Goal: Task Accomplishment & Management: Complete application form

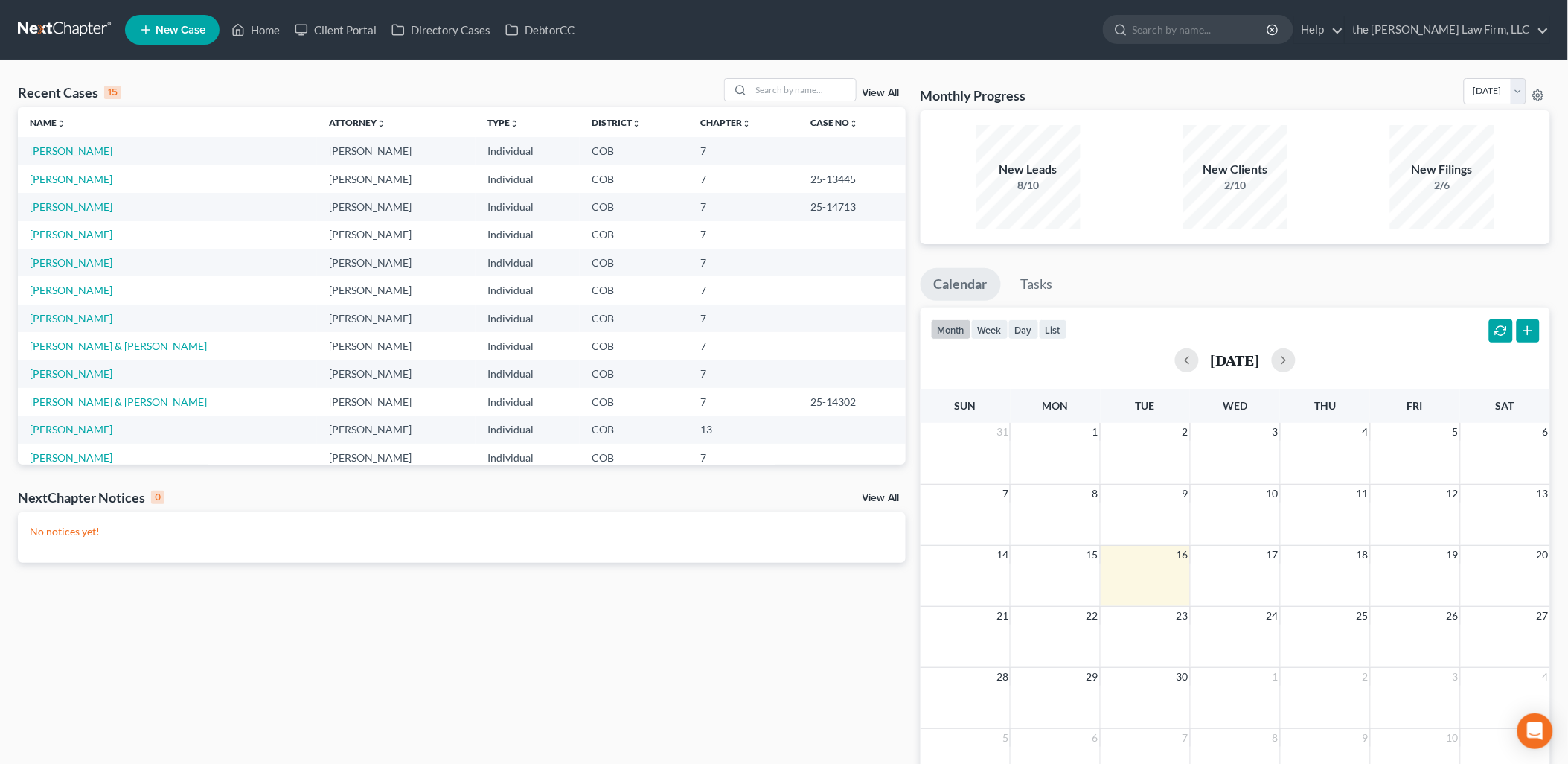
click at [53, 147] on link "[PERSON_NAME]" at bounding box center [71, 151] width 82 height 13
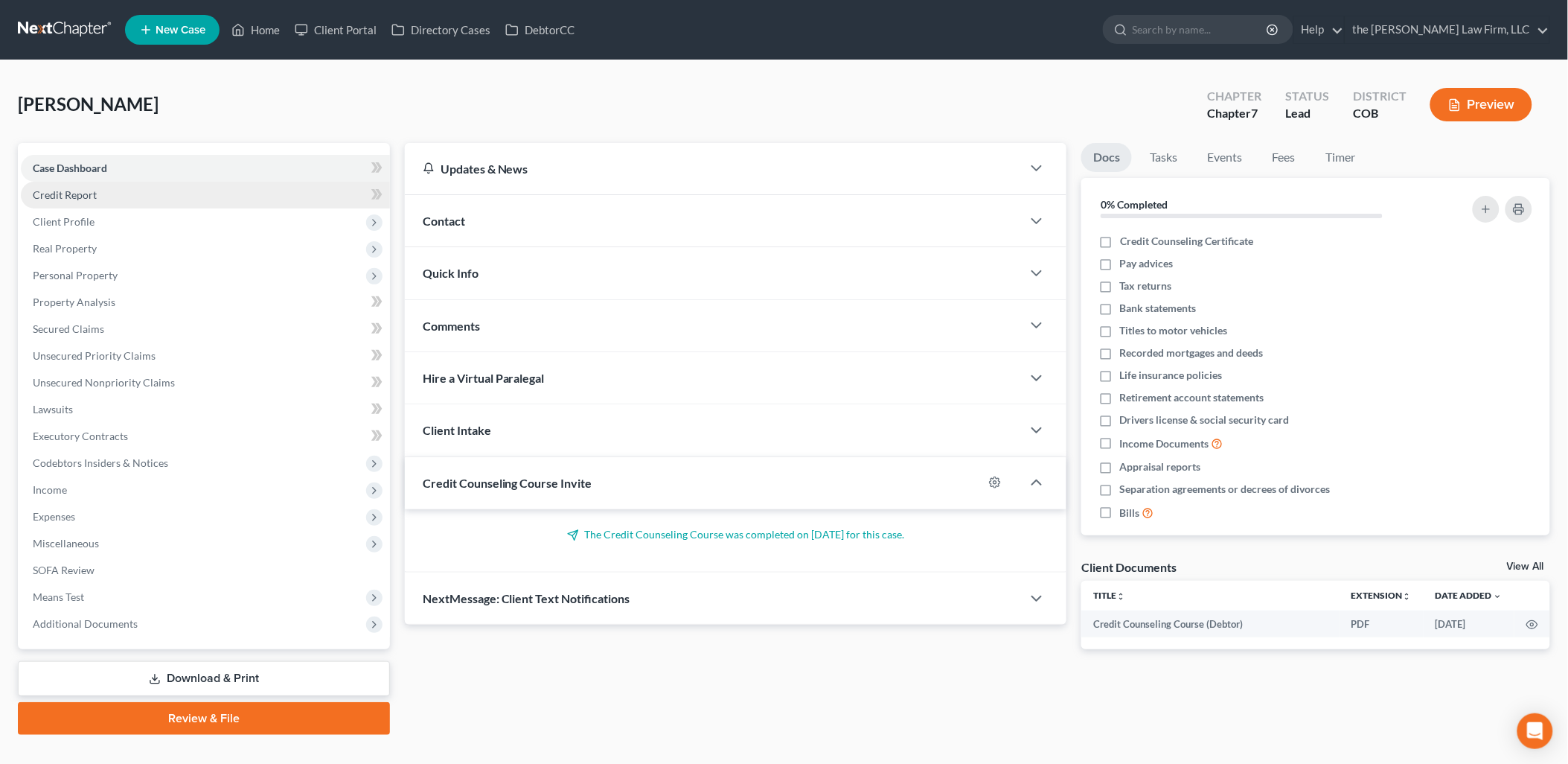
click at [93, 202] on link "Credit Report" at bounding box center [205, 194] width 369 height 27
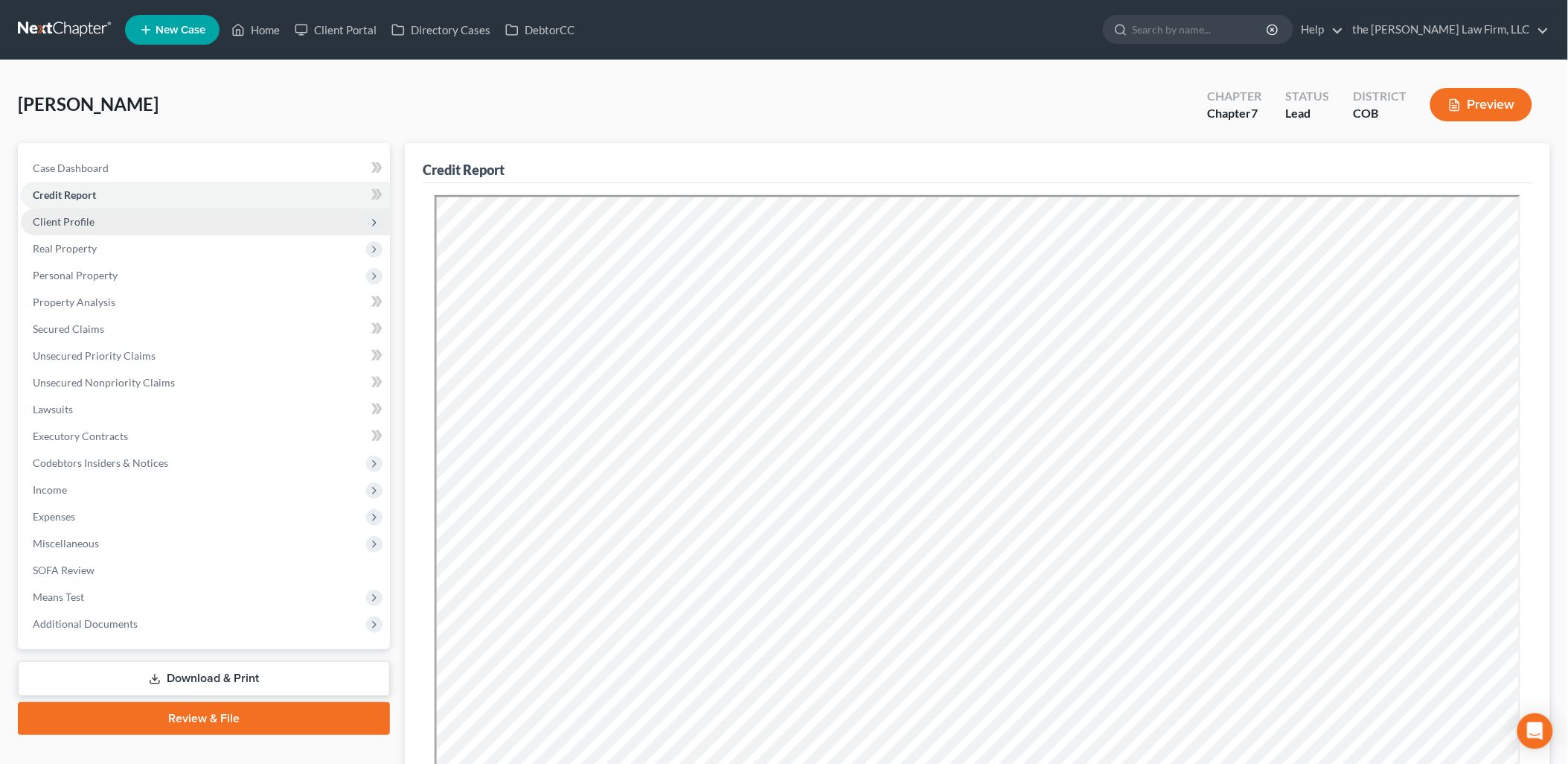
click at [134, 224] on span "Client Profile" at bounding box center [205, 221] width 369 height 27
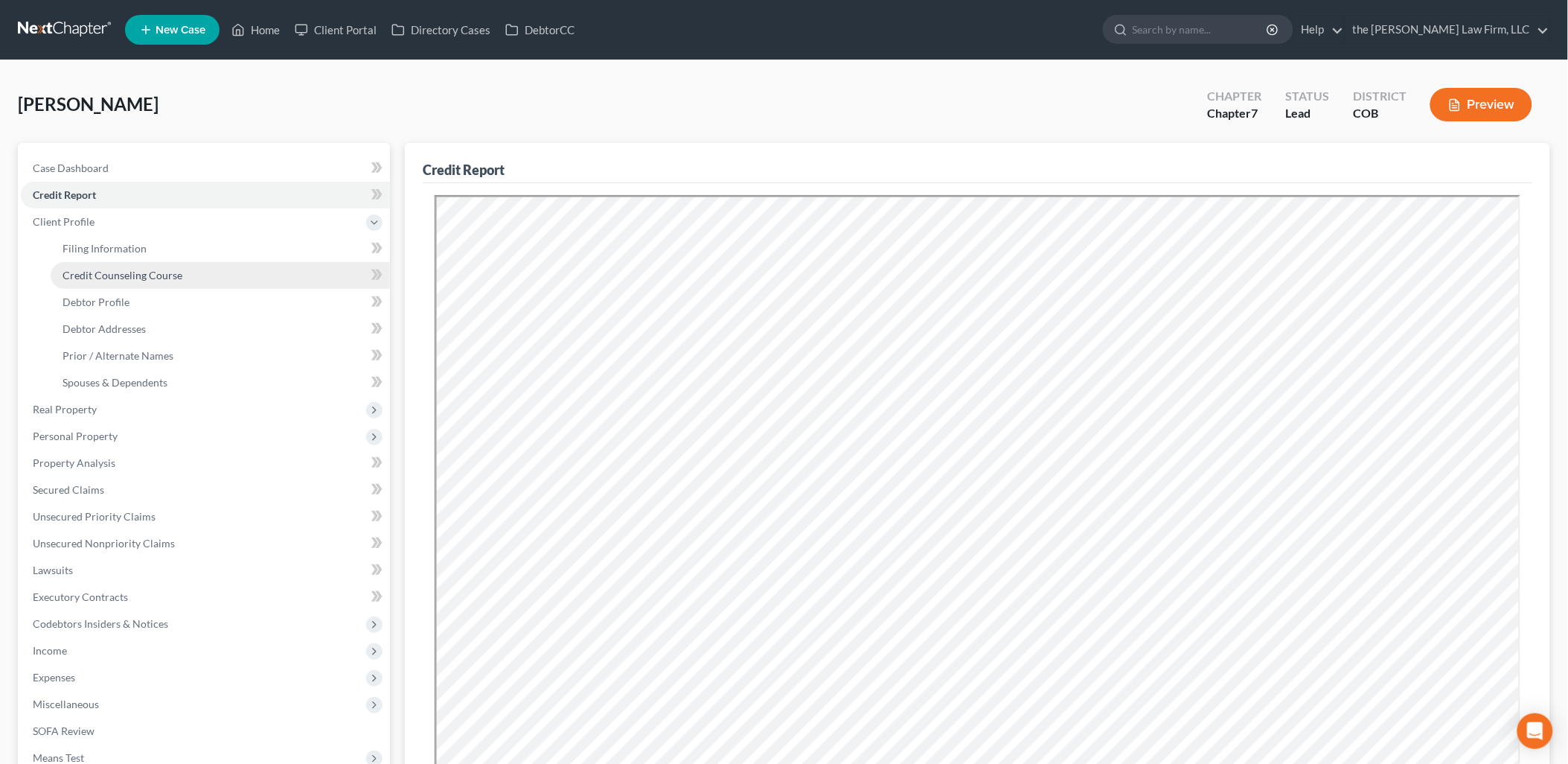
click at [139, 280] on link "Credit Counseling Course" at bounding box center [220, 275] width 339 height 27
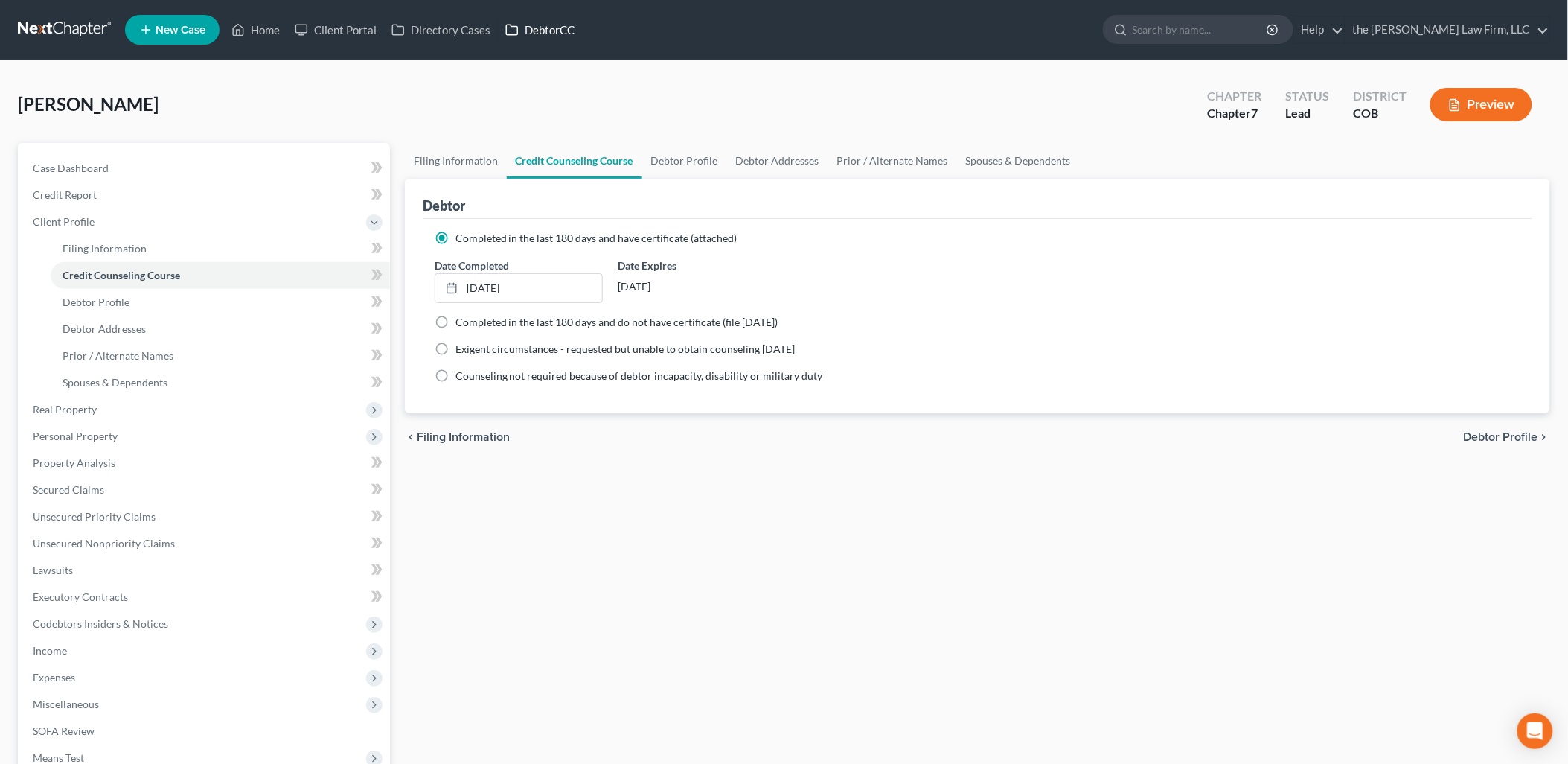
click at [552, 25] on link "DebtorCC" at bounding box center [540, 29] width 84 height 27
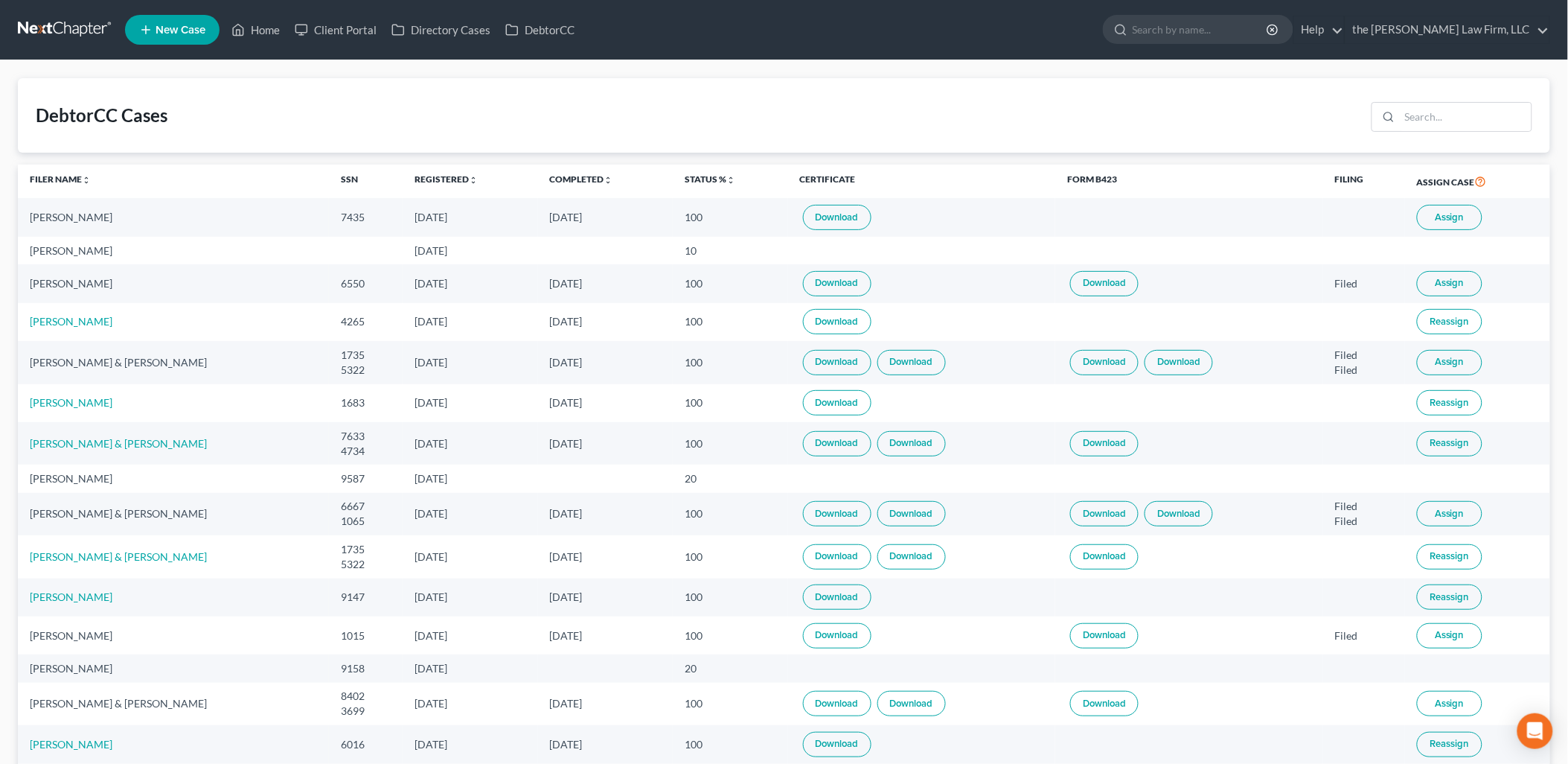
click at [843, 319] on link "Download" at bounding box center [837, 322] width 69 height 26
click at [249, 32] on link "Home" at bounding box center [256, 29] width 63 height 27
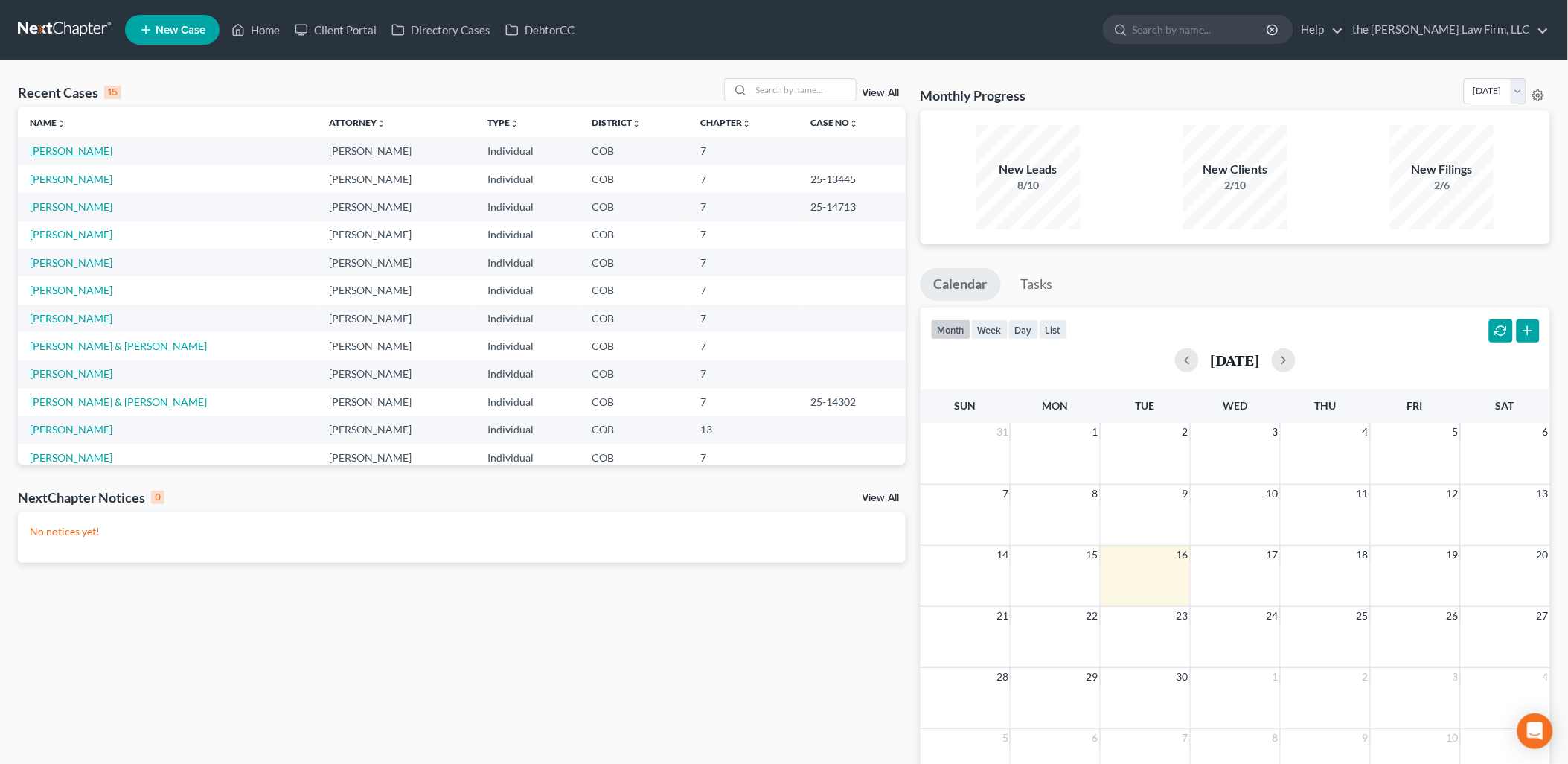
click at [46, 153] on link "[PERSON_NAME]" at bounding box center [71, 151] width 82 height 13
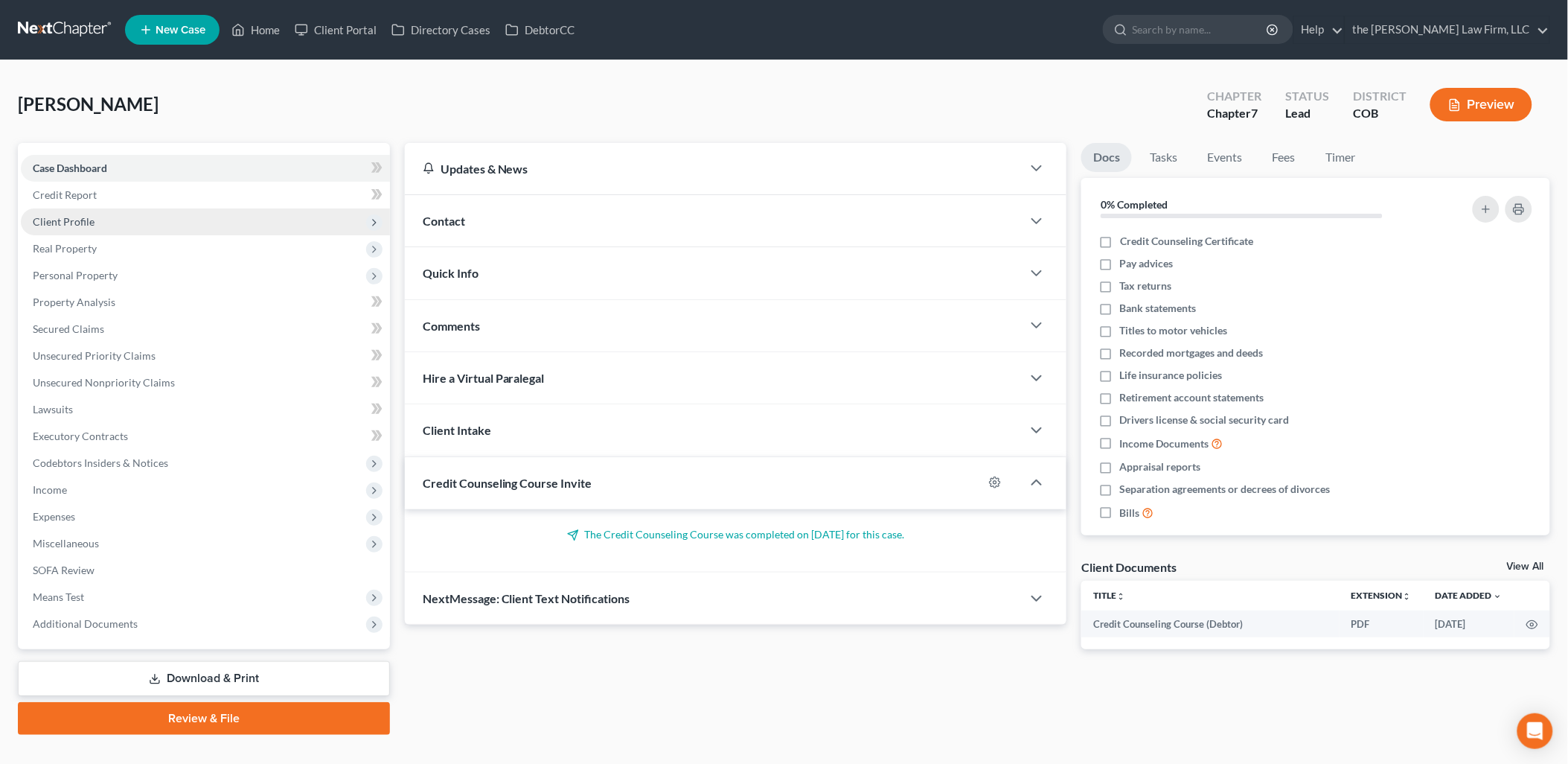
click at [85, 222] on span "Client Profile" at bounding box center [63, 222] width 61 height 13
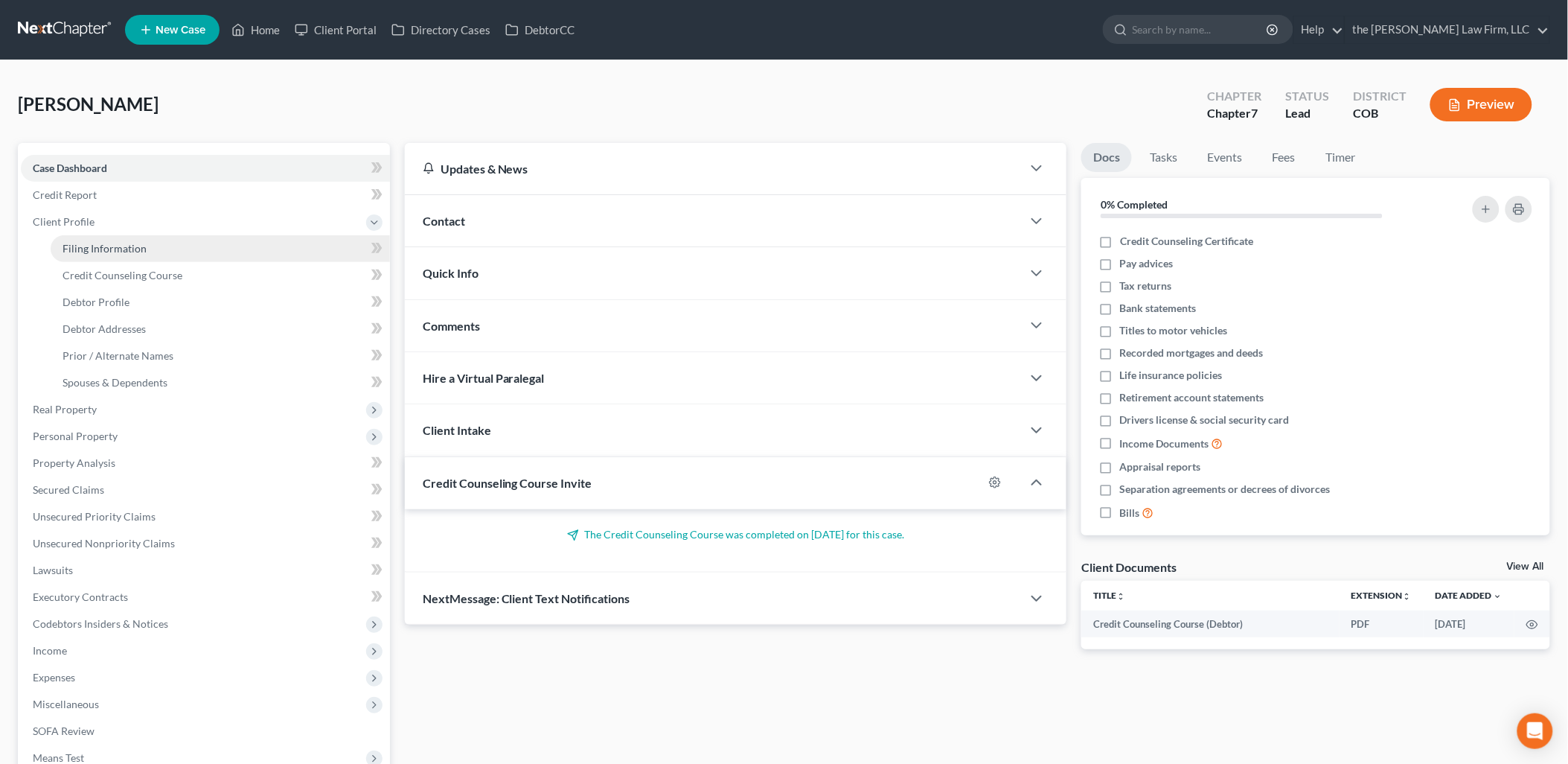
click at [106, 248] on span "Filing Information" at bounding box center [104, 248] width 84 height 13
select select "1"
select select "0"
select select "5"
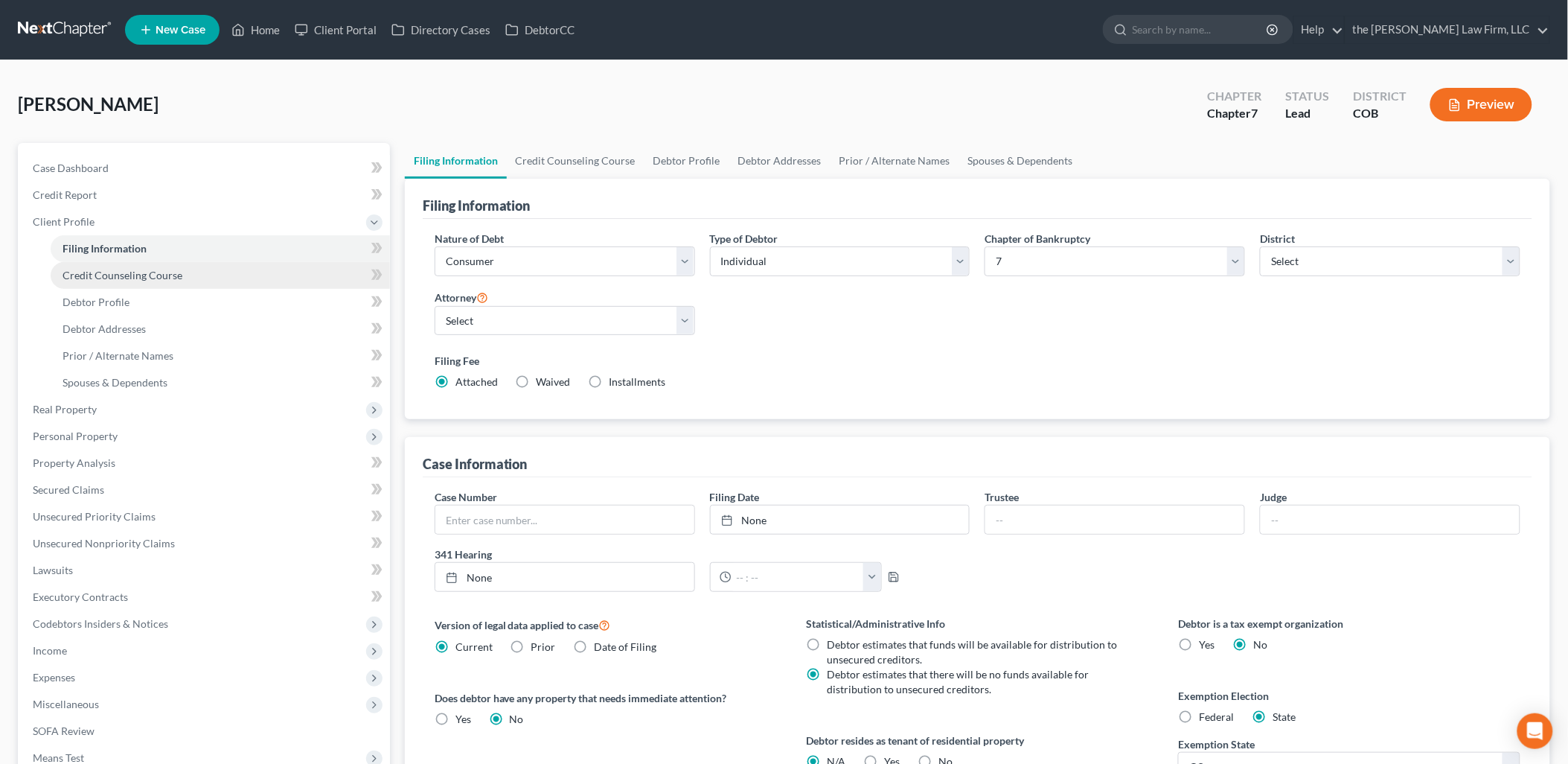
click at [108, 267] on link "Credit Counseling Course" at bounding box center [220, 275] width 339 height 27
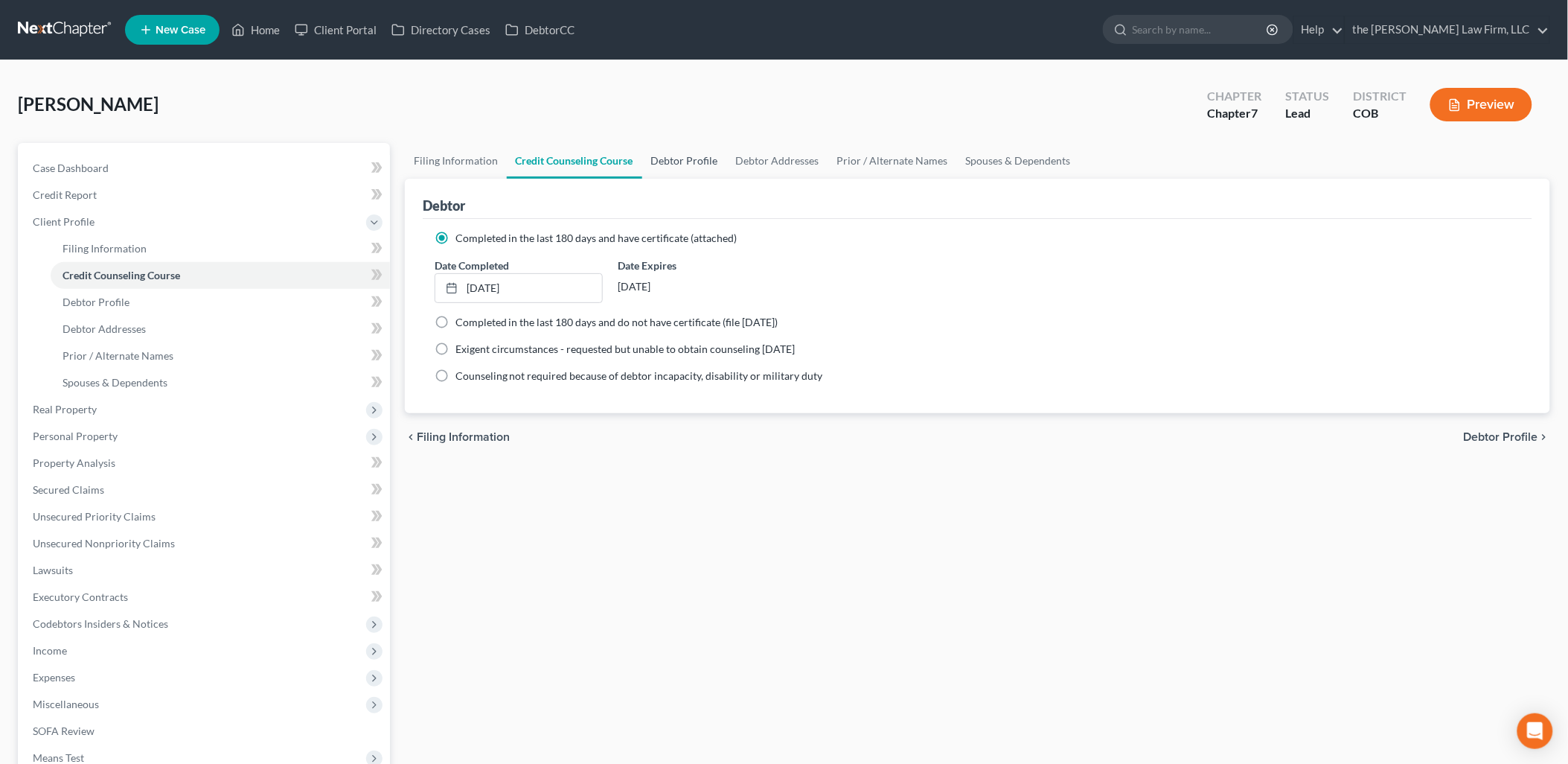
click at [686, 158] on link "Debtor Profile" at bounding box center [684, 160] width 85 height 36
select select "0"
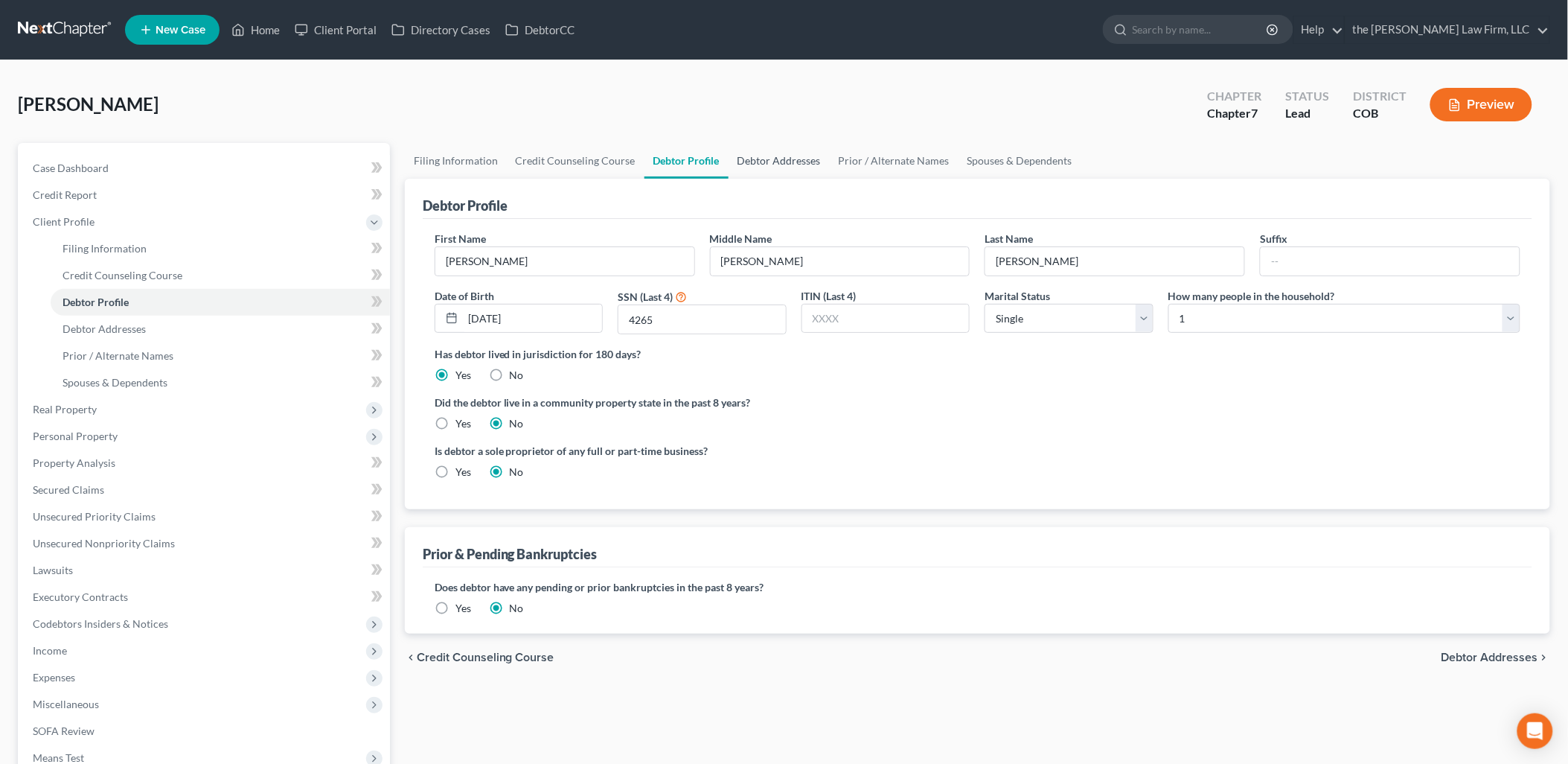
click at [810, 158] on link "Debtor Addresses" at bounding box center [779, 160] width 101 height 36
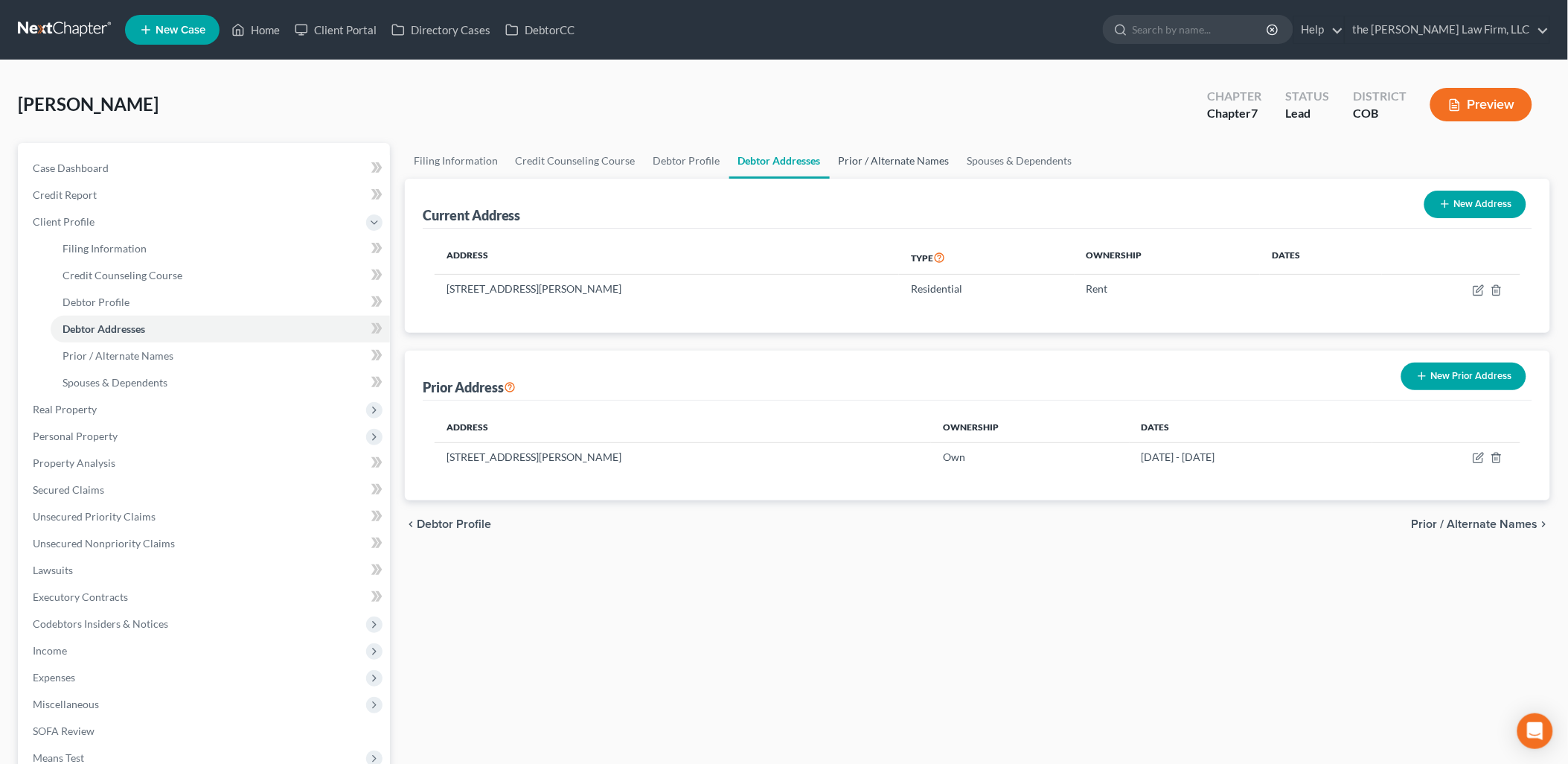
click at [894, 153] on link "Prior / Alternate Names" at bounding box center [894, 160] width 129 height 36
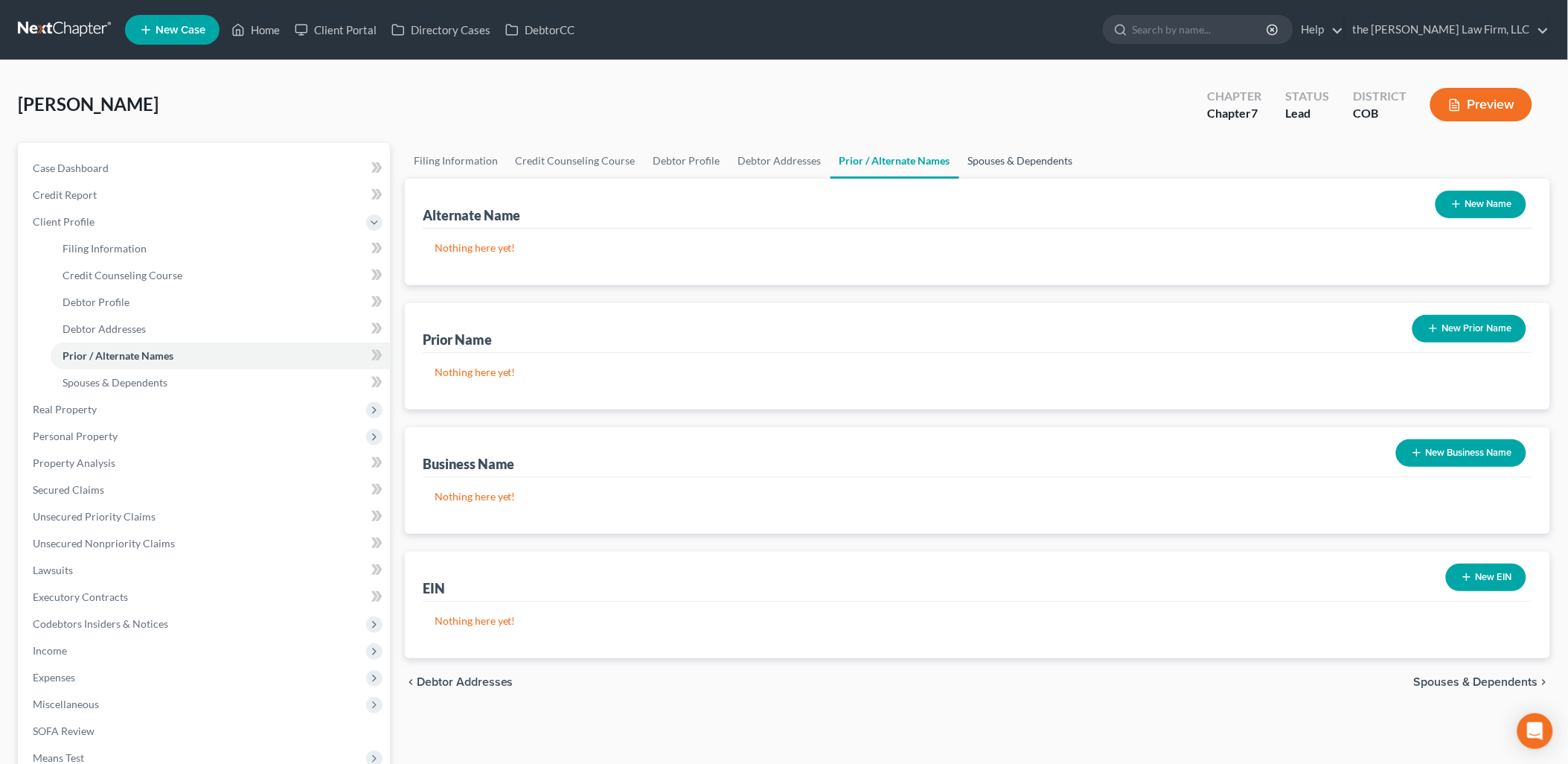
click at [1030, 157] on link "Spouses & Dependents" at bounding box center [1020, 160] width 123 height 36
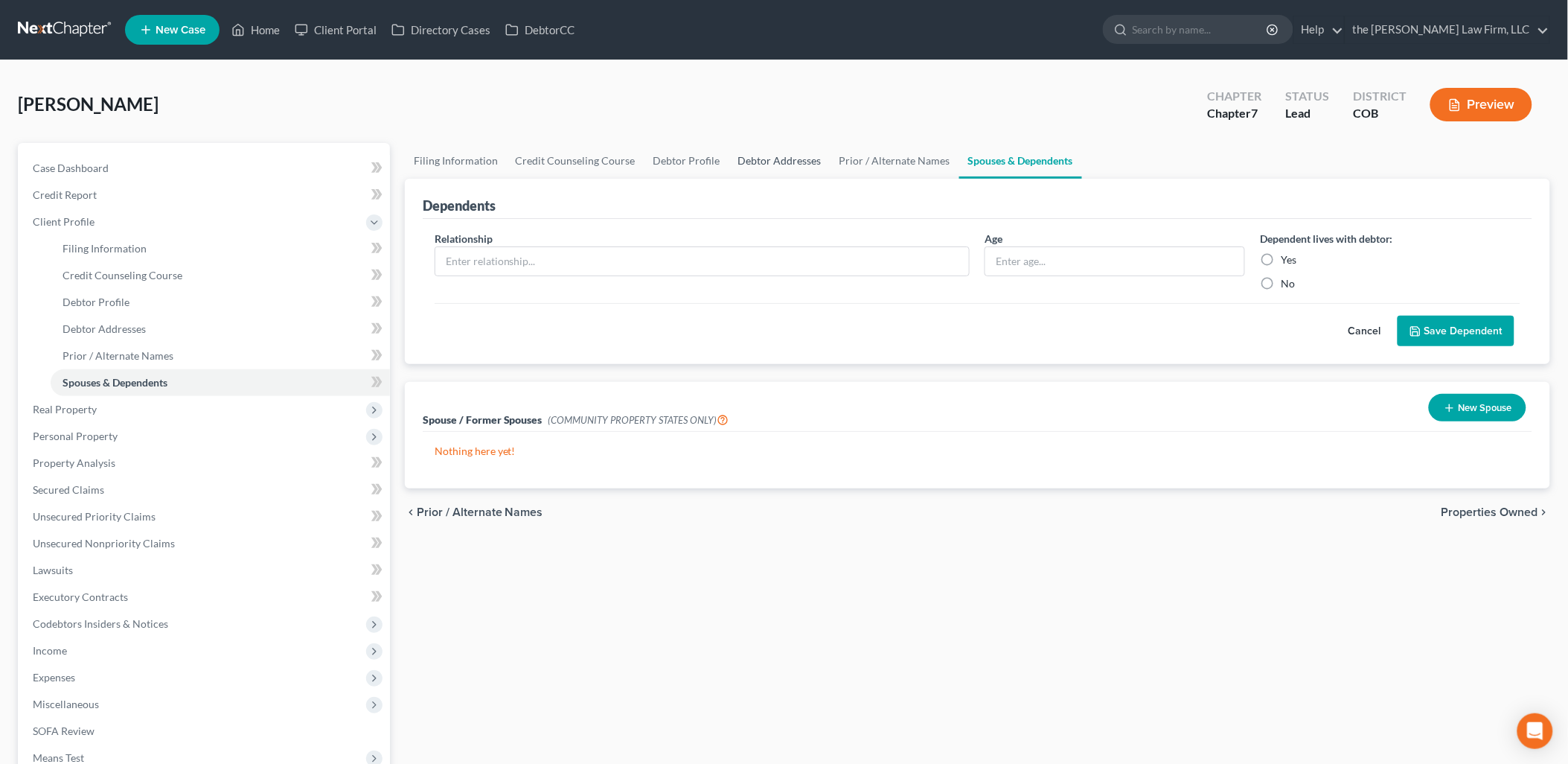
click at [792, 160] on link "Debtor Addresses" at bounding box center [779, 160] width 101 height 36
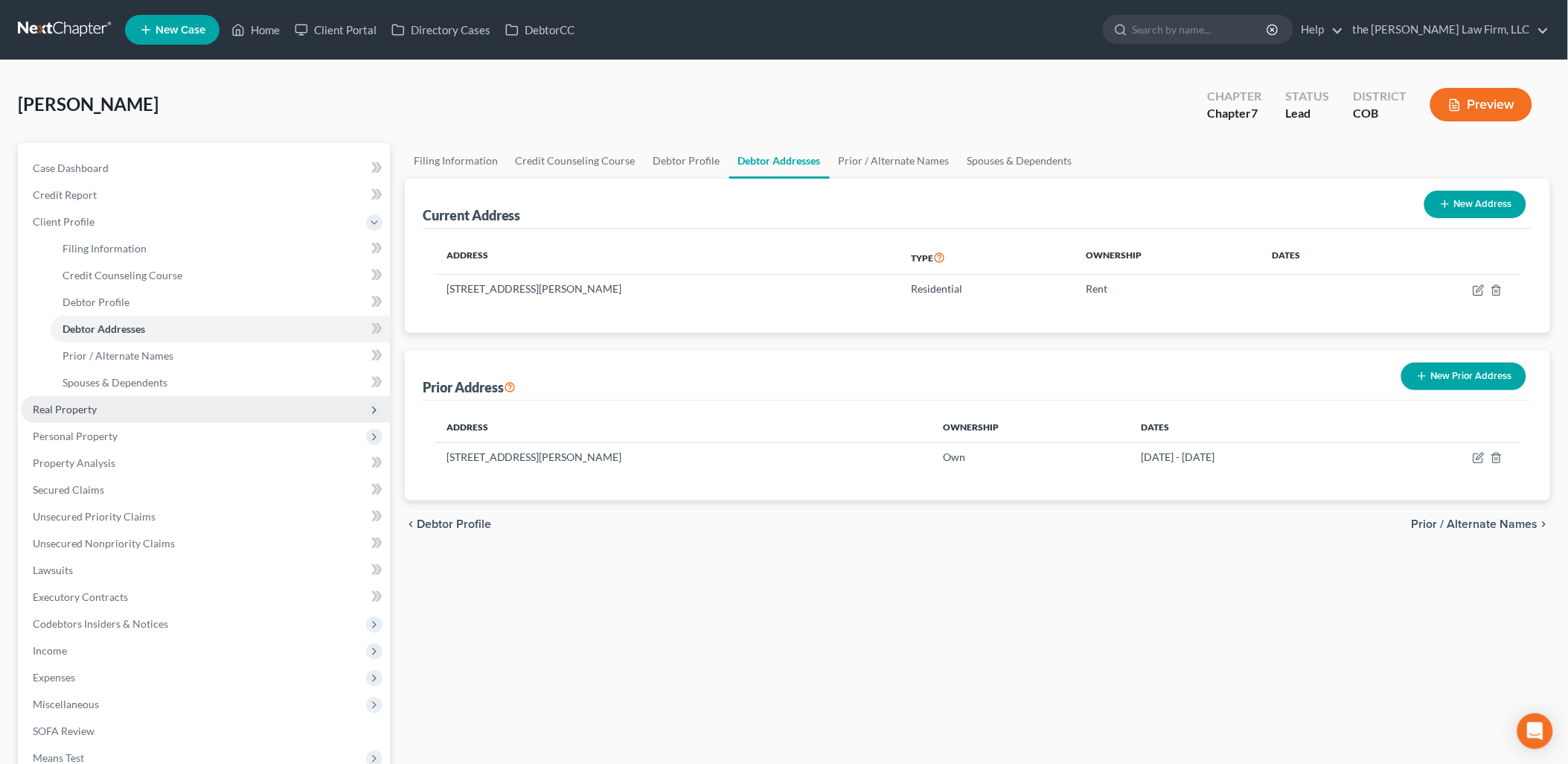
click at [81, 413] on span "Real Property" at bounding box center [65, 409] width 64 height 13
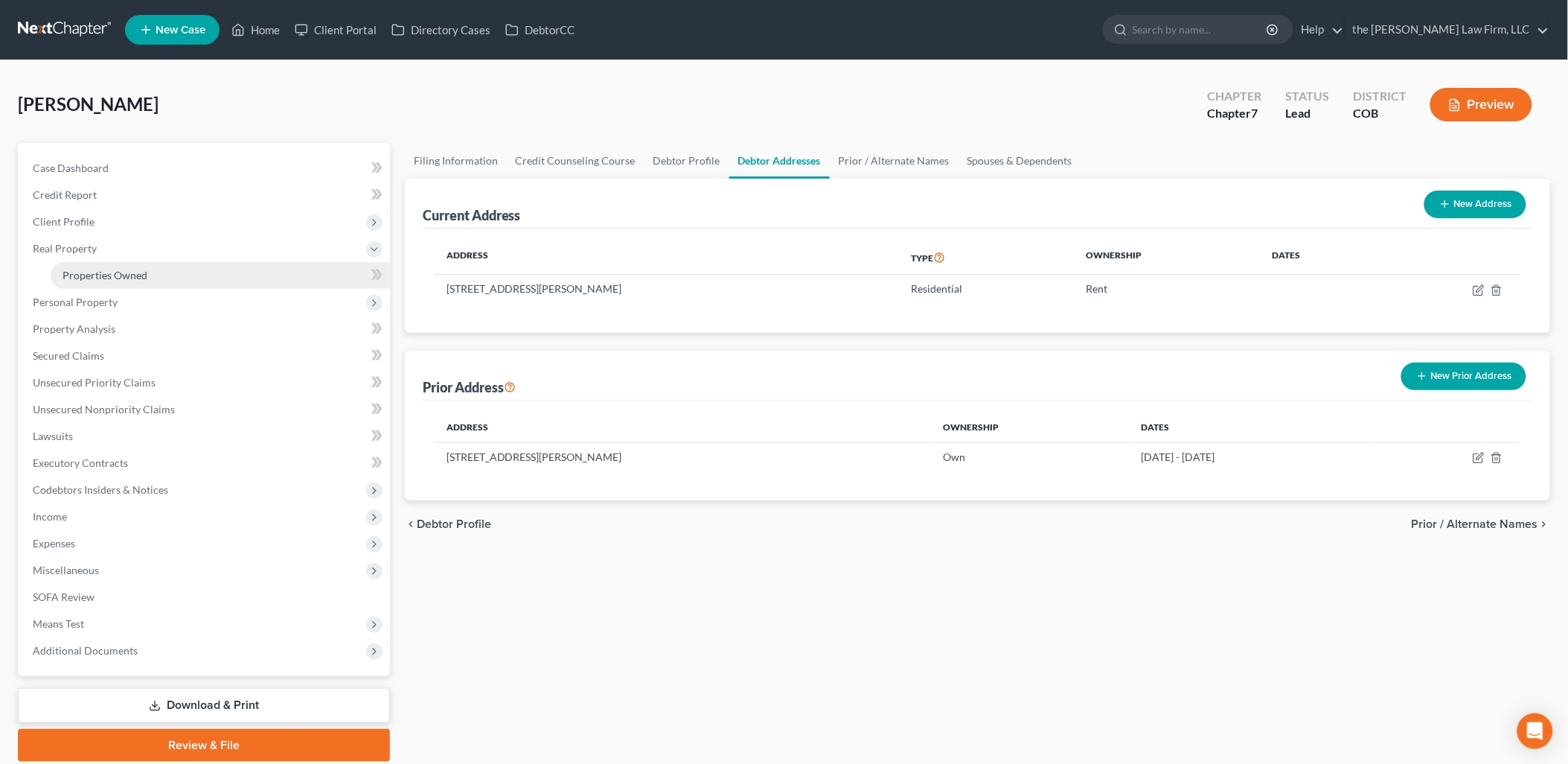
click at [94, 268] on span "Properties Owned" at bounding box center [104, 275] width 85 height 13
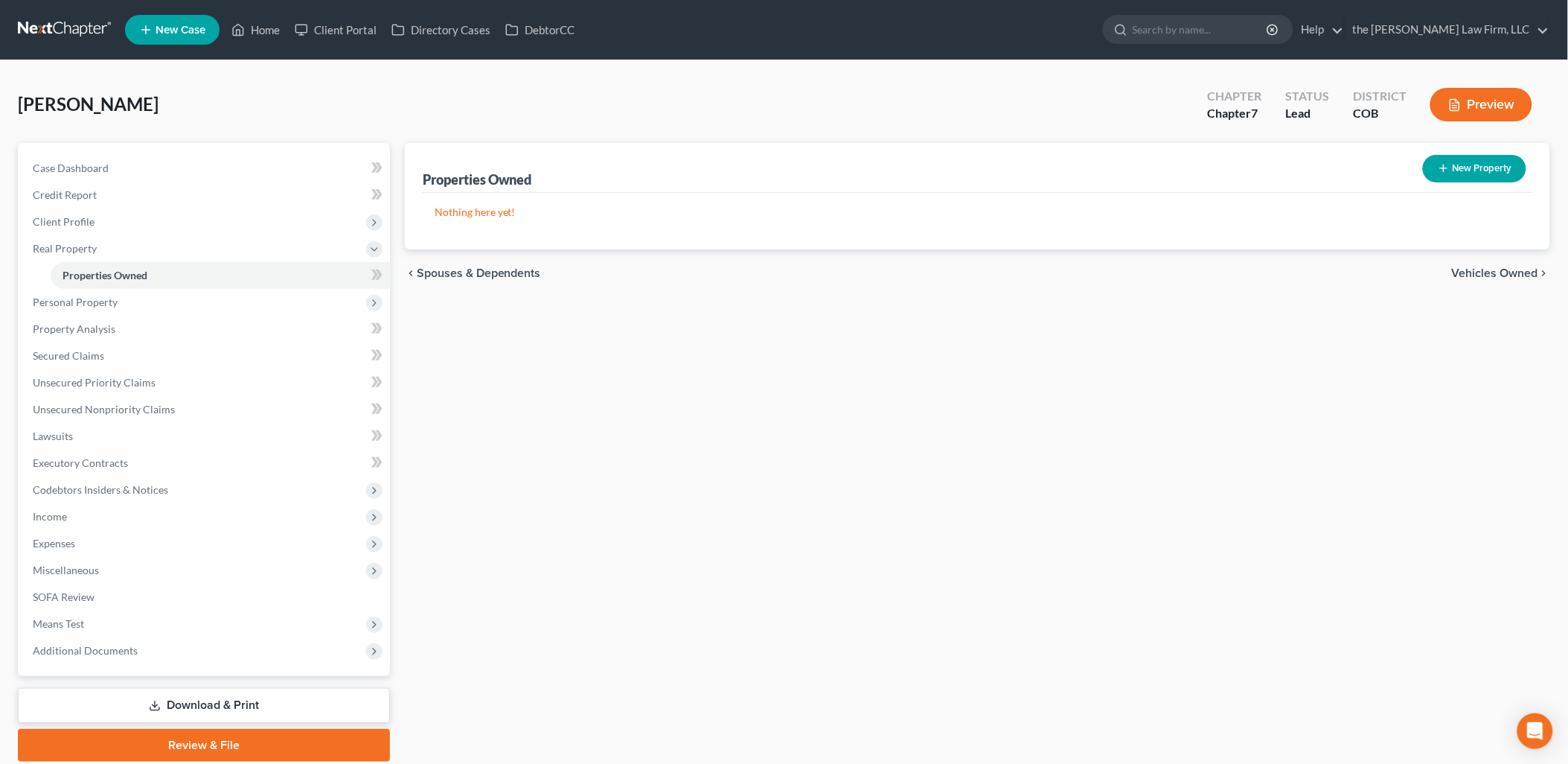
click at [1456, 160] on button "New Property" at bounding box center [1474, 169] width 103 height 27
select select "5"
select select "0"
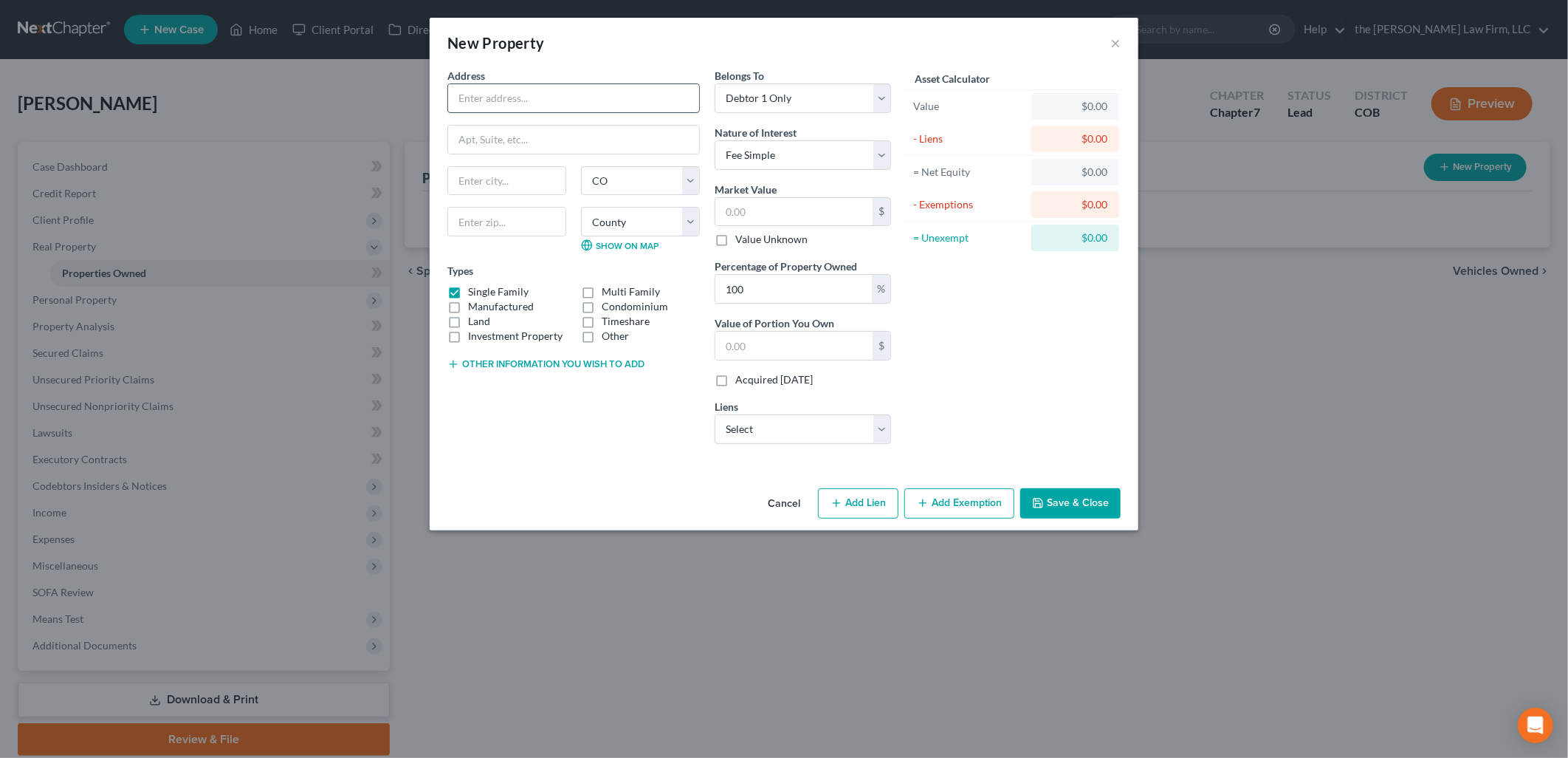
click at [520, 105] on input "text" at bounding box center [573, 98] width 251 height 28
type input "[STREET_ADDRESS][PERSON_NAME]"
click at [513, 192] on input "text" at bounding box center [506, 181] width 117 height 28
type input "[GEOGRAPHIC_DATA]"
click at [513, 215] on input "text" at bounding box center [506, 221] width 119 height 29
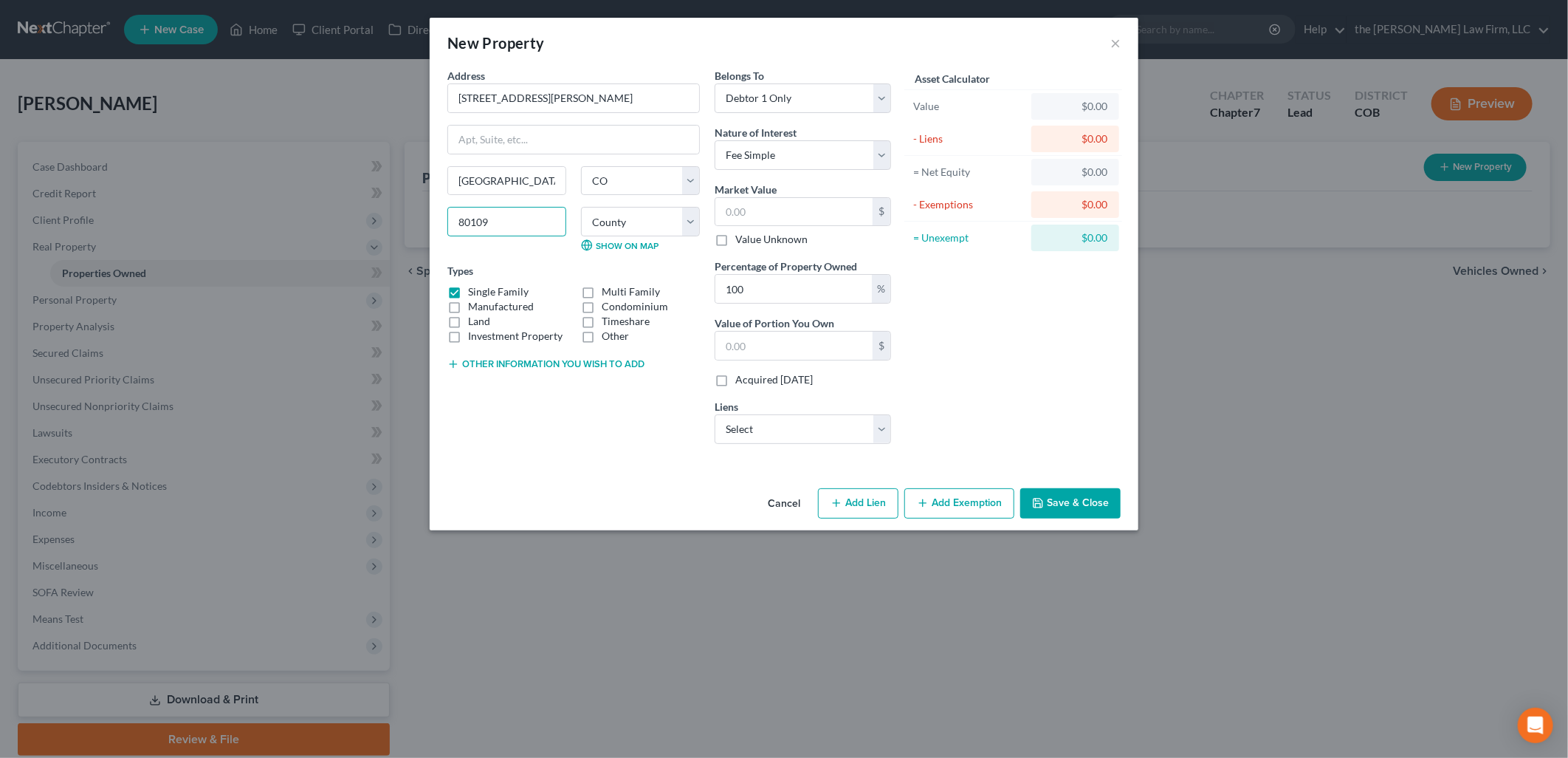
type input "80109"
click at [818, 50] on div "New Property ×" at bounding box center [784, 42] width 709 height 50
click at [769, 223] on input "text" at bounding box center [793, 212] width 157 height 28
type input "6"
type input "6.00"
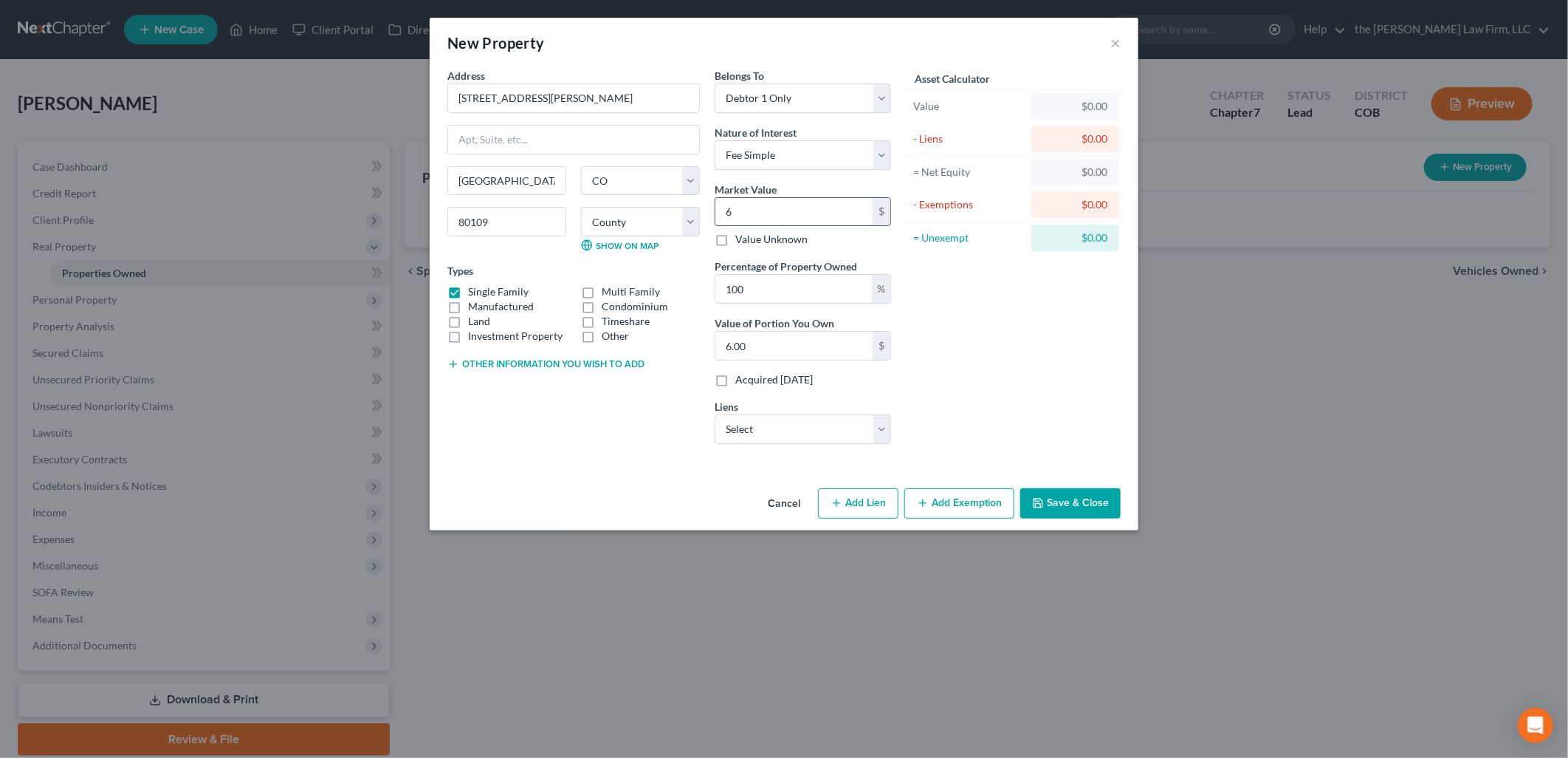
type input "62"
type input "62.00"
type input "625"
type input "625.00"
type input "6250"
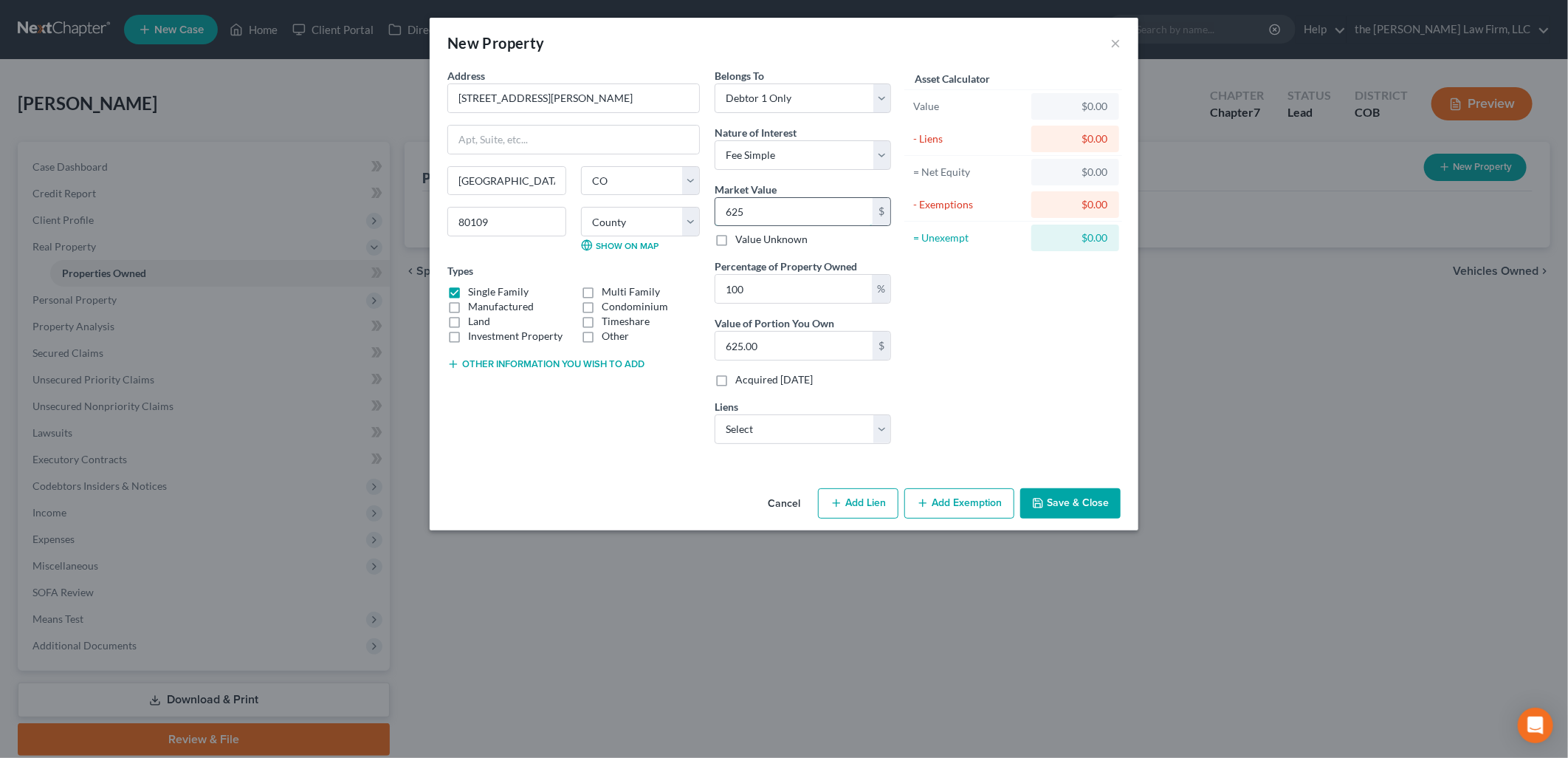
type input "6,250.00"
type input "6,2500"
type input "62,500.00"
type input "62,5000"
type input "625,000.00"
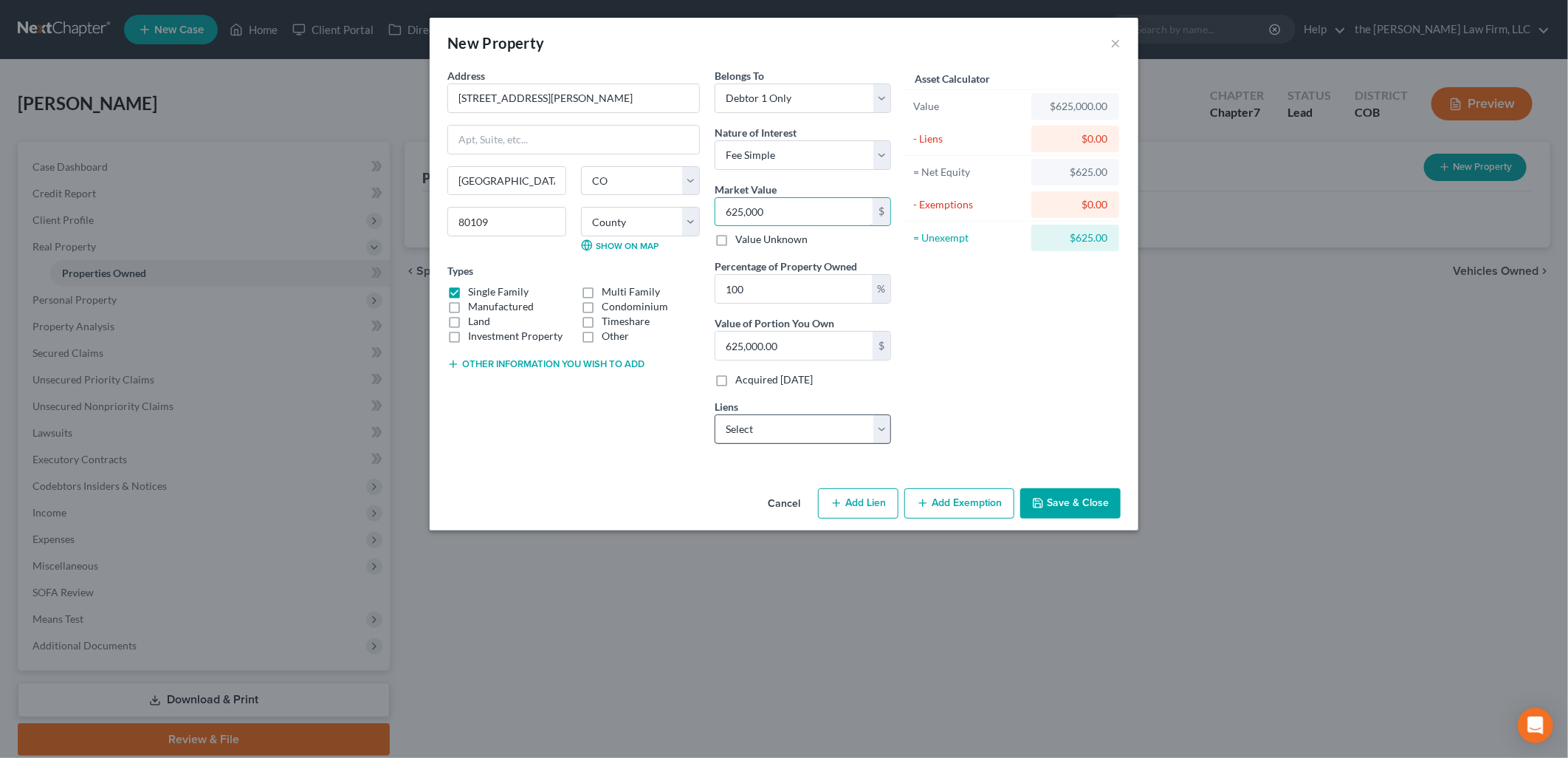
type input "625,000"
click at [810, 429] on select "Select Freedom Mortgage Corp - $578,266.00 Navy Federal Cr Union - $77,494.00 A…" at bounding box center [802, 429] width 176 height 29
select select "0"
click at [714, 414] on select "Select Freedom Mortgage Corp - $578,266.00 Navy Federal Cr Union - $77,494.00 A…" at bounding box center [802, 429] width 176 height 29
select select
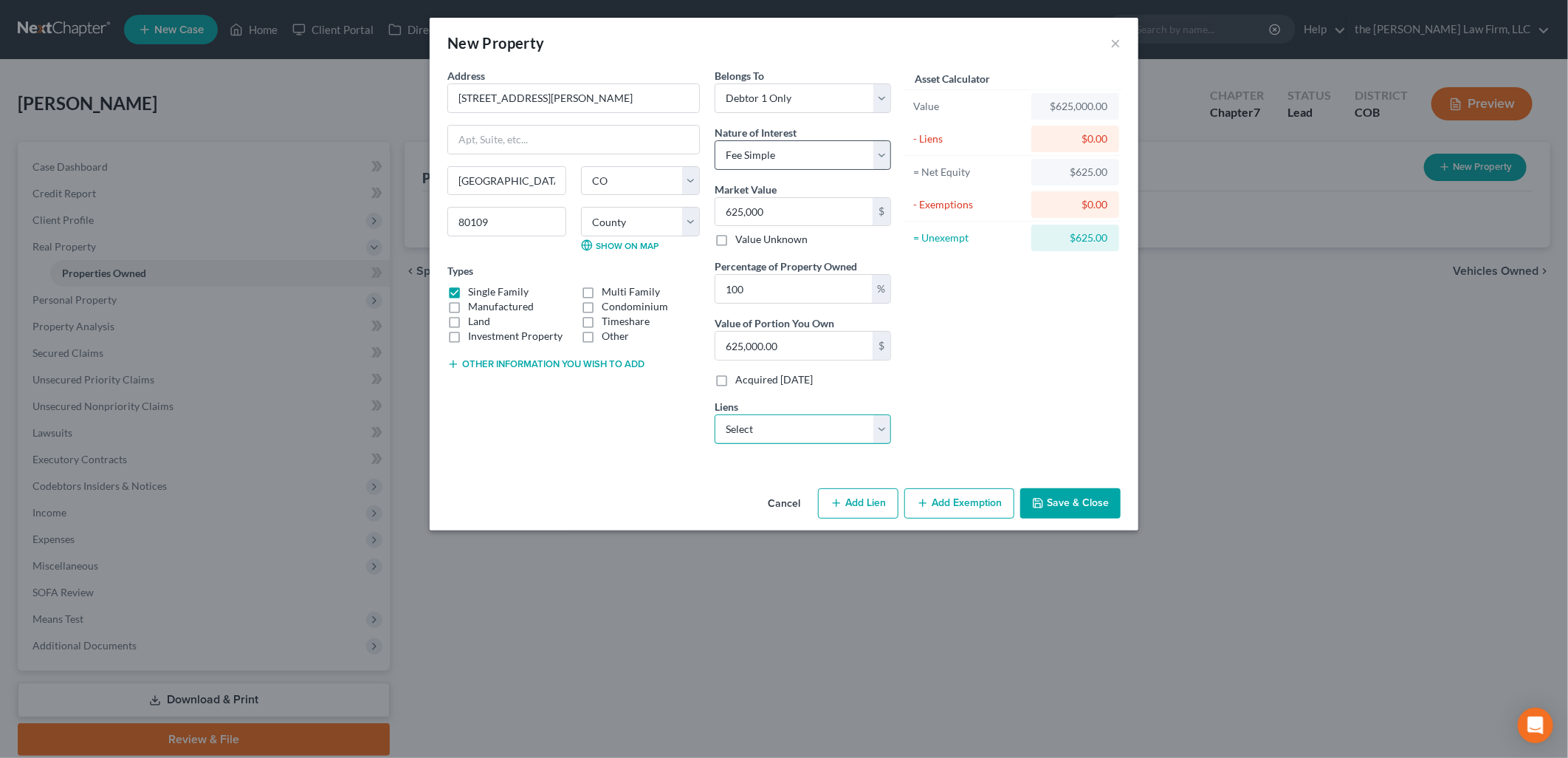
select select "9"
select select "0"
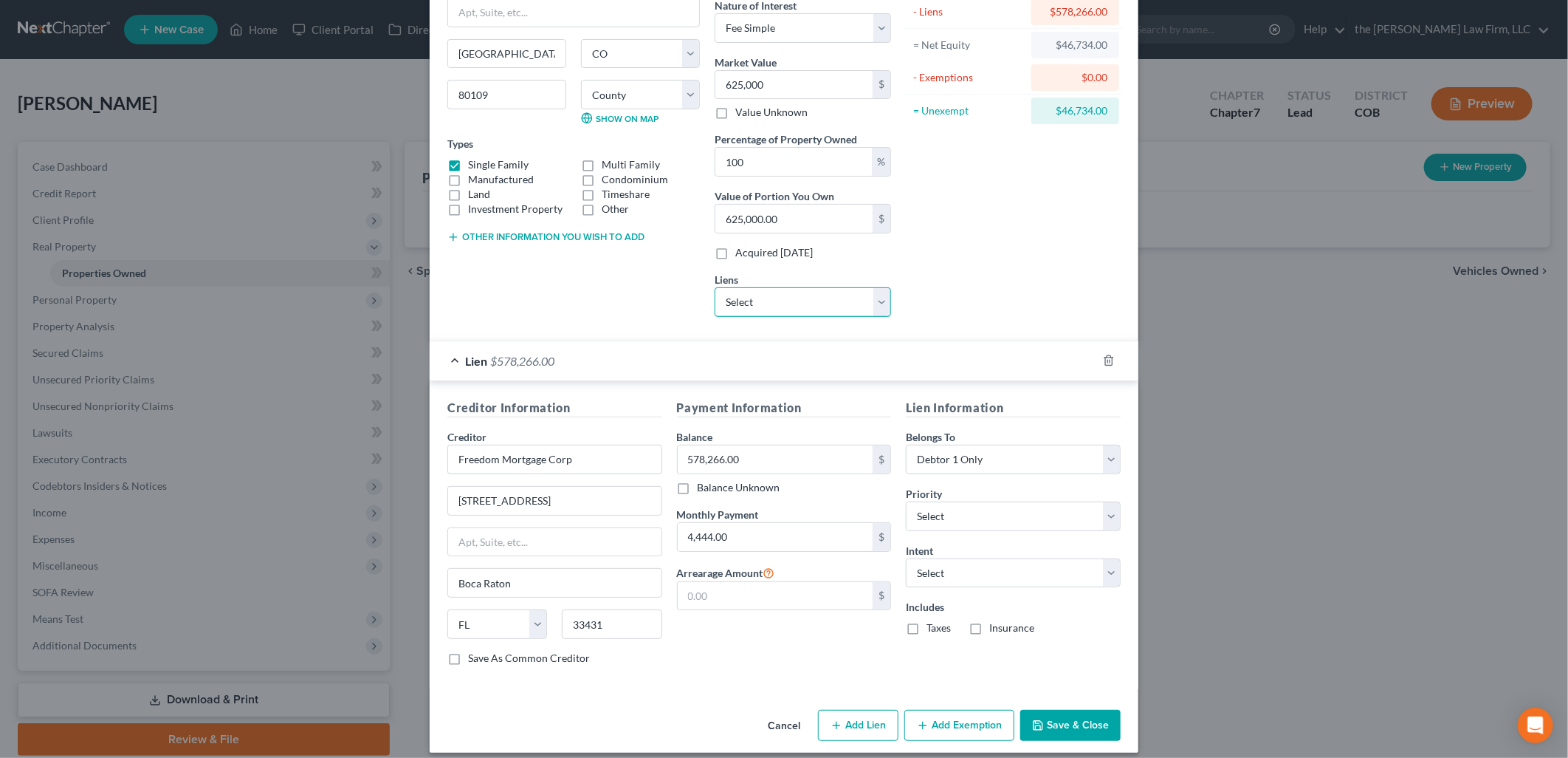
scroll to position [140, 0]
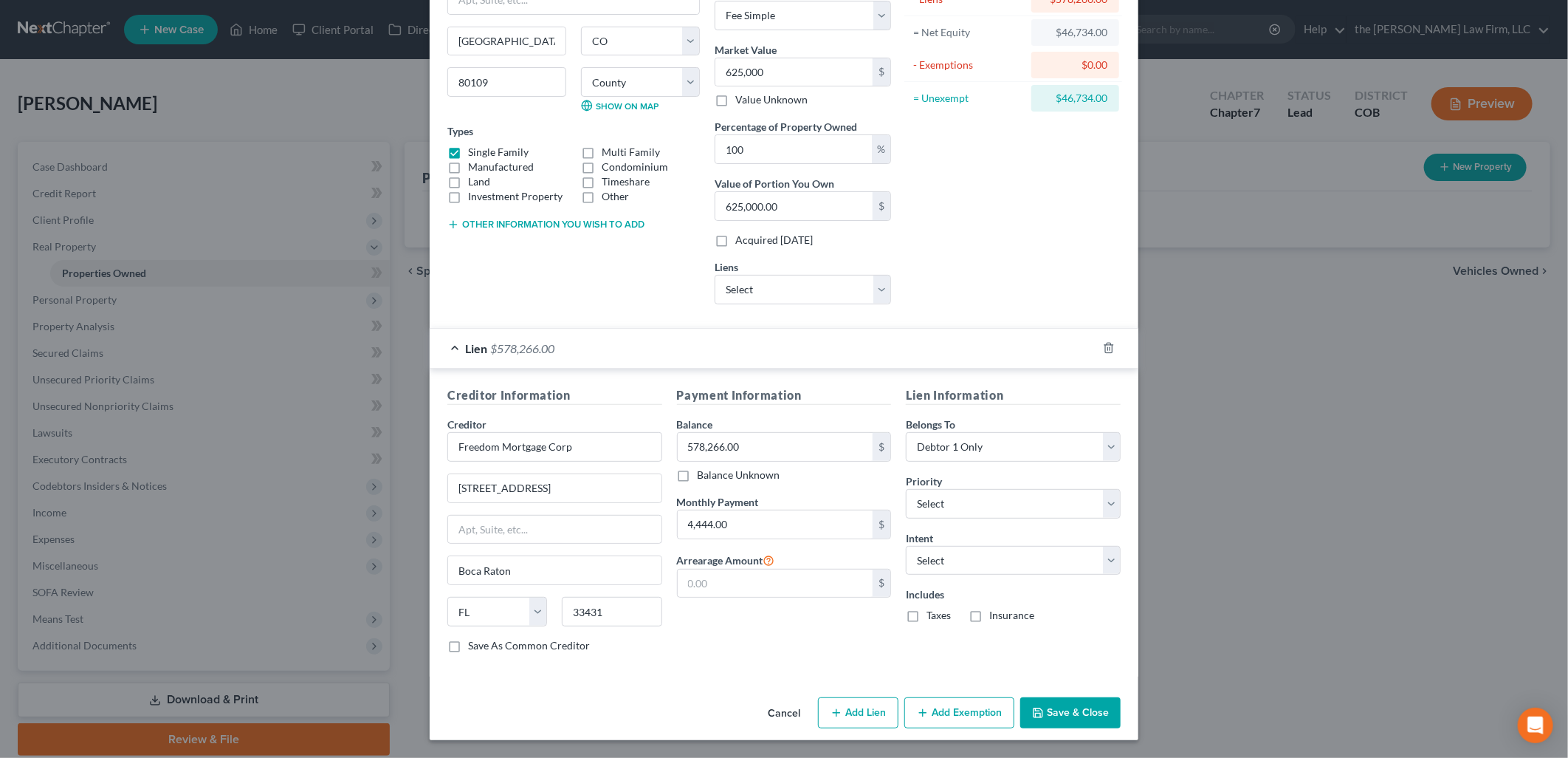
click at [840, 719] on button "Add Lien" at bounding box center [858, 713] width 81 height 31
select select "0"
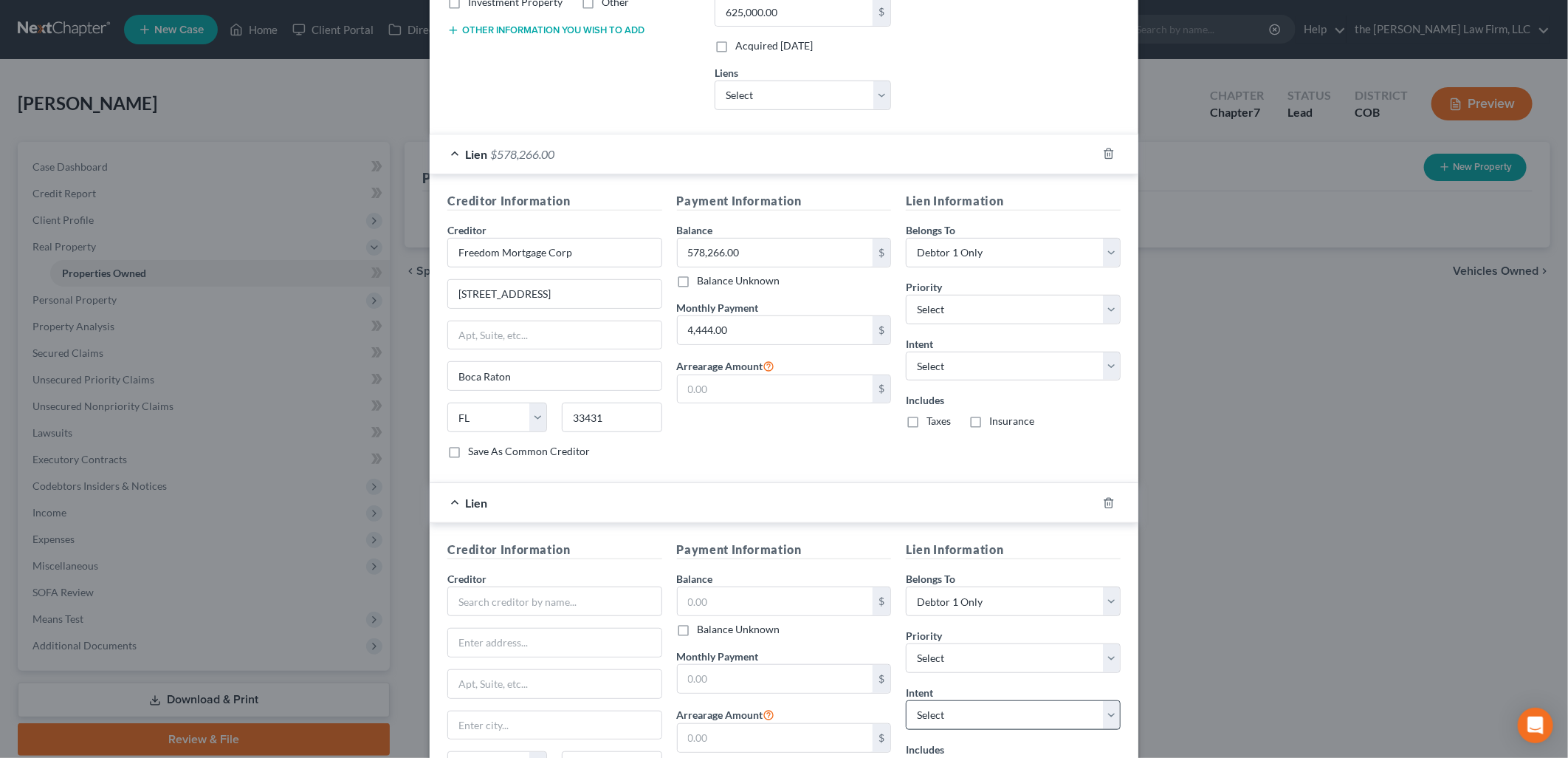
scroll to position [490, 0]
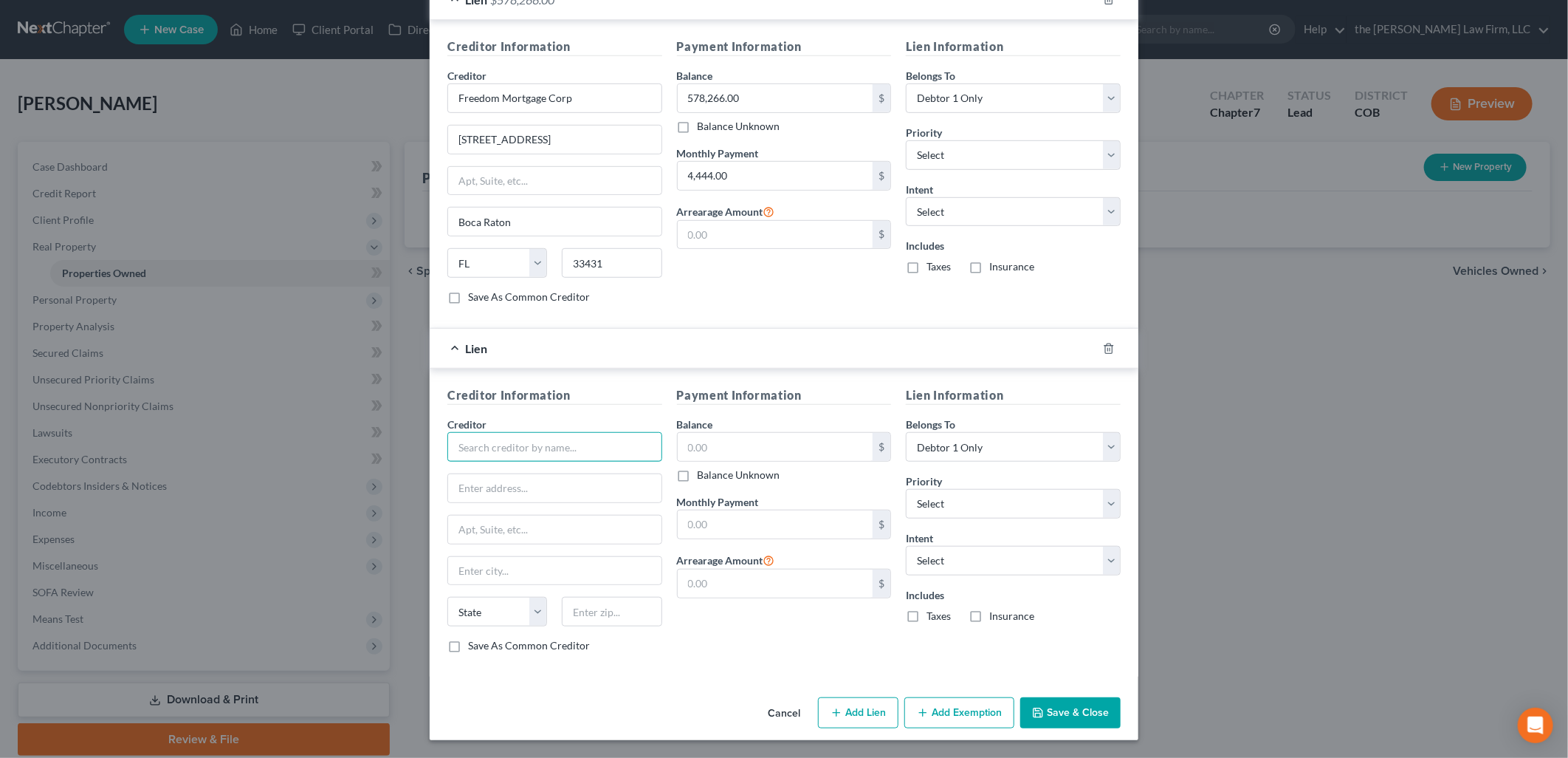
click at [561, 451] on input "text" at bounding box center [554, 446] width 214 height 29
click at [1103, 343] on icon "button" at bounding box center [1108, 348] width 12 height 12
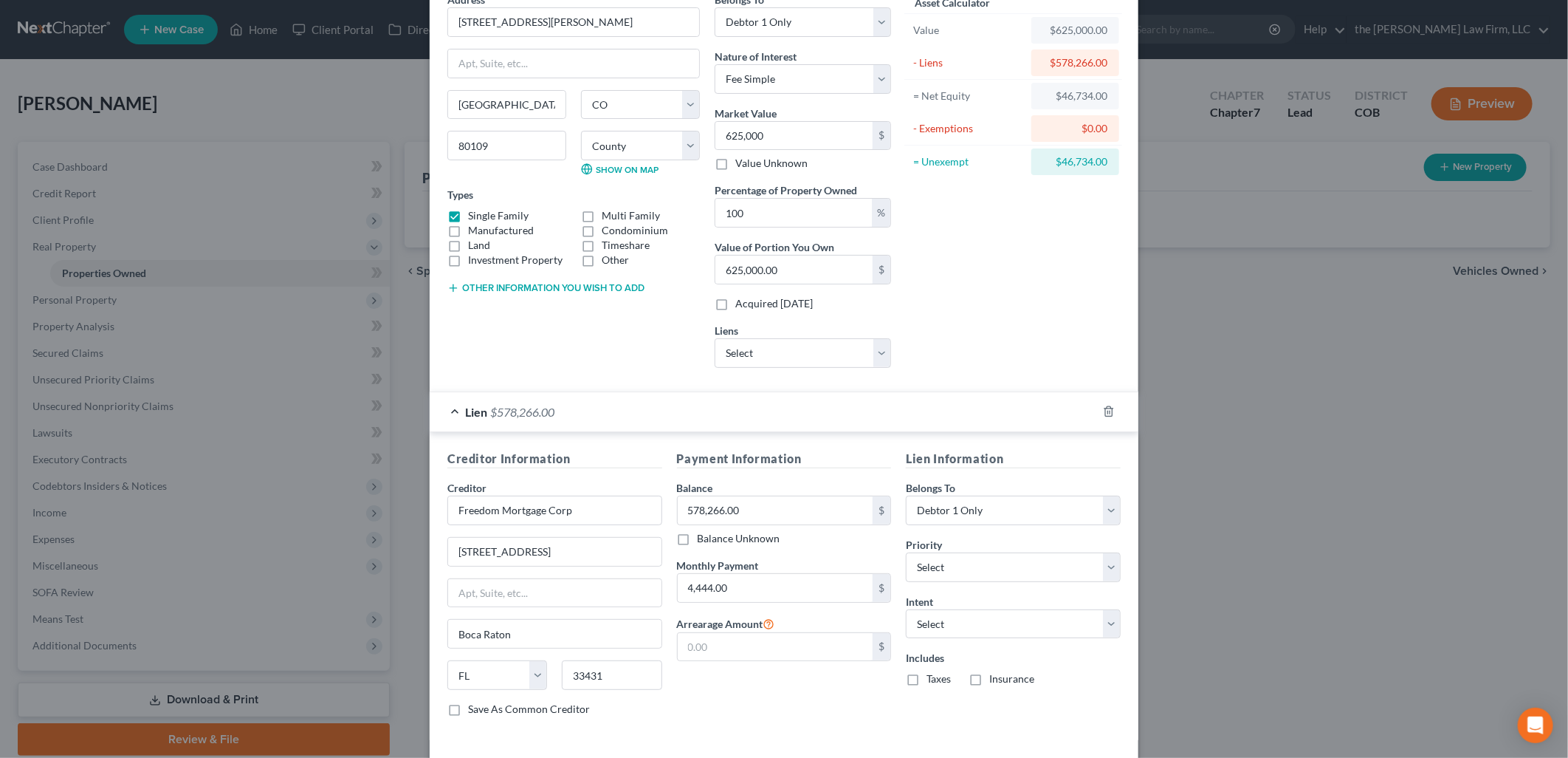
scroll to position [140, 0]
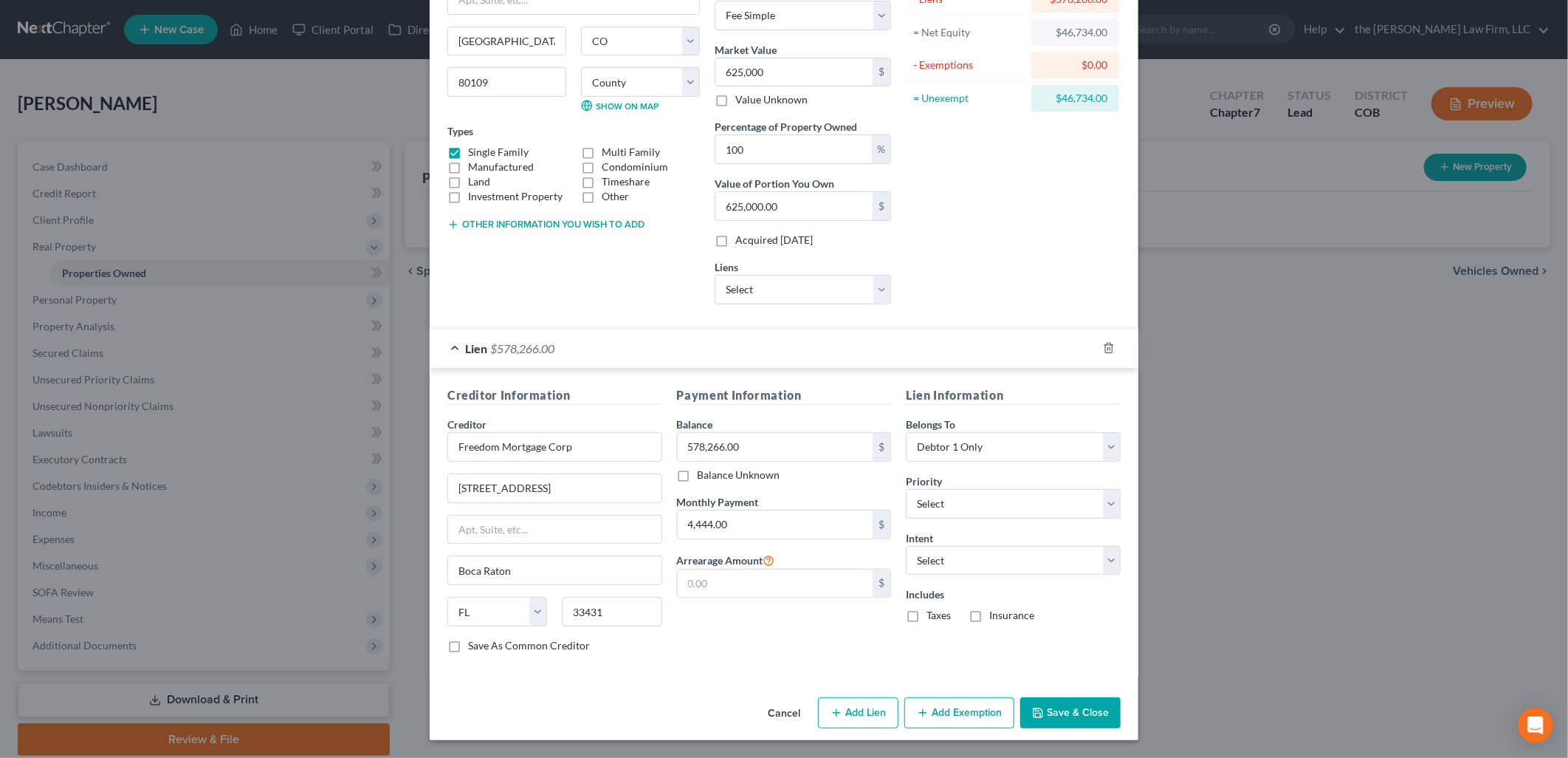
click at [949, 710] on button "Add Exemption" at bounding box center [958, 713] width 110 height 31
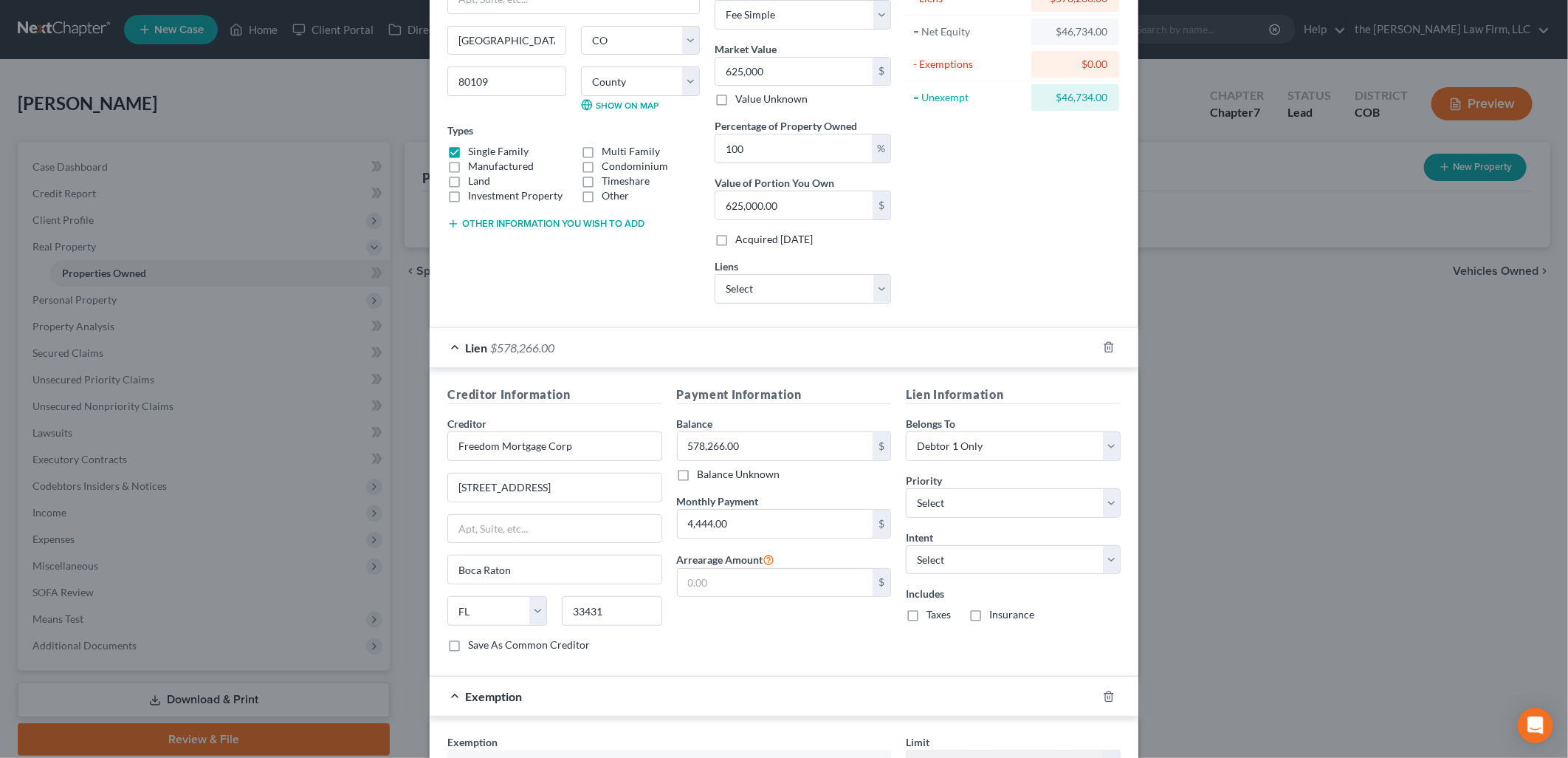
scroll to position [537, 0]
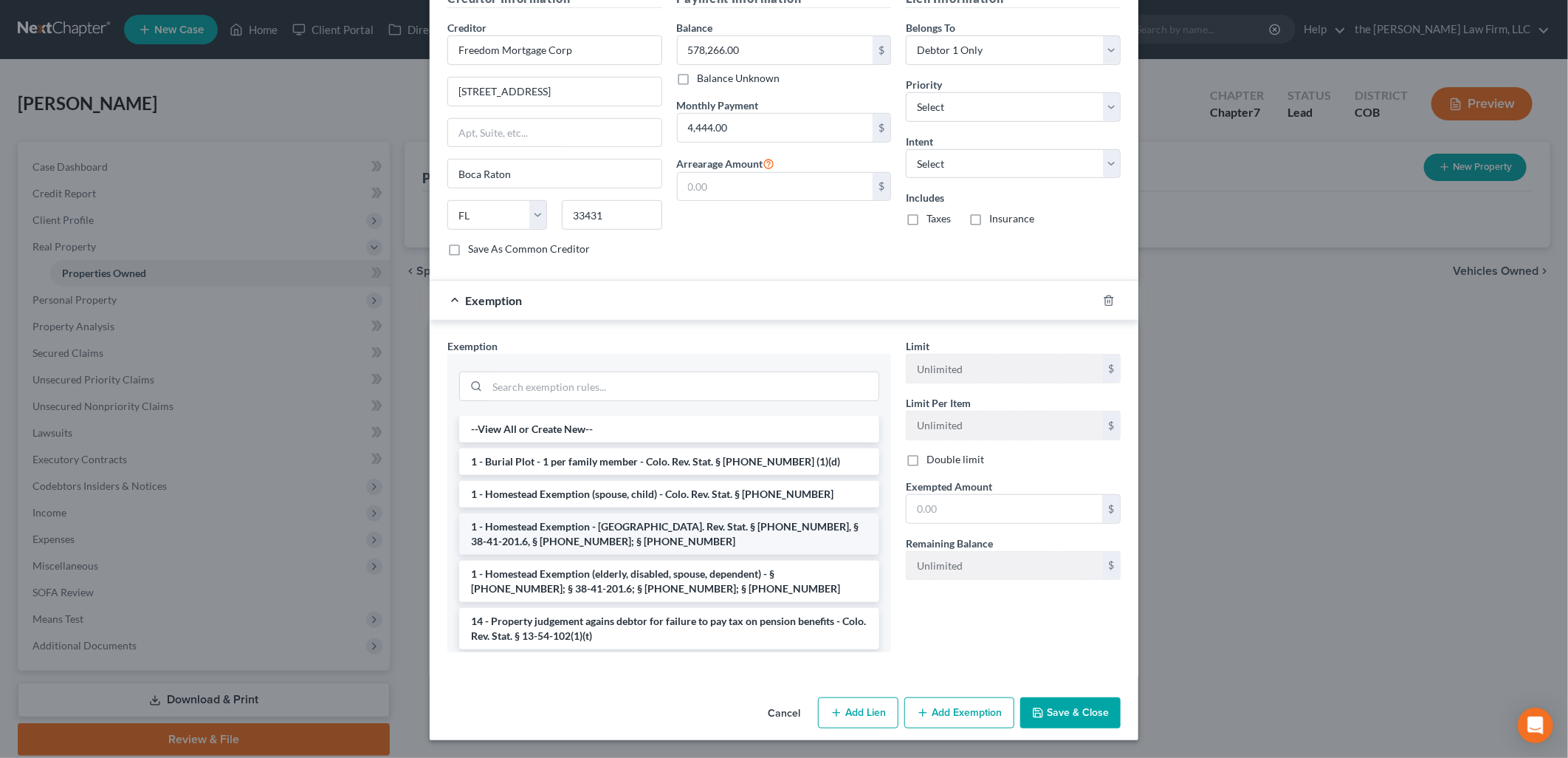
click at [584, 542] on li "1 - Homestead Exemption - [GEOGRAPHIC_DATA]. Rev. Stat. § [PHONE_NUMBER], § 38-…" at bounding box center [669, 534] width 420 height 41
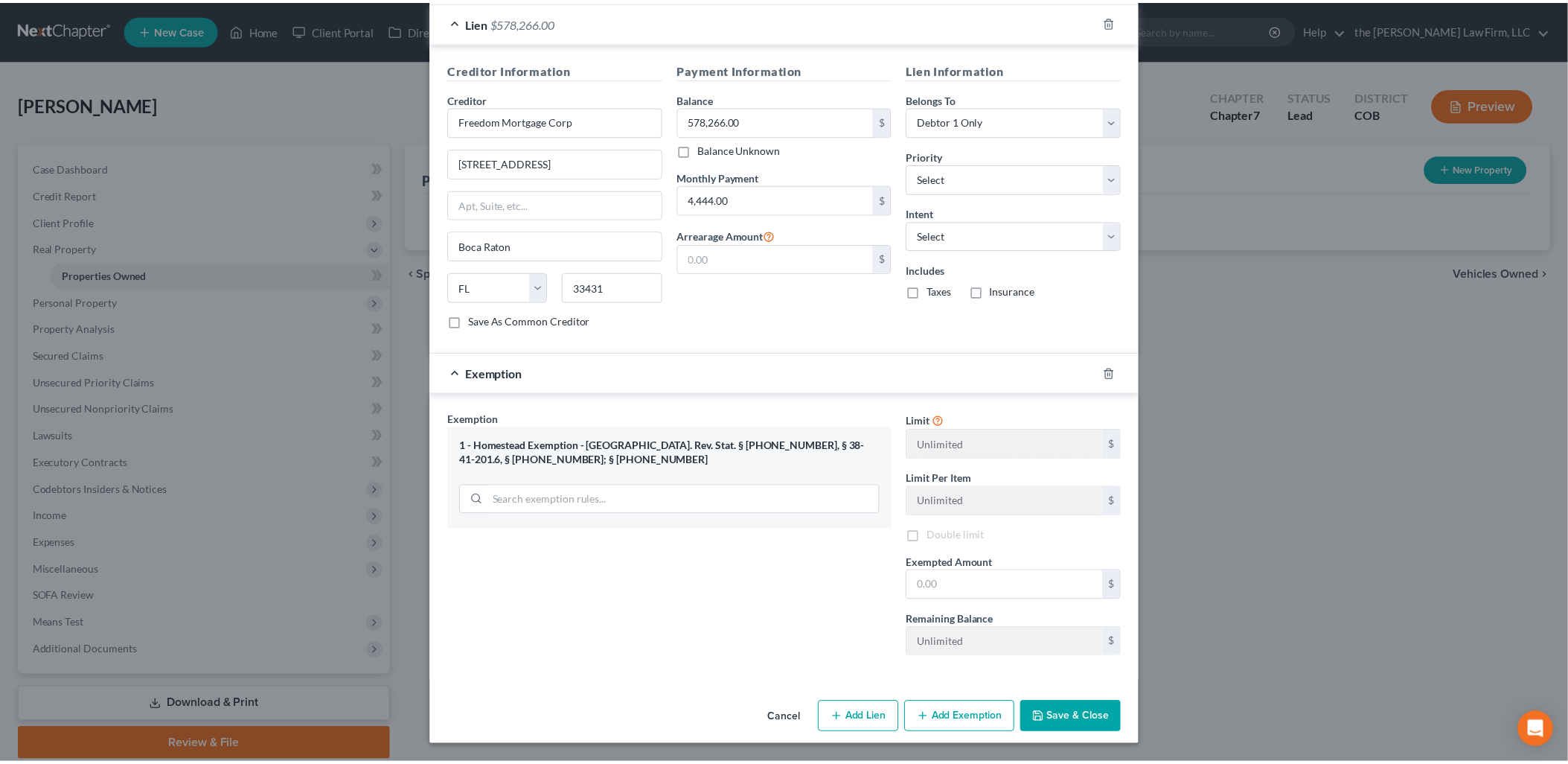
scroll to position [472, 0]
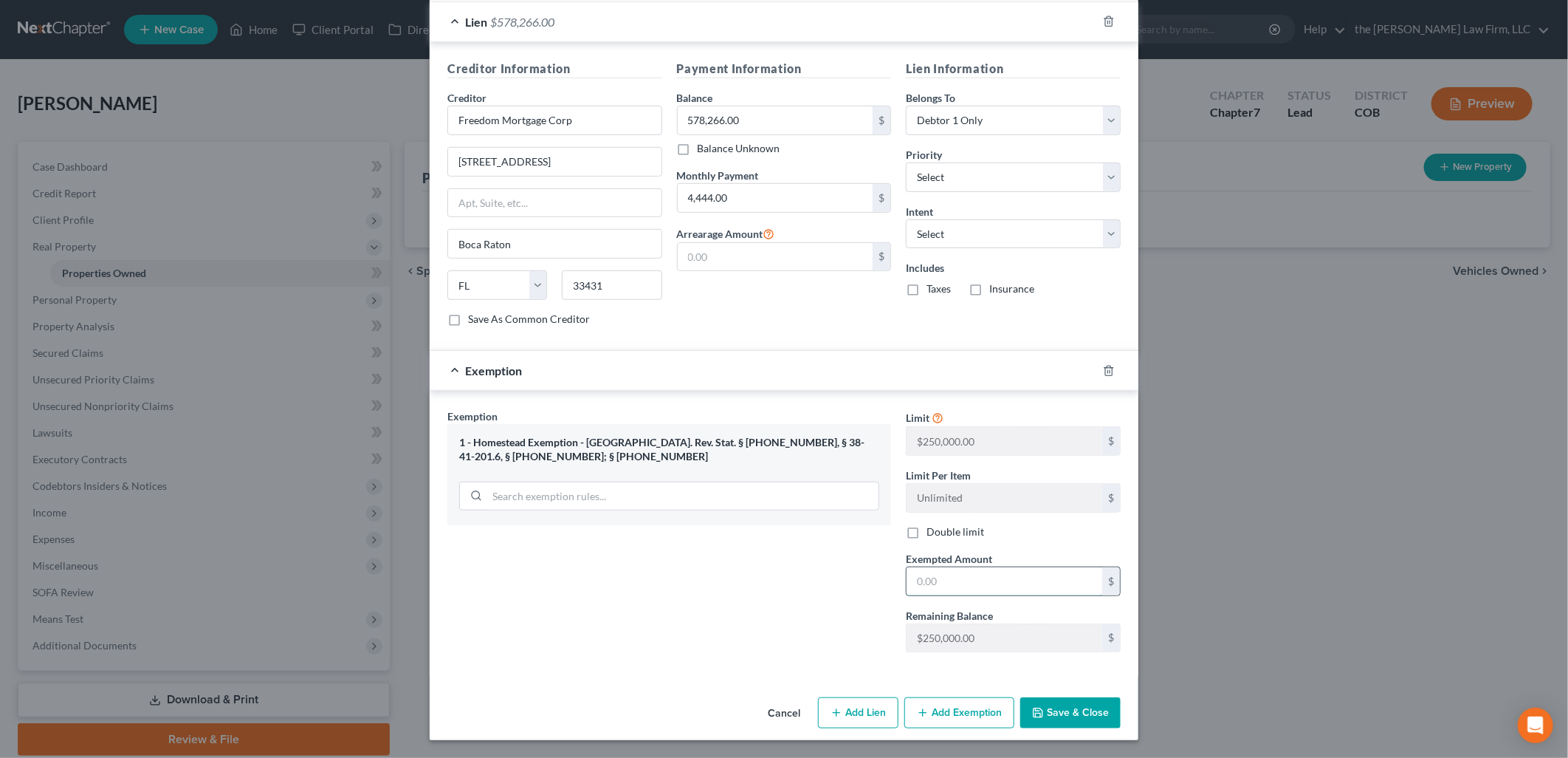
click at [971, 577] on input "text" at bounding box center [1004, 581] width 195 height 28
type input "46,734"
click at [1079, 711] on button "Save & Close" at bounding box center [1070, 713] width 100 height 31
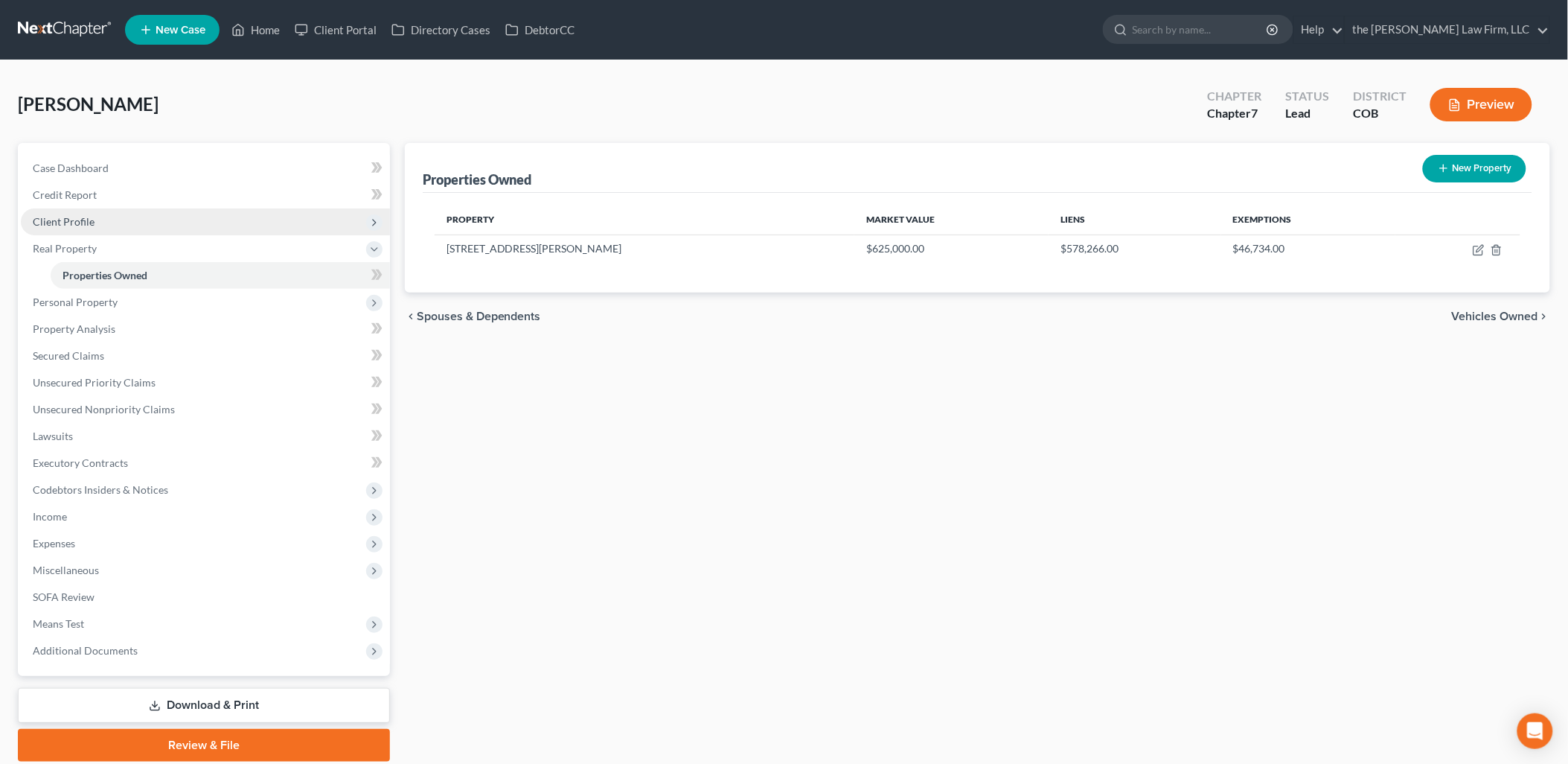
click at [82, 213] on span "Client Profile" at bounding box center [205, 221] width 369 height 27
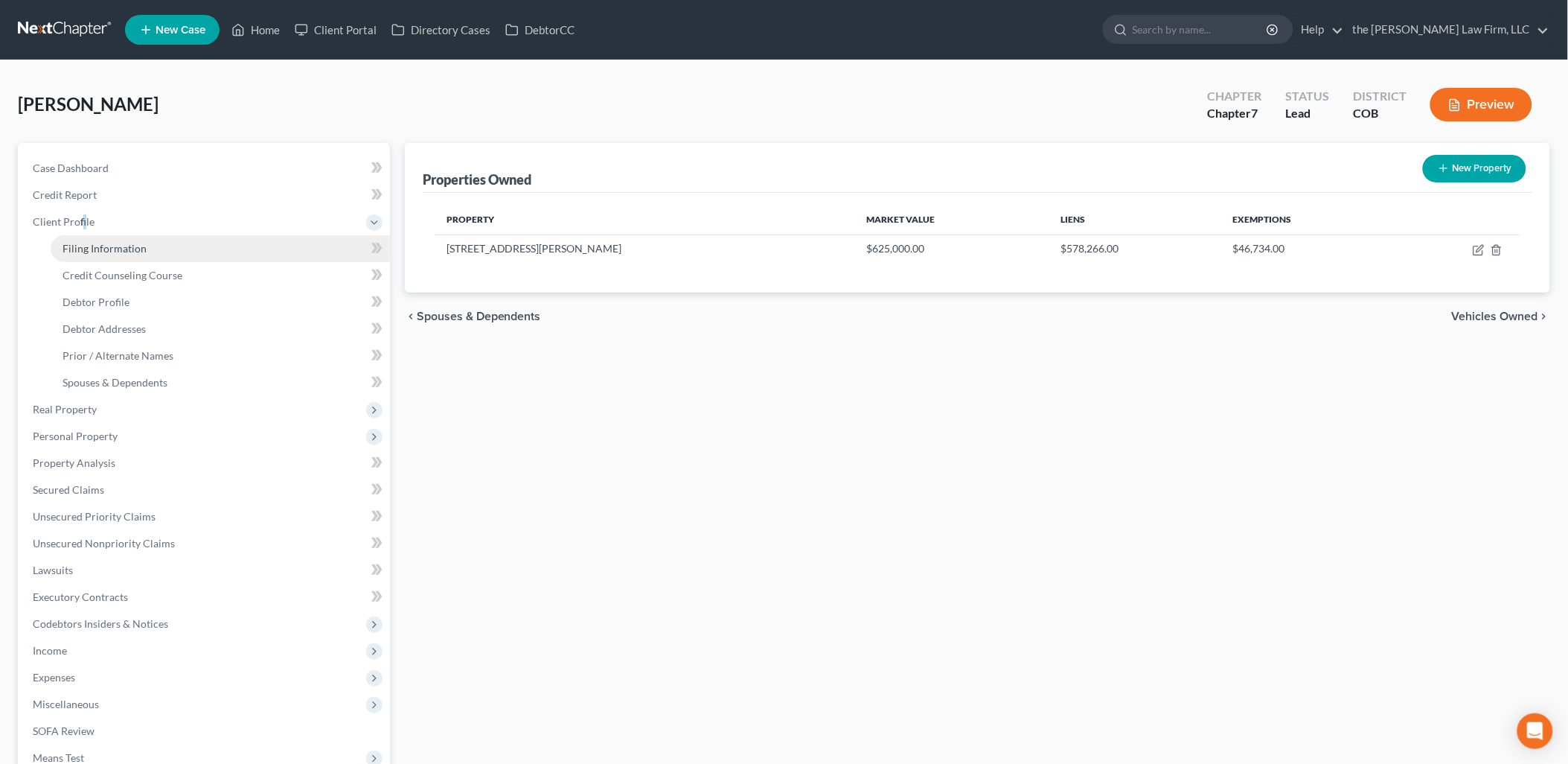
drag, startPoint x: 82, startPoint y: 213, endPoint x: 101, endPoint y: 244, distance: 36.4
click at [101, 244] on span "Filing Information" at bounding box center [104, 248] width 84 height 13
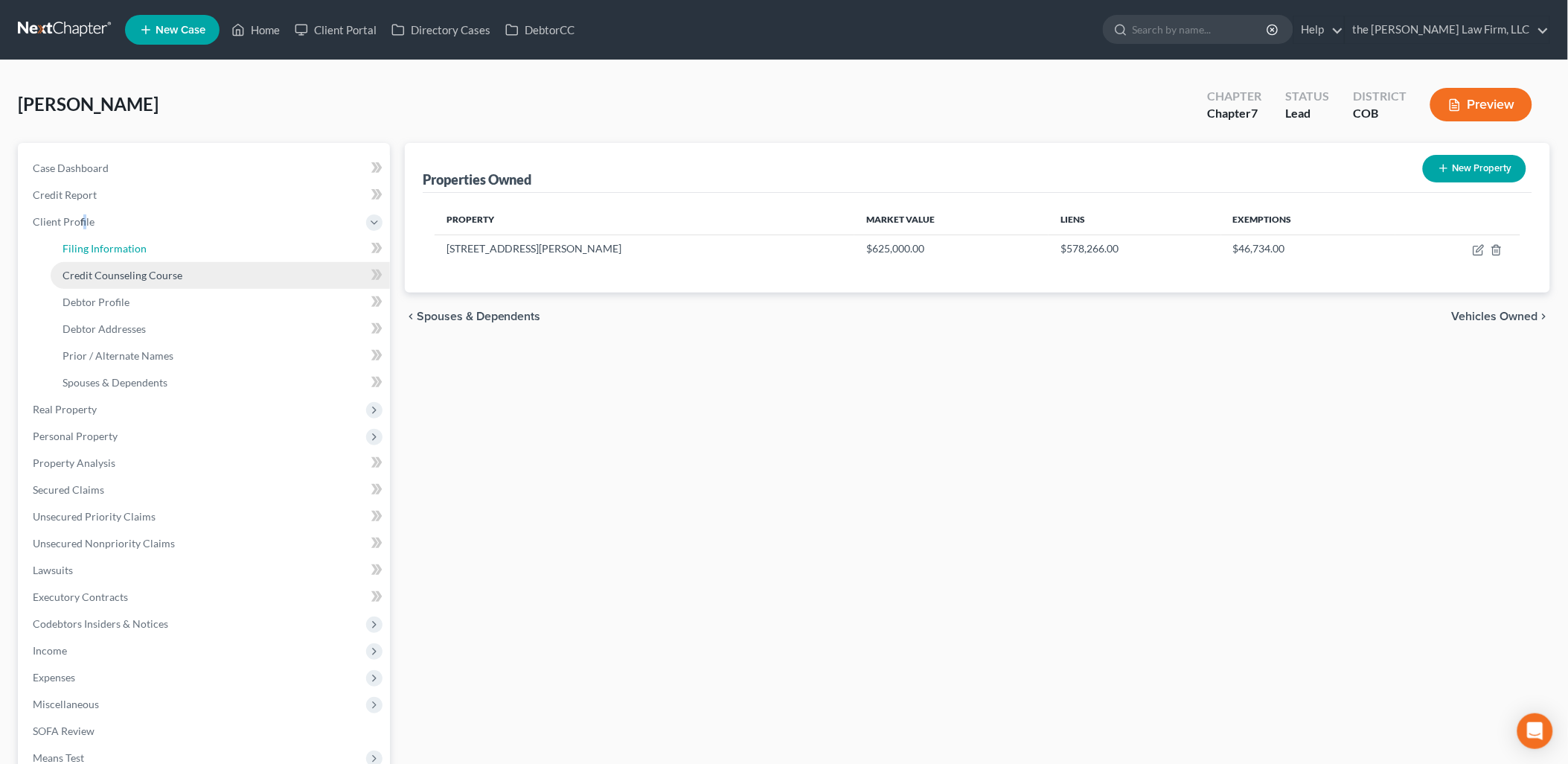
select select "1"
select select "0"
select select "11"
select select "0"
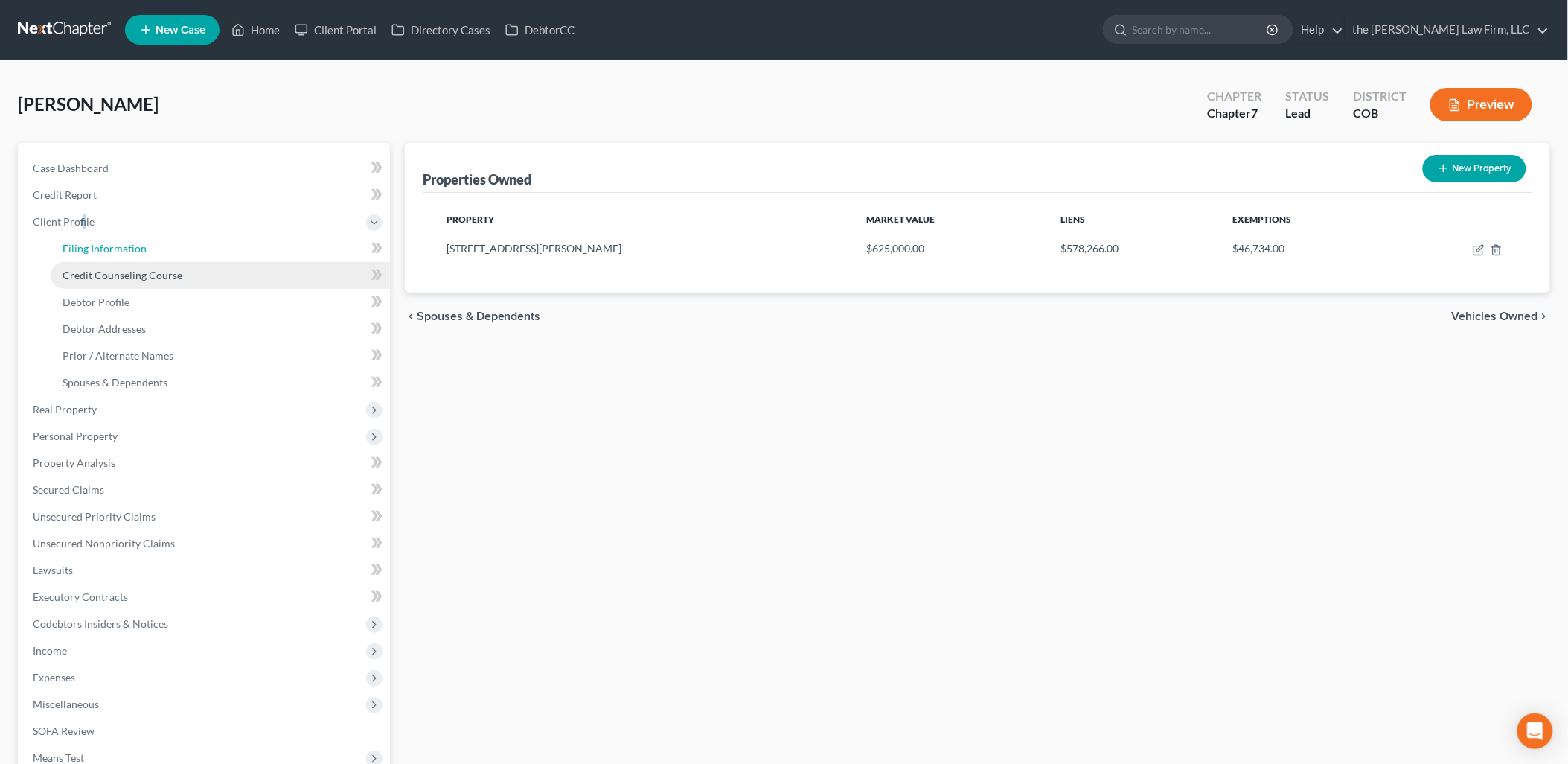
select select "5"
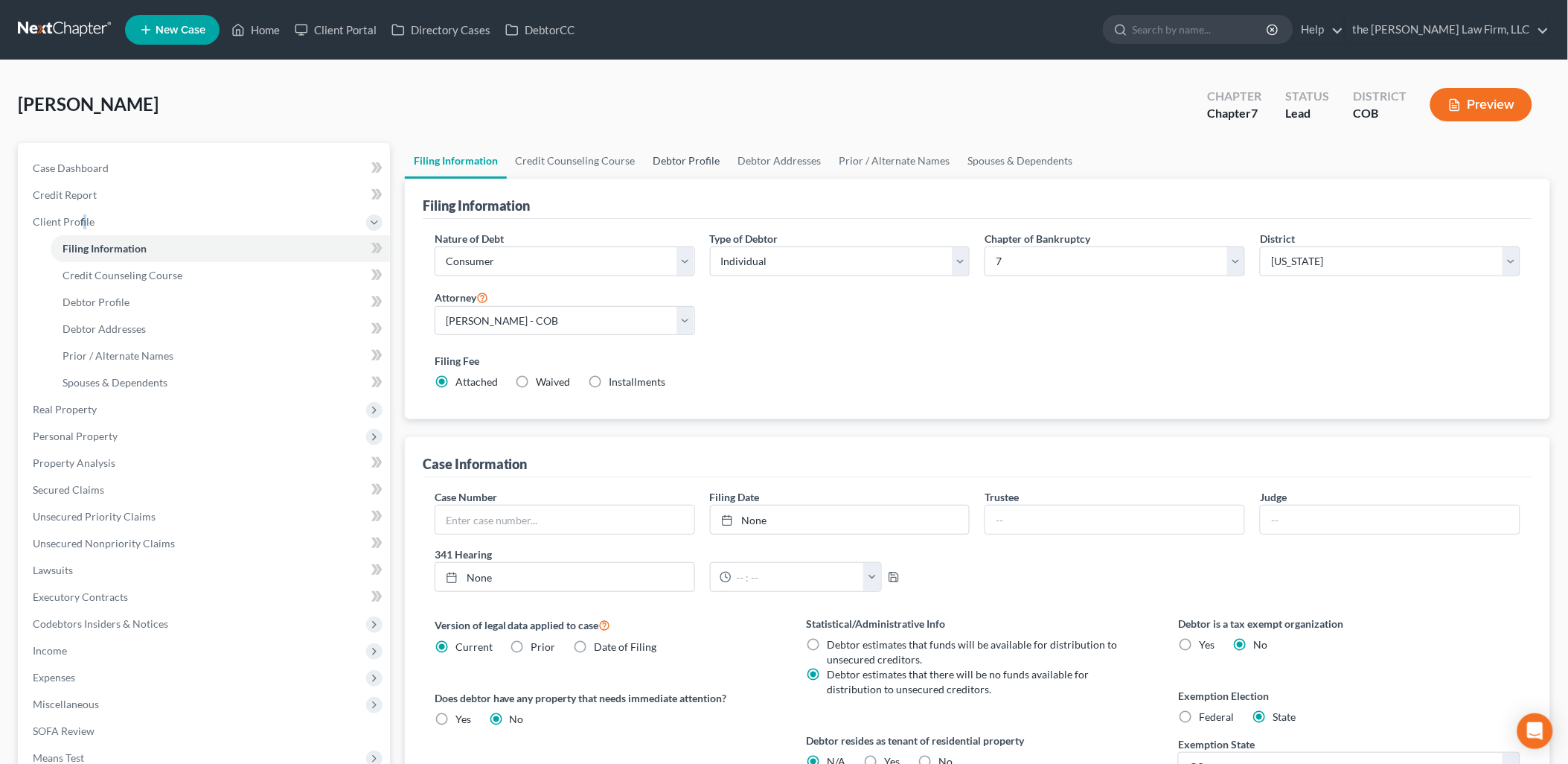
click at [708, 165] on link "Debtor Profile" at bounding box center [687, 160] width 85 height 36
select select "0"
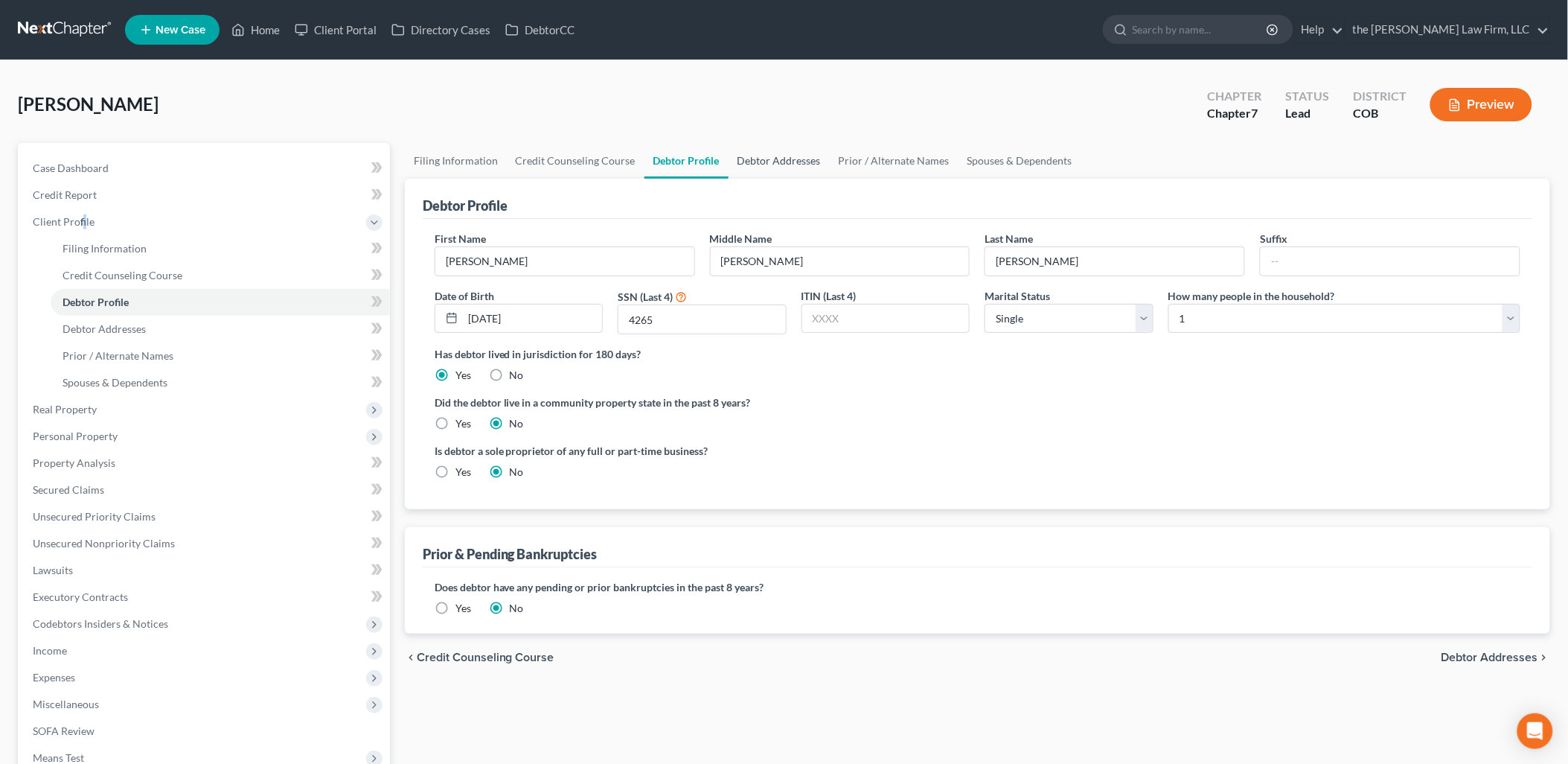
click at [781, 158] on link "Debtor Addresses" at bounding box center [779, 160] width 101 height 36
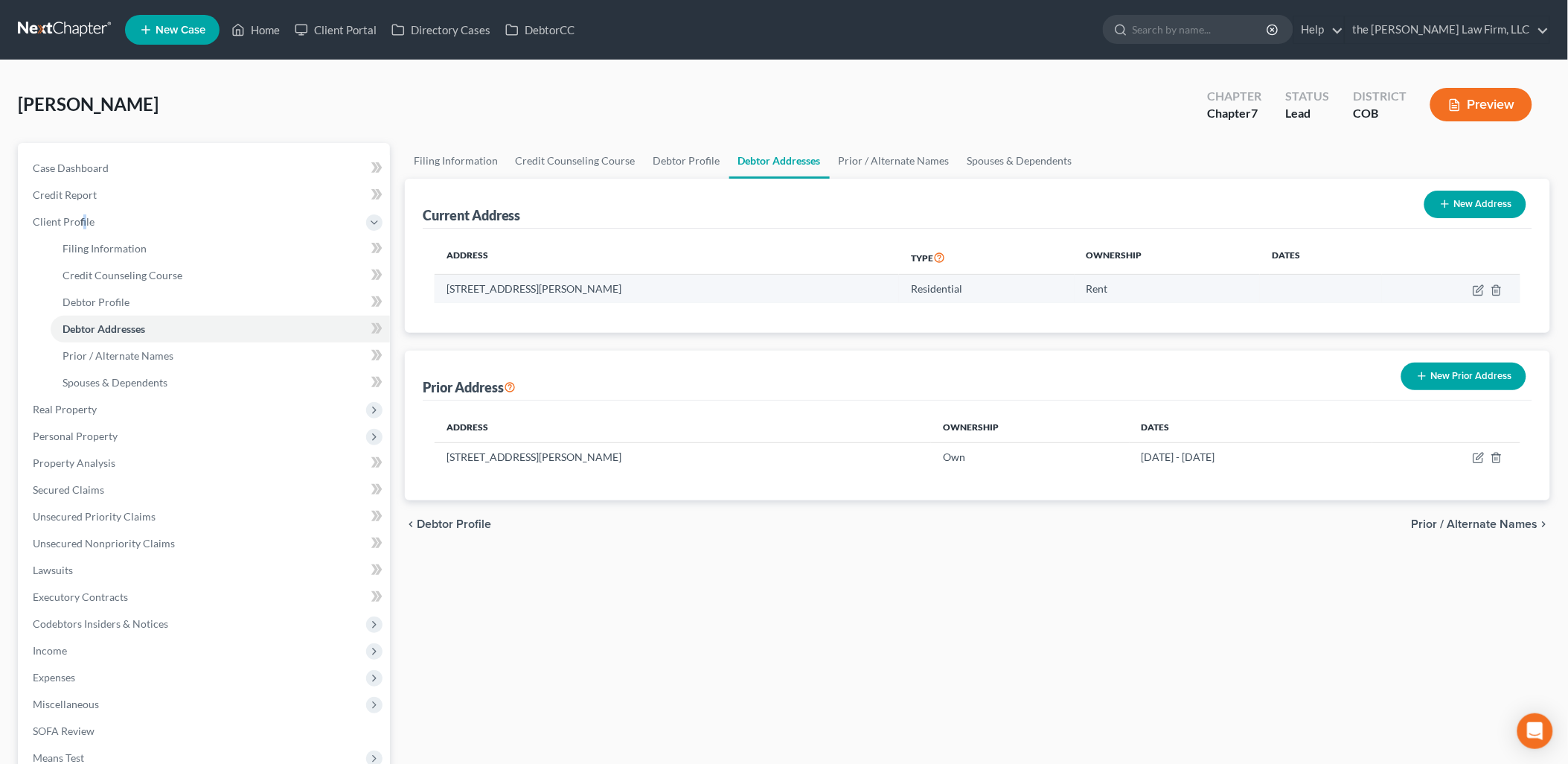
drag, startPoint x: 648, startPoint y: 291, endPoint x: 445, endPoint y: 291, distance: 203.0
click at [445, 291] on td "[STREET_ADDRESS][PERSON_NAME]" at bounding box center [667, 289] width 465 height 28
copy td "[STREET_ADDRESS][PERSON_NAME]"
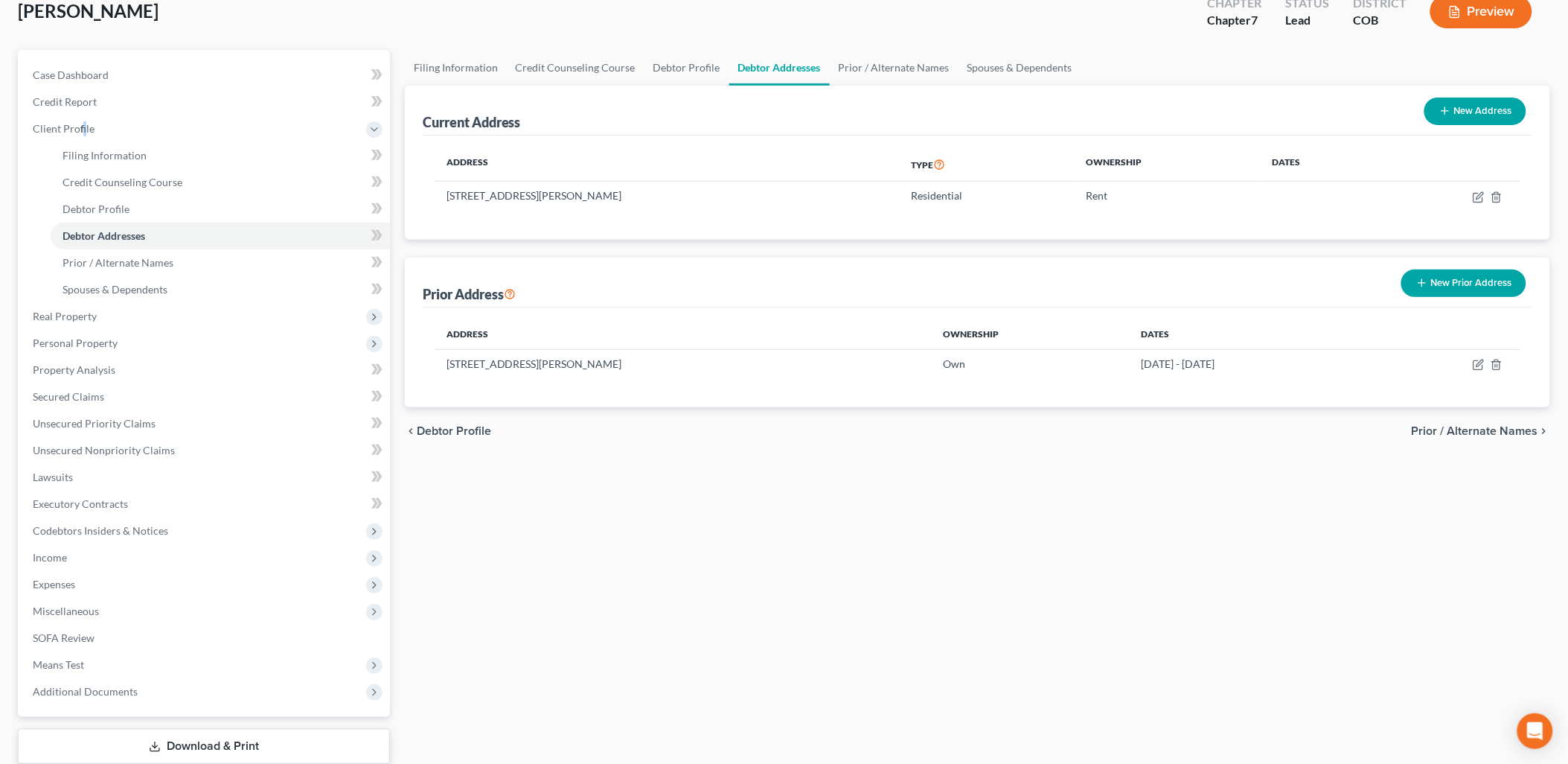
scroll to position [186, 0]
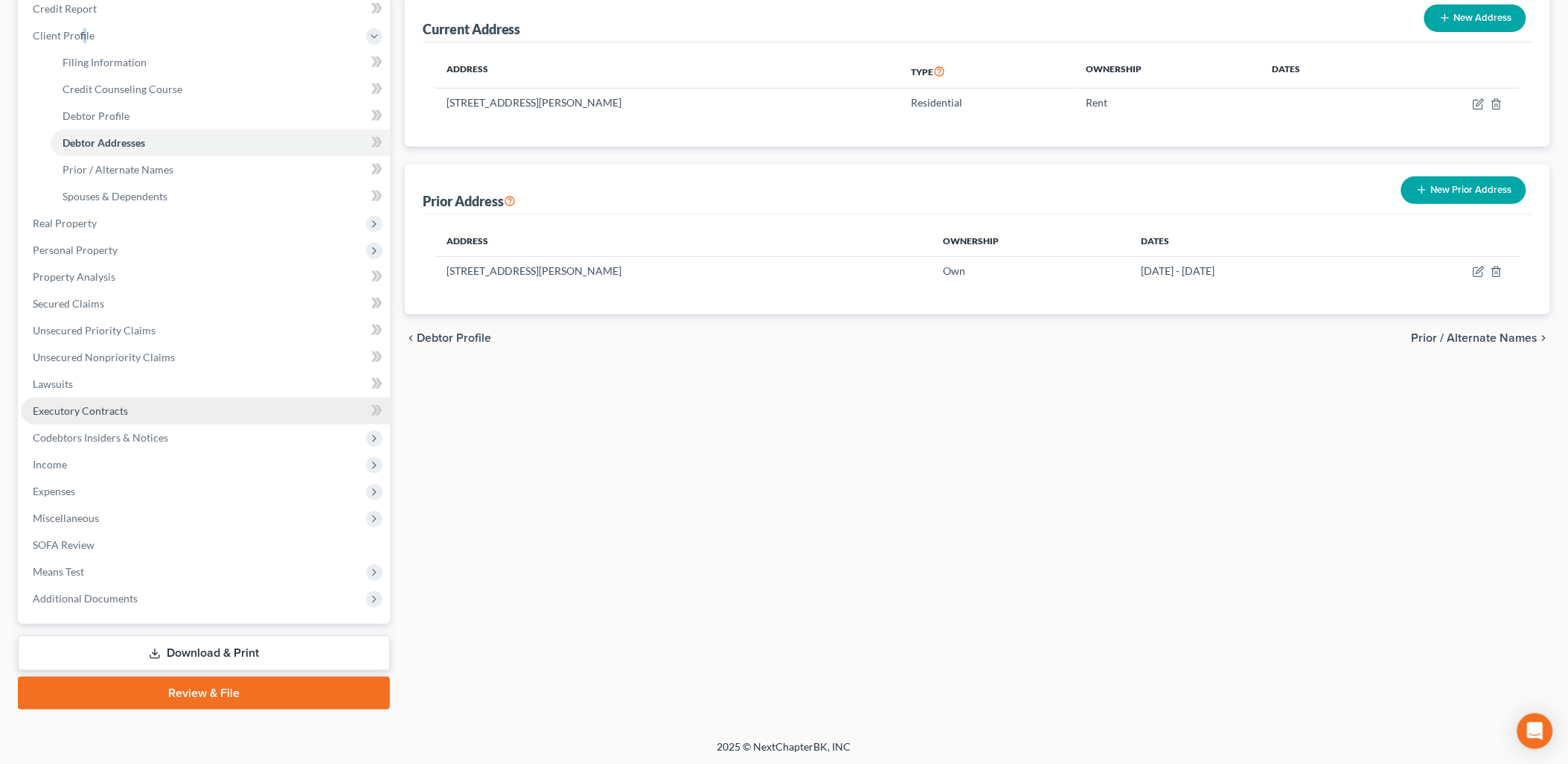
click at [72, 409] on span "Executory Contracts" at bounding box center [81, 410] width 95 height 13
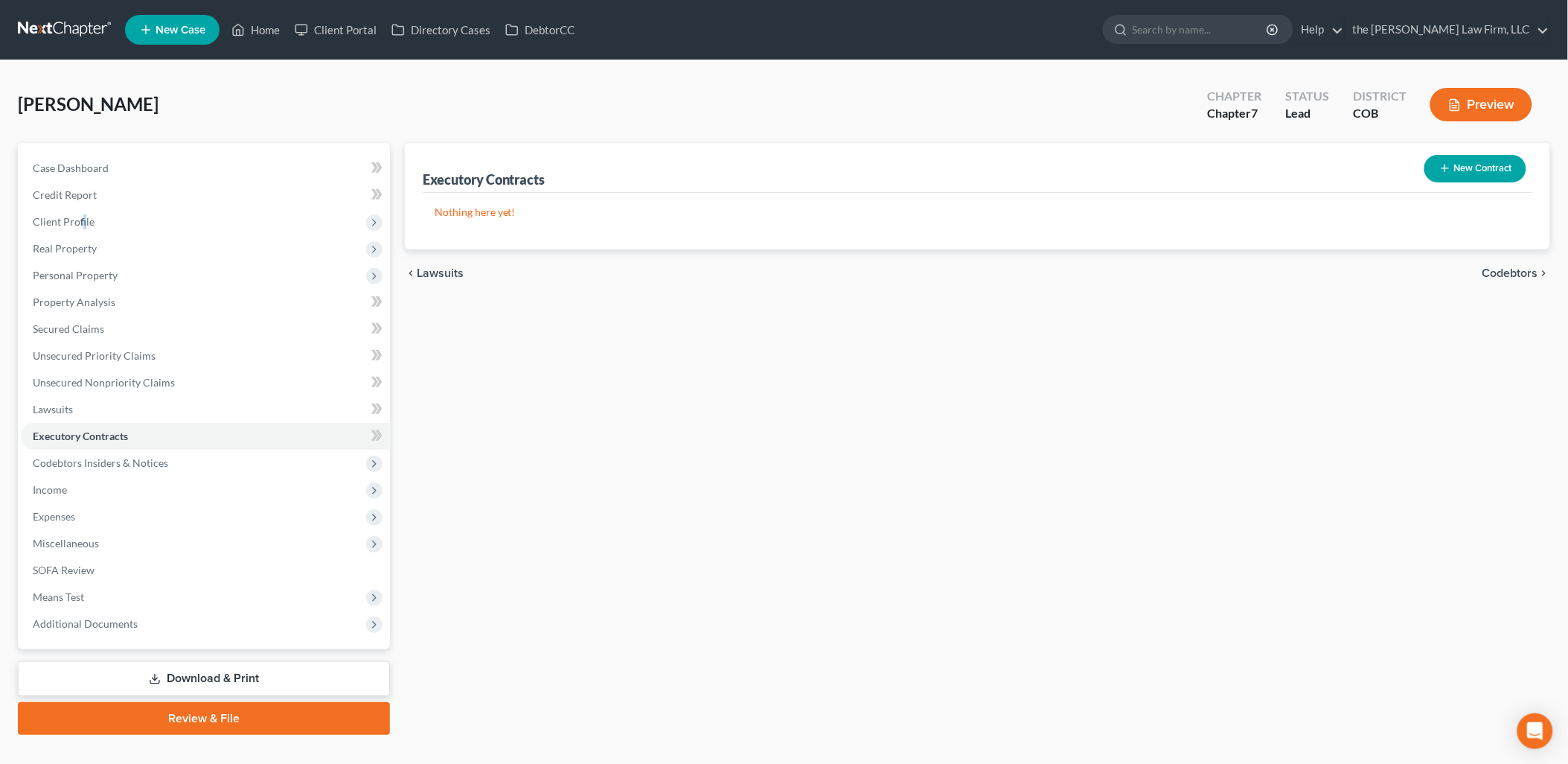
click at [1486, 166] on button "New Contract" at bounding box center [1475, 169] width 102 height 27
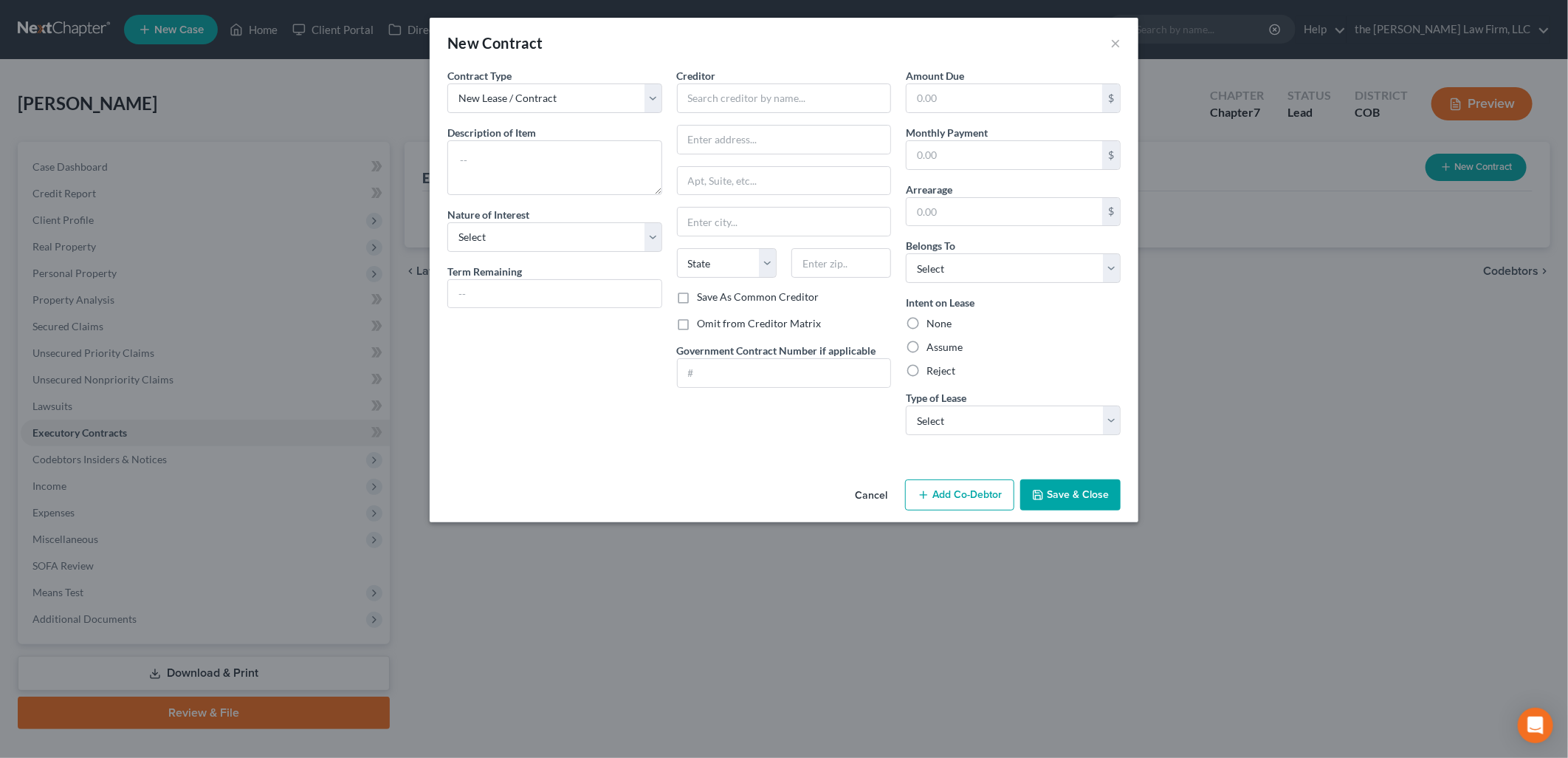
click at [611, 114] on div "Contract Type New Lease / Contract New Timeshare Description of non-residential…" at bounding box center [554, 257] width 230 height 379
drag, startPoint x: 609, startPoint y: 100, endPoint x: 607, endPoint y: 108, distance: 8.2
click at [610, 100] on select "New Lease / Contract New Timeshare" at bounding box center [554, 98] width 214 height 29
click at [447, 84] on select "New Lease / Contract New Timeshare" at bounding box center [554, 98] width 214 height 29
click at [591, 171] on textarea at bounding box center [554, 167] width 214 height 55
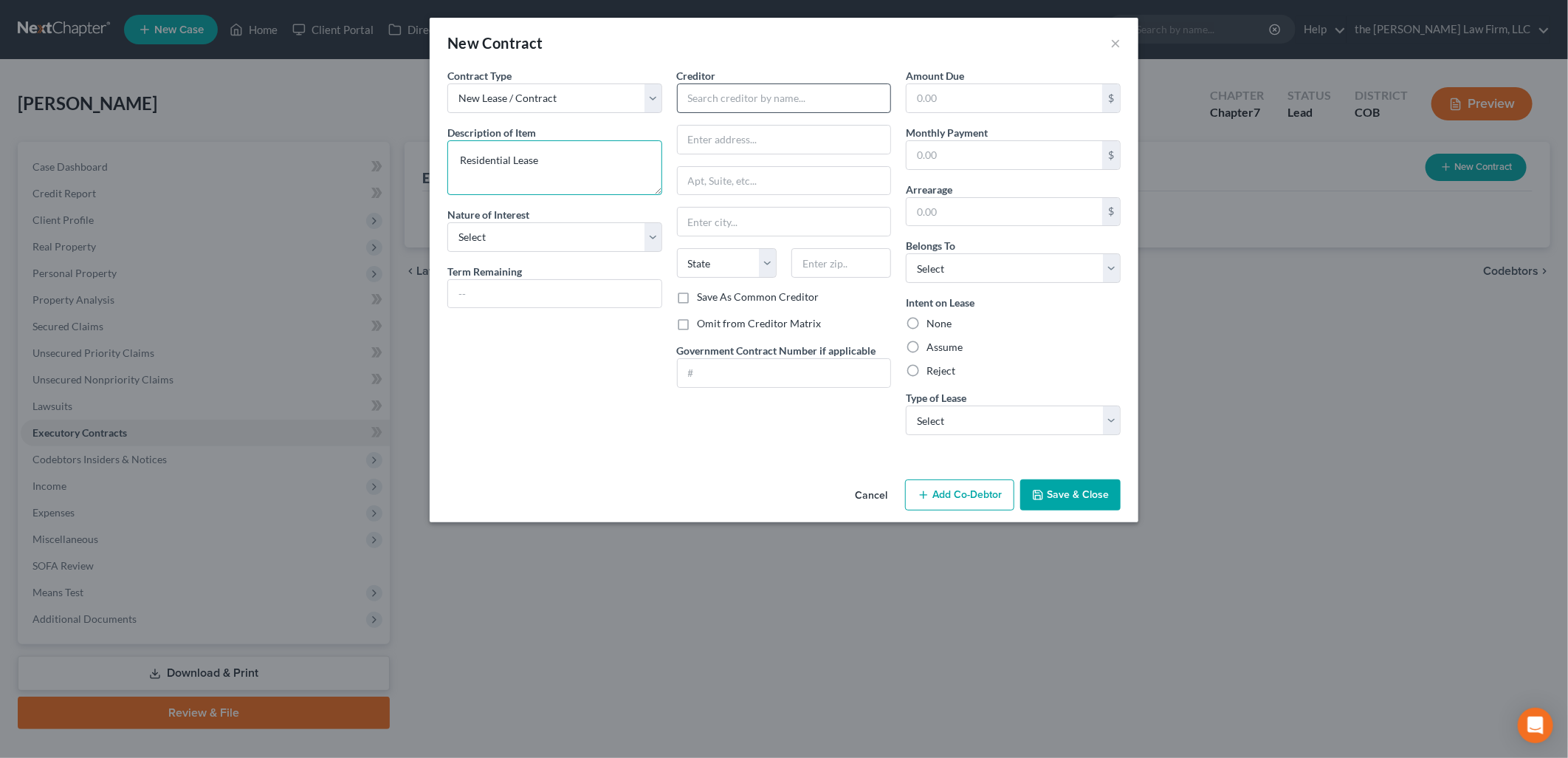
type textarea "Residential Lease"
click at [701, 94] on input "text" at bounding box center [784, 98] width 214 height 29
click at [792, 105] on input "[PERSON_NAME]" at bounding box center [784, 98] width 214 height 29
type input "[PERSON_NAME]"
paste input "[STREET_ADDRESS][PERSON_NAME]"
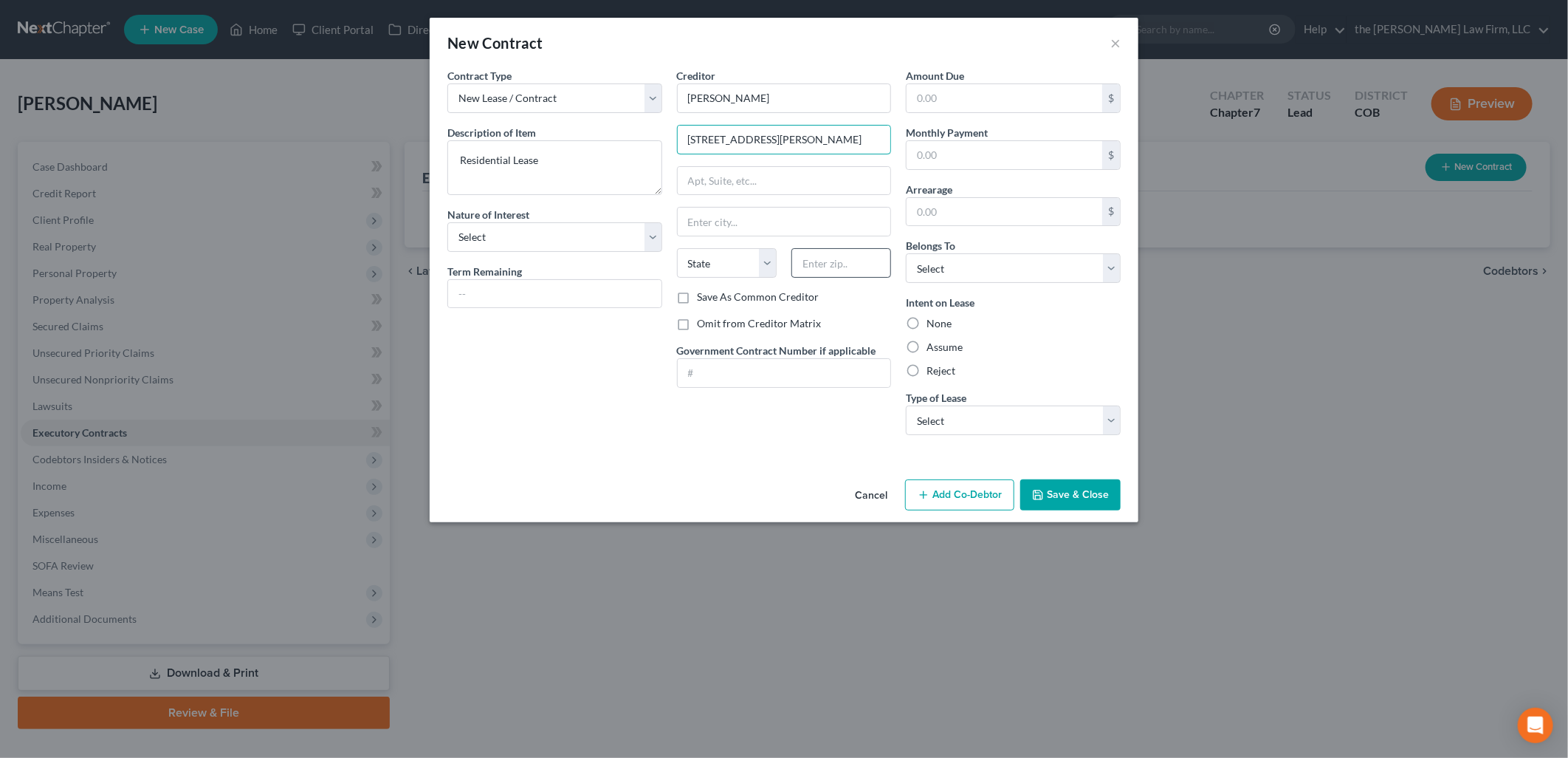
type input "[STREET_ADDRESS][PERSON_NAME]"
click at [817, 259] on input "text" at bounding box center [841, 263] width 100 height 29
type input "80109"
type input "[GEOGRAPHIC_DATA]"
select select "5"
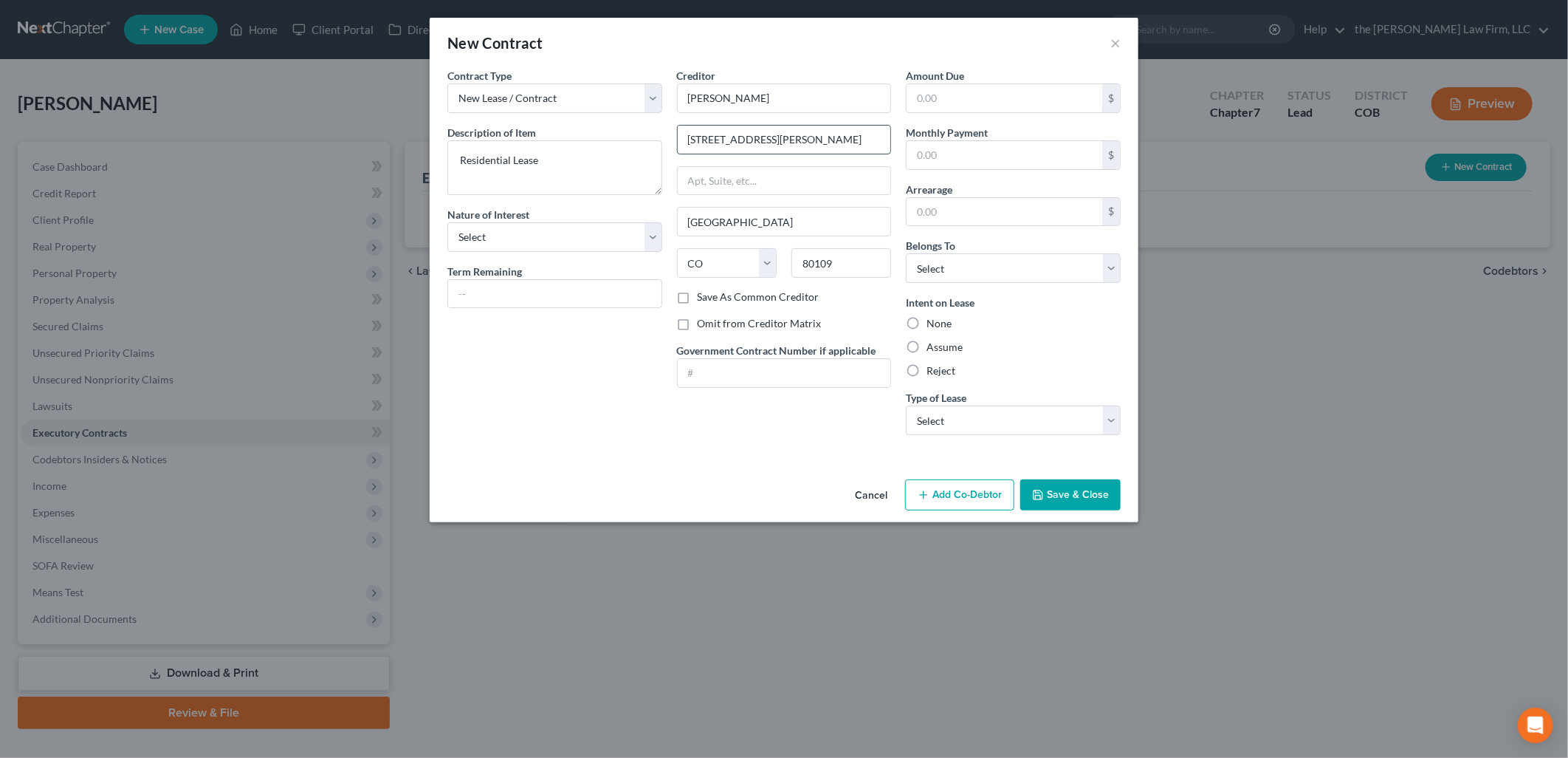
drag, startPoint x: 886, startPoint y: 145, endPoint x: 769, endPoint y: 144, distance: 117.0
click at [769, 144] on input "[STREET_ADDRESS][PERSON_NAME]" at bounding box center [784, 139] width 213 height 28
type input "[STREET_ADDRESS][PERSON_NAME]"
click at [520, 245] on select "Select Purchaser Agent Lessor Lessee" at bounding box center [554, 237] width 214 height 29
select select "3"
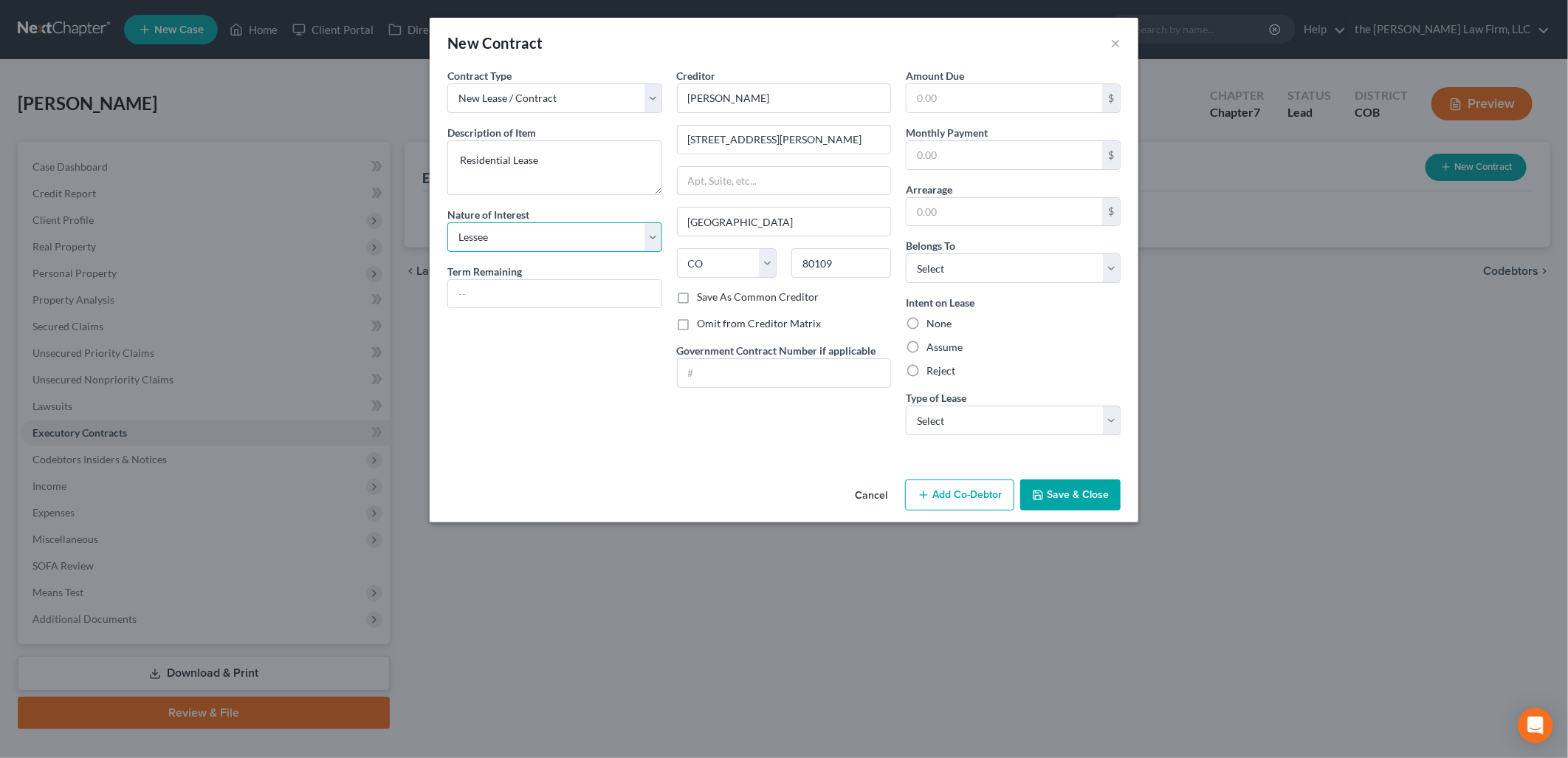
click at [447, 223] on select "Select Purchaser Agent Lessor Lessee" at bounding box center [554, 237] width 214 height 29
click at [955, 161] on input "text" at bounding box center [1004, 155] width 195 height 28
type input "3,575"
click at [608, 295] on input "text" at bounding box center [554, 294] width 213 height 28
type input "10 months"
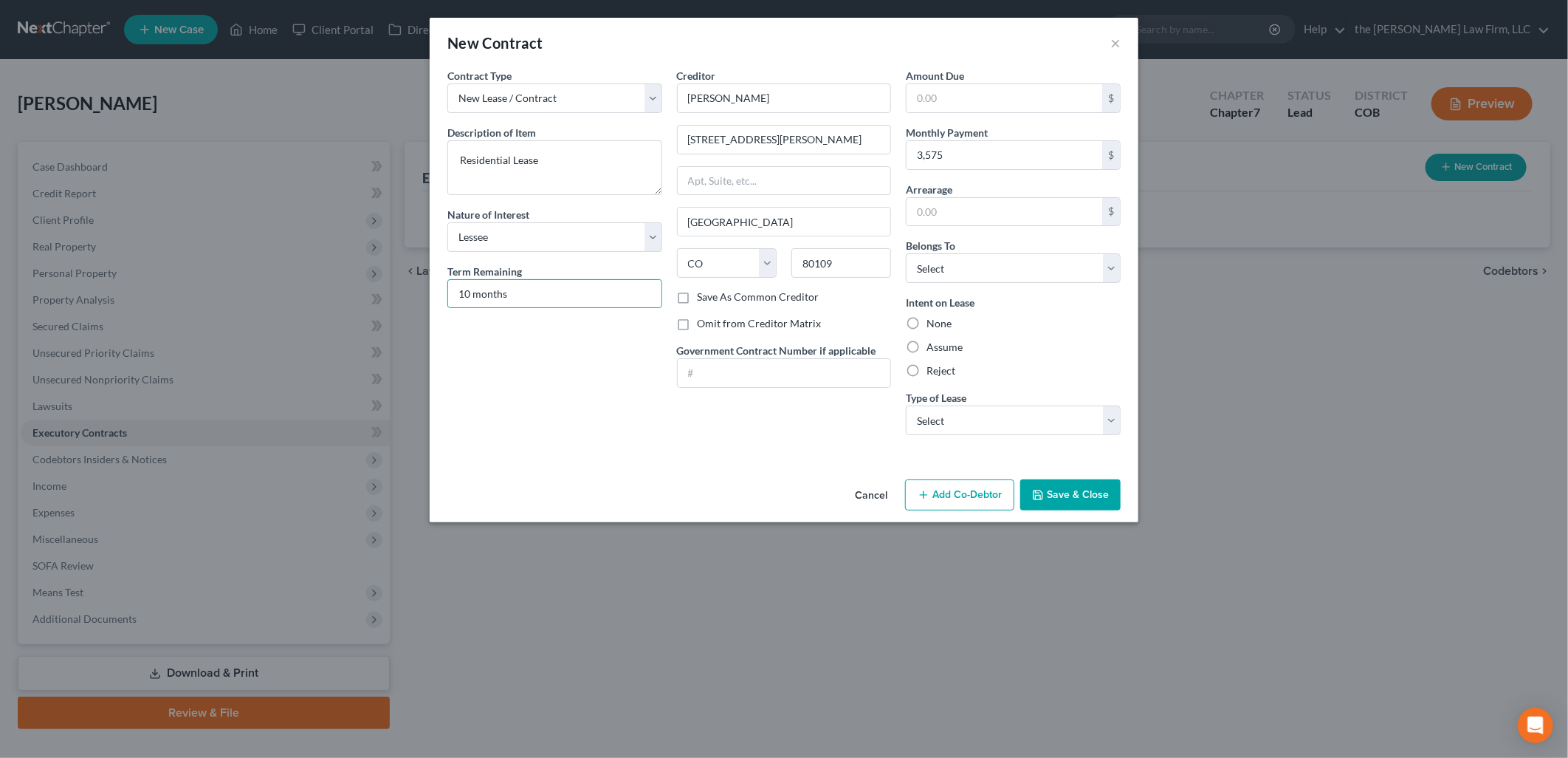
click at [725, 447] on div "Contract Type New Lease / Contract New Timeshare Description of non-residential…" at bounding box center [784, 271] width 709 height 405
click at [935, 341] on label "Assume" at bounding box center [945, 347] width 36 height 15
click at [935, 341] on input "Assume" at bounding box center [937, 344] width 10 height 10
radio input "true"
click at [1007, 429] on select "Select Real Estate Car Other" at bounding box center [1013, 420] width 214 height 29
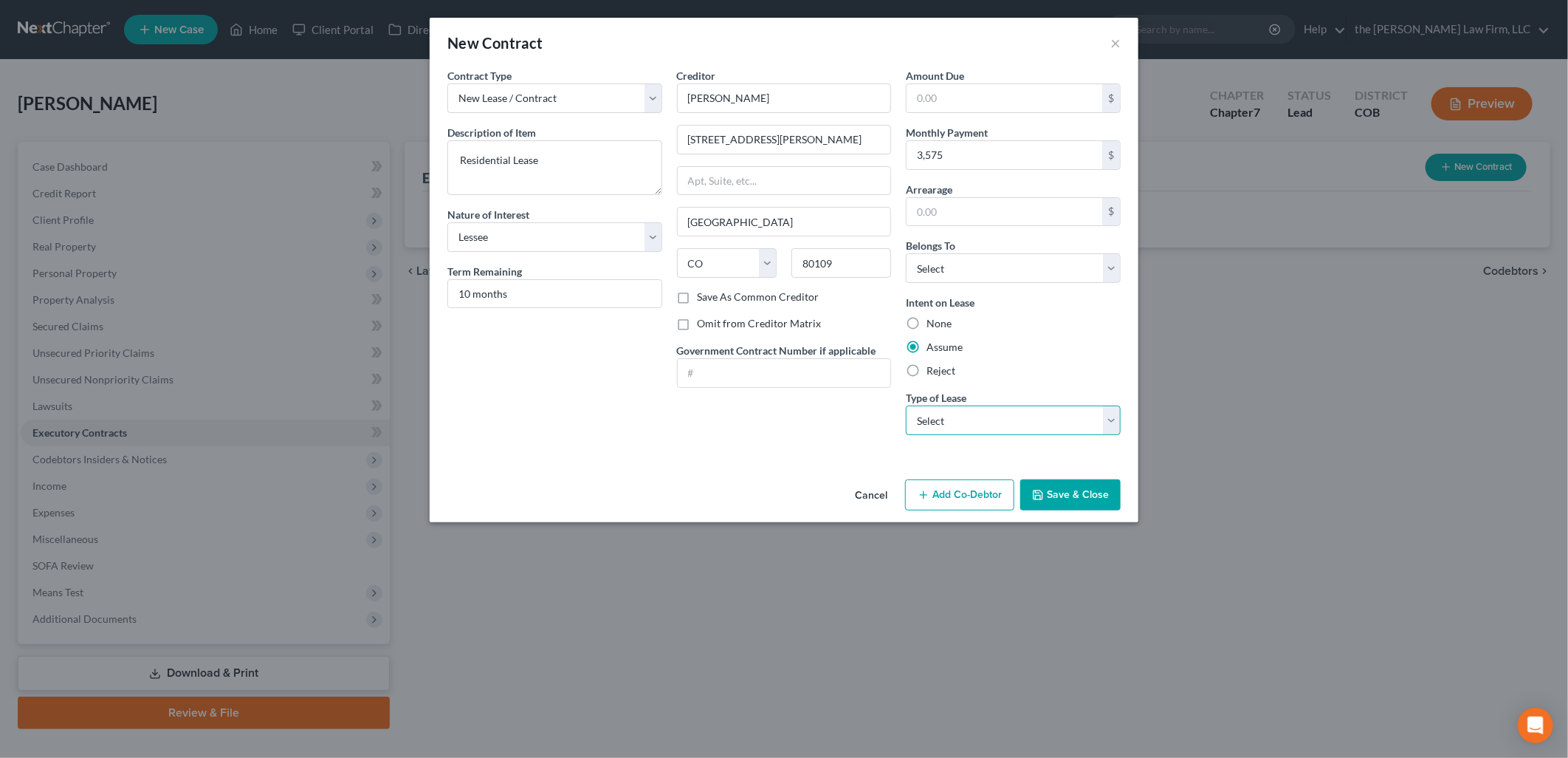
select select "0"
click at [906, 405] on select "Select Real Estate Car Other" at bounding box center [1013, 420] width 214 height 29
click at [1077, 496] on button "Save & Close" at bounding box center [1070, 494] width 100 height 31
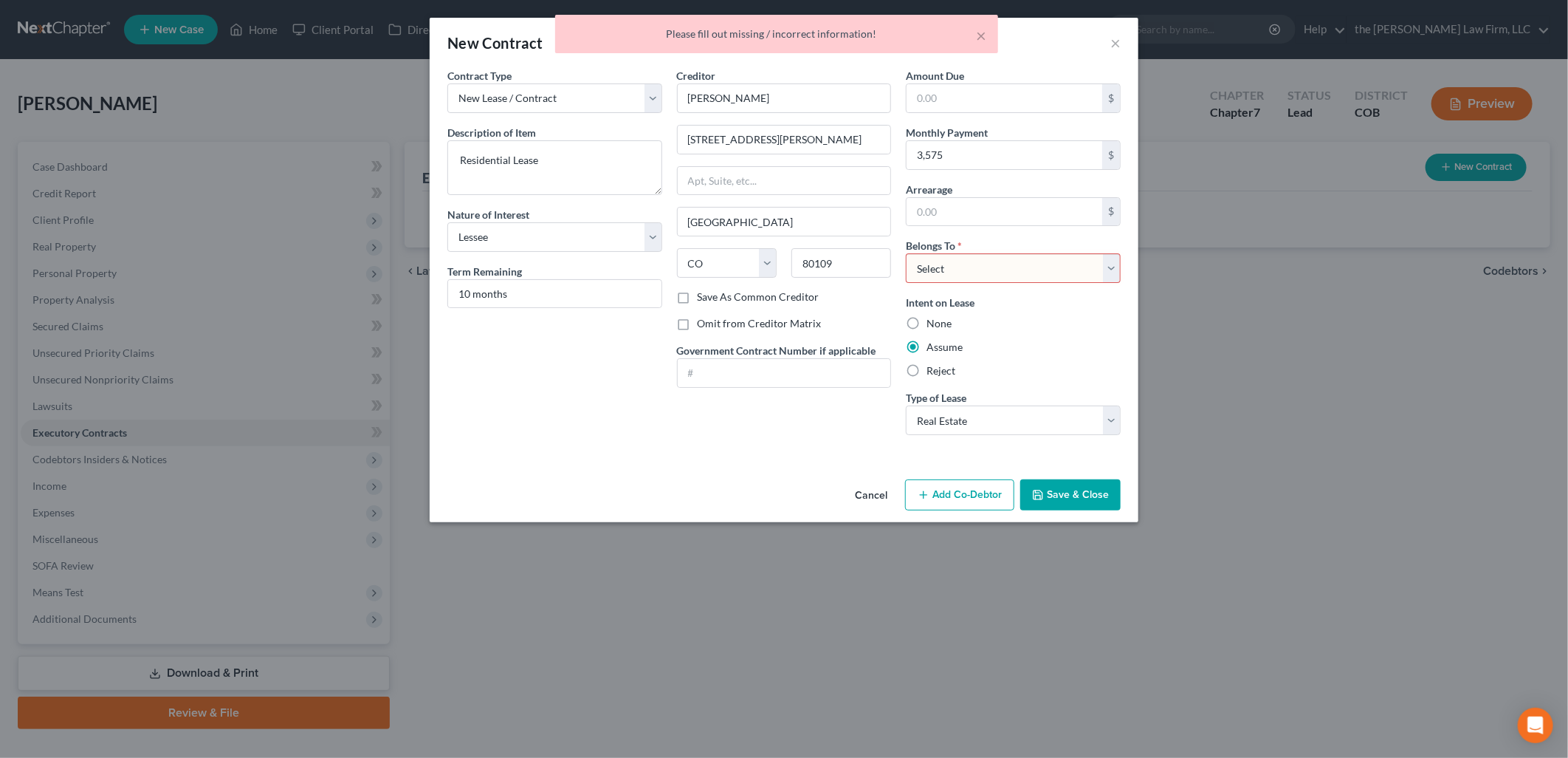
click at [974, 274] on select "Select Debtor 1 Only Debtor 2 Only Debtor 1 And Debtor 2 Only At Least One Of T…" at bounding box center [1013, 268] width 214 height 29
select select "0"
click at [906, 254] on select "Select Debtor 1 Only Debtor 2 Only Debtor 1 And Debtor 2 Only At Least One Of T…" at bounding box center [1013, 268] width 214 height 29
click at [1066, 491] on button "Save & Close" at bounding box center [1070, 494] width 100 height 31
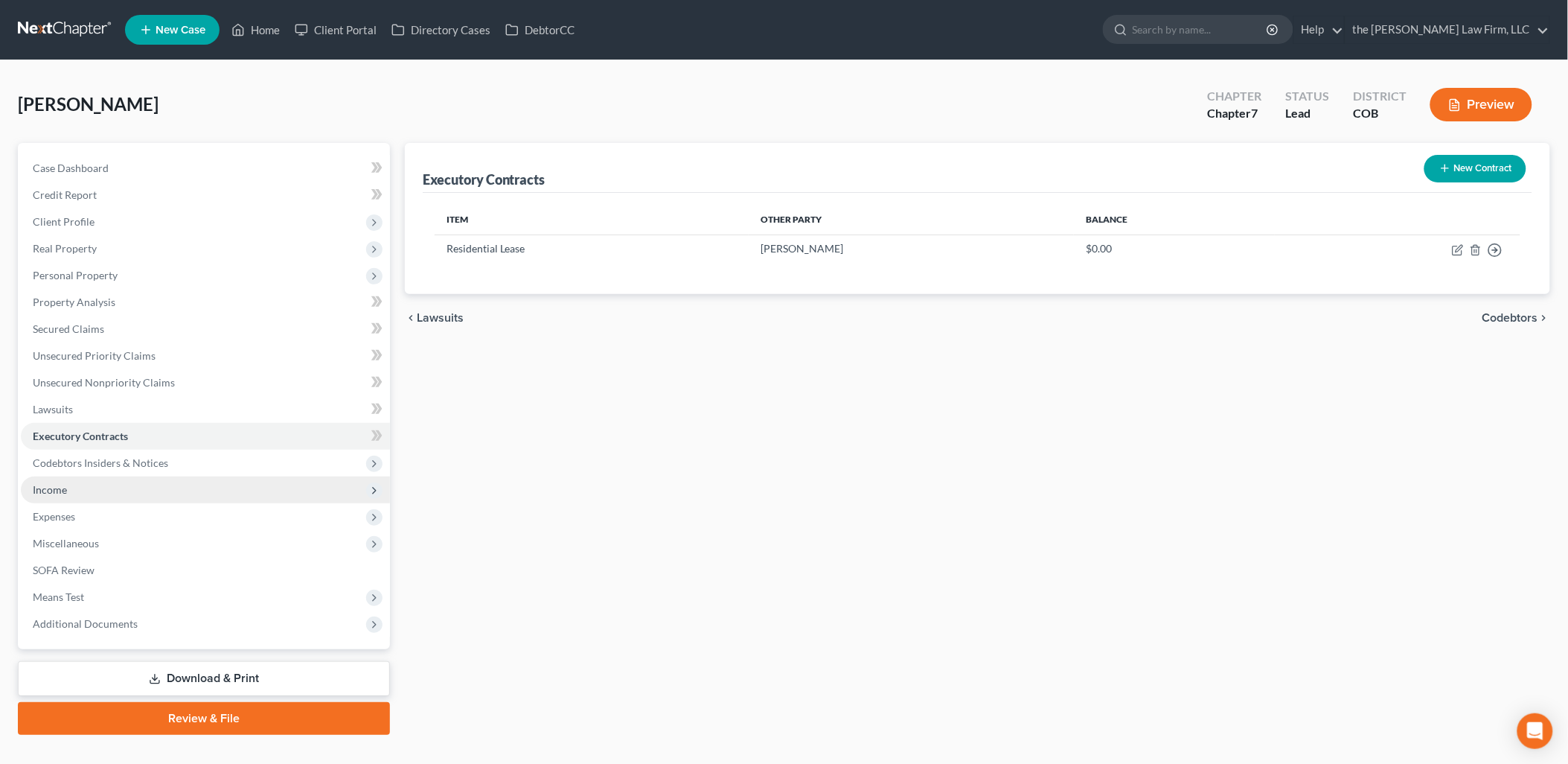
click at [115, 495] on span "Income" at bounding box center [205, 489] width 369 height 27
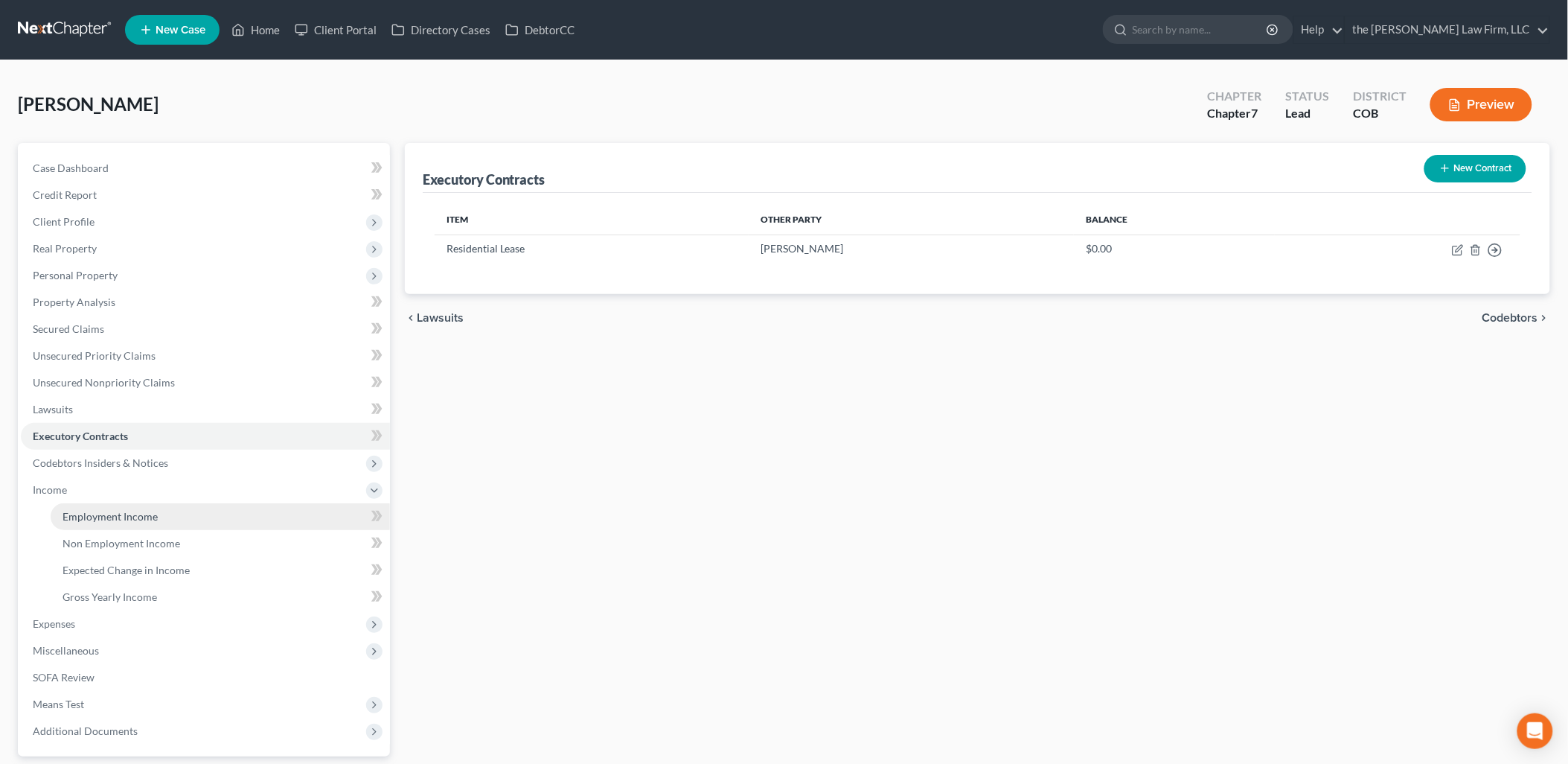
click at [105, 522] on link "Employment Income" at bounding box center [220, 516] width 339 height 27
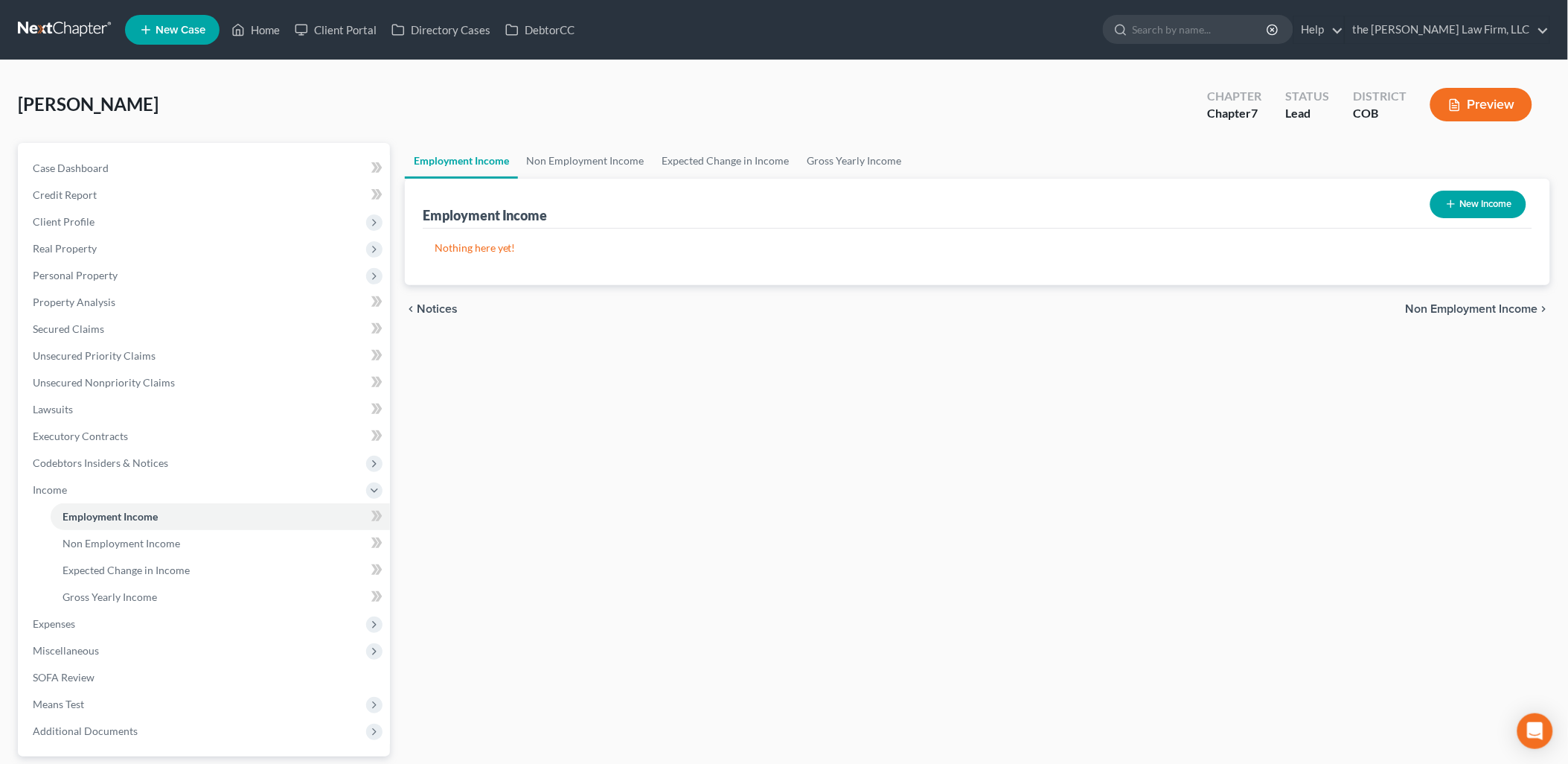
drag, startPoint x: 1494, startPoint y: 216, endPoint x: 1286, endPoint y: 192, distance: 209.4
click at [1286, 192] on div "Employment Income New Income" at bounding box center [976, 203] width 1109 height 49
drag, startPoint x: 83, startPoint y: 179, endPoint x: 78, endPoint y: 210, distance: 31.4
click at [82, 179] on link "Case Dashboard" at bounding box center [205, 168] width 369 height 27
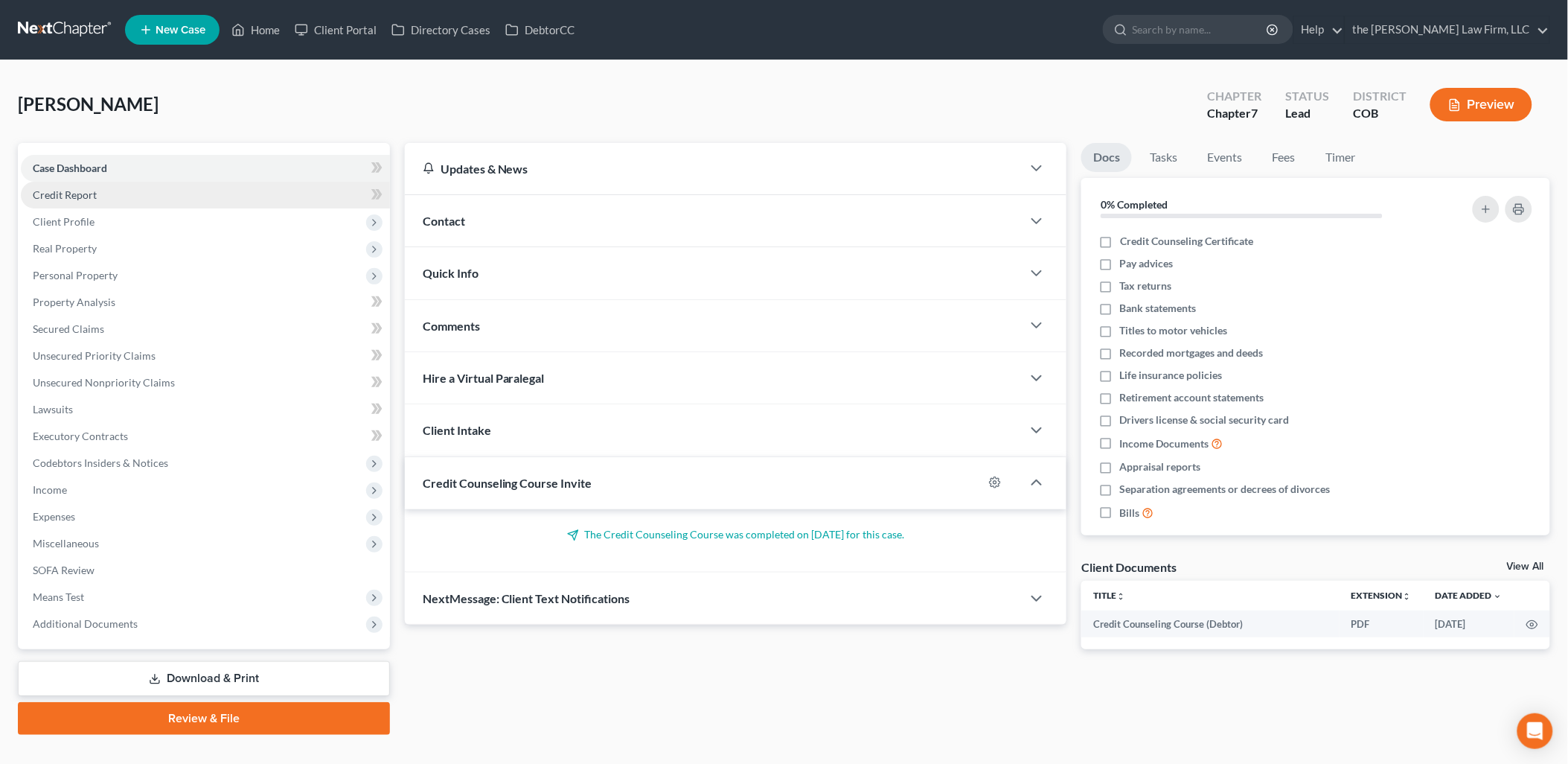
click at [77, 203] on link "Credit Report" at bounding box center [205, 194] width 369 height 27
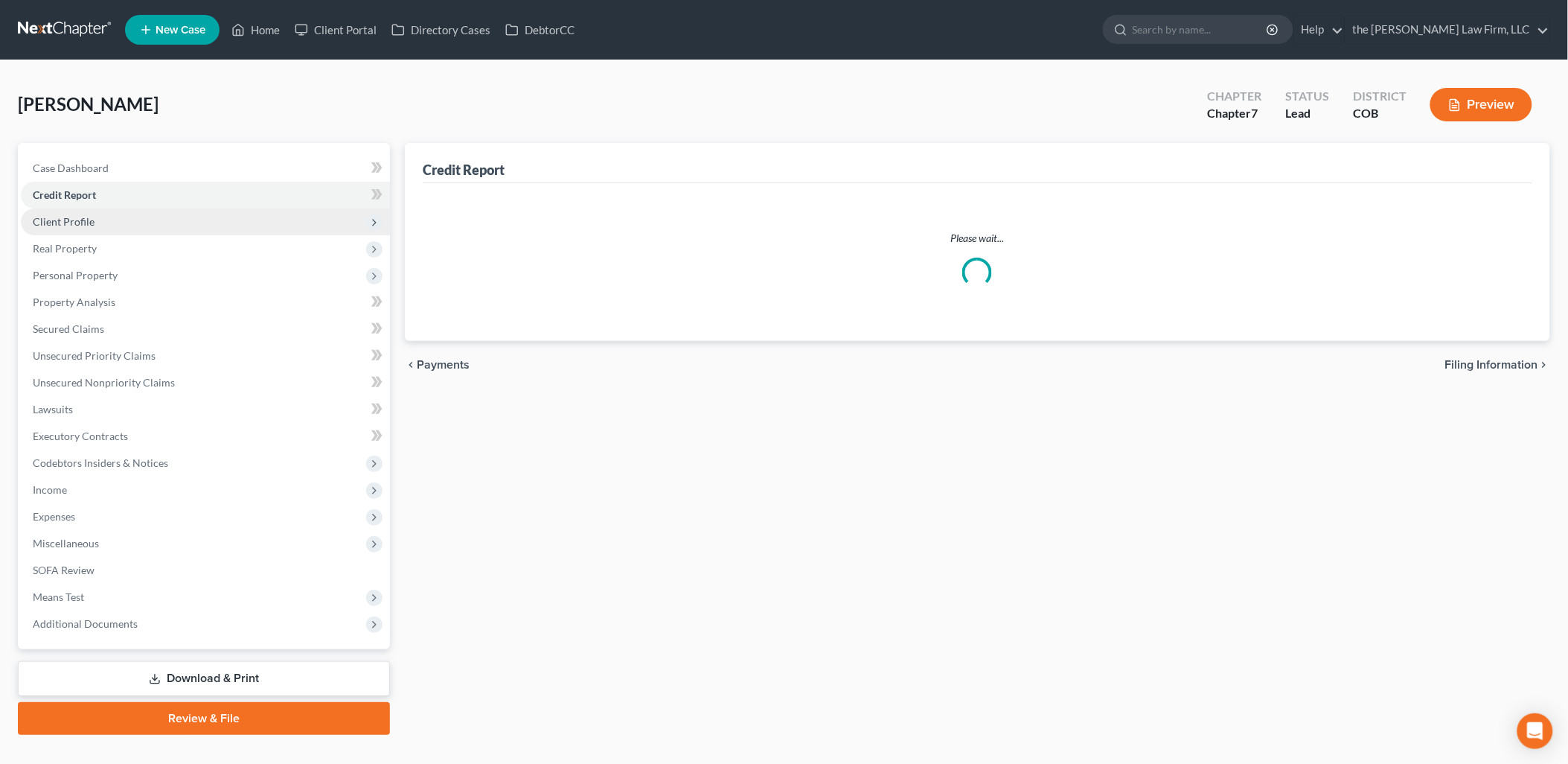
click at [79, 220] on span "Client Profile" at bounding box center [63, 222] width 61 height 13
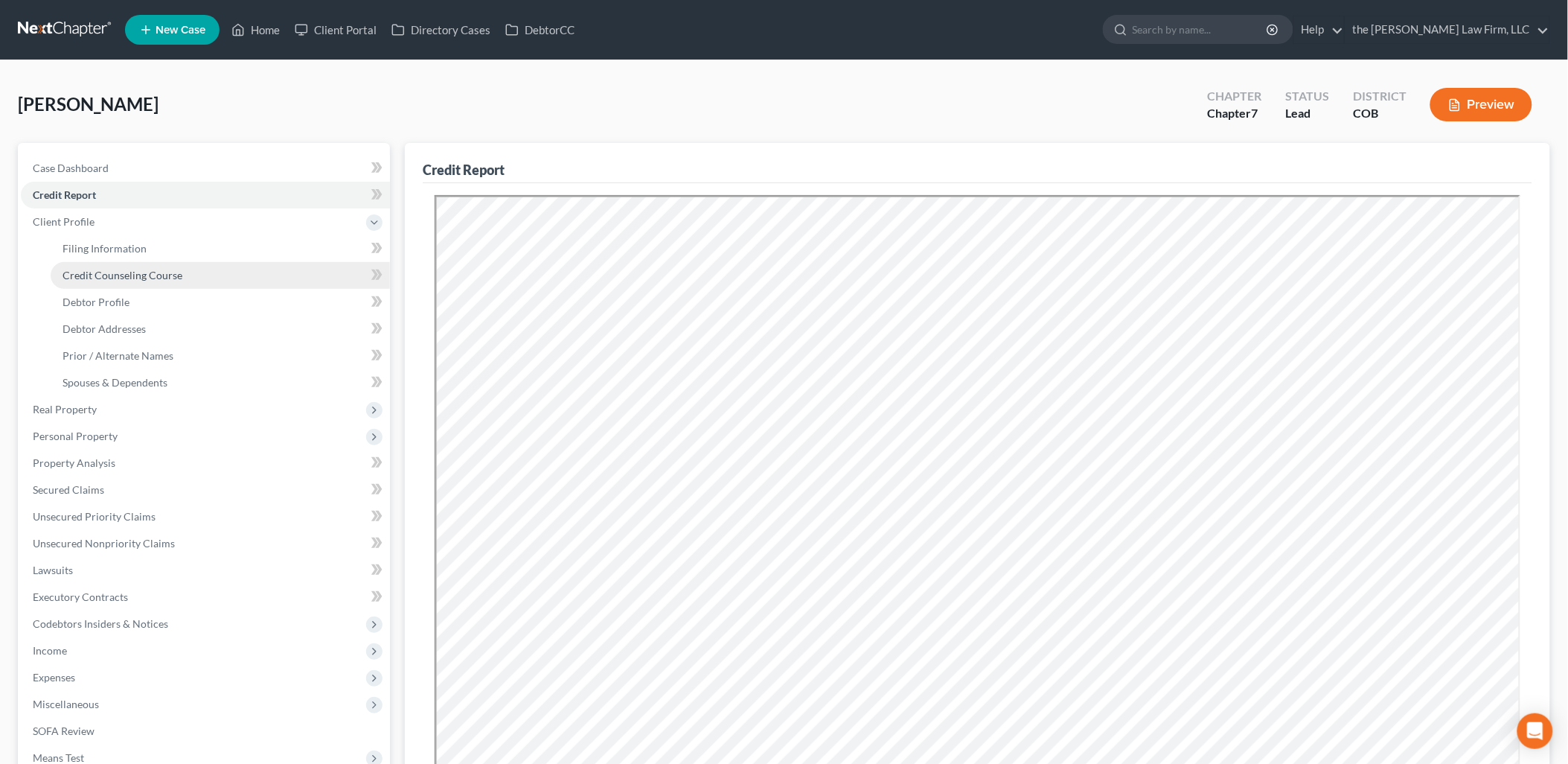
click at [143, 276] on span "Credit Counseling Course" at bounding box center [122, 275] width 120 height 13
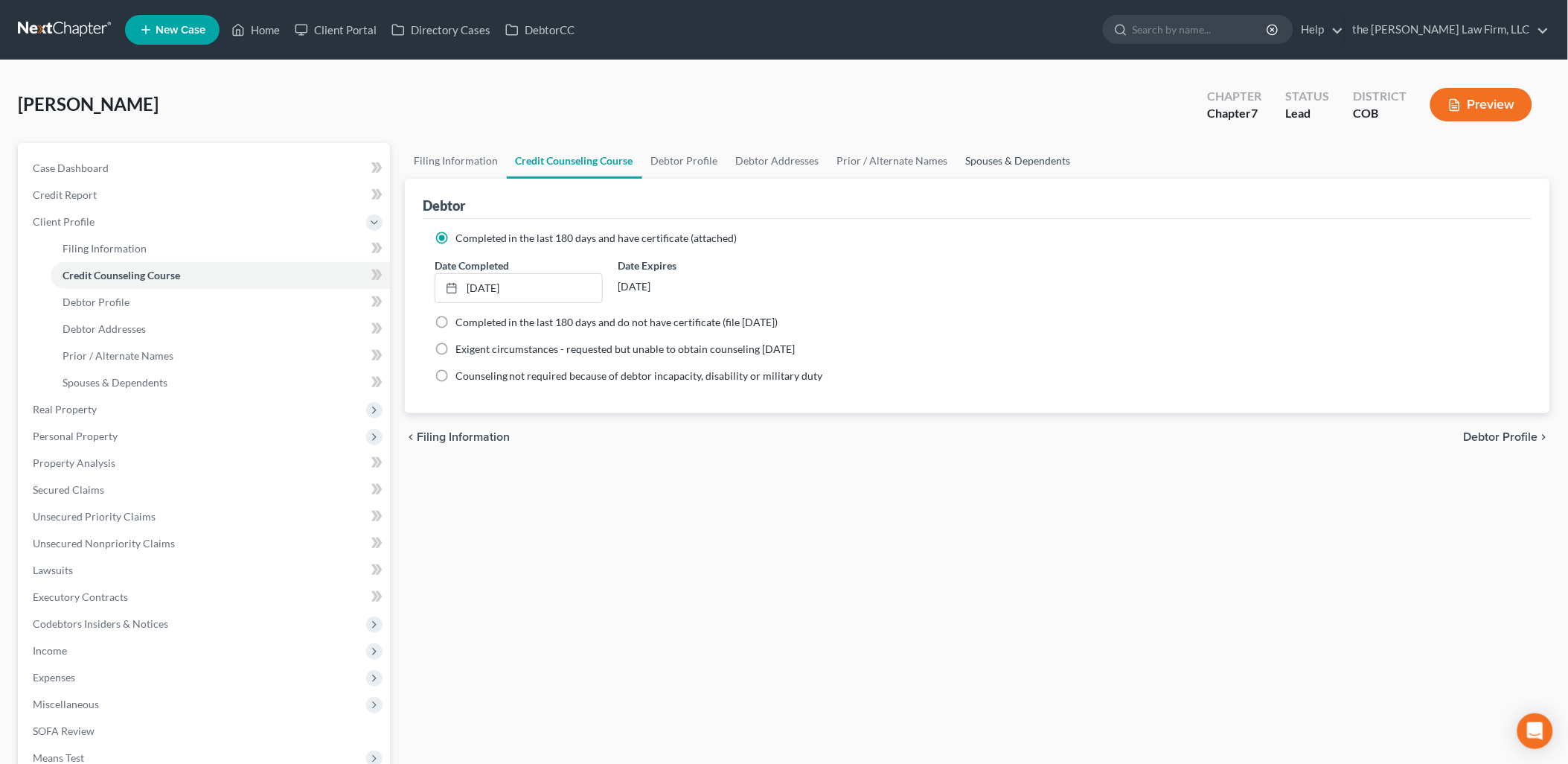
click at [977, 157] on link "Spouses & Dependents" at bounding box center [1018, 160] width 123 height 36
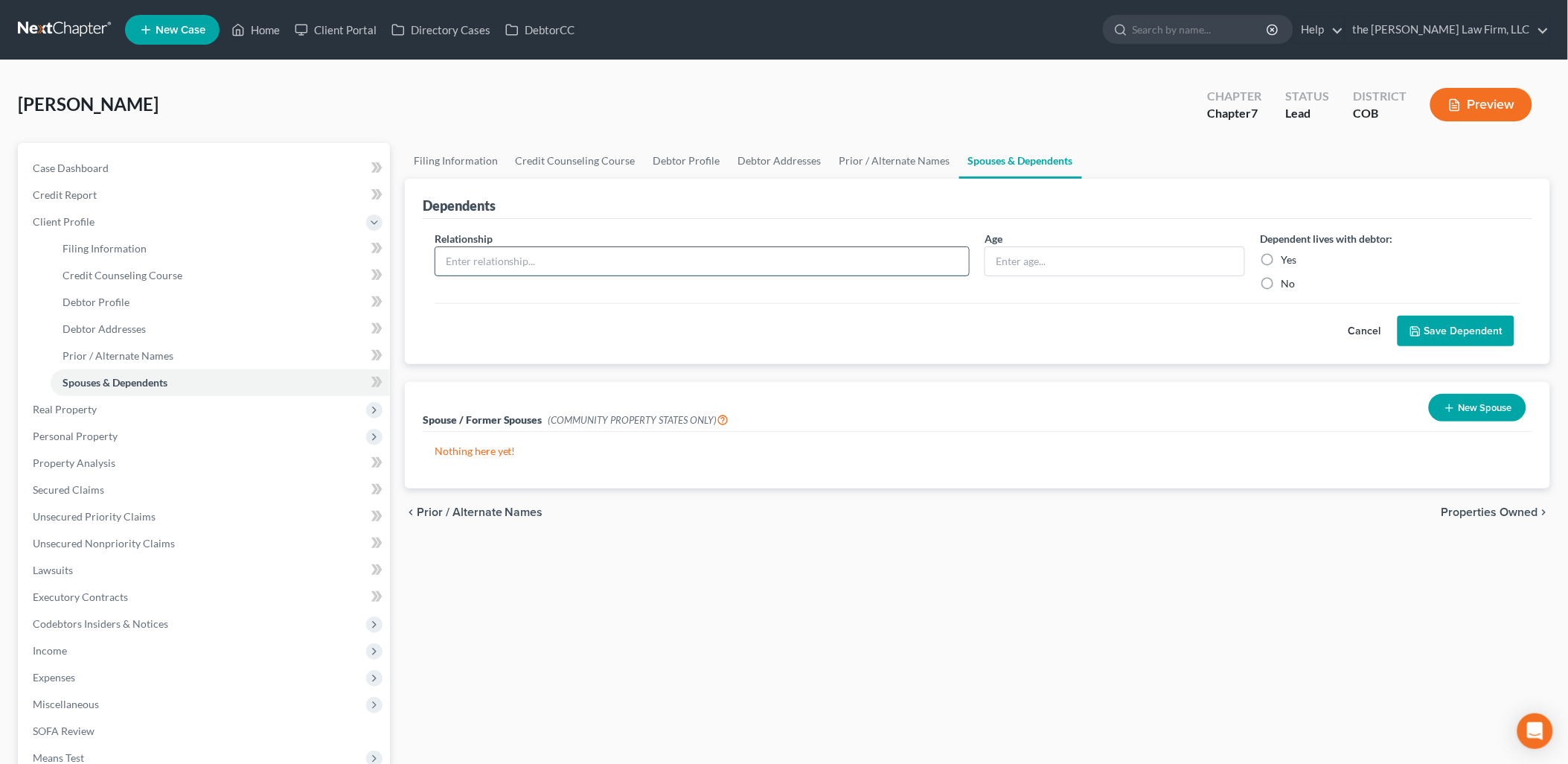
click at [835, 254] on input "text" at bounding box center [702, 261] width 534 height 28
type input "Son"
type input "14"
click at [1280, 256] on label "Yes" at bounding box center [1288, 259] width 16 height 15
click at [1287, 256] on input "Yes" at bounding box center [1291, 256] width 10 height 10
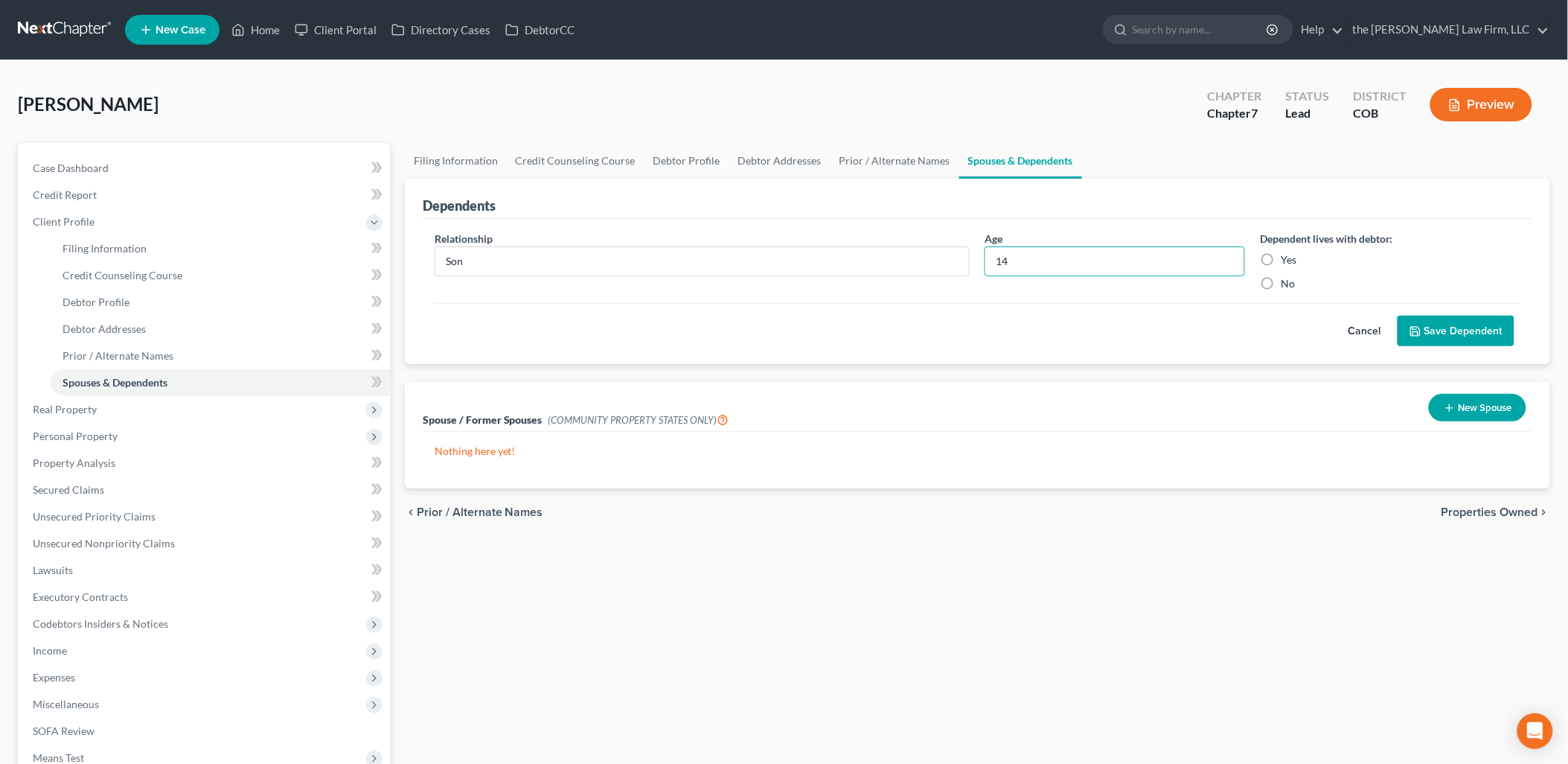
radio input "true"
click at [1492, 339] on button "Save Dependent" at bounding box center [1456, 331] width 117 height 31
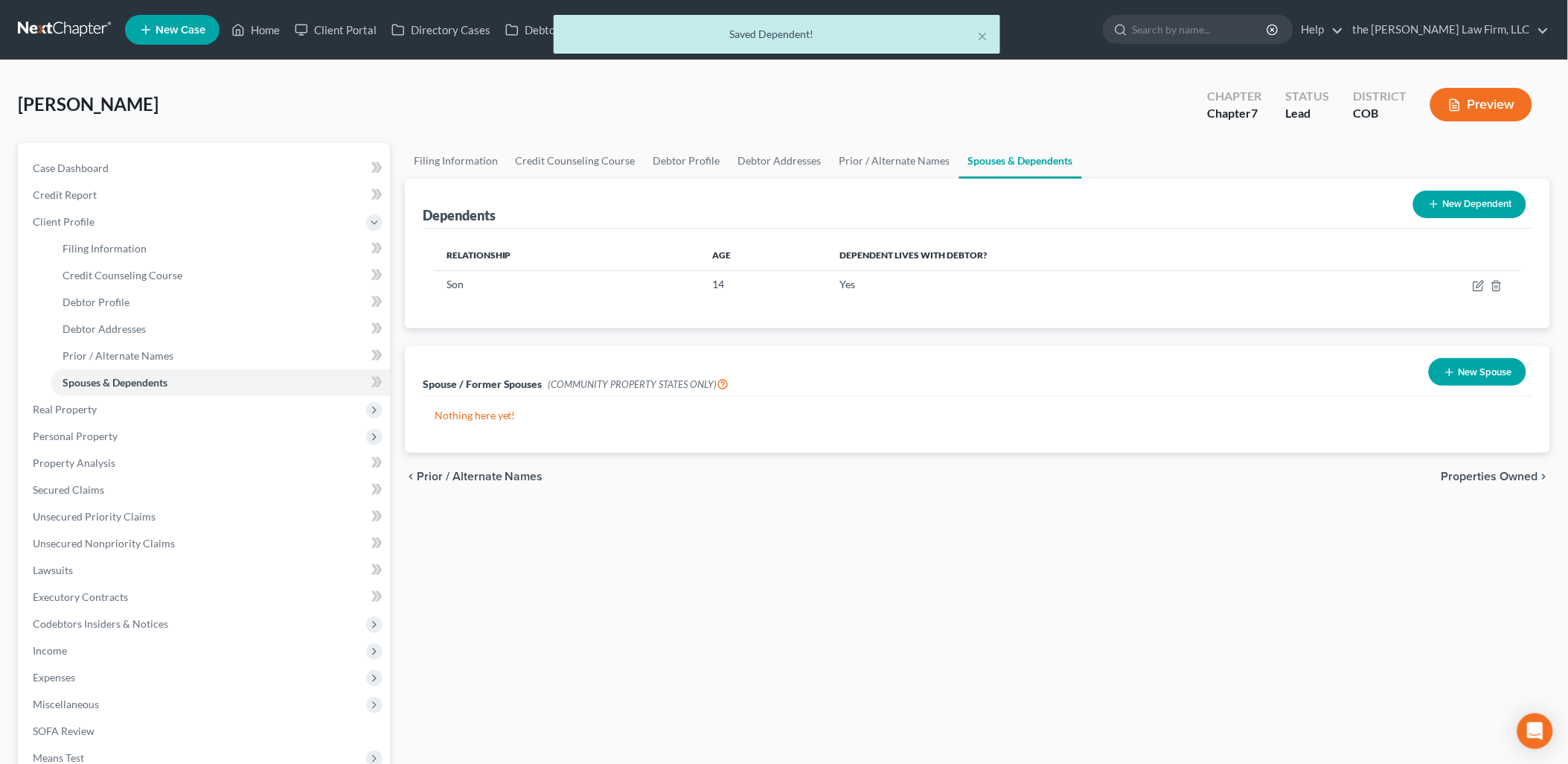
click at [1474, 203] on button "New Dependent" at bounding box center [1469, 204] width 113 height 27
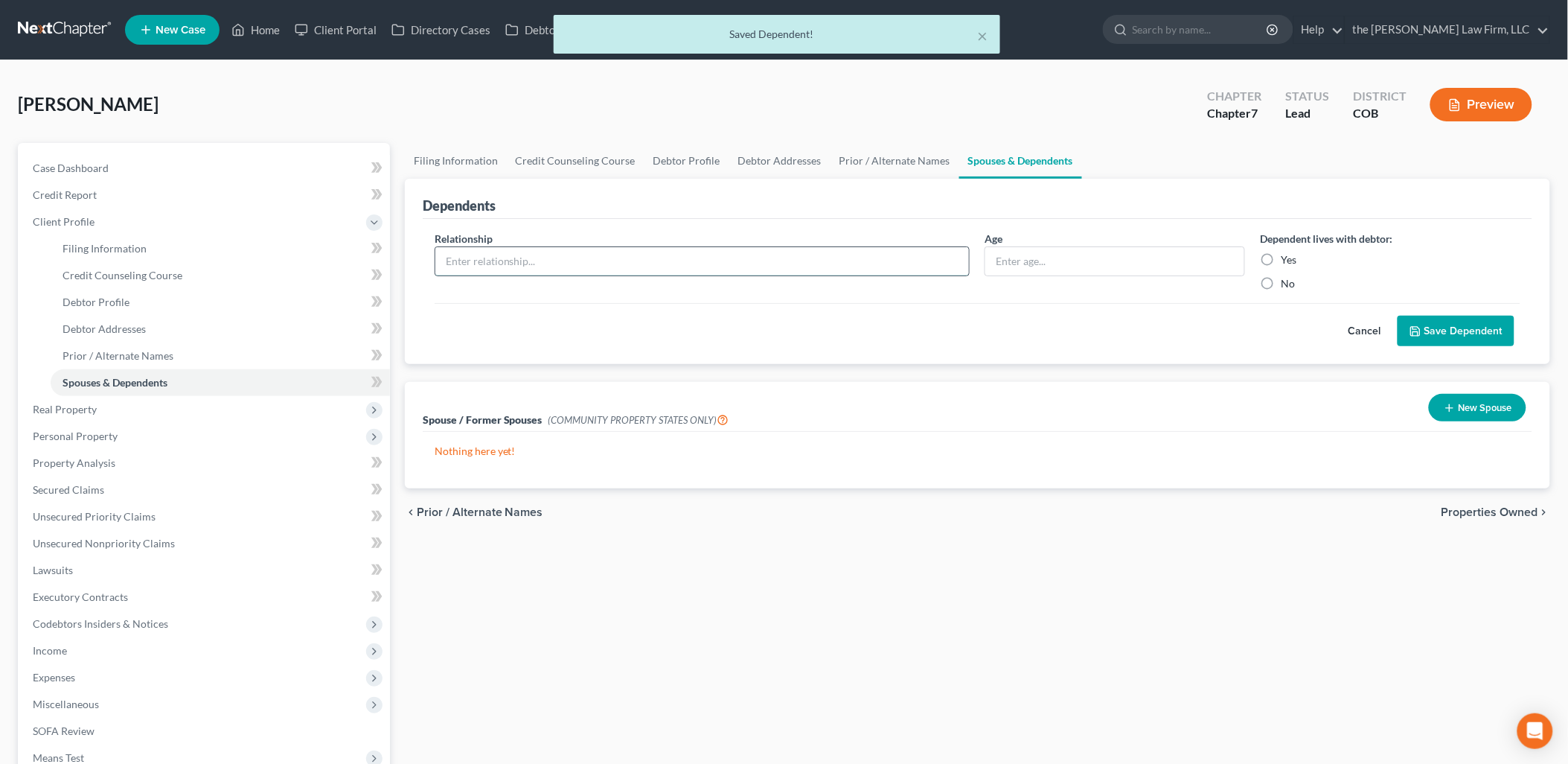
click at [553, 262] on input "text" at bounding box center [702, 261] width 534 height 28
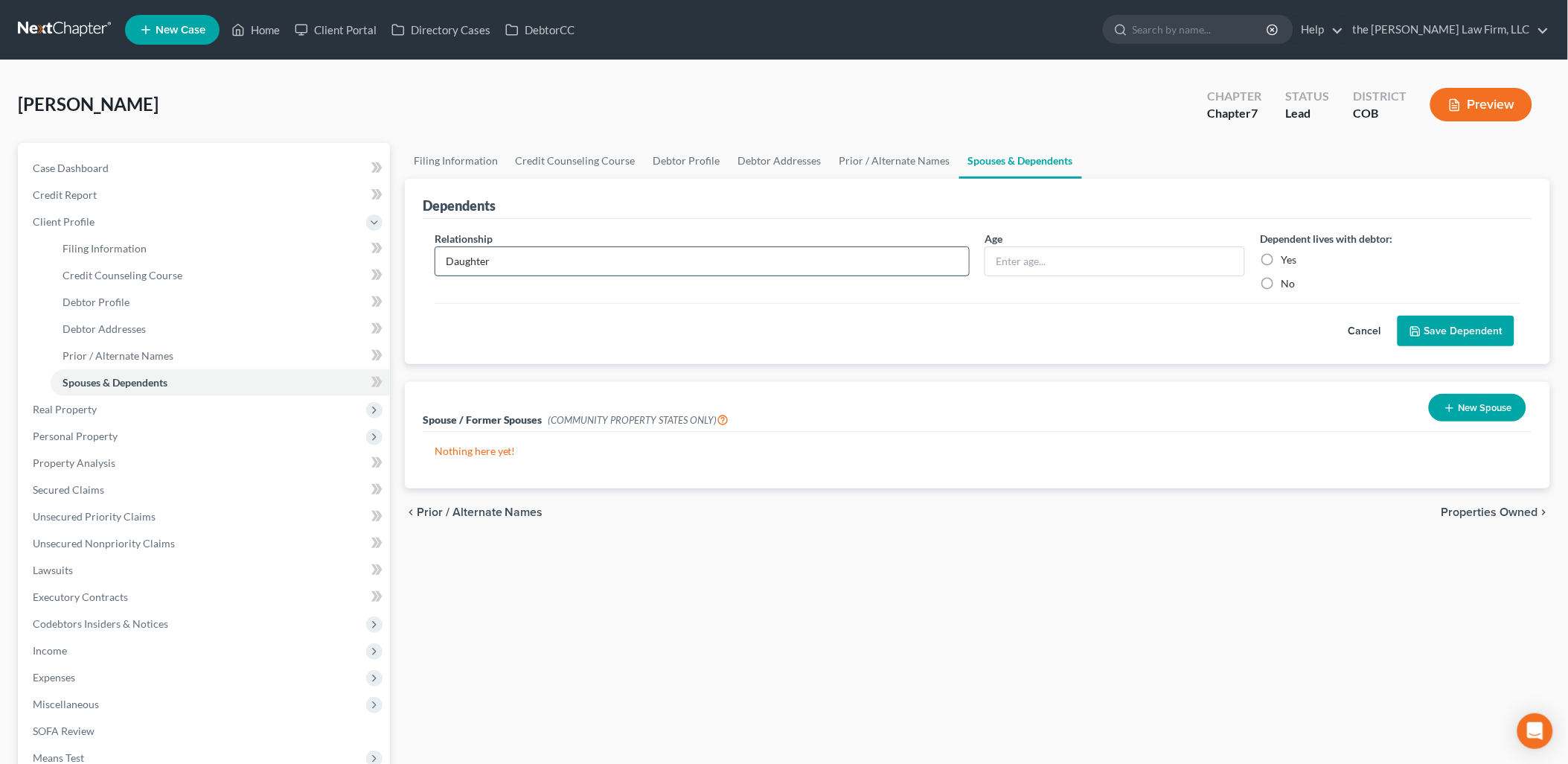
type input "Daughter"
type input "13"
click at [1280, 262] on label "Yes" at bounding box center [1288, 259] width 16 height 15
click at [1287, 262] on input "Yes" at bounding box center [1291, 256] width 10 height 10
radio input "true"
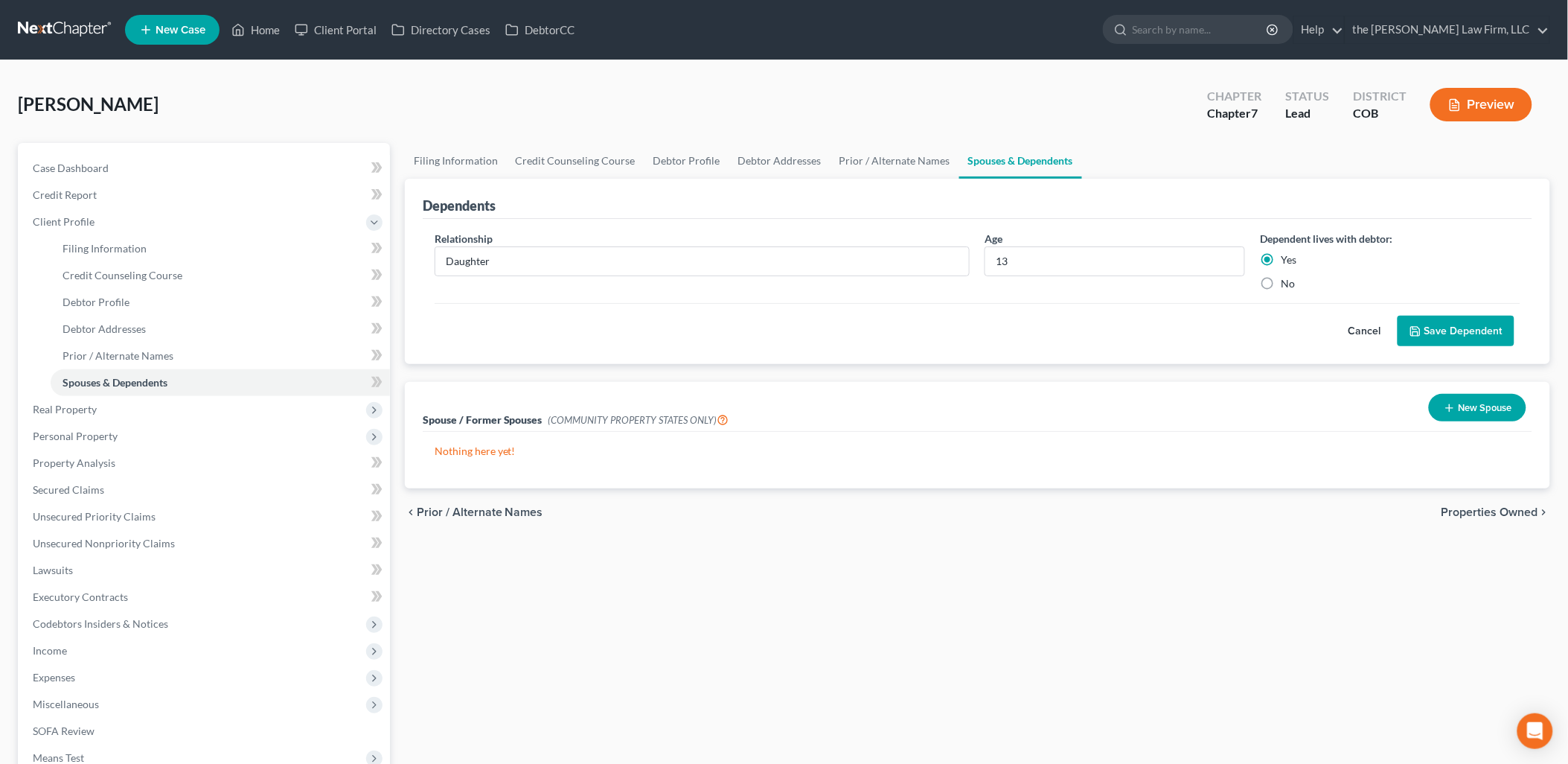
click at [1458, 331] on button "Save Dependent" at bounding box center [1456, 331] width 117 height 31
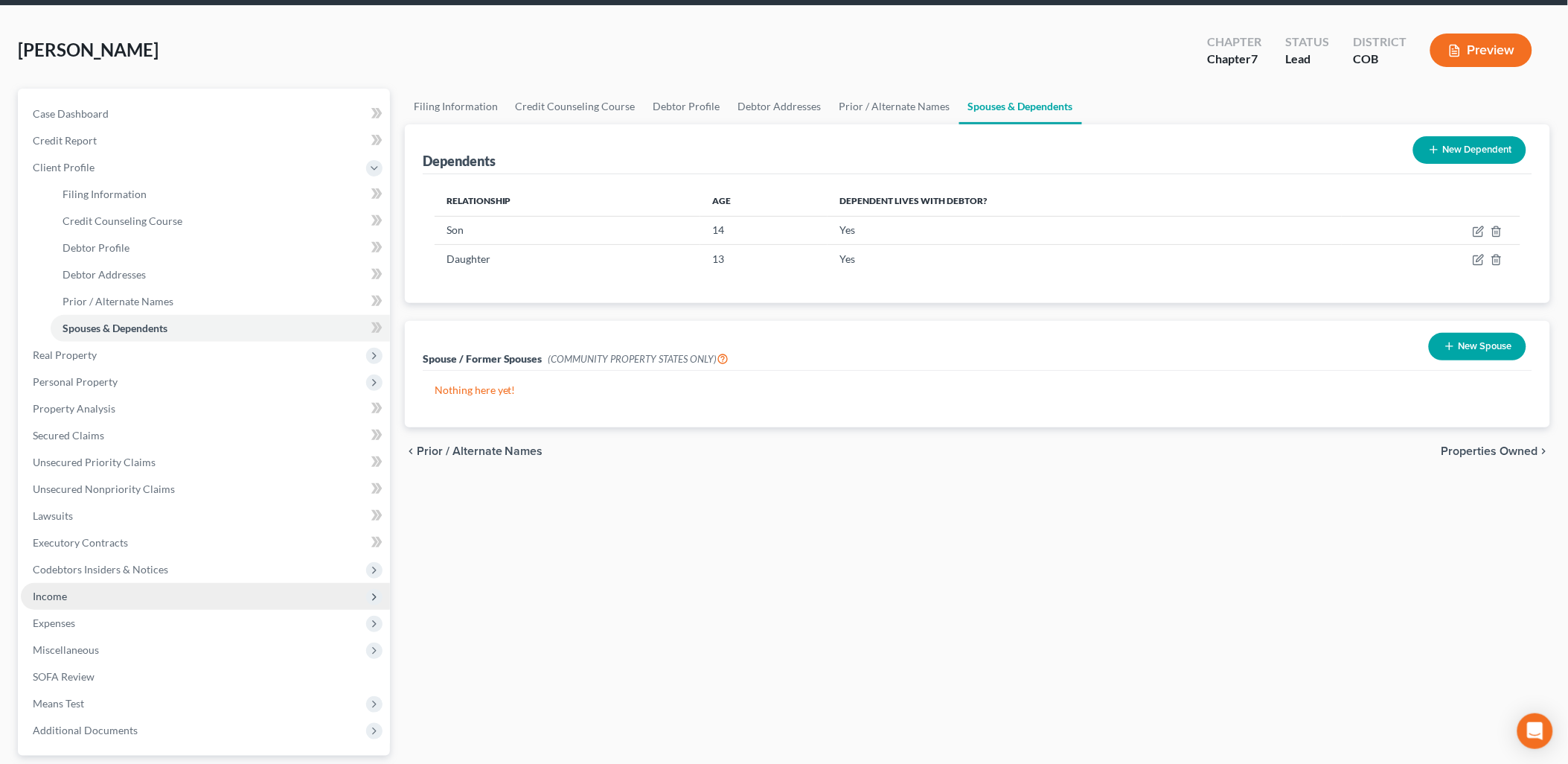
scroll to position [82, 0]
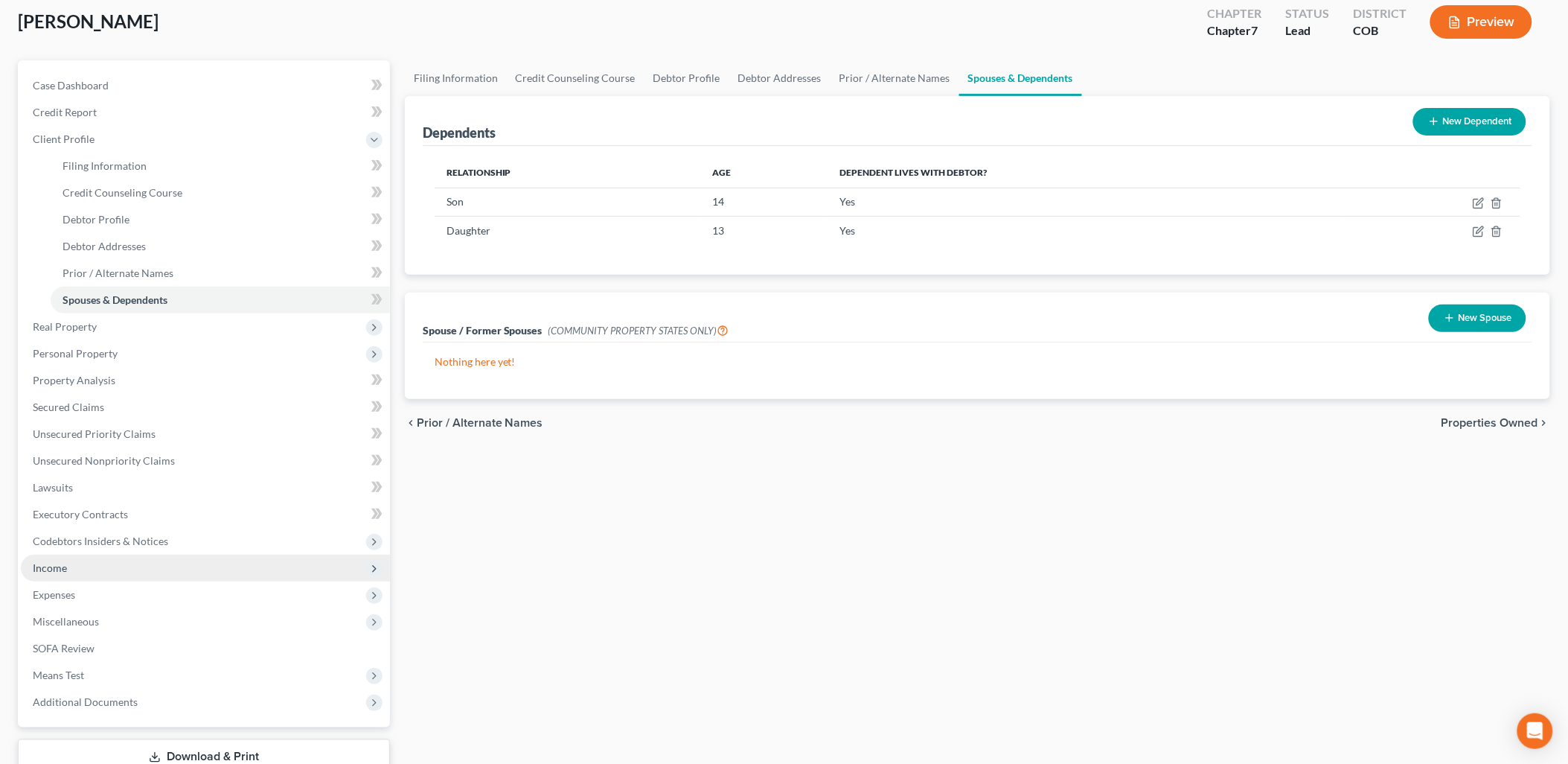
click at [50, 557] on span "Income" at bounding box center [205, 567] width 369 height 27
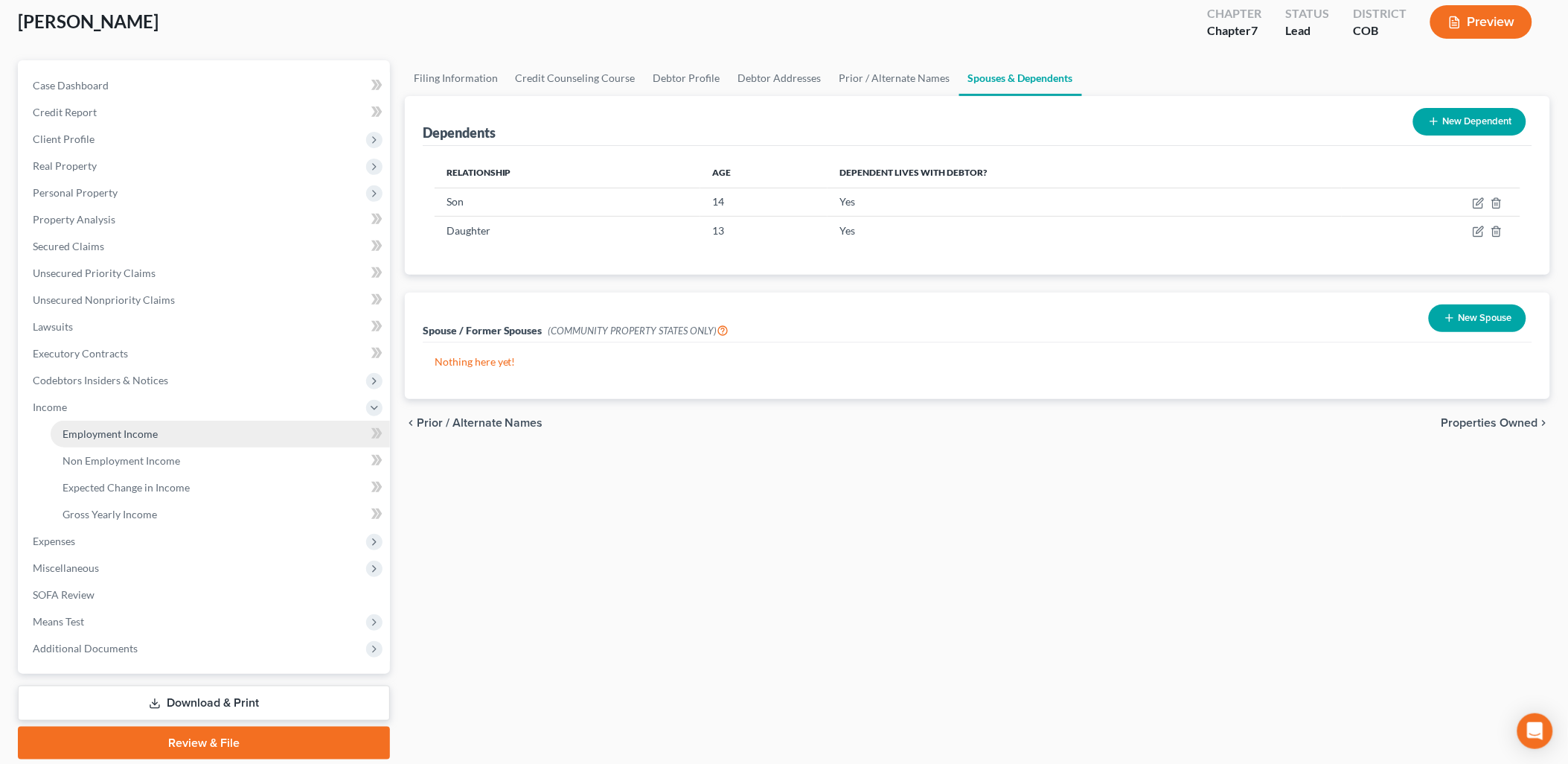
click at [158, 425] on link "Employment Income" at bounding box center [220, 433] width 339 height 27
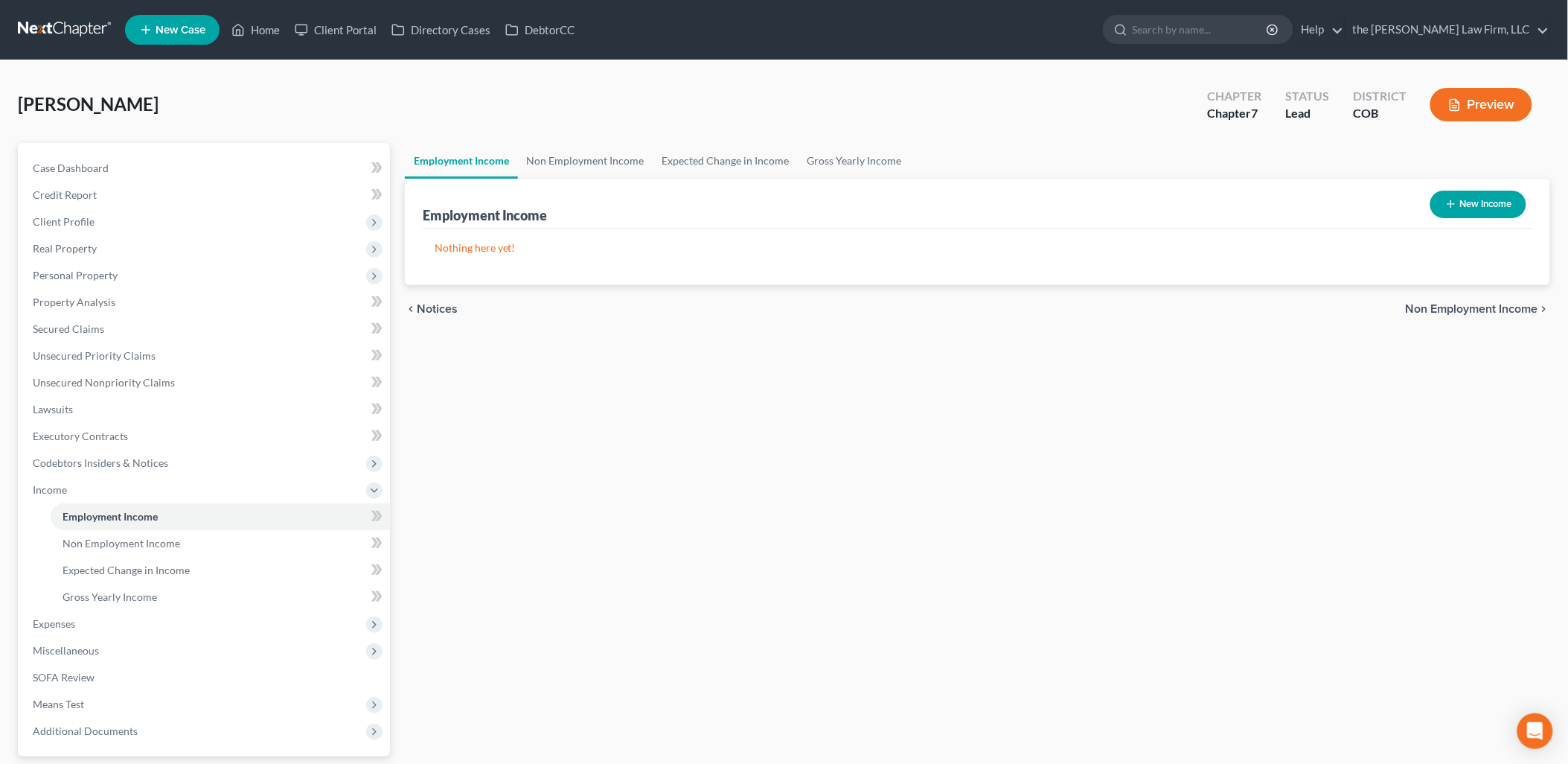
click at [1484, 209] on button "New Income" at bounding box center [1478, 204] width 96 height 27
select select "0"
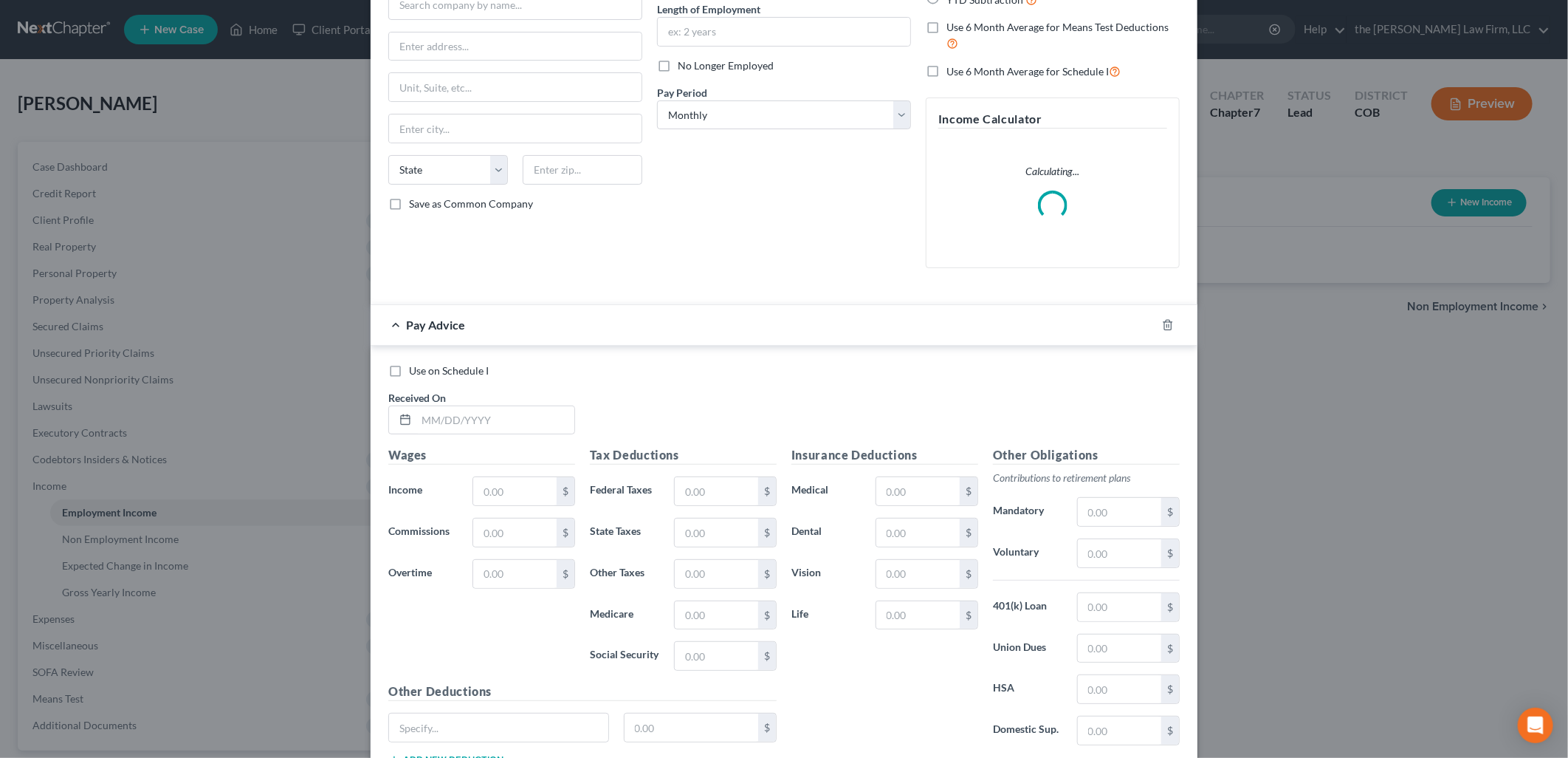
scroll to position [164, 0]
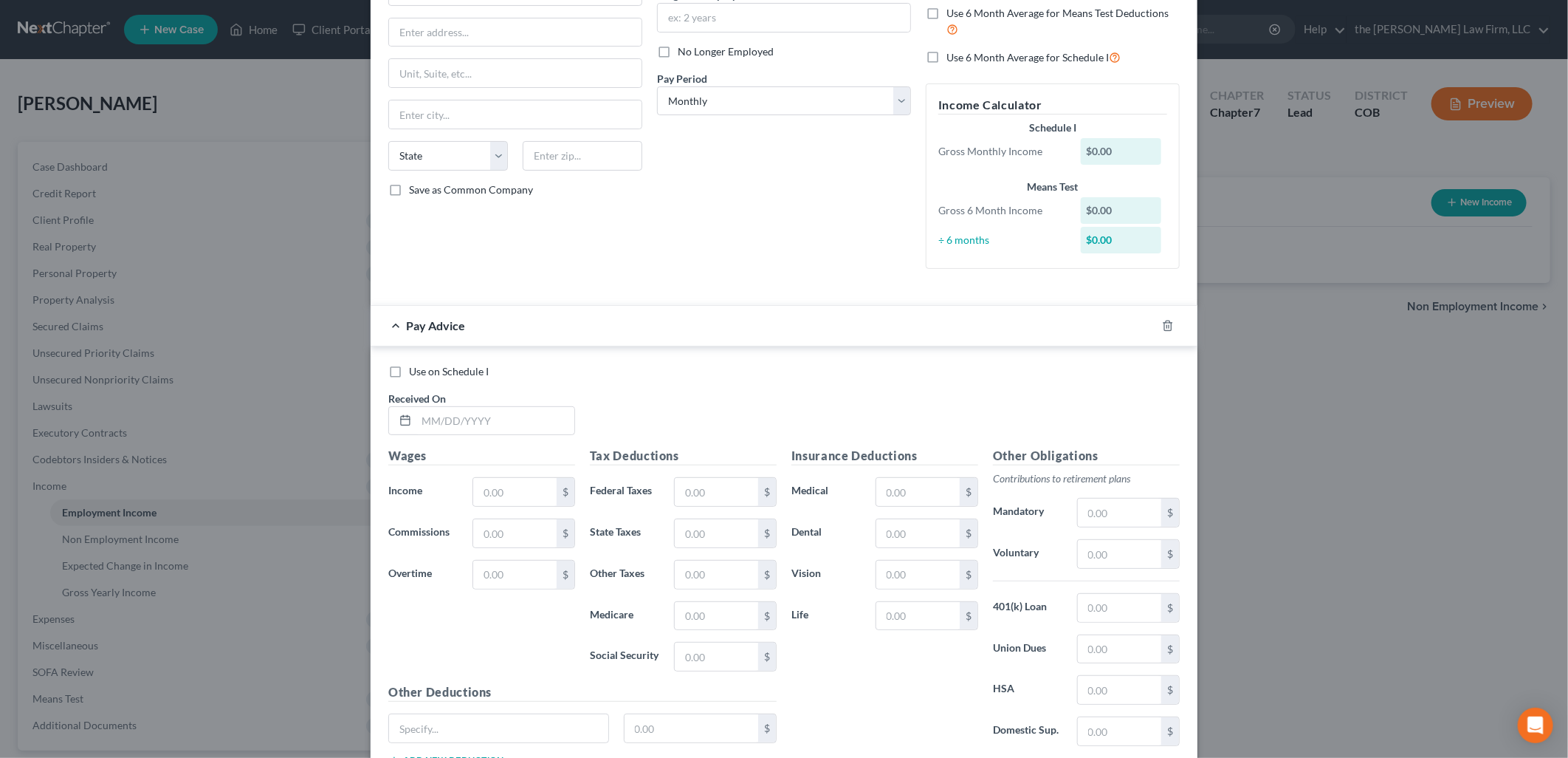
click at [1167, 324] on div at bounding box center [1176, 325] width 41 height 24
click at [1164, 324] on icon "button" at bounding box center [1167, 325] width 12 height 12
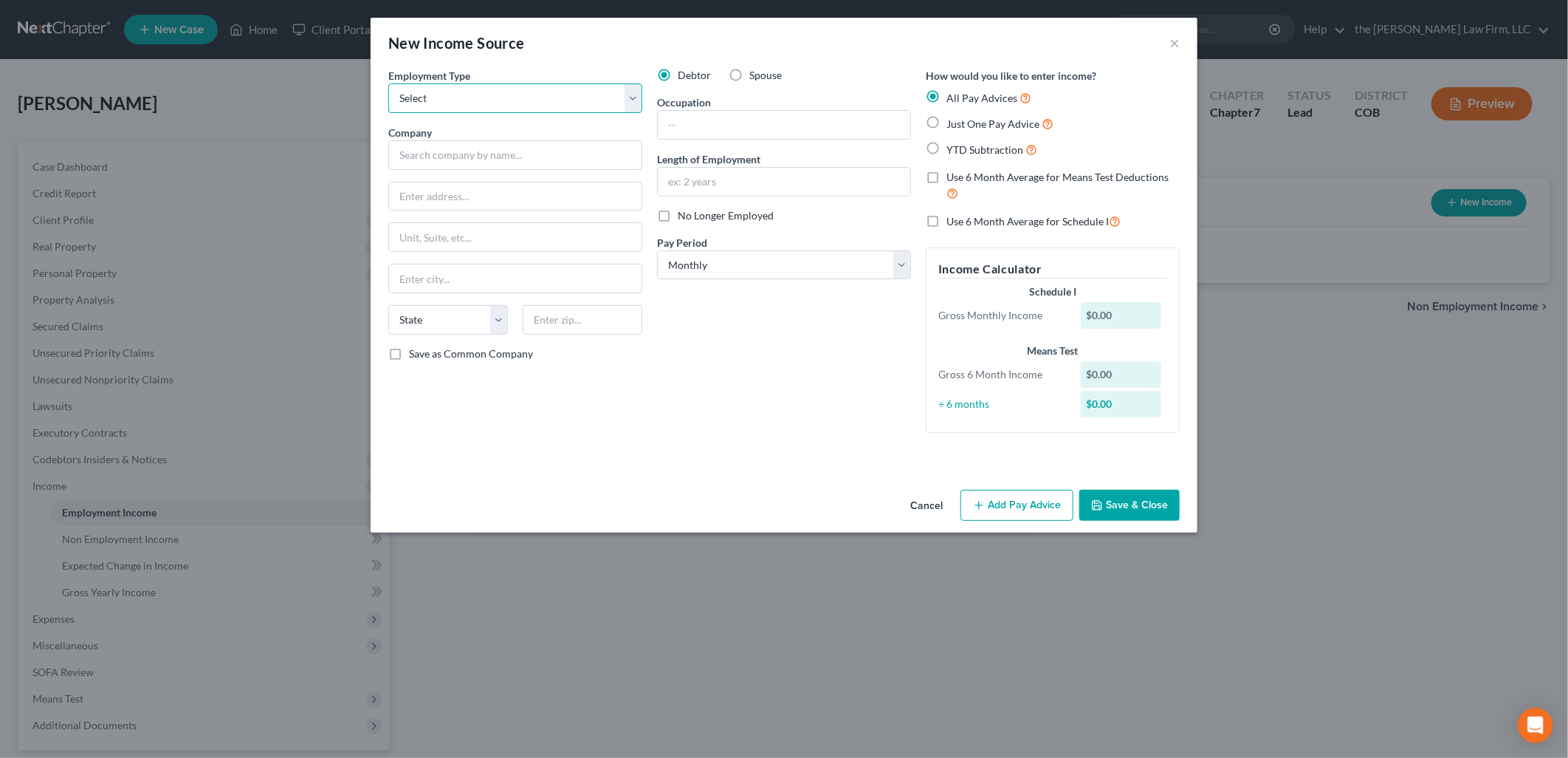
drag, startPoint x: 467, startPoint y: 105, endPoint x: 462, endPoint y: 115, distance: 11.2
click at [467, 105] on select "Select Full or [DEMOGRAPHIC_DATA] Employment Self Employment" at bounding box center [514, 98] width 253 height 29
select select "0"
click at [388, 84] on select "Select Full or [DEMOGRAPHIC_DATA] Employment Self Employment" at bounding box center [514, 98] width 253 height 29
click at [449, 155] on input "text" at bounding box center [514, 155] width 253 height 29
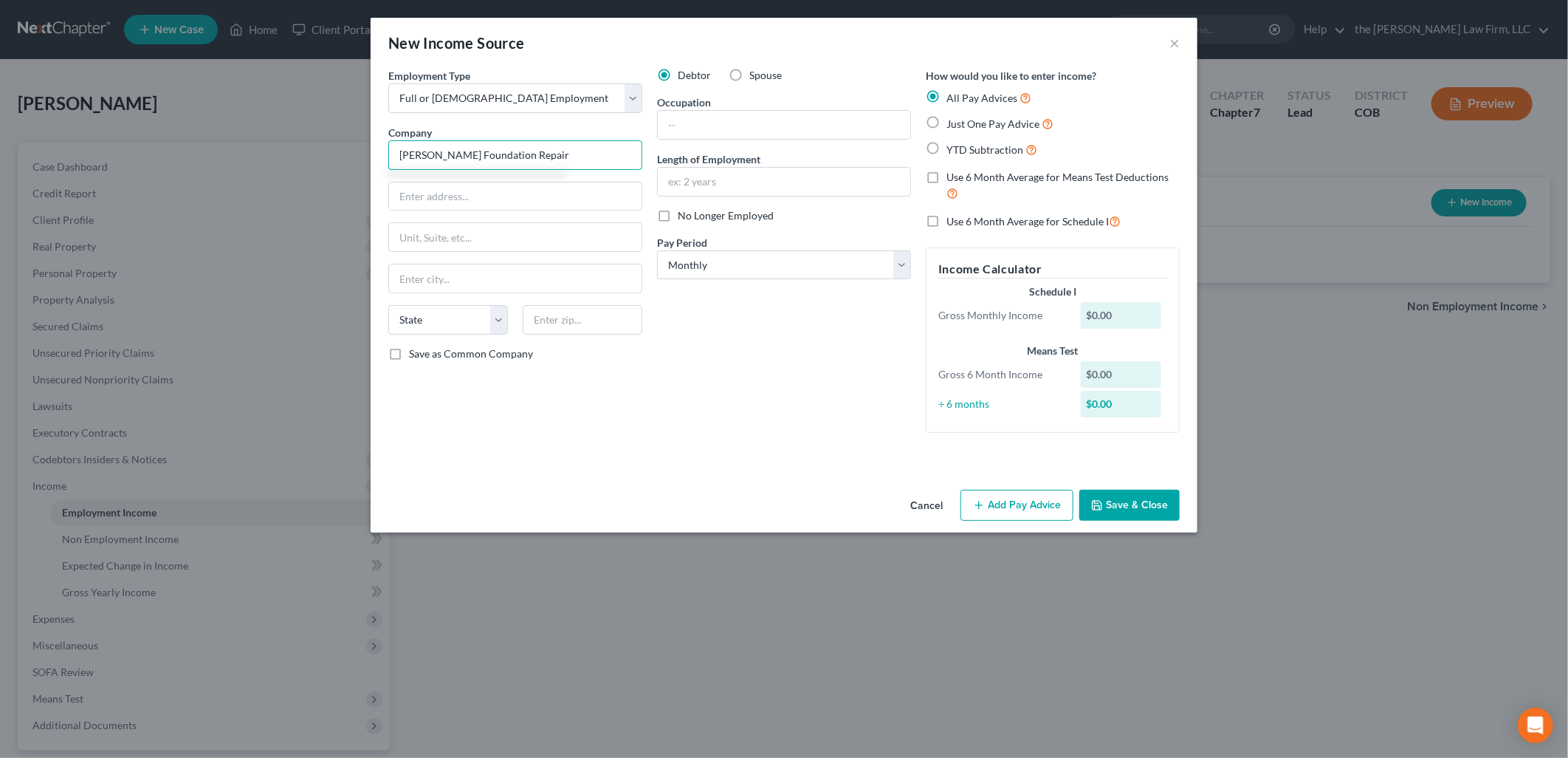
type input "[PERSON_NAME] Foundation Repair"
click at [758, 120] on input "text" at bounding box center [784, 125] width 253 height 28
type input "System Design Specialist"
type input "7 Months"
click at [755, 334] on div "Debtor Spouse Occupation System Design Specialist Length of Employment 7 Months…" at bounding box center [784, 256] width 269 height 376
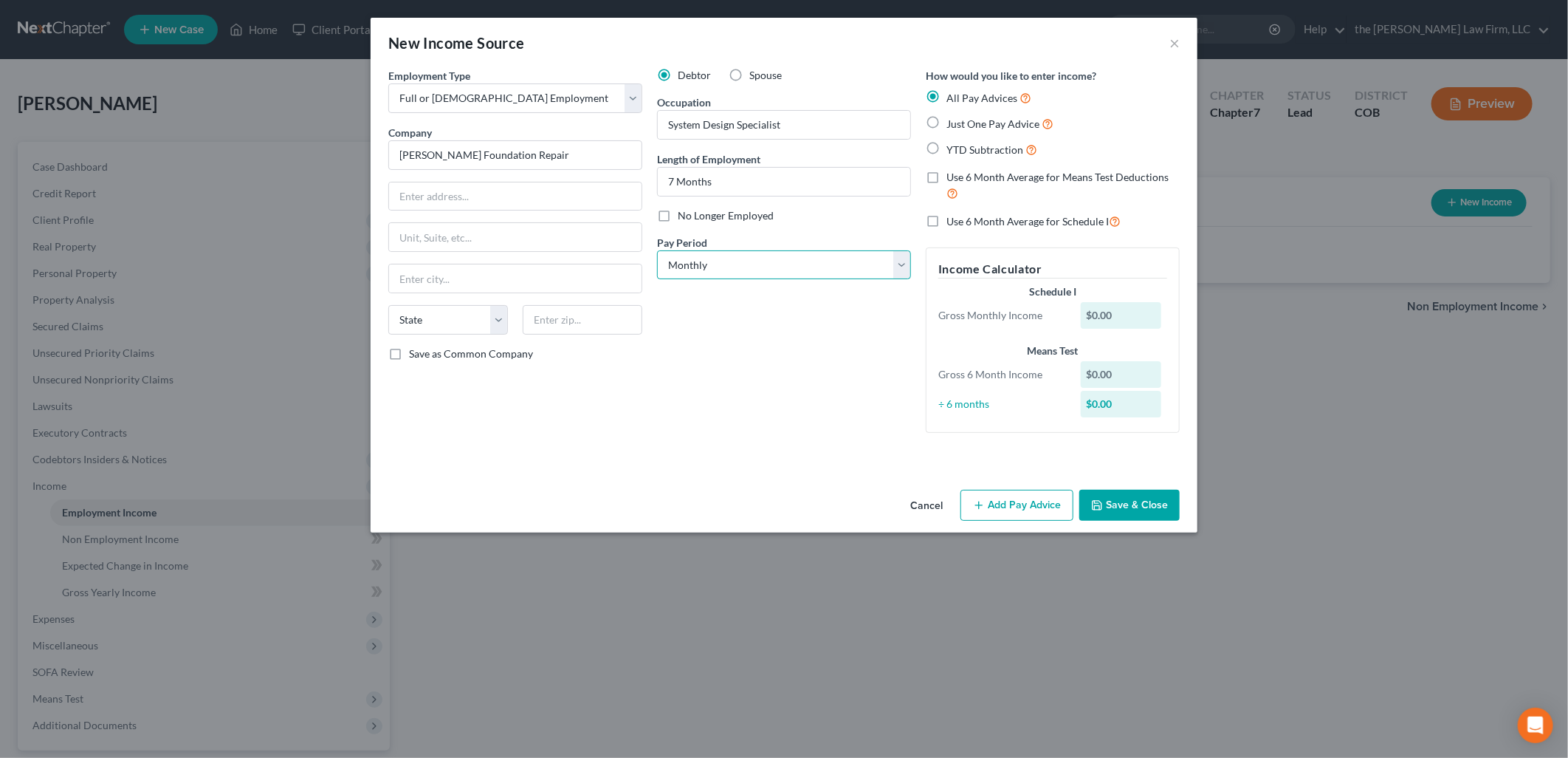
click at [753, 254] on select "Select Monthly Twice Monthly Every Other Week Weekly" at bounding box center [783, 264] width 253 height 29
select select "2"
click at [657, 250] on select "Select Monthly Twice Monthly Every Other Week Weekly" at bounding box center [783, 264] width 253 height 29
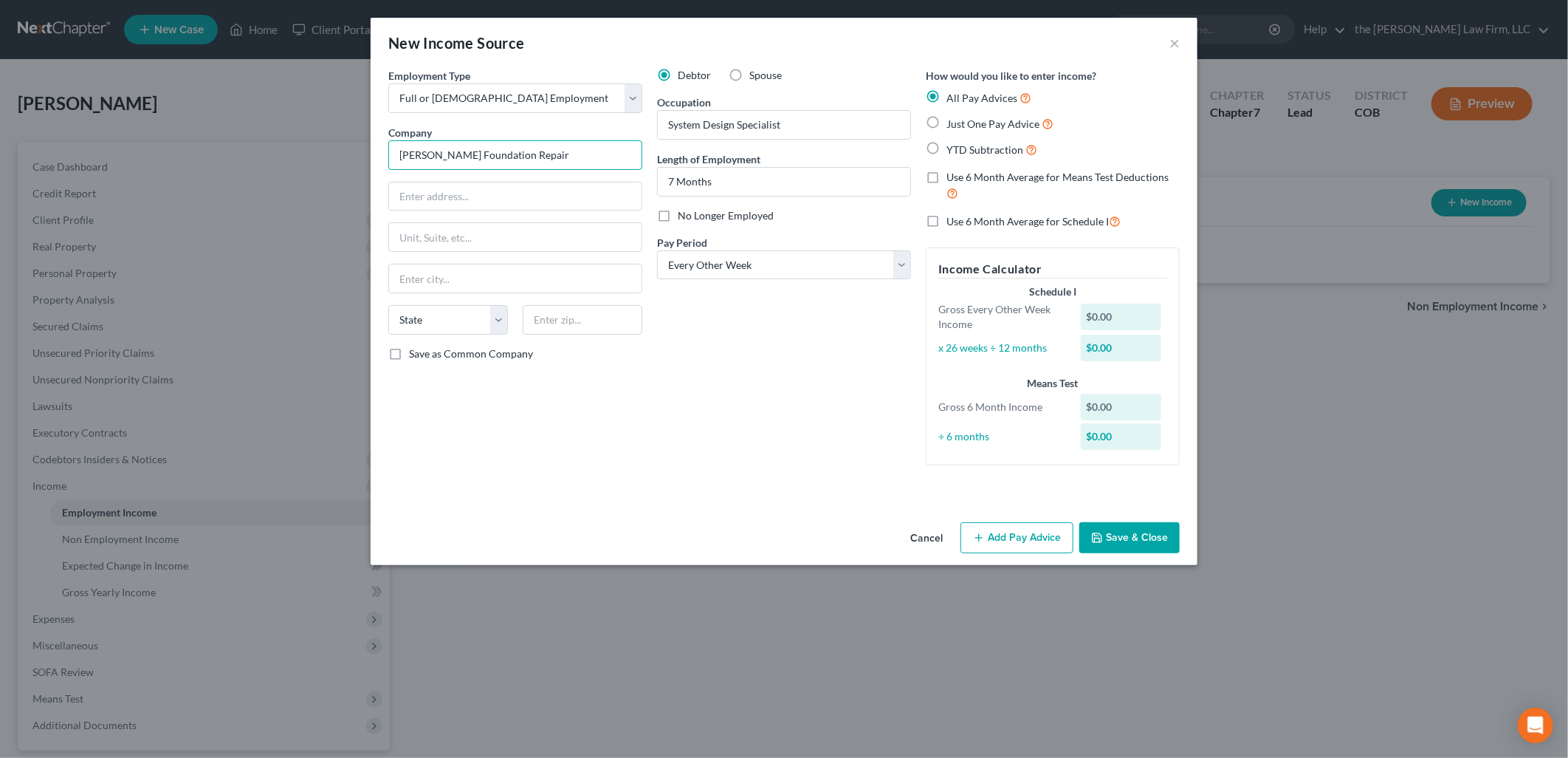
drag, startPoint x: 449, startPoint y: 159, endPoint x: 368, endPoint y: 165, distance: 81.2
click at [368, 165] on div "New Income Source × Employment Type * Select Full or [DEMOGRAPHIC_DATA] Employm…" at bounding box center [784, 379] width 1568 height 758
click at [535, 206] on input "text" at bounding box center [515, 196] width 253 height 28
type input "[STREET_ADDRESS]"
type input "{"
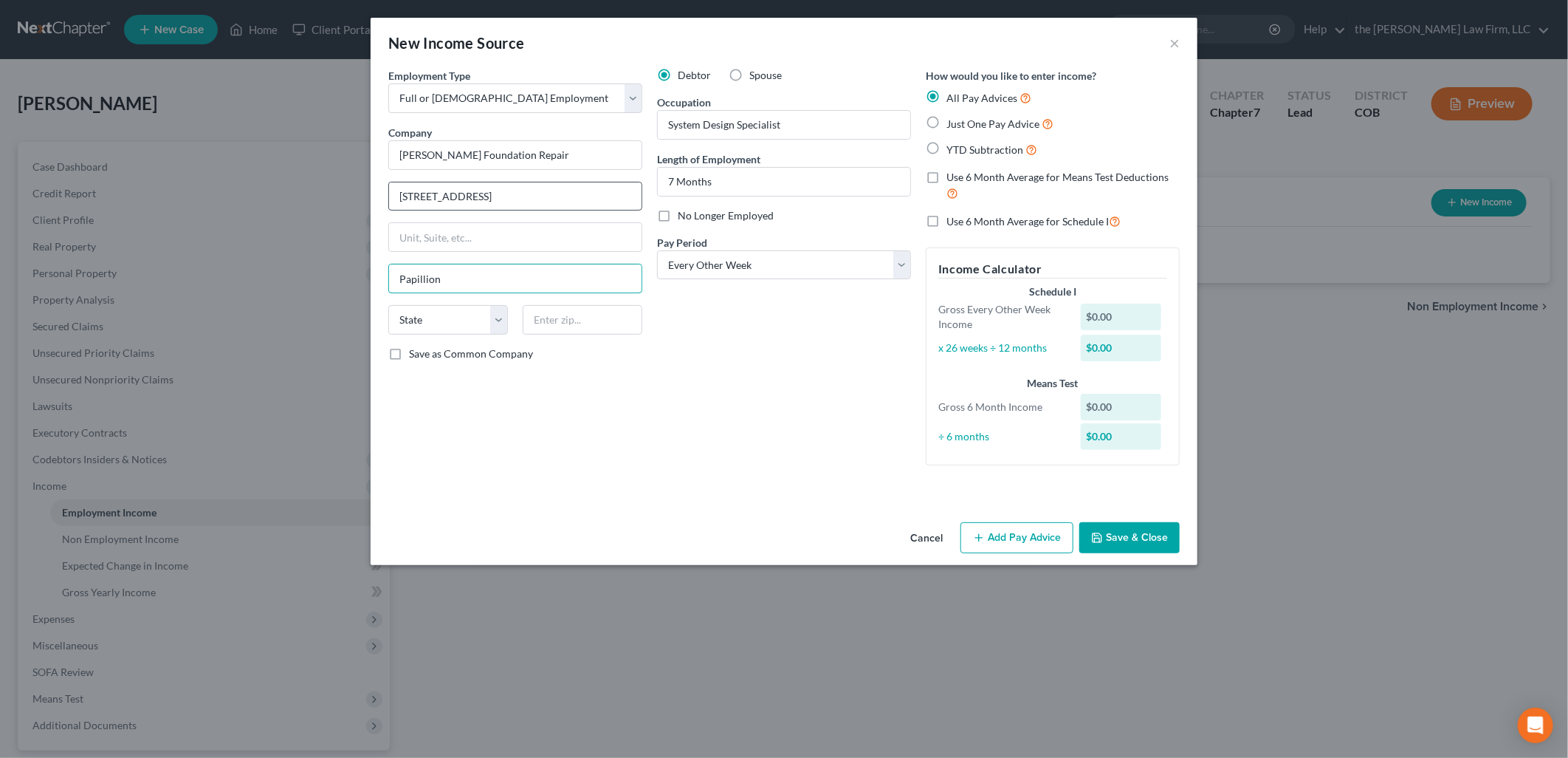
type input "Papillion"
select select "30"
type input "68046"
click at [781, 414] on div "Debtor Spouse Occupation System Design Specialist Length of Employment 7 Months…" at bounding box center [784, 273] width 269 height 409
click at [1111, 528] on button "Save & Close" at bounding box center [1129, 537] width 100 height 31
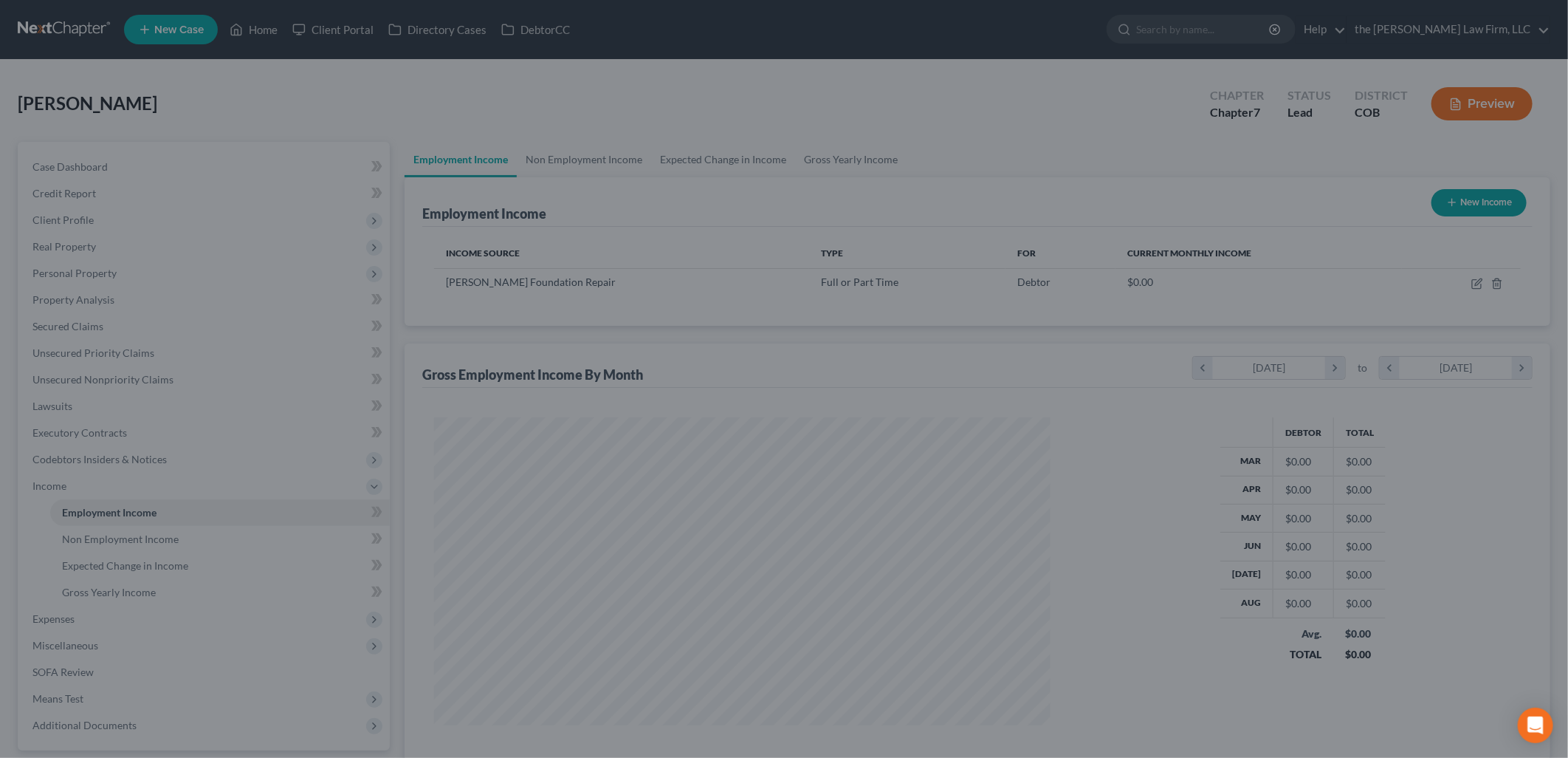
scroll to position [738121, 737446]
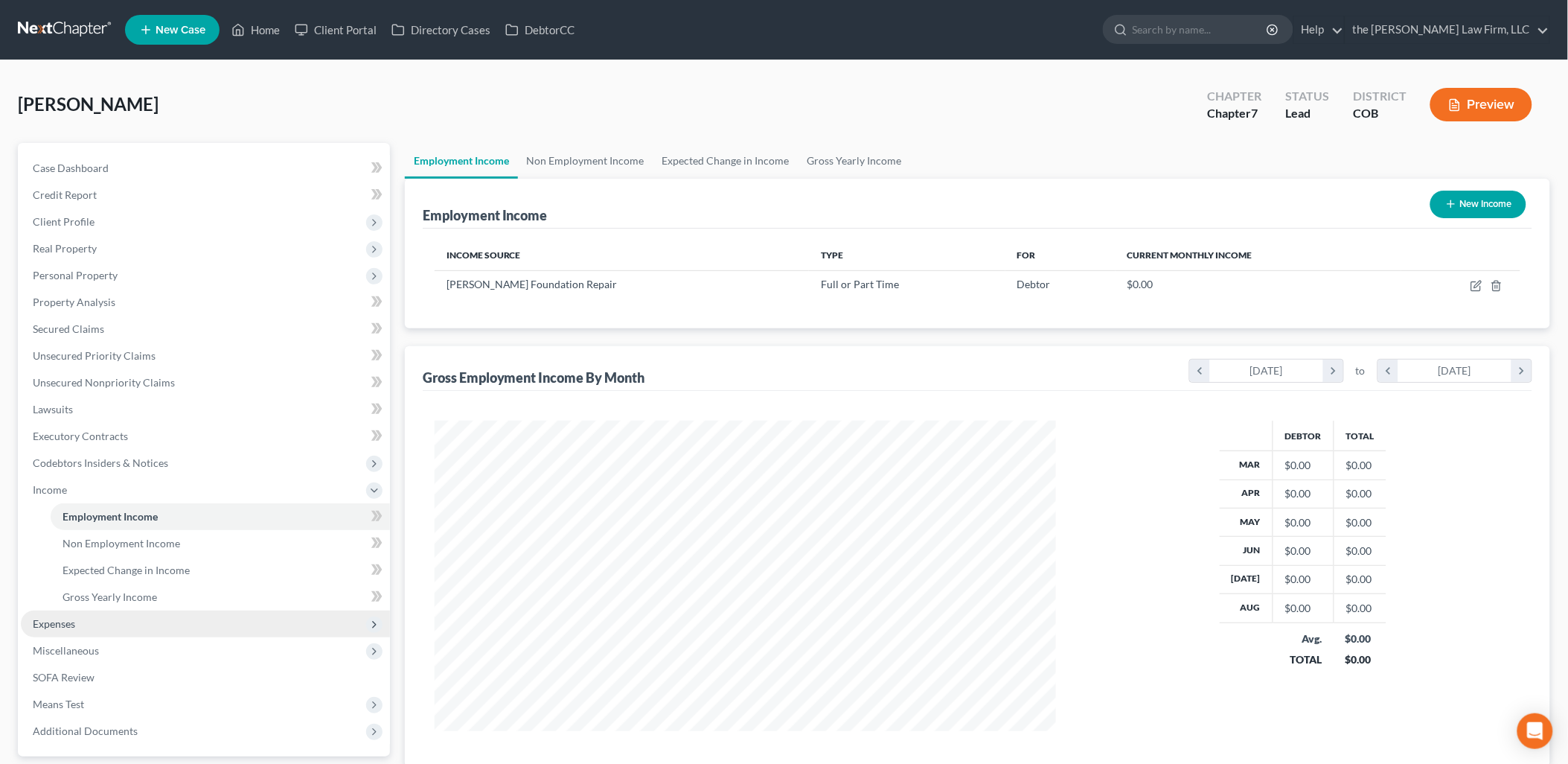
click at [82, 624] on span "Expenses" at bounding box center [205, 623] width 369 height 27
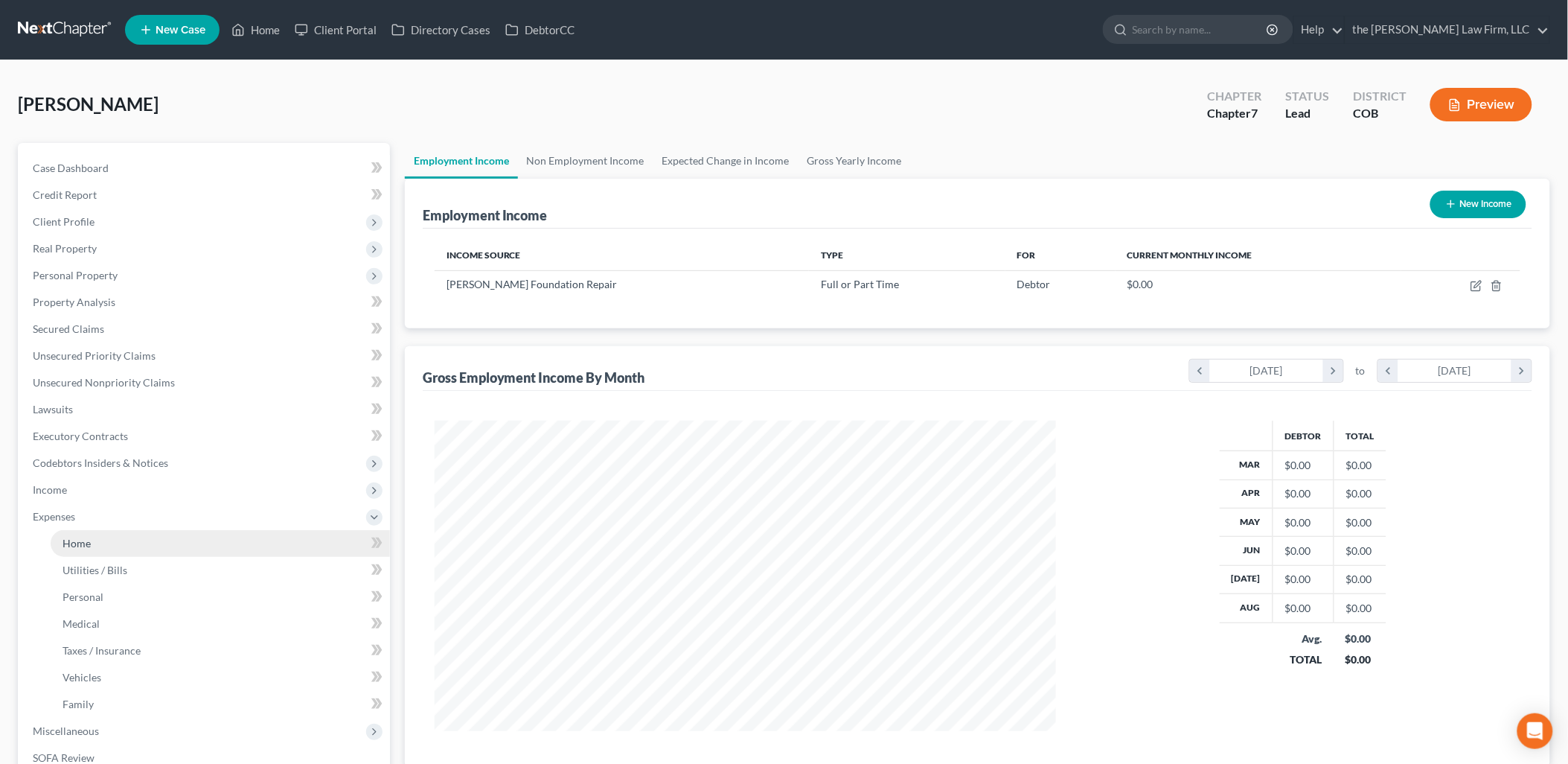
click at [56, 537] on link "Home" at bounding box center [220, 542] width 339 height 27
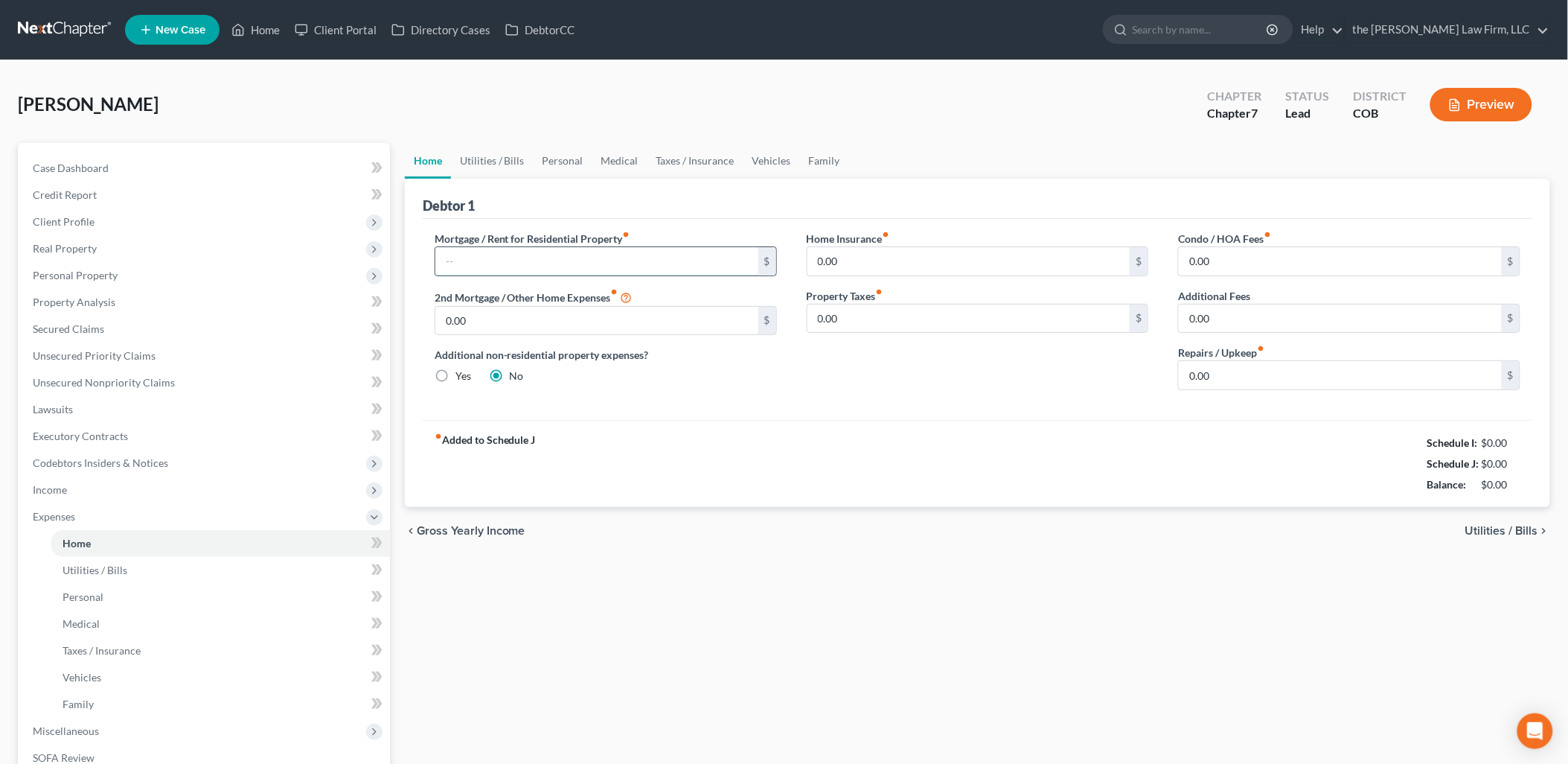
click at [686, 257] on input "text" at bounding box center [596, 261] width 323 height 28
type input "3,575"
click at [471, 151] on link "Utilities / Bills" at bounding box center [492, 160] width 82 height 36
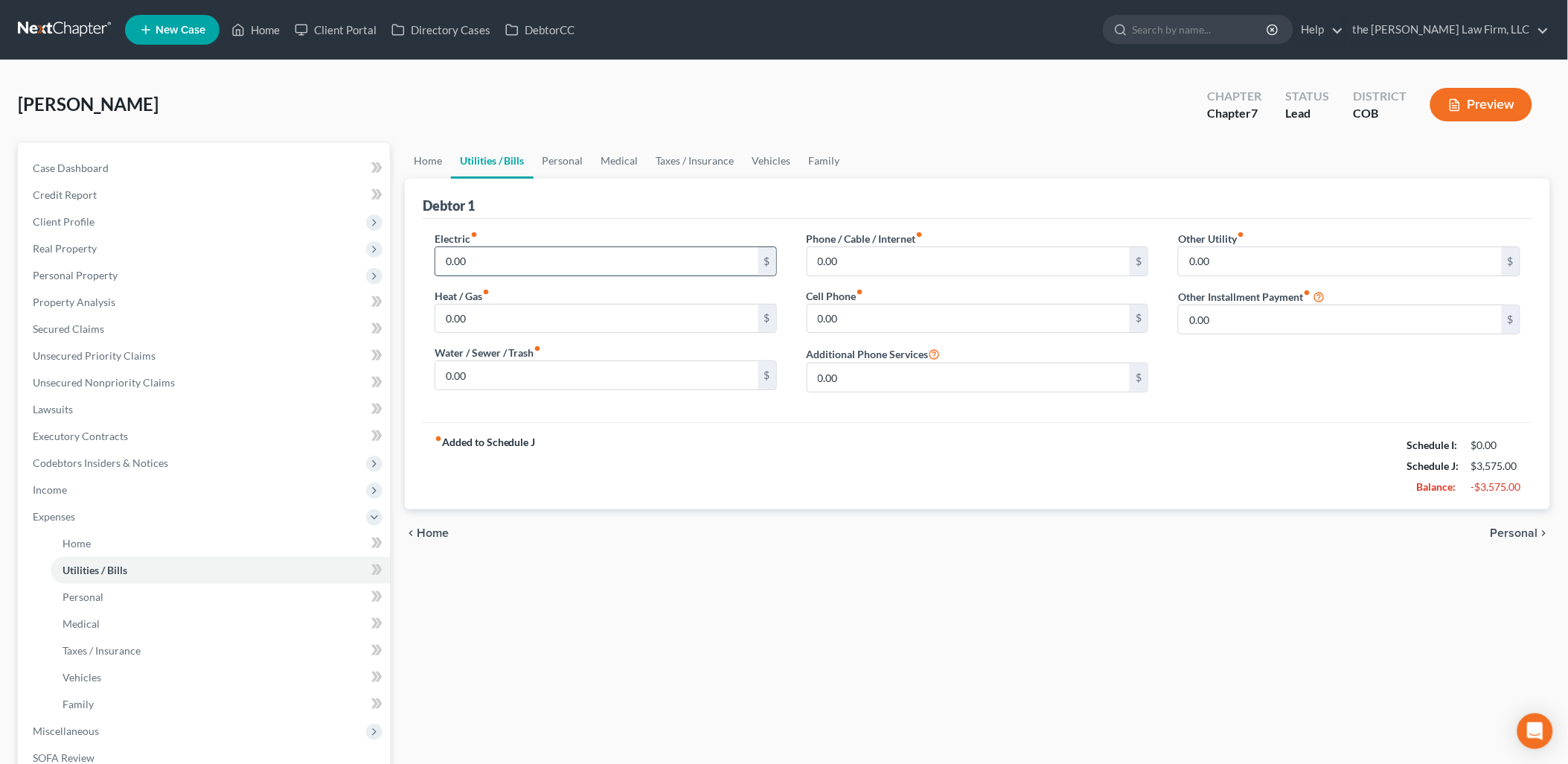
click at [466, 254] on input "0.00" at bounding box center [596, 261] width 323 height 28
type input "140"
click at [495, 332] on input "0.00" at bounding box center [596, 318] width 323 height 28
type input "80"
click at [918, 319] on input "0.00" at bounding box center [969, 318] width 323 height 28
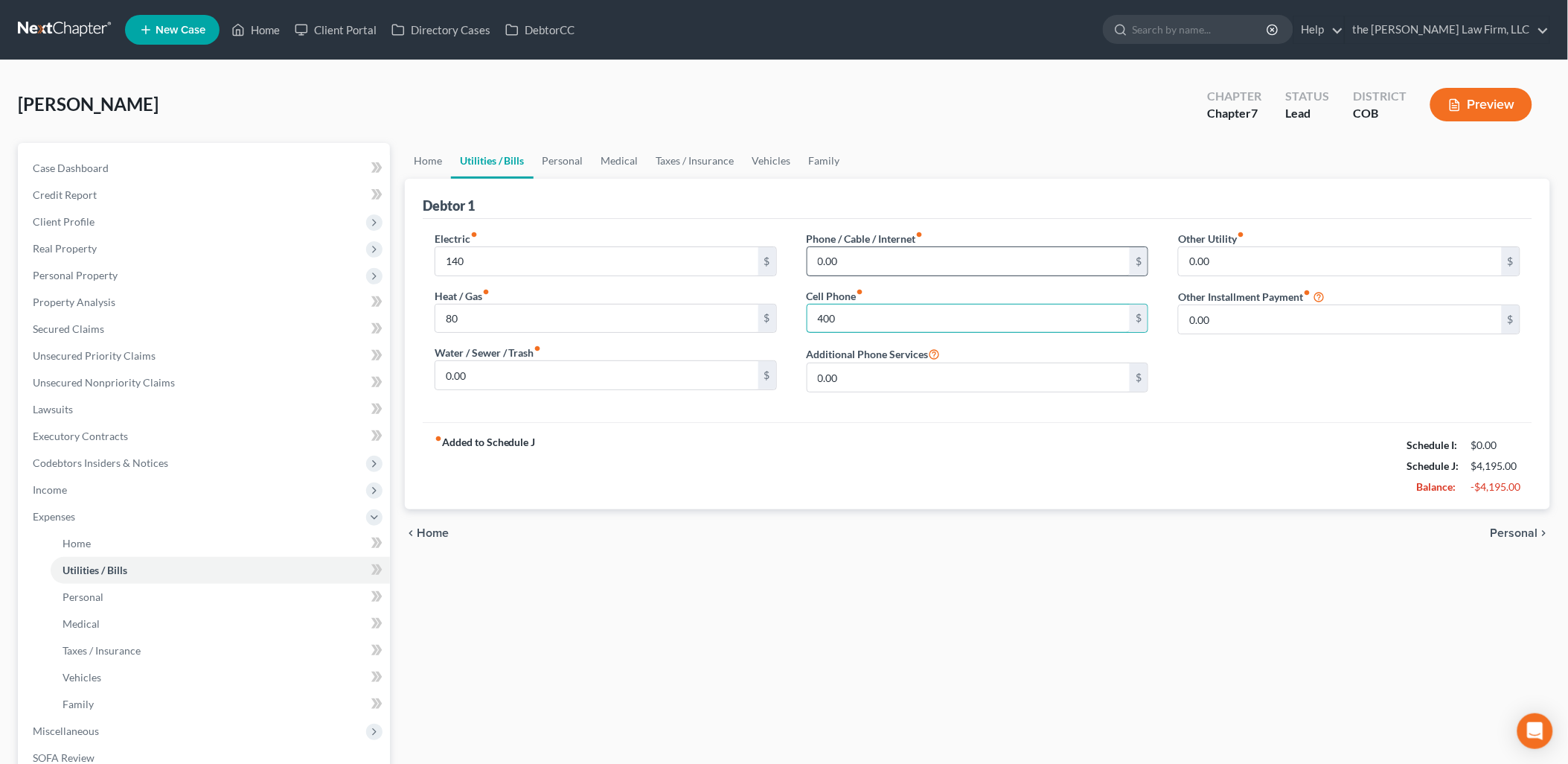
type input "400"
click at [982, 261] on input "0.00" at bounding box center [969, 261] width 323 height 28
type input "300"
click at [769, 148] on link "Vehicles" at bounding box center [772, 160] width 57 height 36
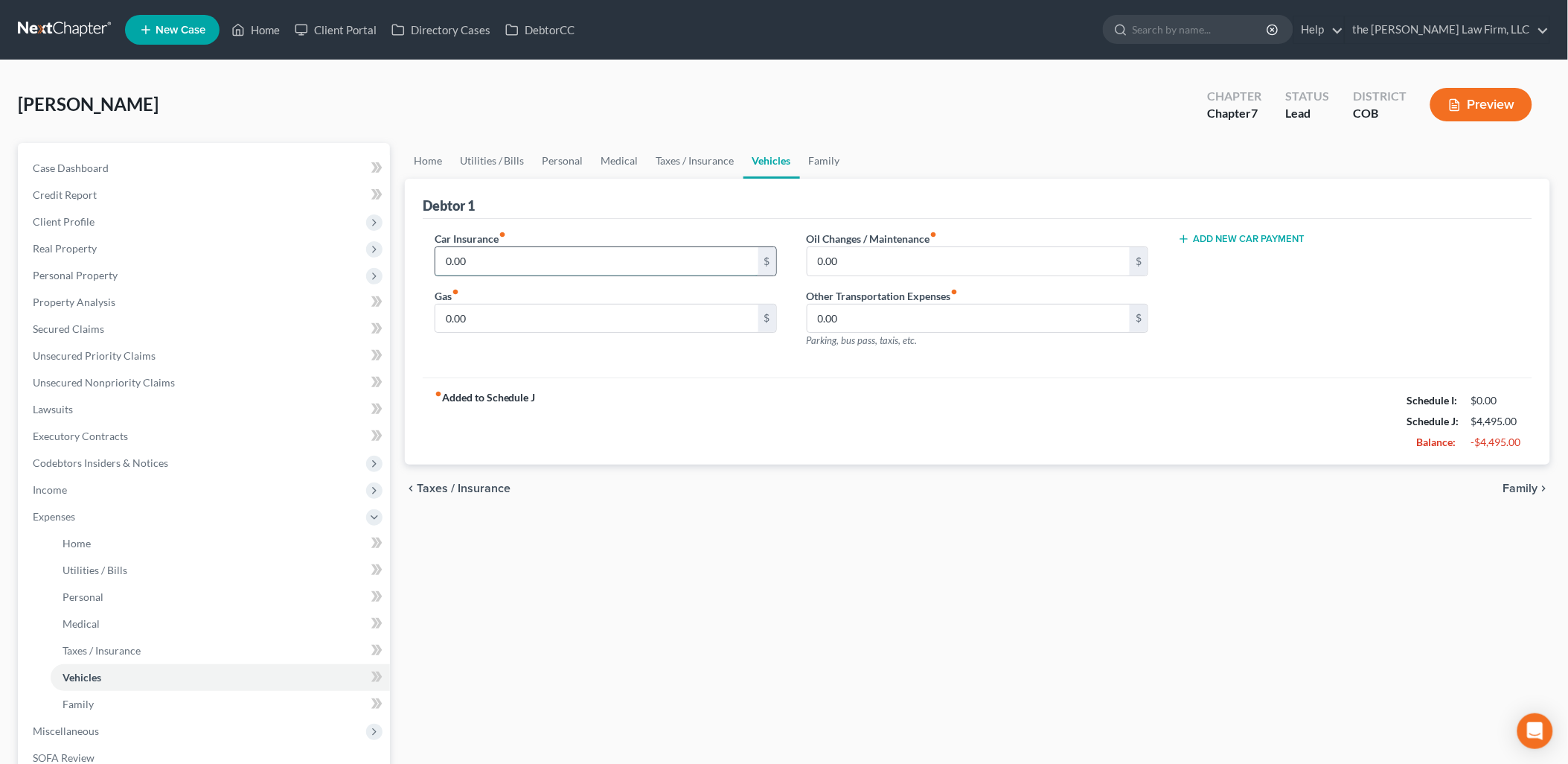
click at [510, 256] on input "0.00" at bounding box center [596, 261] width 323 height 28
type input "4"
type input "240"
click at [500, 324] on input "0.00" at bounding box center [596, 318] width 323 height 28
type input "400"
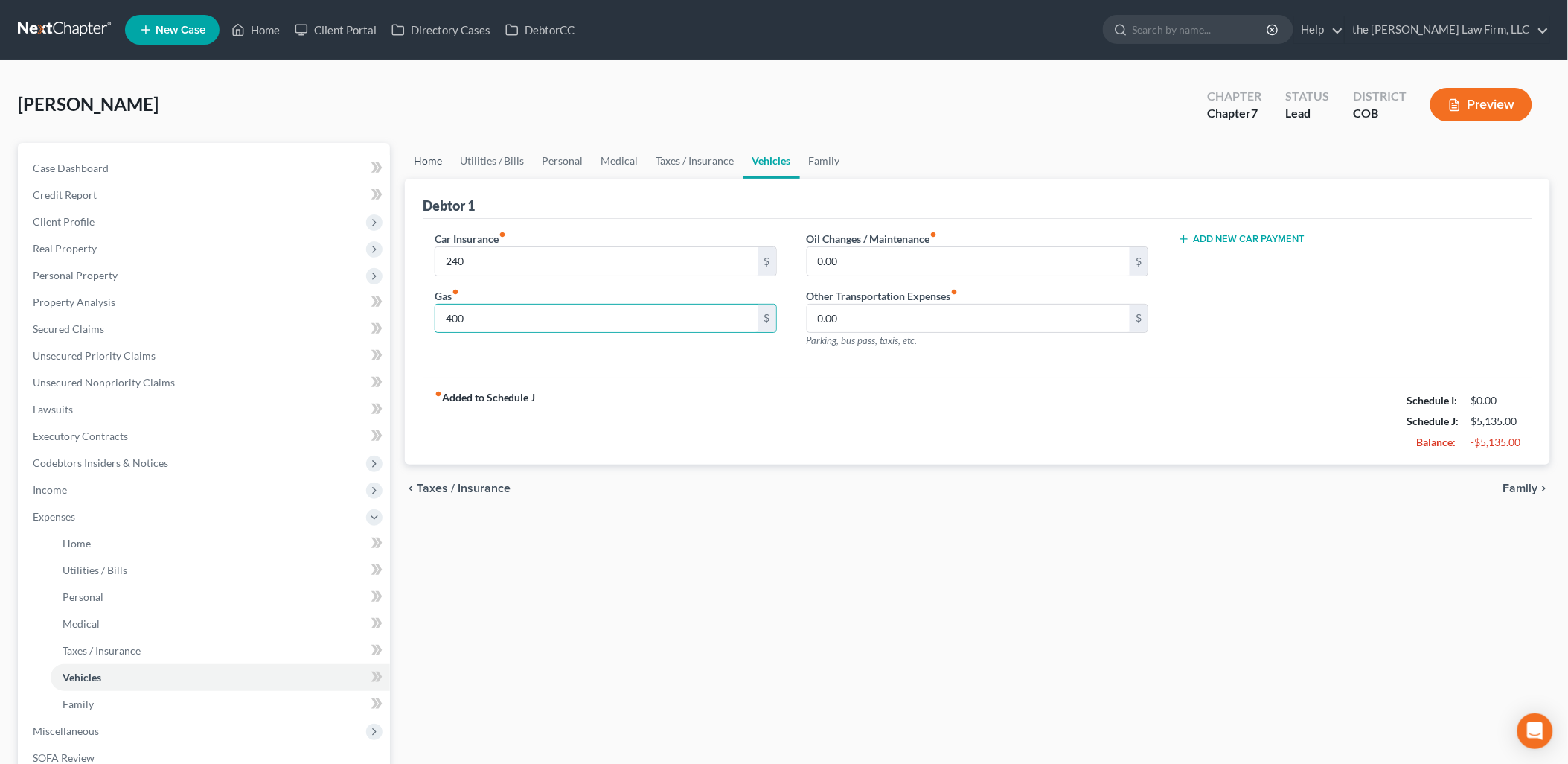
click at [432, 152] on link "Home" at bounding box center [428, 160] width 46 height 36
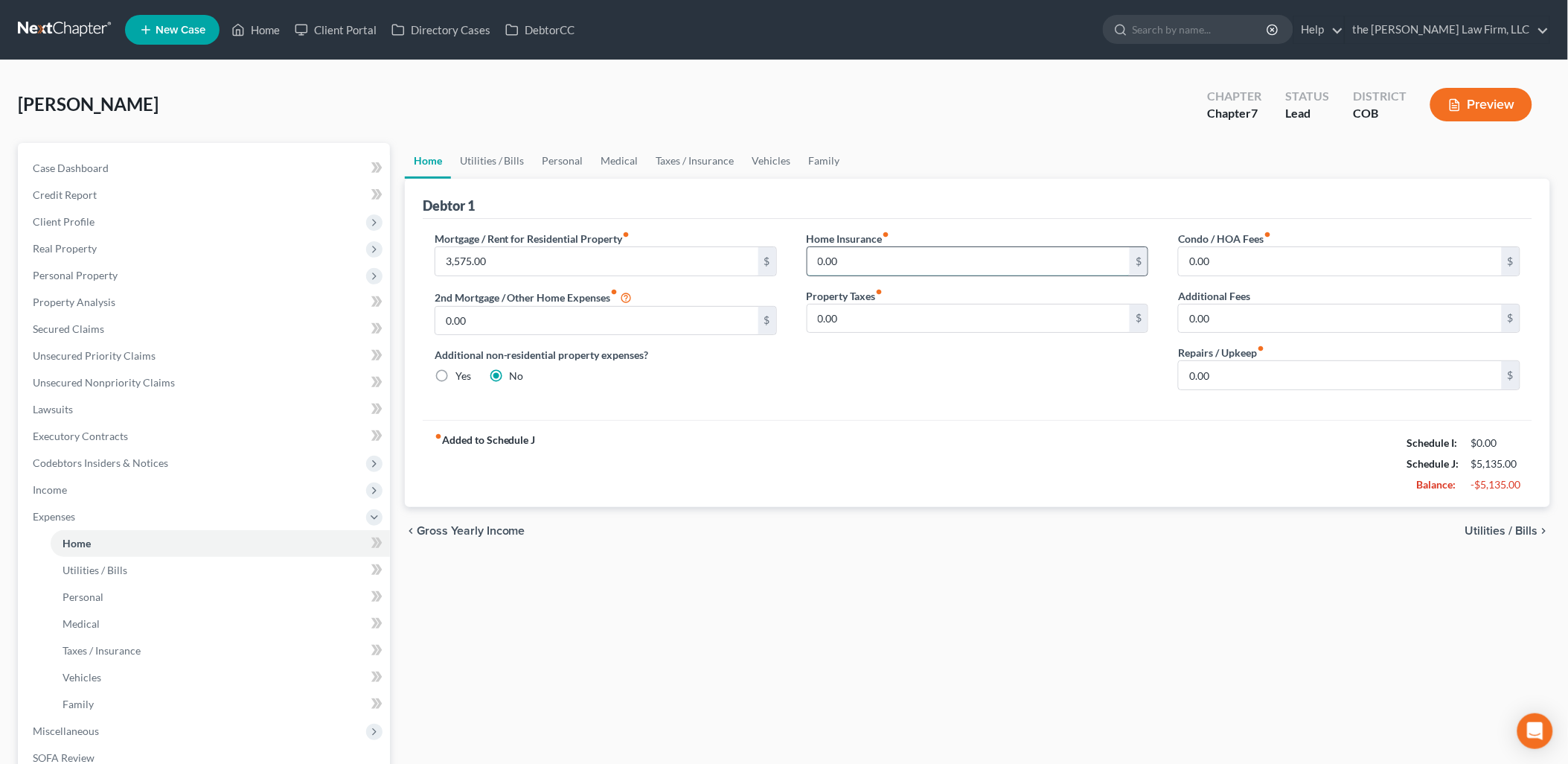
click at [866, 248] on input "0.00" at bounding box center [969, 261] width 323 height 28
type input "30"
click at [770, 160] on link "Vehicles" at bounding box center [772, 160] width 57 height 36
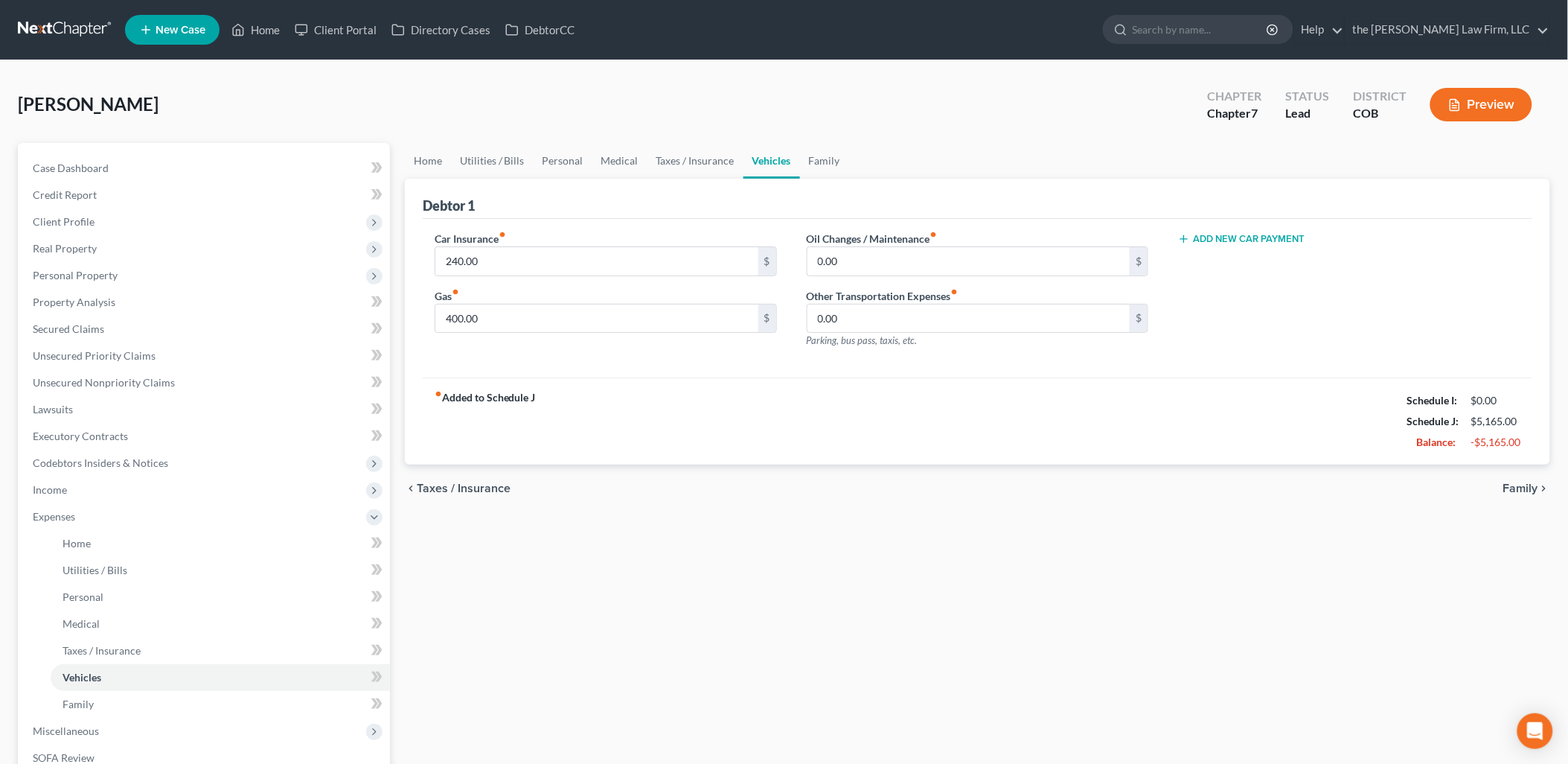
click at [1289, 242] on button "Add New Car Payment" at bounding box center [1241, 238] width 126 height 12
click at [1290, 256] on input "text" at bounding box center [1325, 261] width 293 height 28
type input "585"
click at [822, 168] on link "Family" at bounding box center [824, 160] width 49 height 36
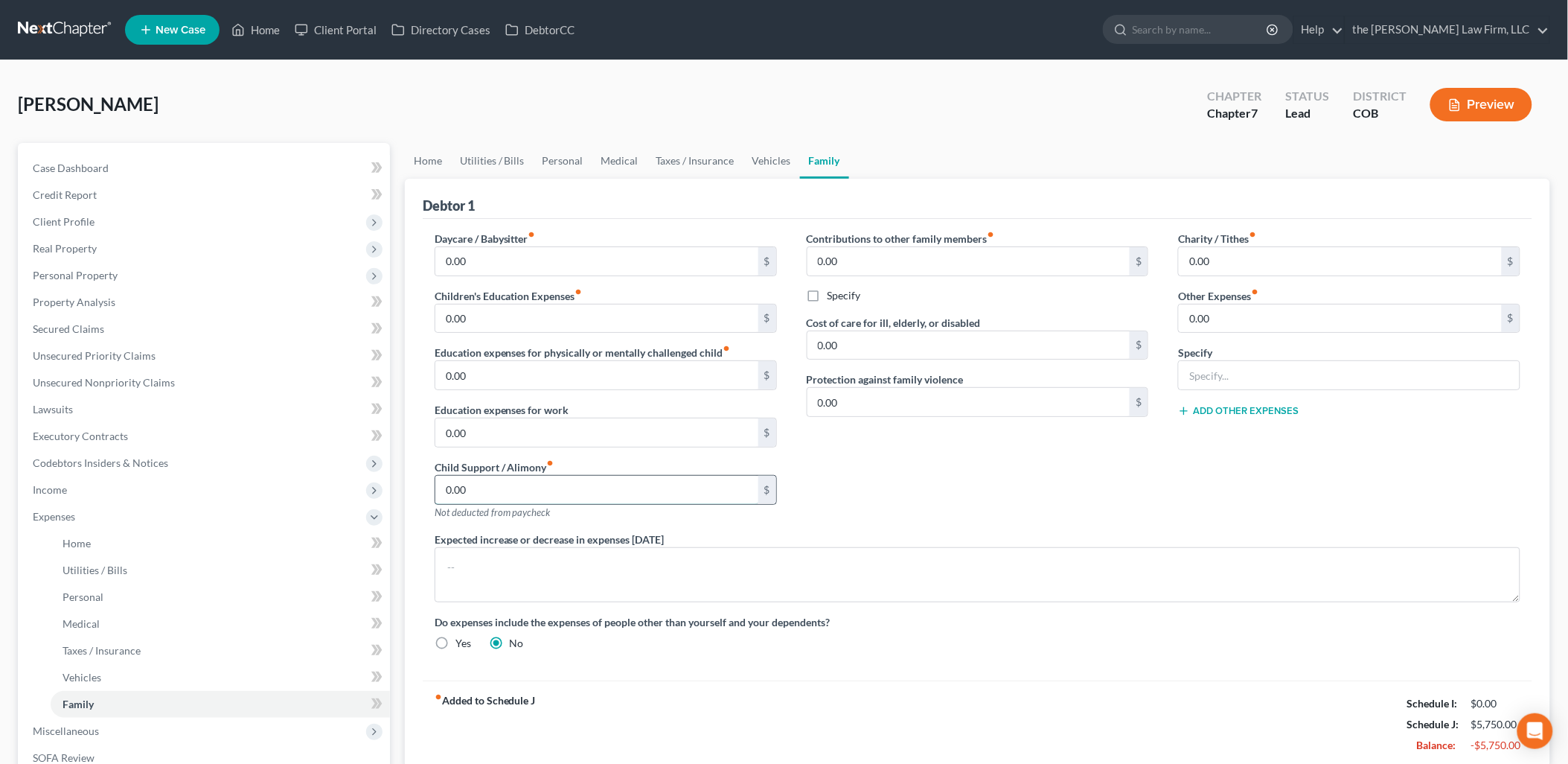
click at [514, 498] on input "0.00" at bounding box center [596, 489] width 323 height 28
click at [166, 383] on span "Unsecured Nonpriority Claims" at bounding box center [103, 382] width 142 height 13
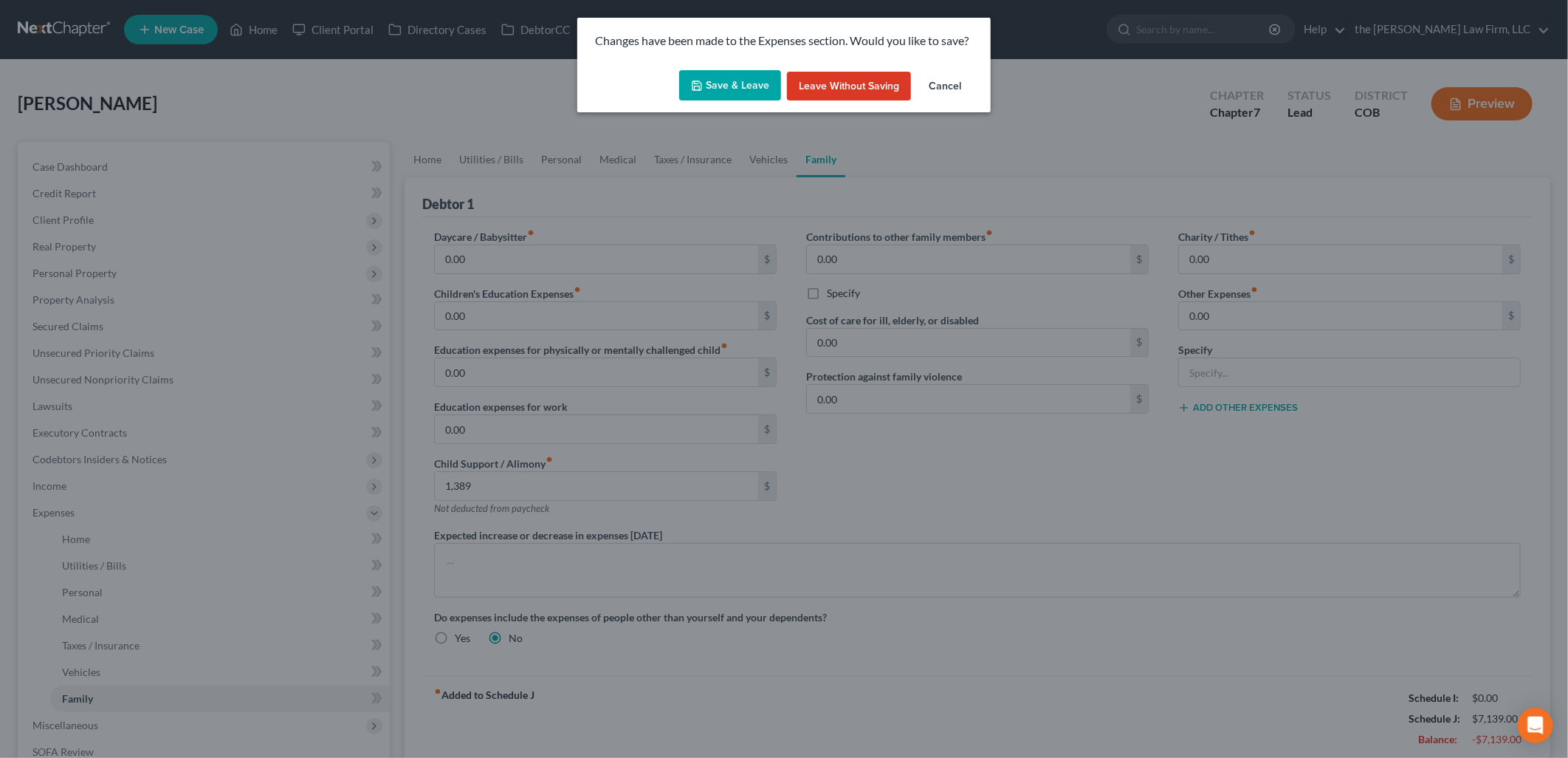
click at [739, 91] on button "Save & Leave" at bounding box center [729, 85] width 102 height 31
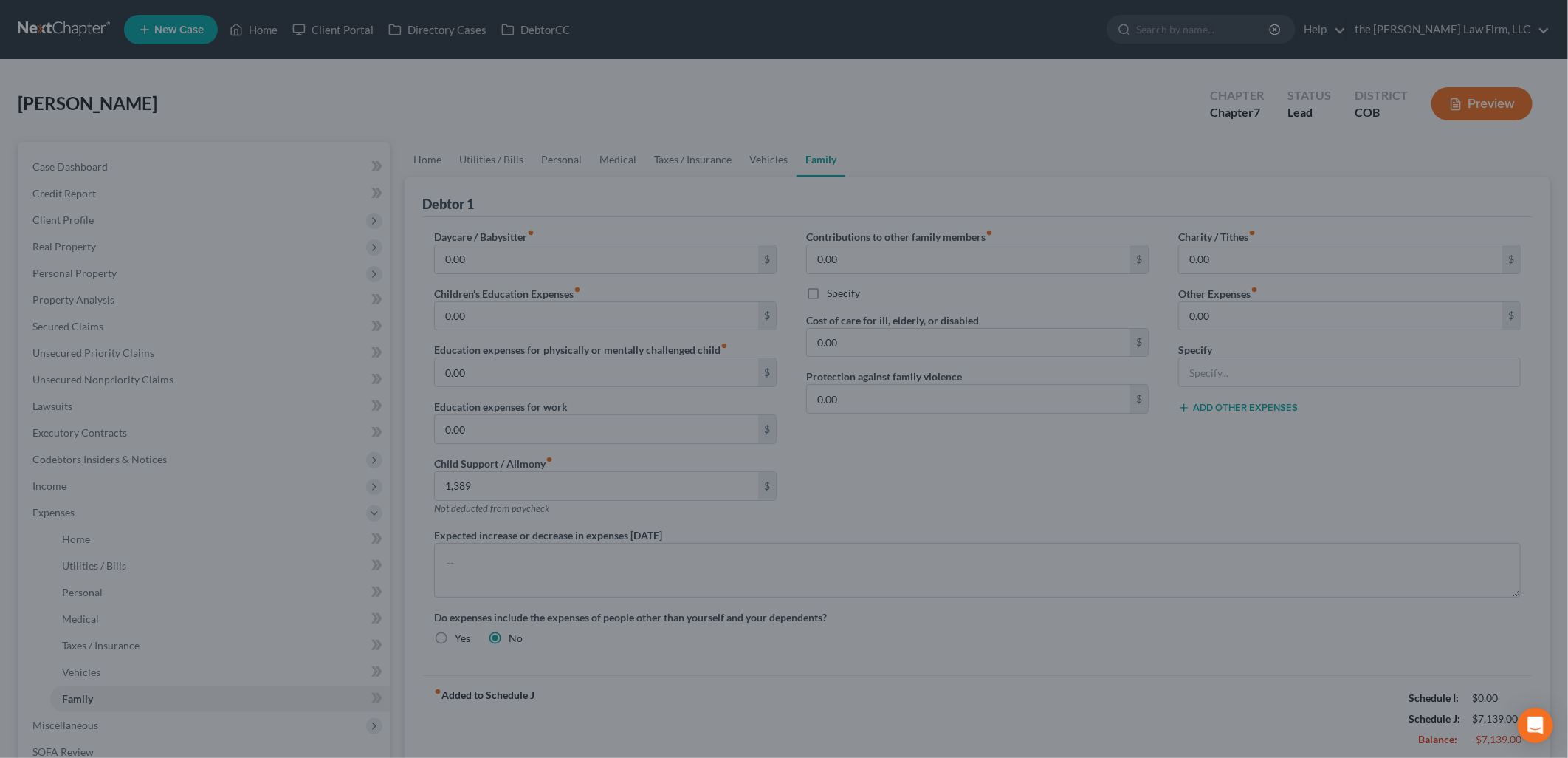
type input "1,389.00"
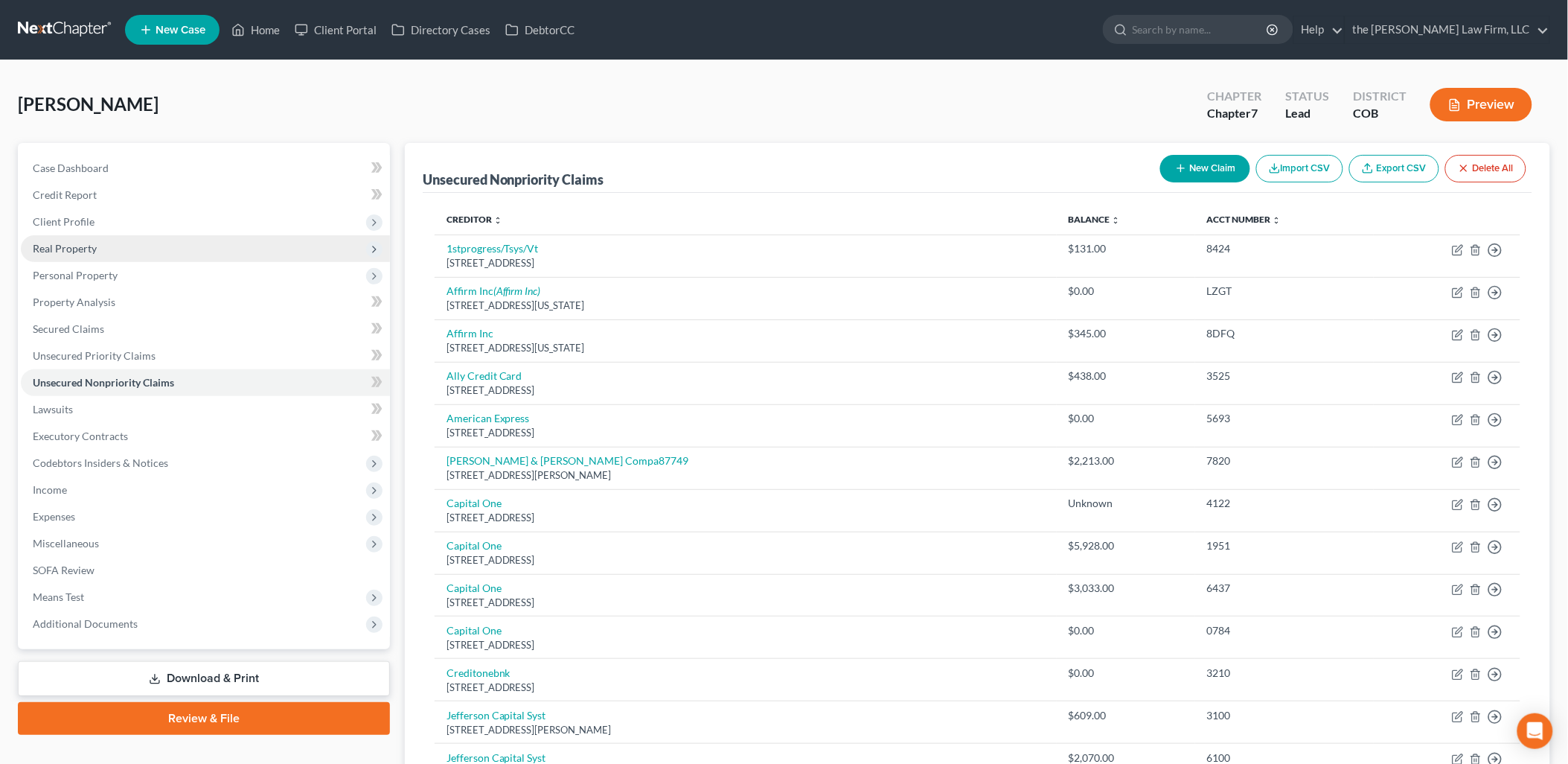
click at [113, 246] on span "Real Property" at bounding box center [205, 248] width 369 height 27
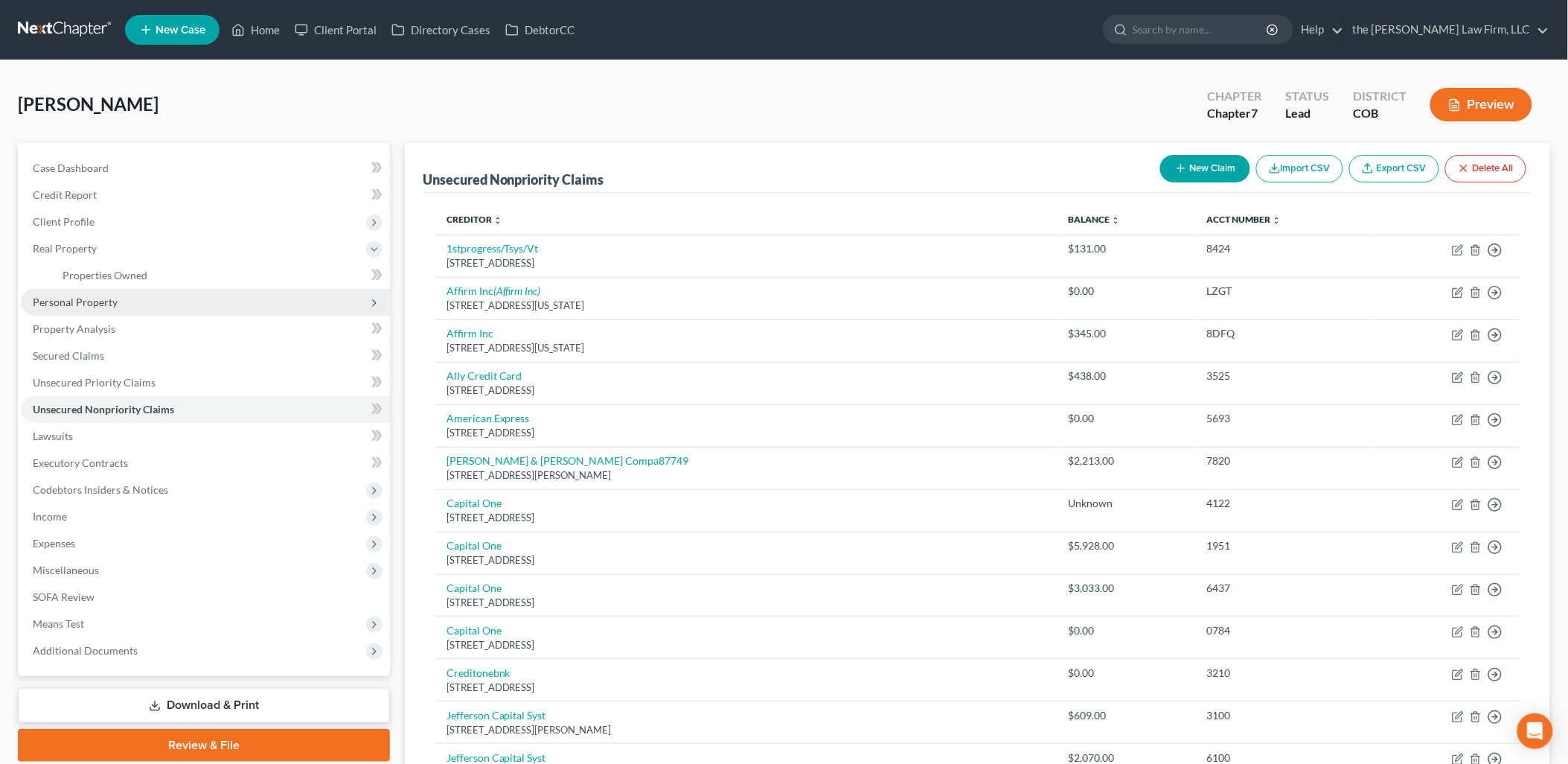
click at [71, 298] on span "Personal Property" at bounding box center [75, 302] width 85 height 13
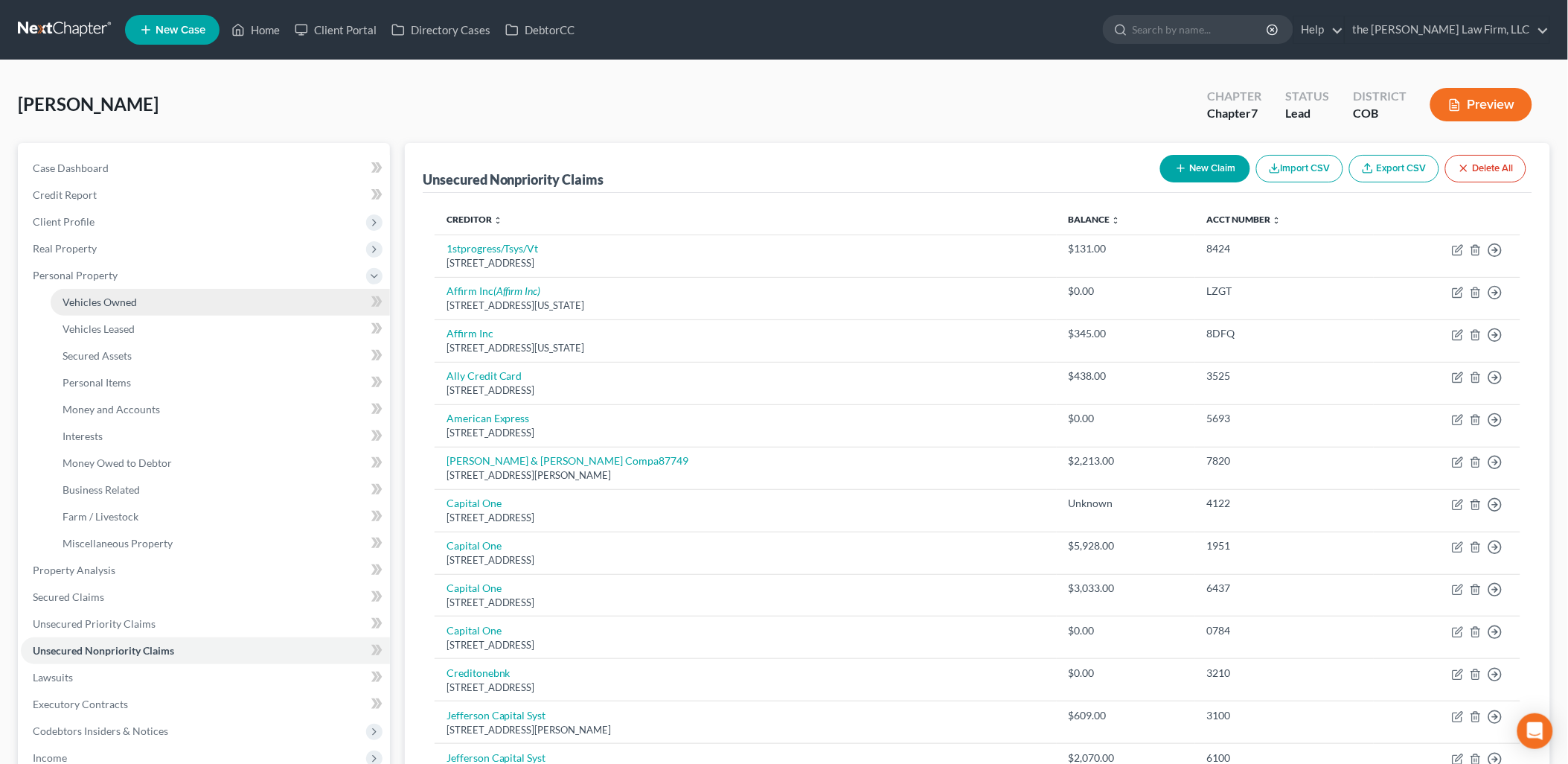
click at [82, 308] on link "Vehicles Owned" at bounding box center [220, 301] width 339 height 27
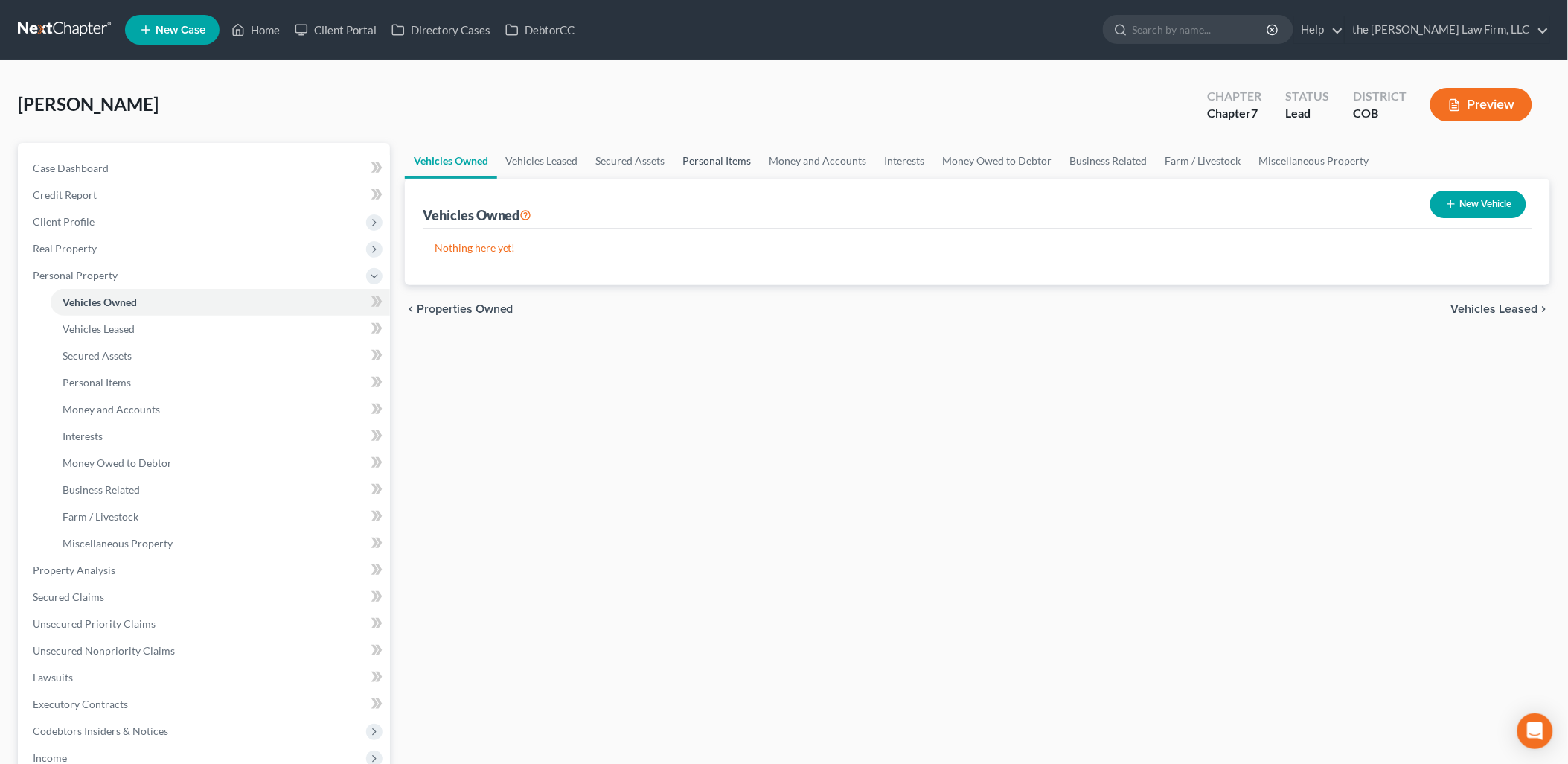
click at [736, 165] on link "Personal Items" at bounding box center [717, 160] width 86 height 36
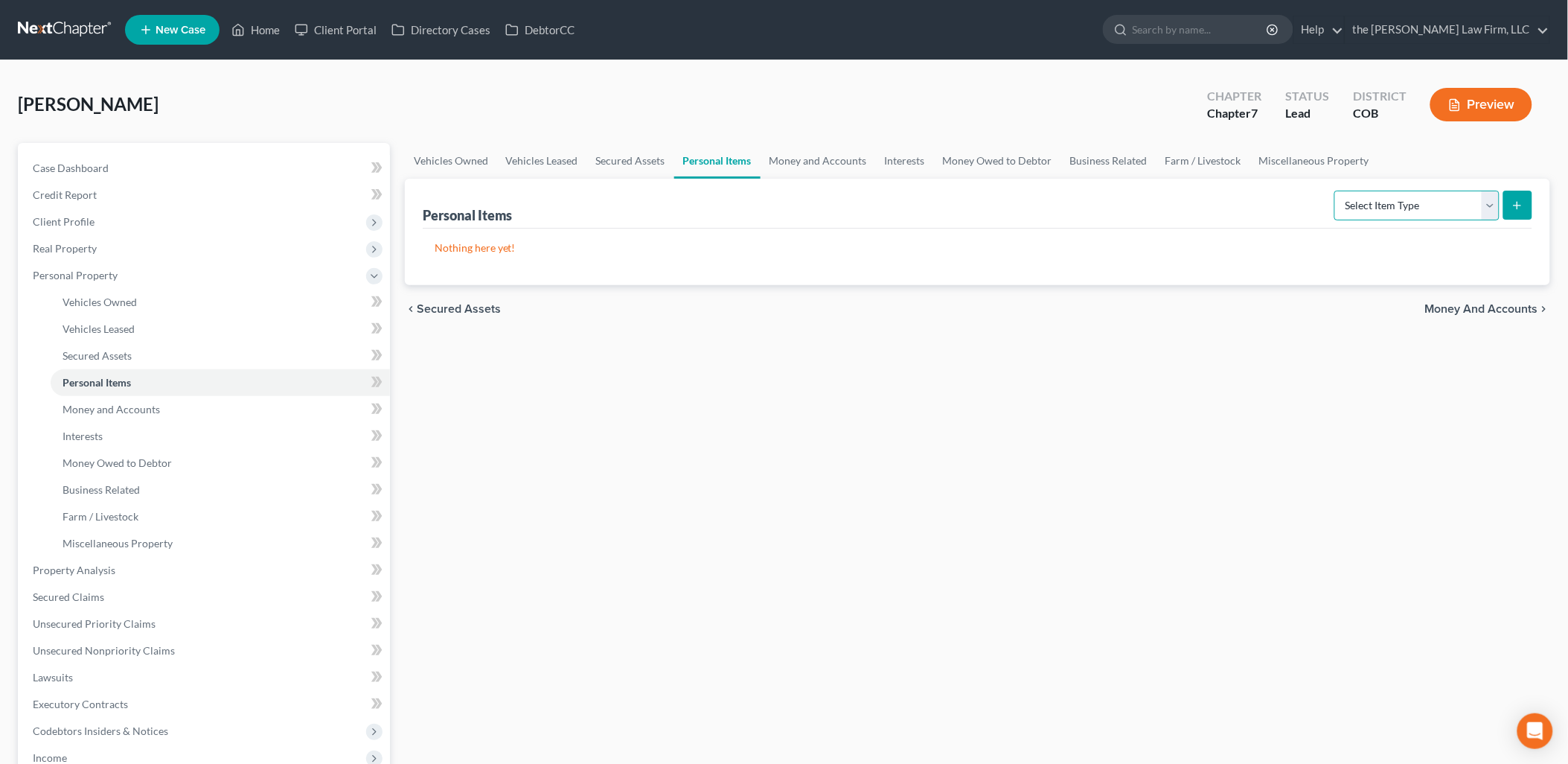
click at [1483, 202] on select "Select Item Type Clothing Collectibles Of Value Electronics Firearms Household …" at bounding box center [1417, 205] width 165 height 29
select select "household_goods"
click at [1335, 191] on select "Select Item Type Clothing Collectibles Of Value Electronics Firearms Household …" at bounding box center [1417, 205] width 165 height 29
click at [1514, 197] on button "submit" at bounding box center [1518, 205] width 29 height 29
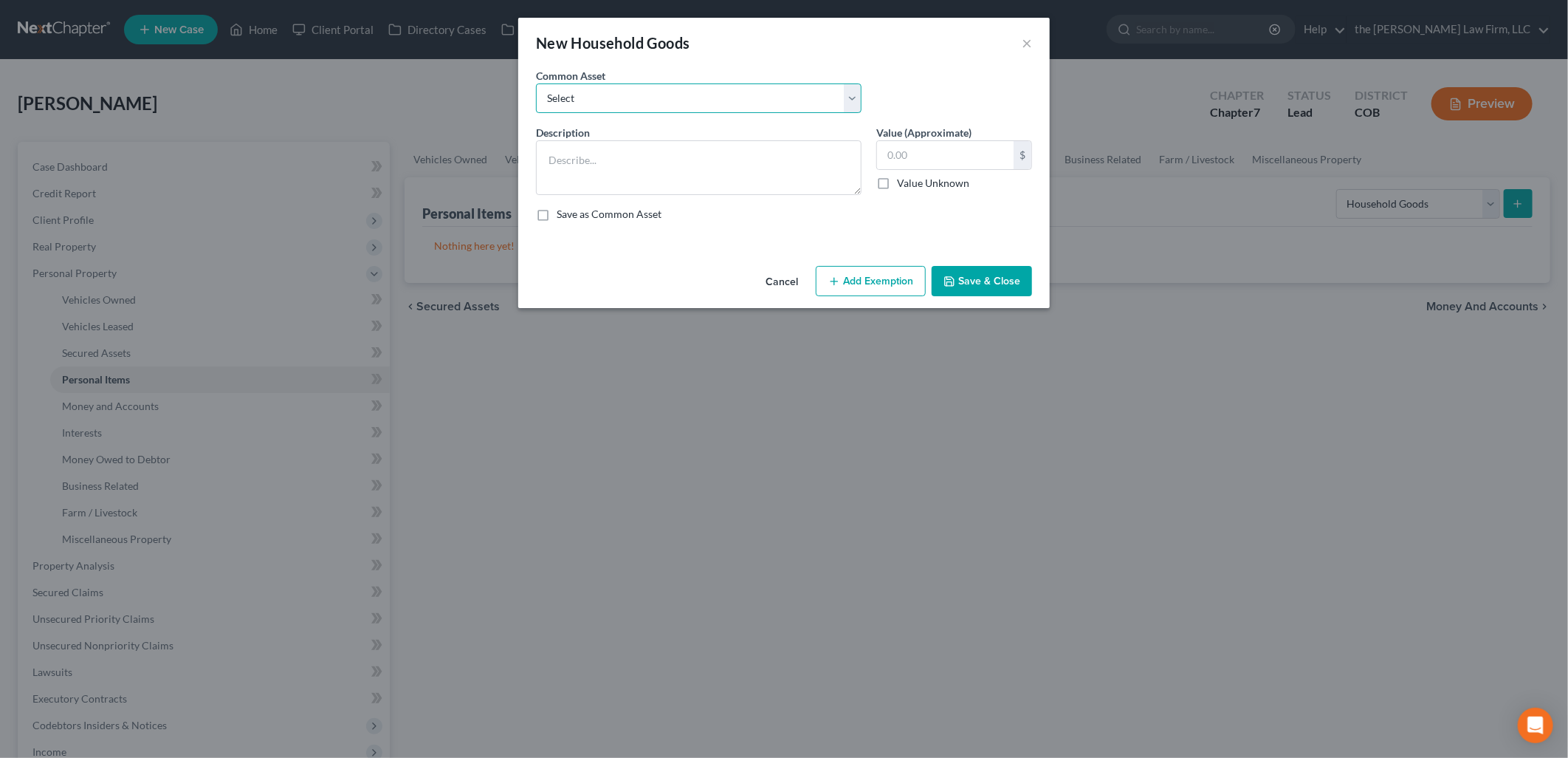
click at [809, 99] on select "Select Living Room Furniture, Dining Room Furniture, Family Room/Den Furniture,…" at bounding box center [699, 98] width 325 height 29
select select "0"
click at [536, 84] on select "Select Living Room Furniture, Dining Room Furniture, Family Room/Den Furniture,…" at bounding box center [699, 98] width 325 height 29
type textarea "Living Room Furniture, Dining Room Furniture, Family Room/Den Furniture, Kitche…"
type input "1,400.00"
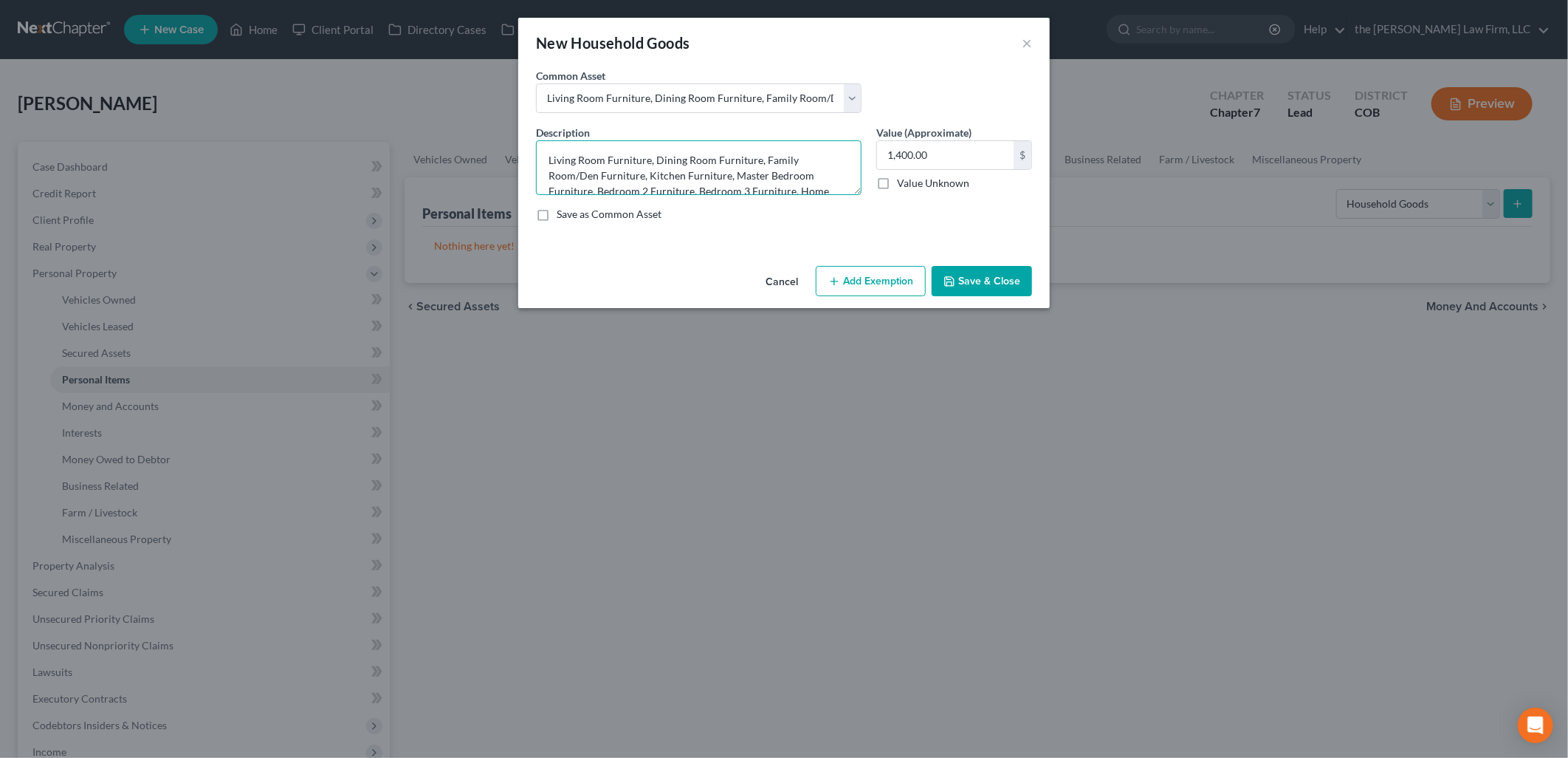
drag, startPoint x: 761, startPoint y: 155, endPoint x: 645, endPoint y: 173, distance: 117.4
click at [645, 173] on textarea "Living Room Furniture, Dining Room Furniture, Family Room/Den Furniture, Kitche…" at bounding box center [699, 167] width 325 height 55
drag, startPoint x: 593, startPoint y: 175, endPoint x: 761, endPoint y: 159, distance: 168.8
click at [761, 159] on textarea "Living Room Furniture, Dining Room Furniture, Kitchen Furniture, Master Bedroom…" at bounding box center [699, 167] width 325 height 55
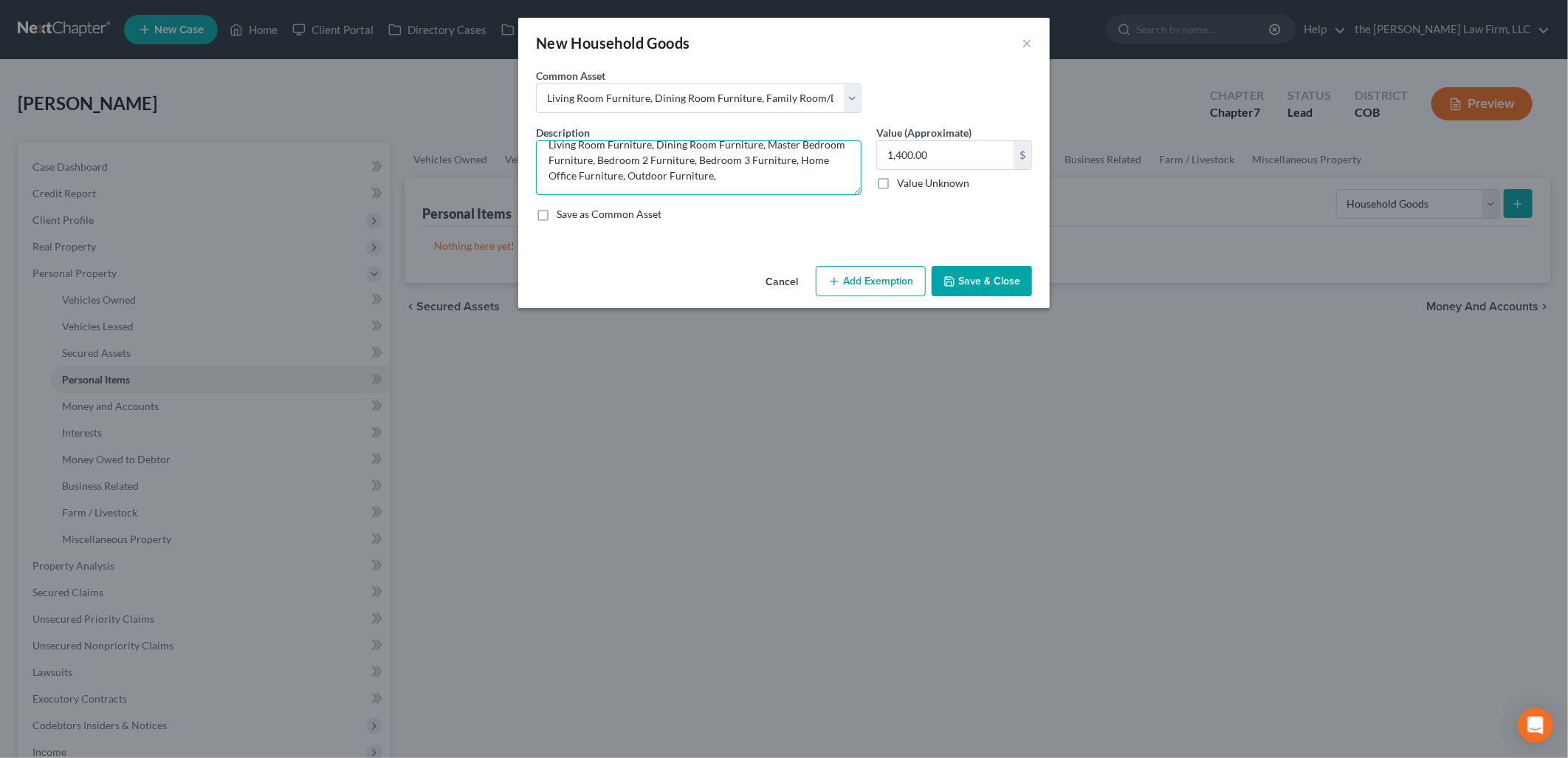
drag, startPoint x: 751, startPoint y: 190, endPoint x: 651, endPoint y: 192, distance: 100.0
click at [651, 192] on textarea "Living Room Furniture, Dining Room Furniture, Master Bedroom Furniture, Bedroom…" at bounding box center [699, 167] width 325 height 55
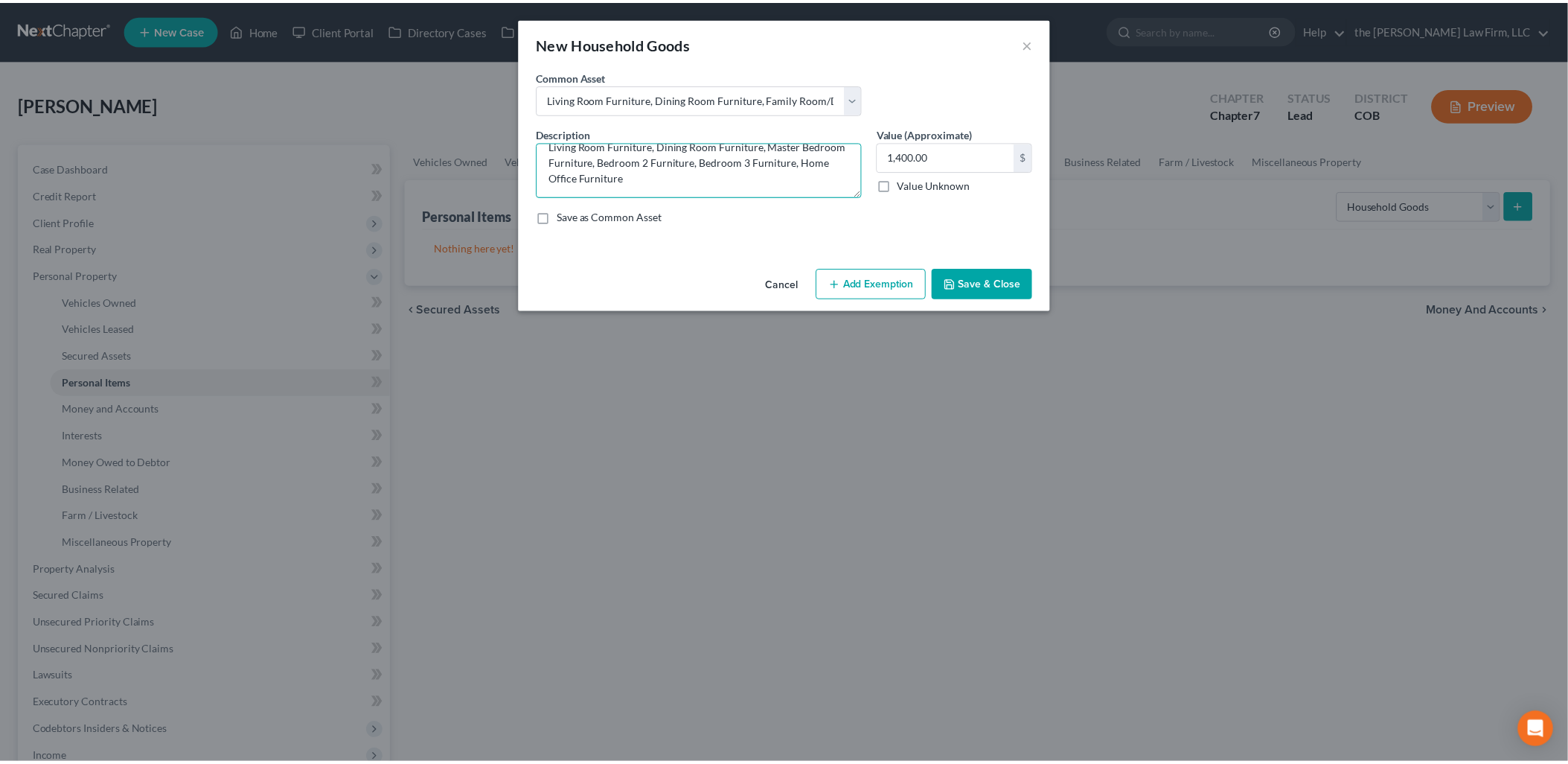
scroll to position [0, 0]
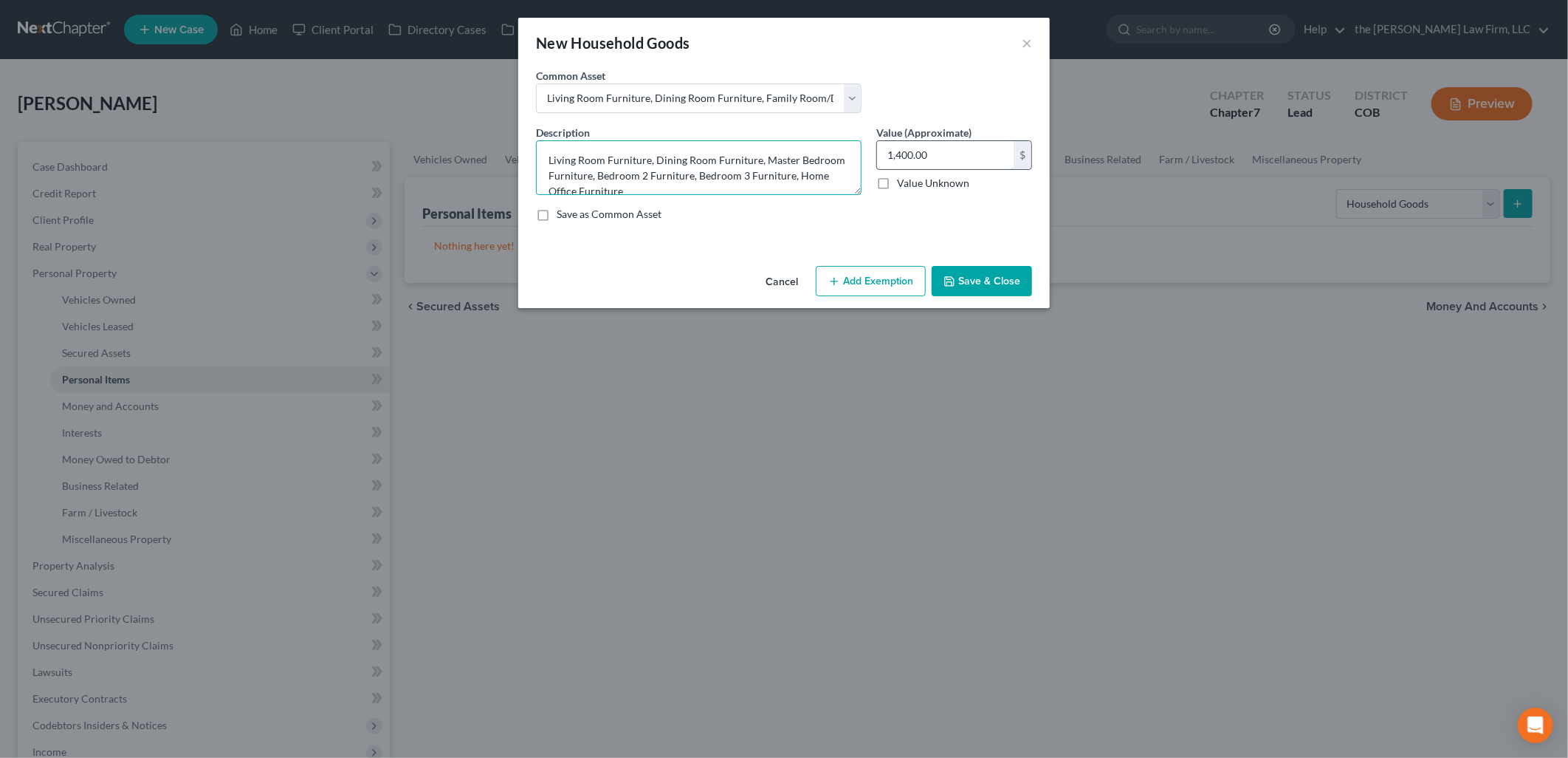
type textarea "Living Room Furniture, Dining Room Furniture, Master Bedroom Furniture, Bedroom…"
click at [999, 151] on input "1,400.00" at bounding box center [945, 155] width 136 height 28
type input "1,500"
click at [864, 277] on button "Add Exemption" at bounding box center [870, 281] width 110 height 31
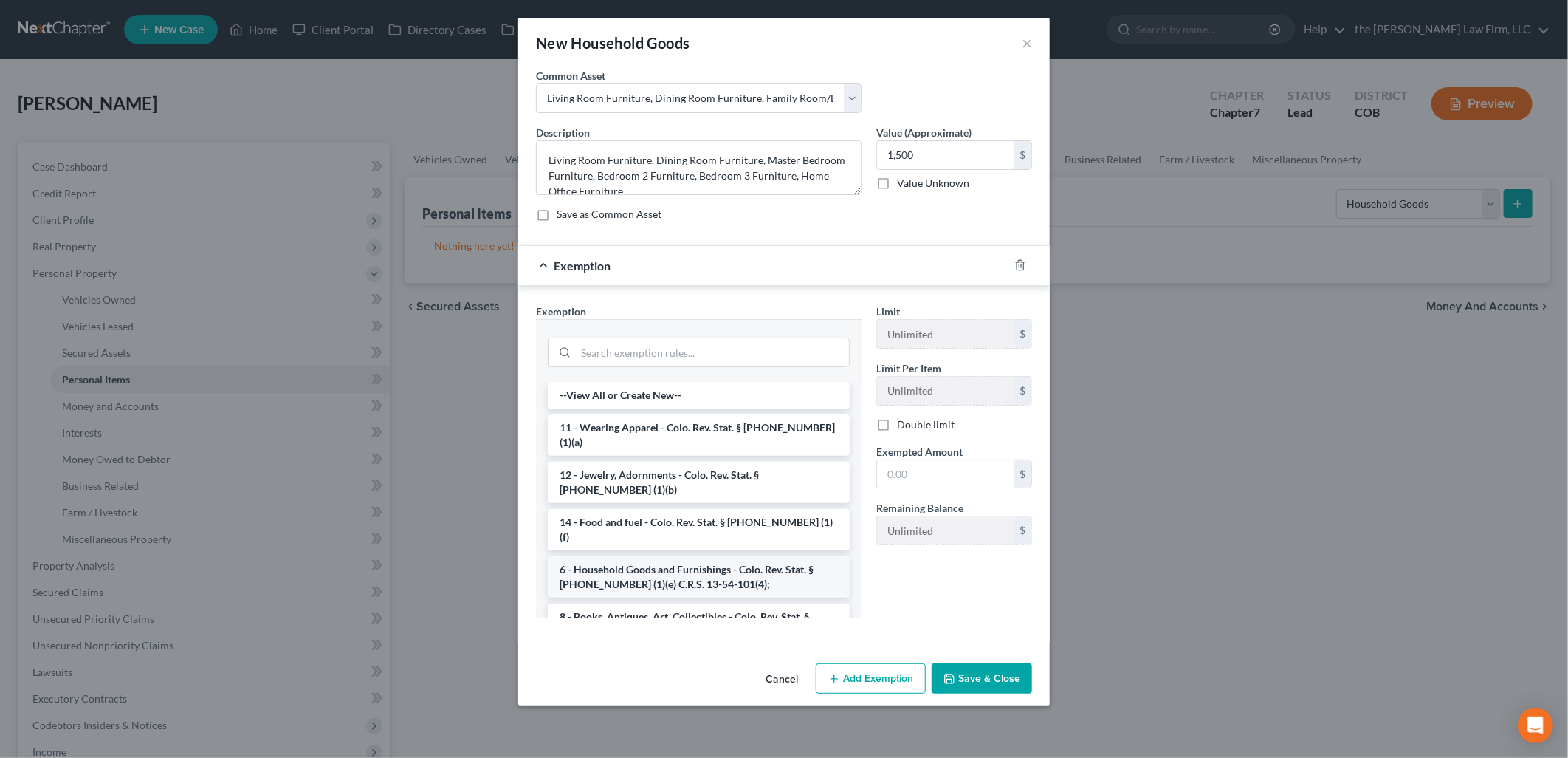
click at [653, 556] on li "6 - Household Goods and Furnishings - Colo. Rev. Stat. § [PHONE_NUMBER] (1)(e) …" at bounding box center [699, 576] width 302 height 41
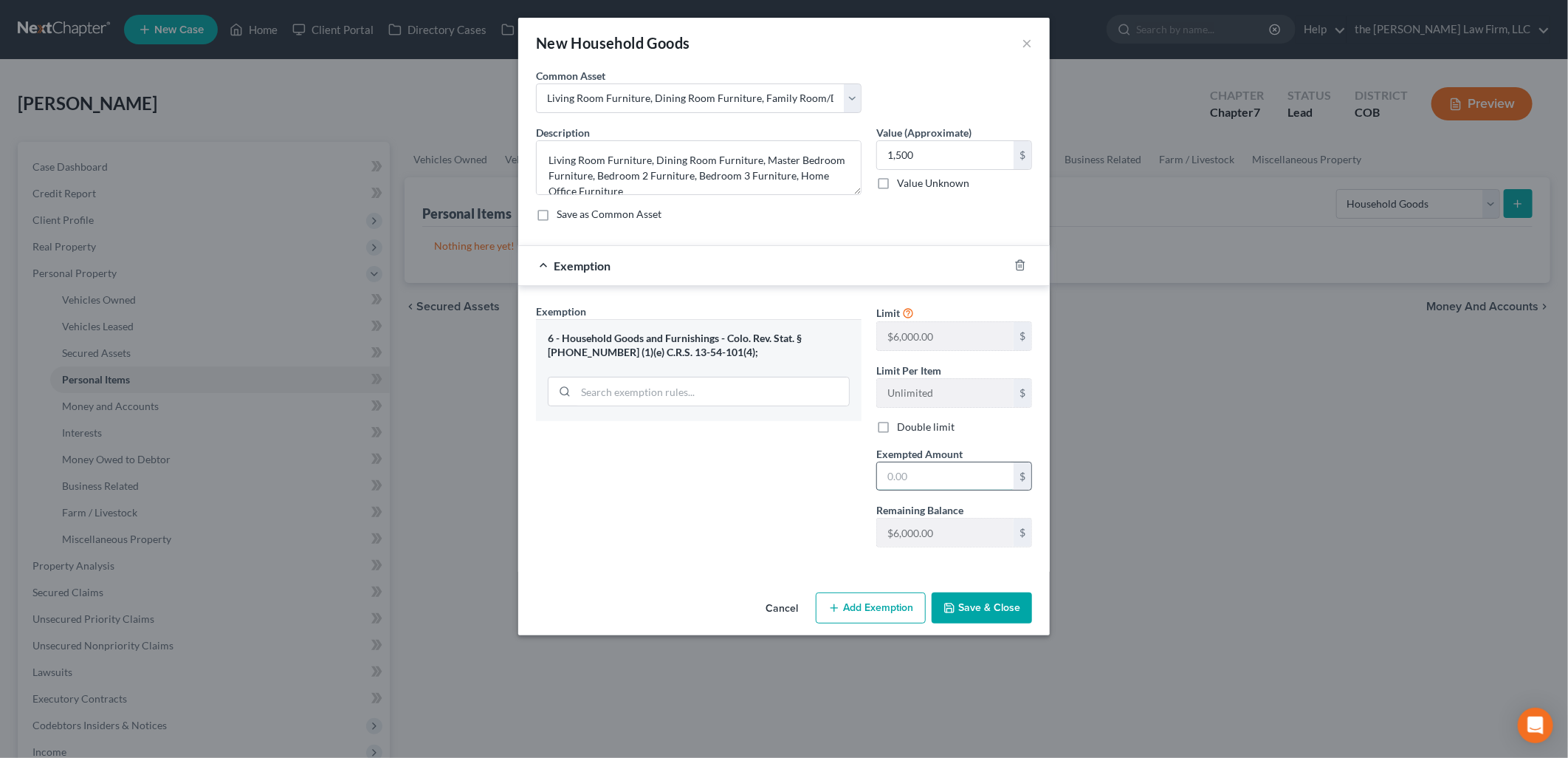
click at [943, 474] on input "text" at bounding box center [945, 476] width 136 height 28
type input "1,500"
click at [1000, 610] on button "Save & Close" at bounding box center [981, 608] width 100 height 31
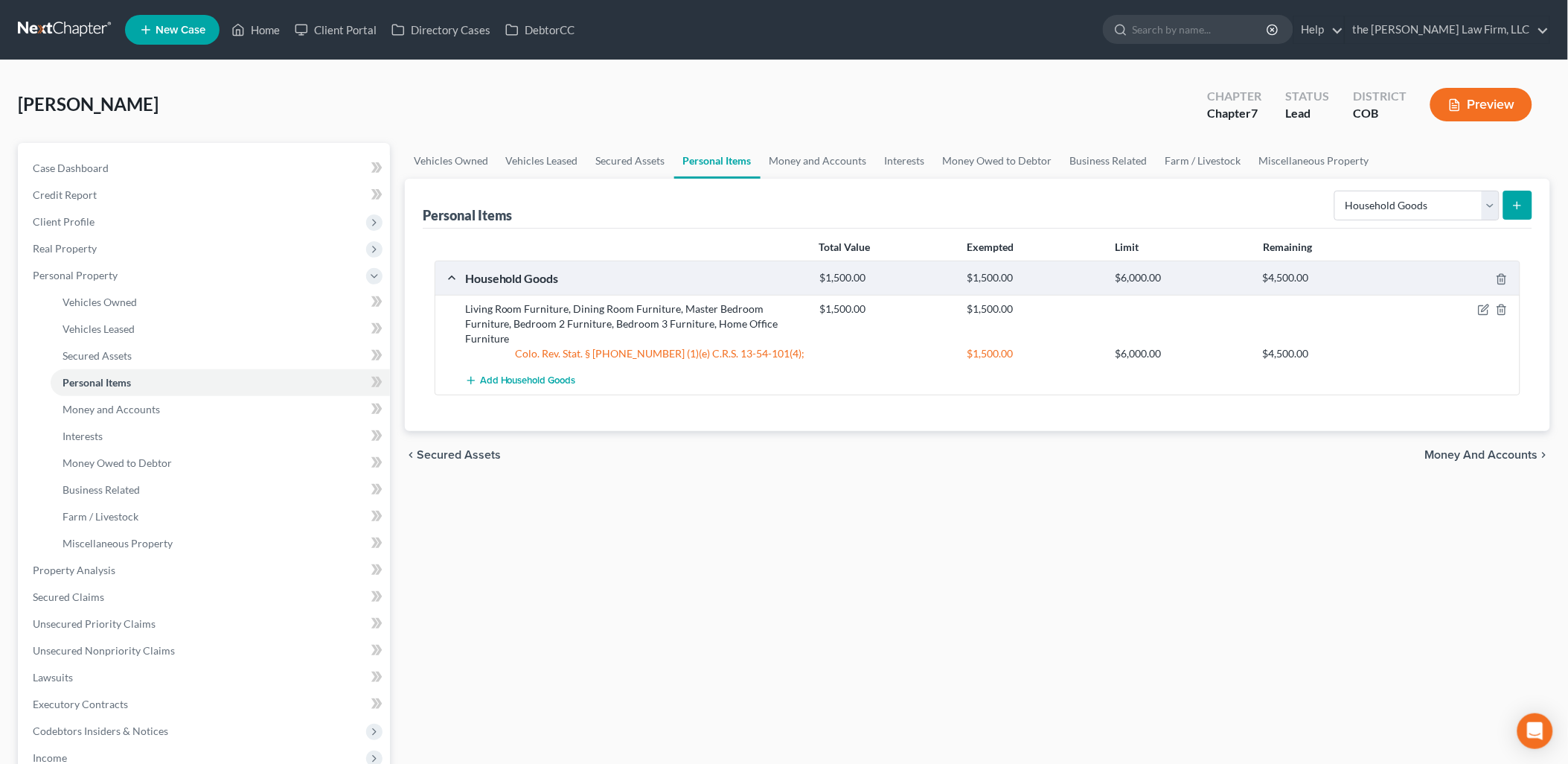
click at [511, 225] on div "Personal Items Select Item Type Clothing Collectibles Of Value Electronics Fire…" at bounding box center [976, 203] width 1109 height 49
drag, startPoint x: 510, startPoint y: 220, endPoint x: 419, endPoint y: 213, distance: 91.3
click at [419, 213] on div "Personal Items Select Item Type Clothing Collectibles Of Value Electronics Fire…" at bounding box center [977, 304] width 1145 height 252
drag, startPoint x: 419, startPoint y: 213, endPoint x: 584, endPoint y: 236, distance: 166.6
click at [584, 236] on div "Total Value Exempted Limit Remaining" at bounding box center [977, 247] width 1101 height 26
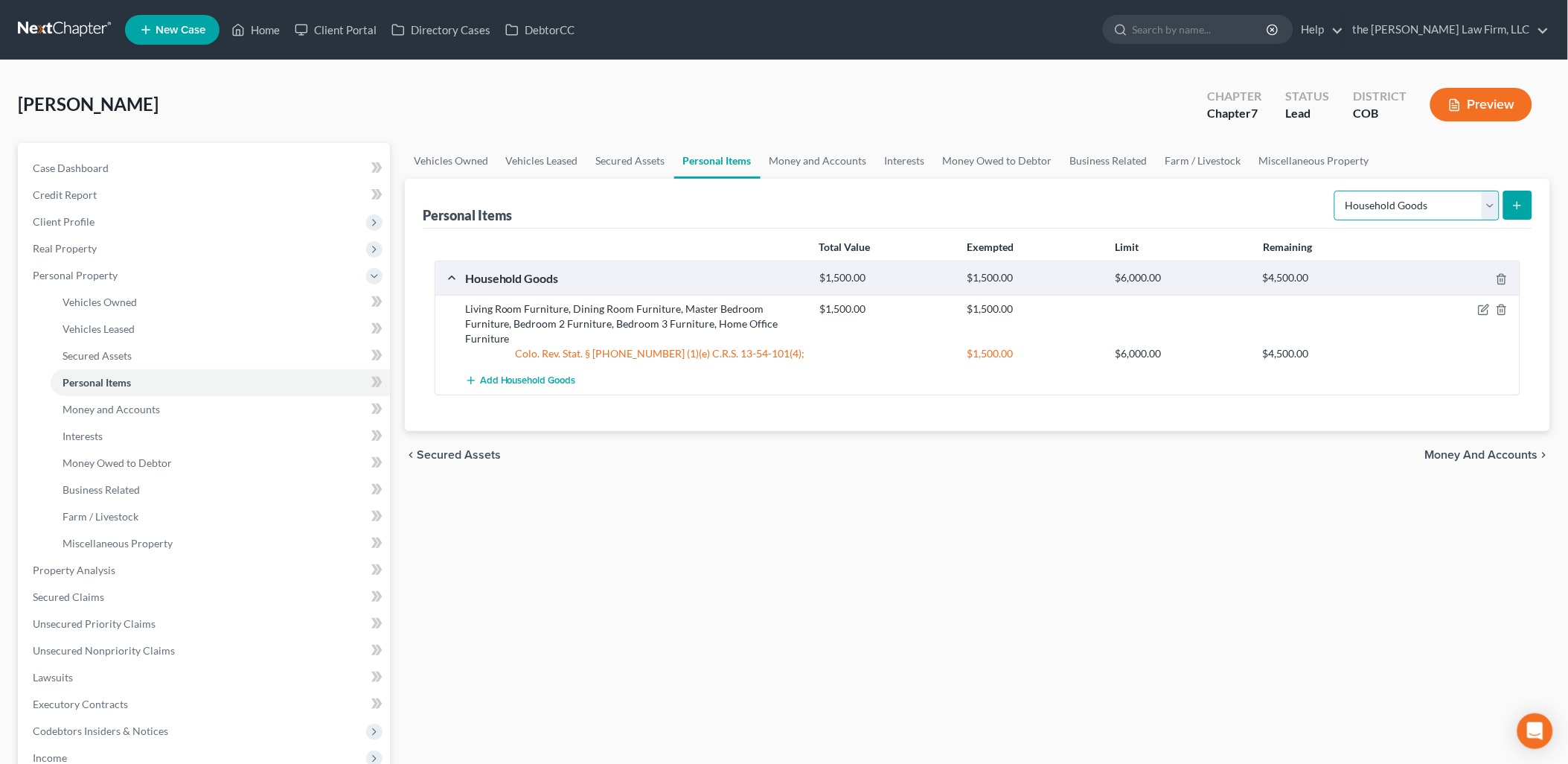
click at [1466, 203] on select "Select Item Type Clothing Collectibles Of Value Electronics Firearms Household …" at bounding box center [1417, 205] width 165 height 29
click at [1521, 200] on icon "submit" at bounding box center [1517, 205] width 12 height 12
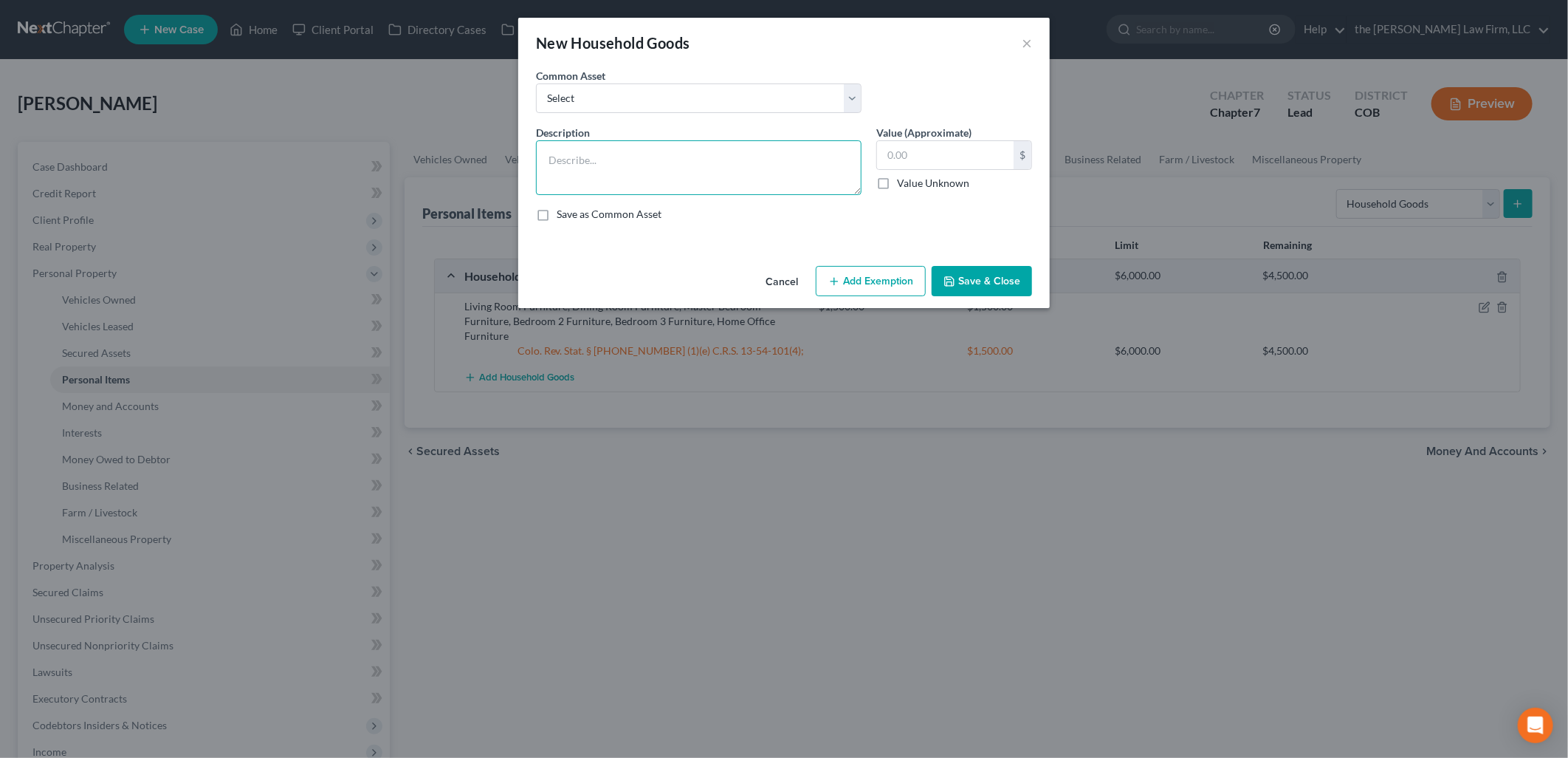
click at [631, 154] on textarea at bounding box center [699, 167] width 325 height 55
type textarea "Television, Video Gaming systems"
click at [971, 158] on input "text" at bounding box center [945, 155] width 136 height 28
type input "1,700"
click at [742, 153] on textarea "Television, Video Gaming systems" at bounding box center [699, 167] width 325 height 55
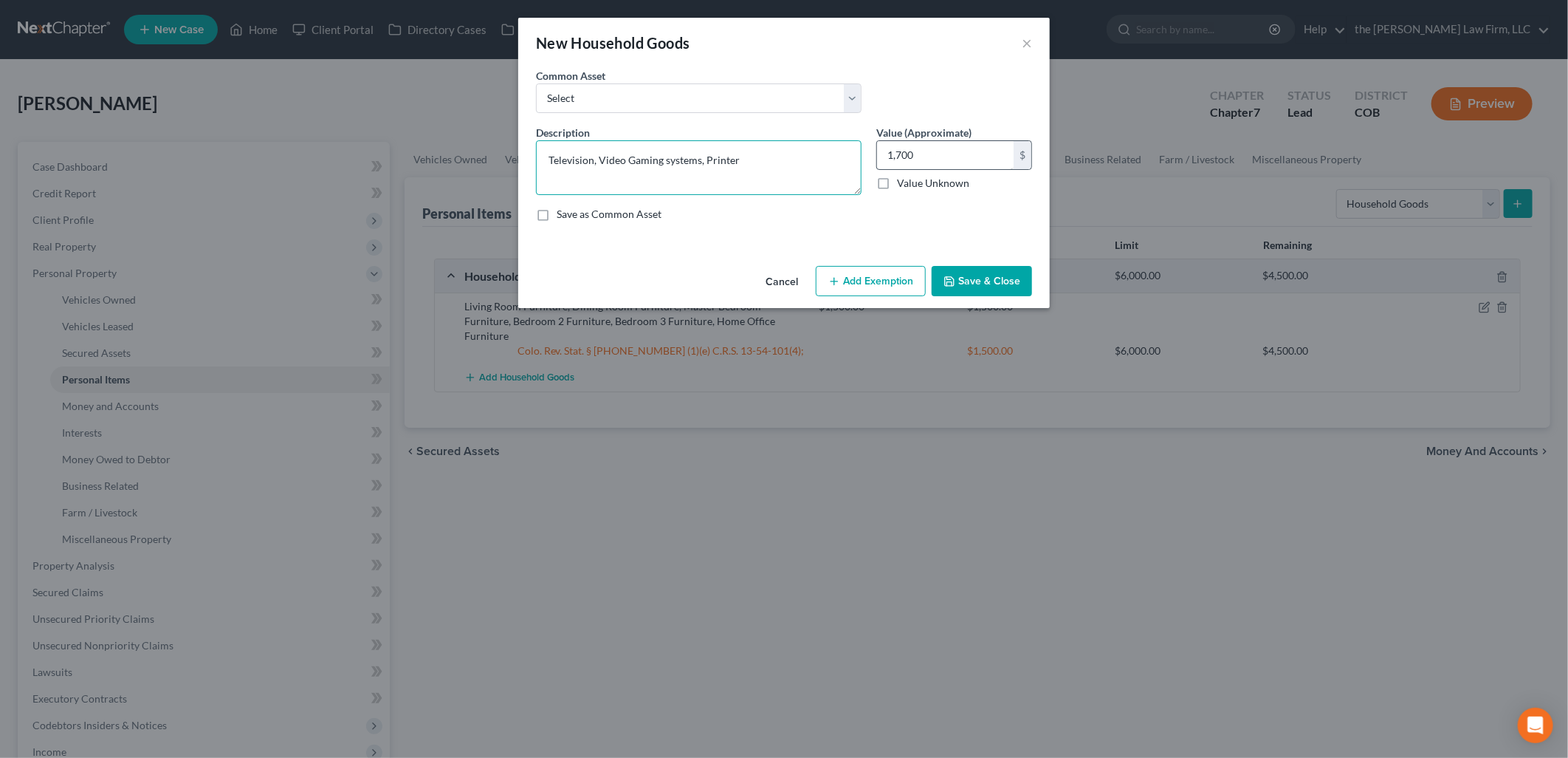
type textarea "Television, Video Gaming systems, Printer"
type input "1,800"
click at [998, 279] on button "Save & Close" at bounding box center [981, 281] width 100 height 31
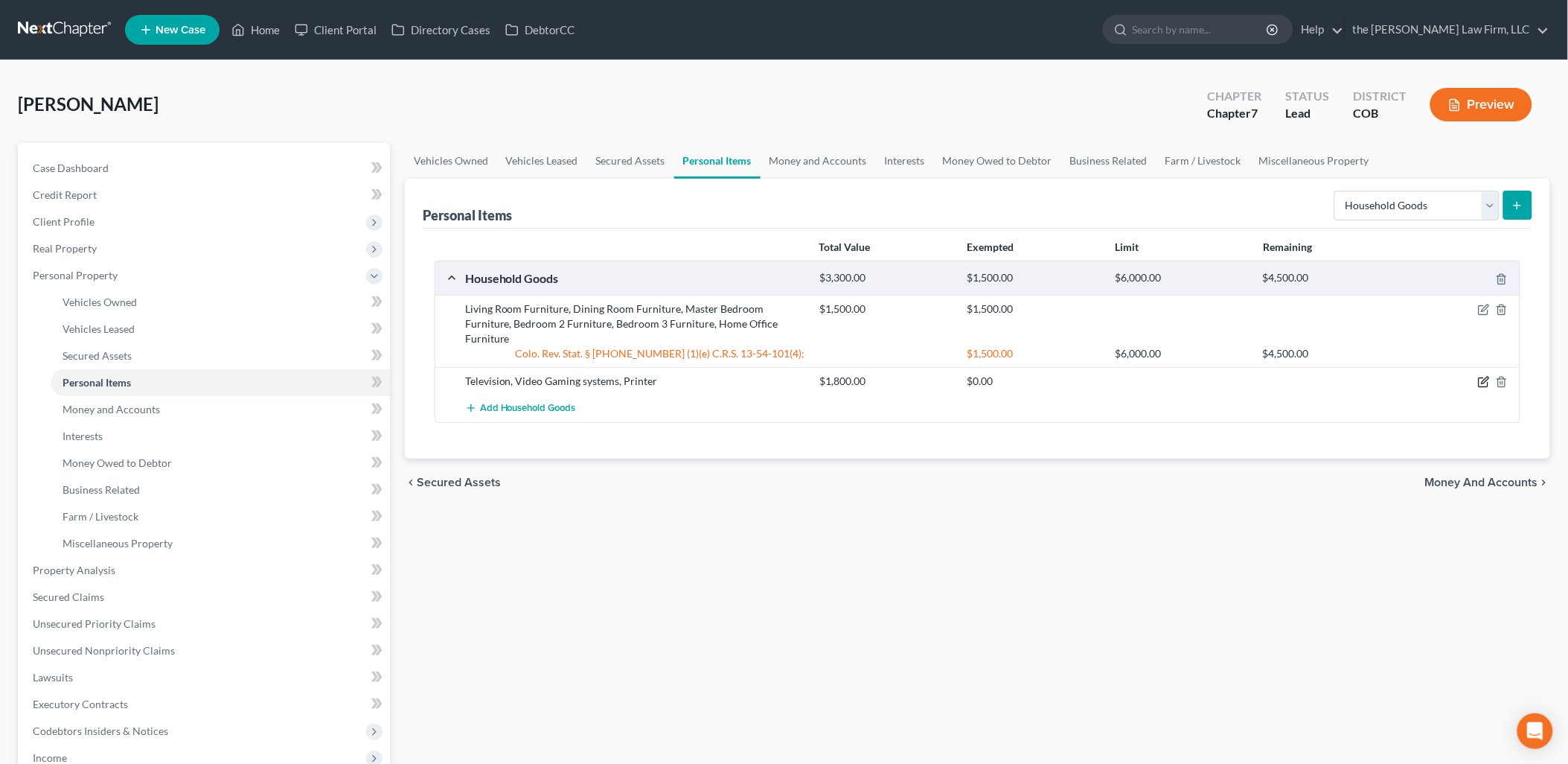
click at [1479, 378] on icon "button" at bounding box center [1483, 383] width 9 height 9
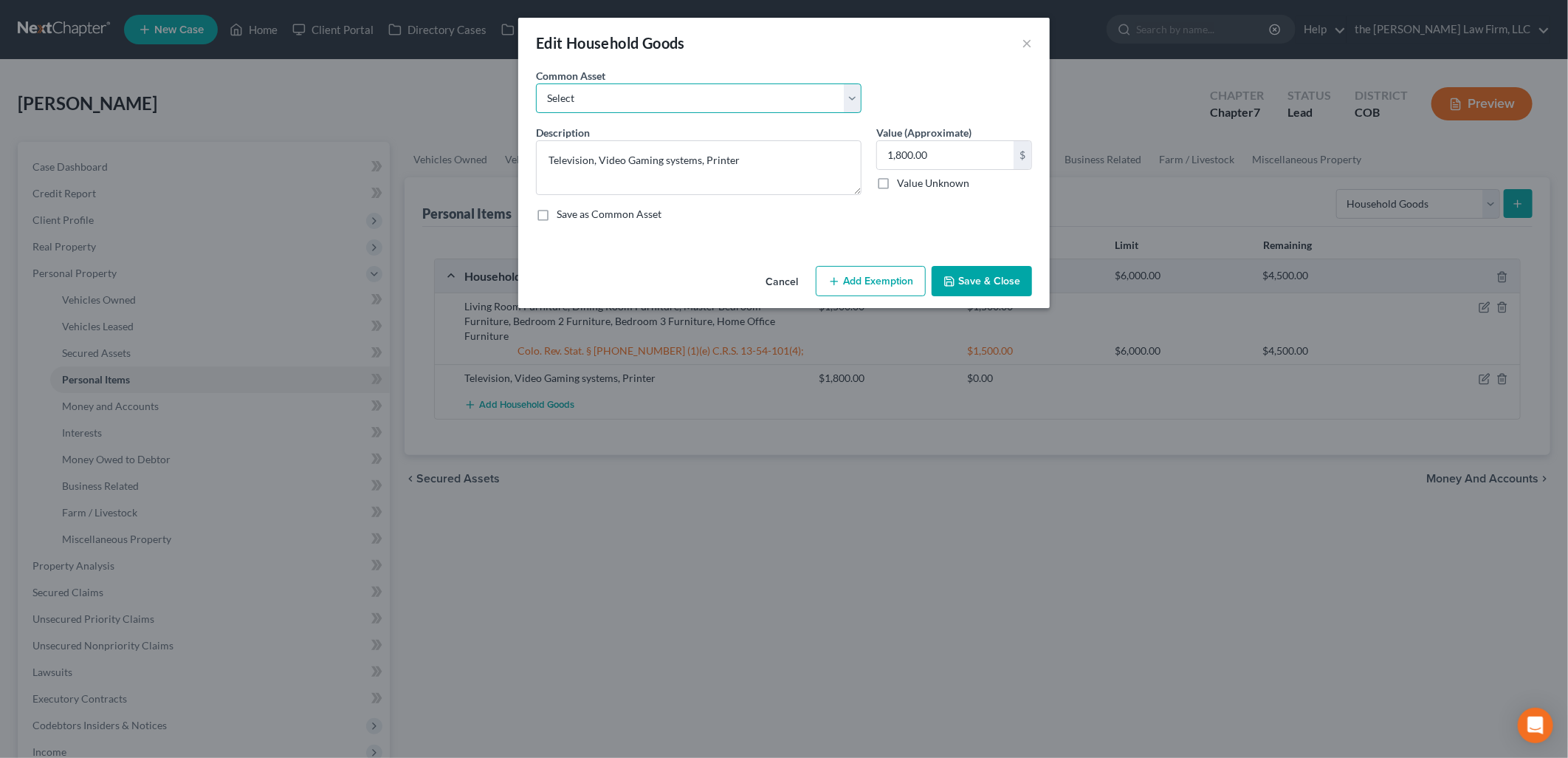
click at [851, 93] on select "Select Living Room Furniture, Dining Room Furniture, Family Room/Den Furniture,…" at bounding box center [699, 98] width 325 height 29
click at [908, 43] on div "Edit Household Goods ×" at bounding box center [783, 42] width 531 height 50
click at [834, 277] on line "button" at bounding box center [834, 280] width 0 height 6
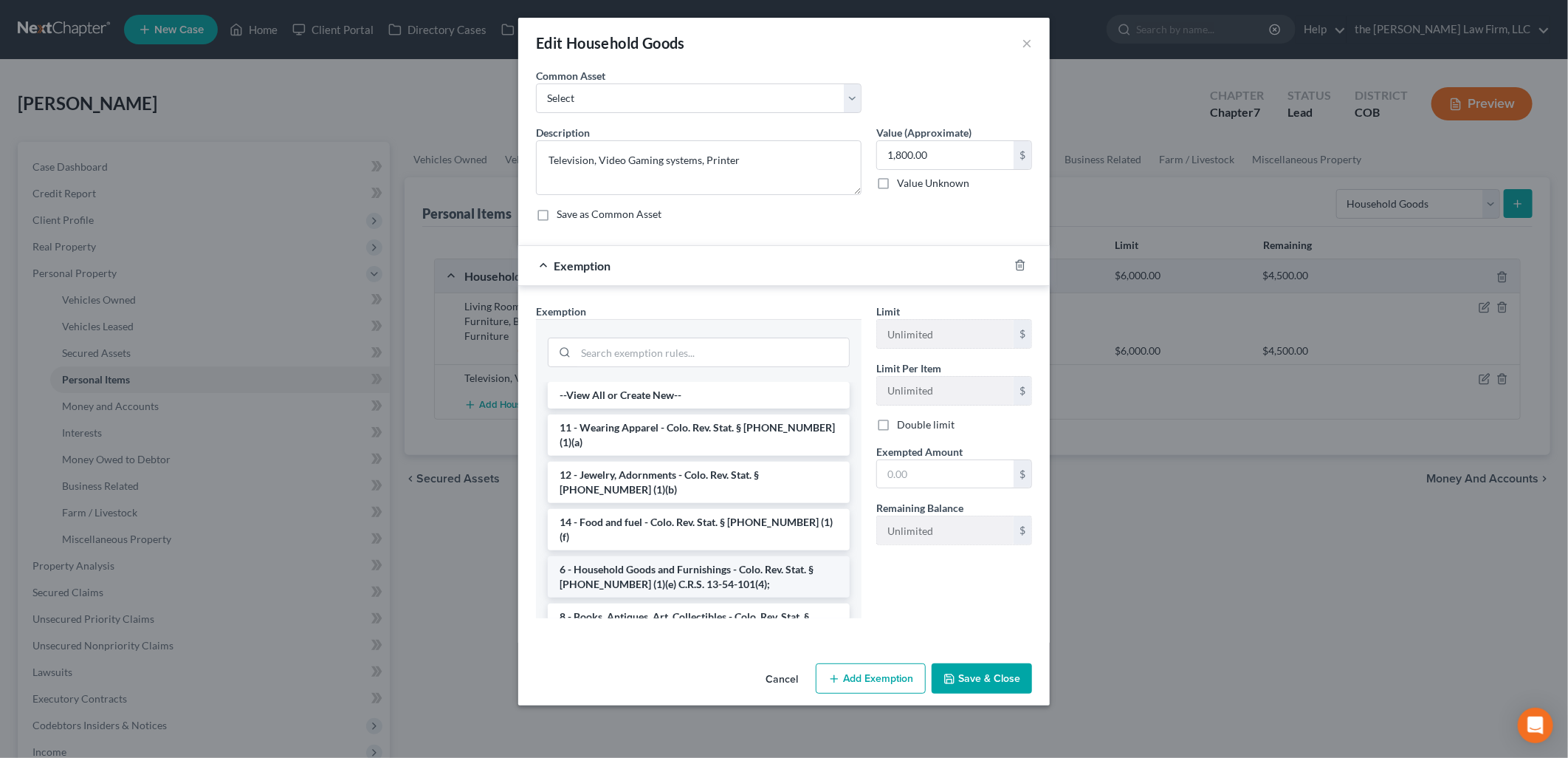
click at [650, 556] on li "6 - Household Goods and Furnishings - Colo. Rev. Stat. § [PHONE_NUMBER] (1)(e) …" at bounding box center [699, 576] width 302 height 41
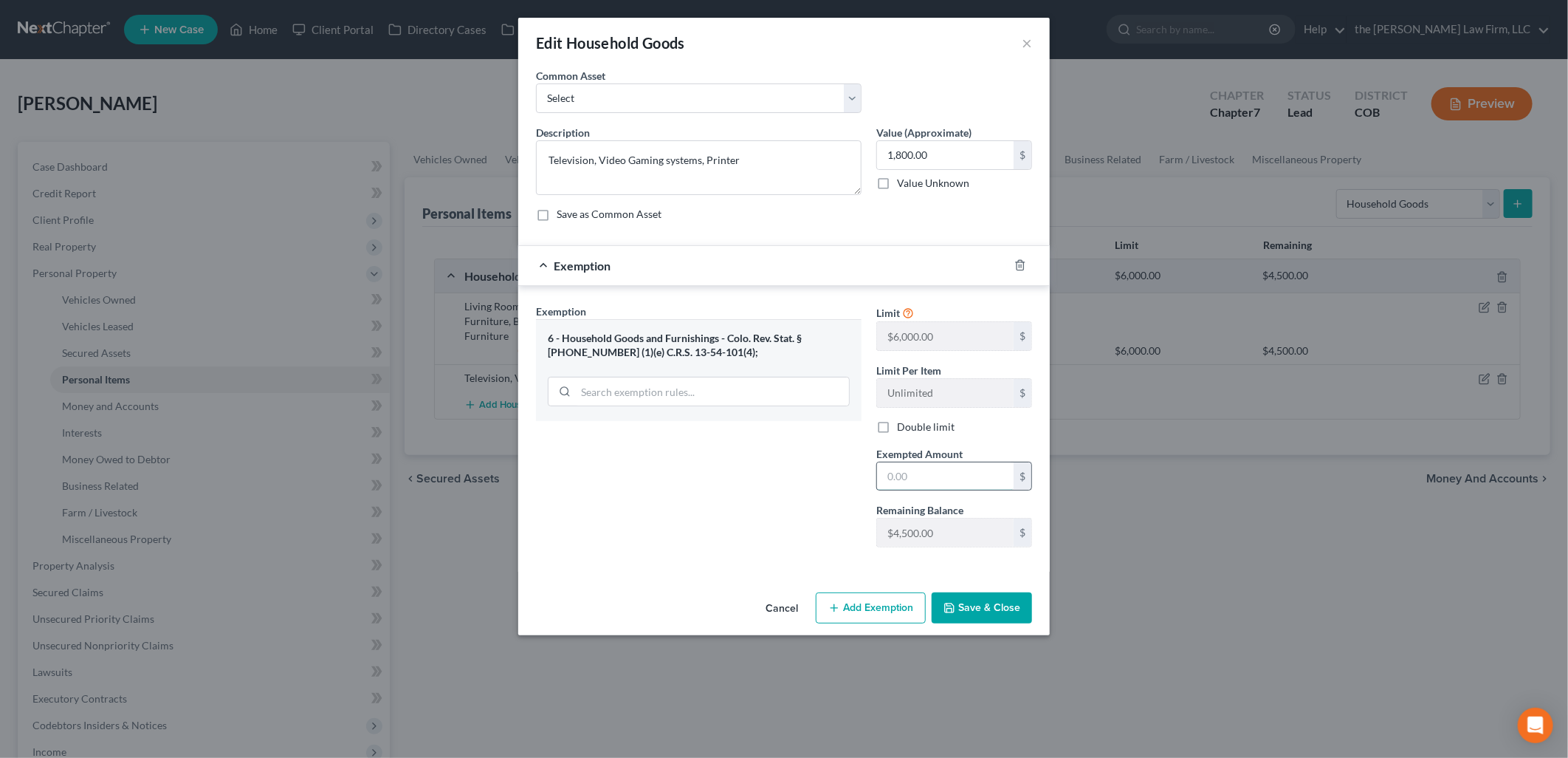
click at [955, 477] on input "text" at bounding box center [945, 476] width 136 height 28
type input "1,800"
click at [1013, 576] on div "An exemption set must first be selected from the Filing Information section. Co…" at bounding box center [783, 327] width 531 height 518
click at [1007, 607] on button "Save & Close" at bounding box center [981, 608] width 100 height 31
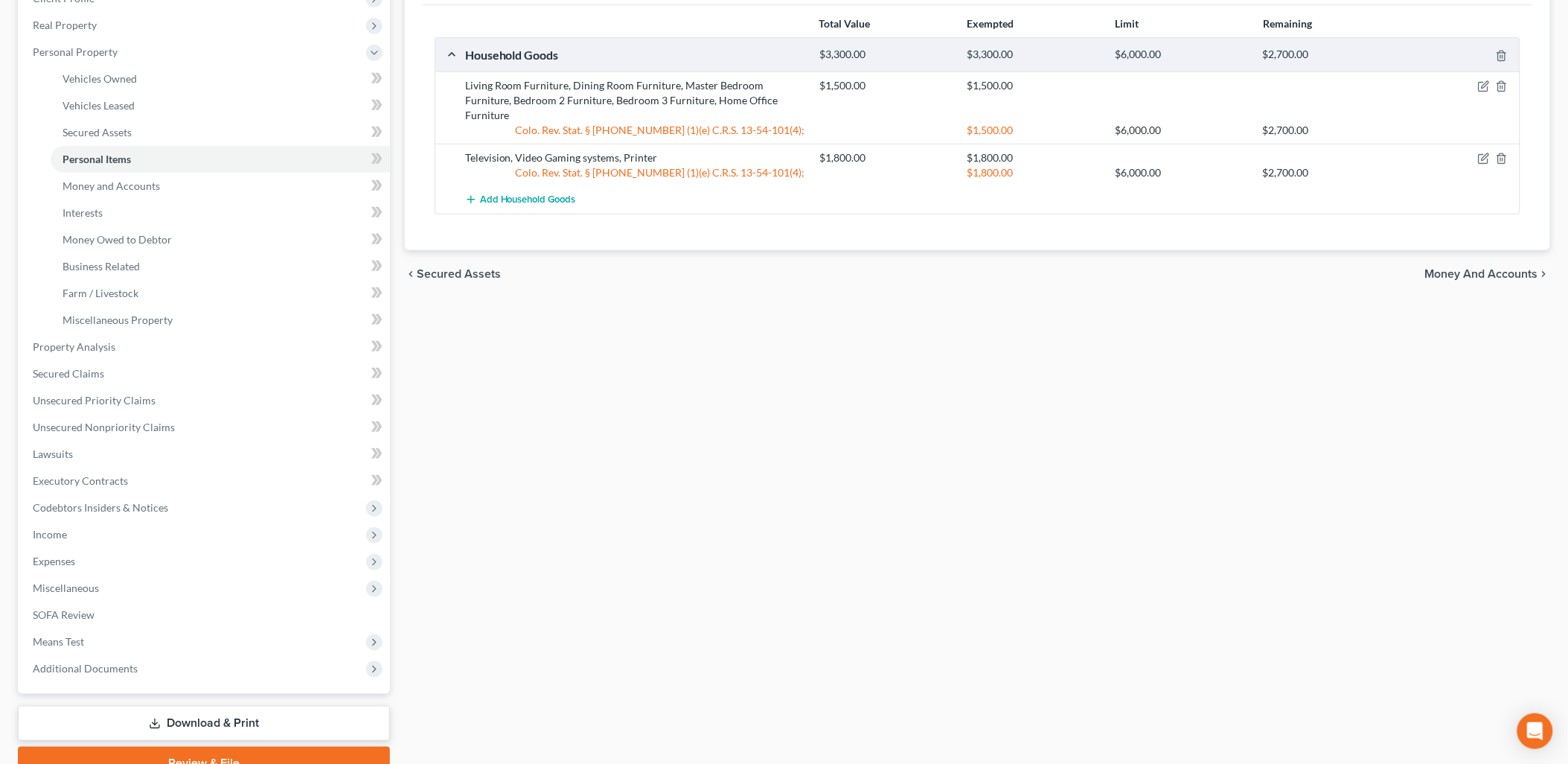
scroll to position [248, 0]
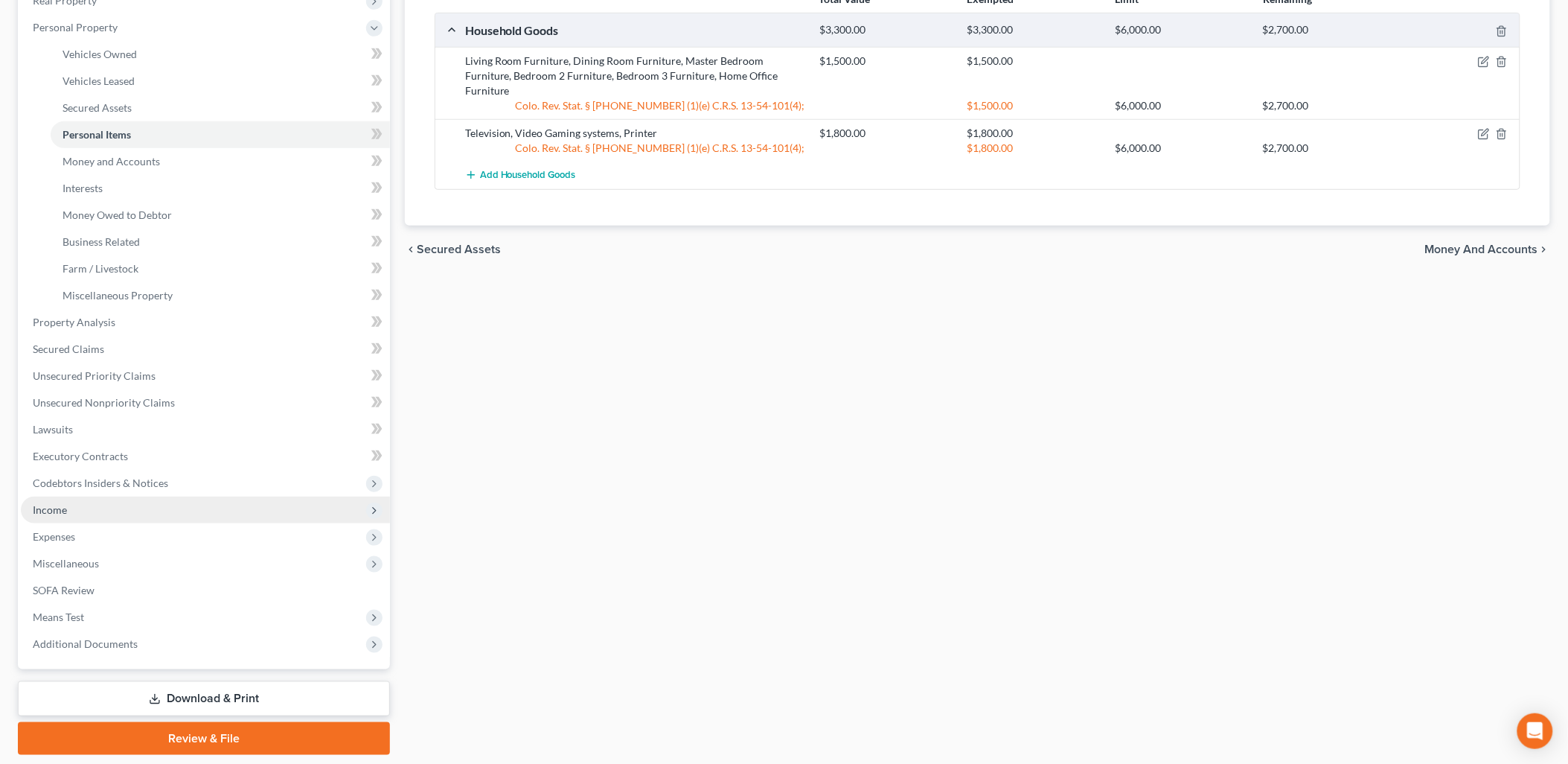
click at [75, 512] on span "Income" at bounding box center [205, 509] width 369 height 27
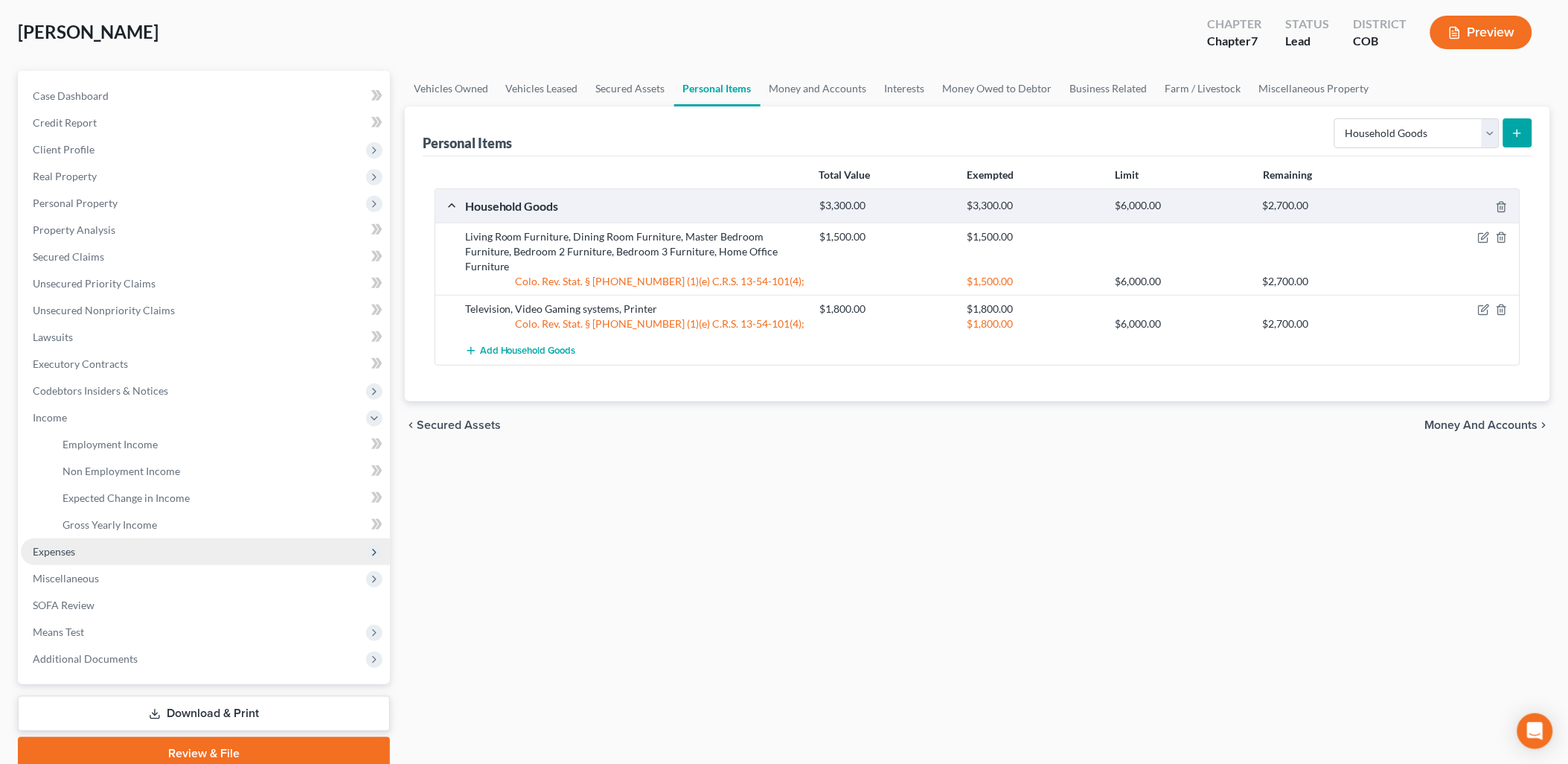
scroll to position [132, 0]
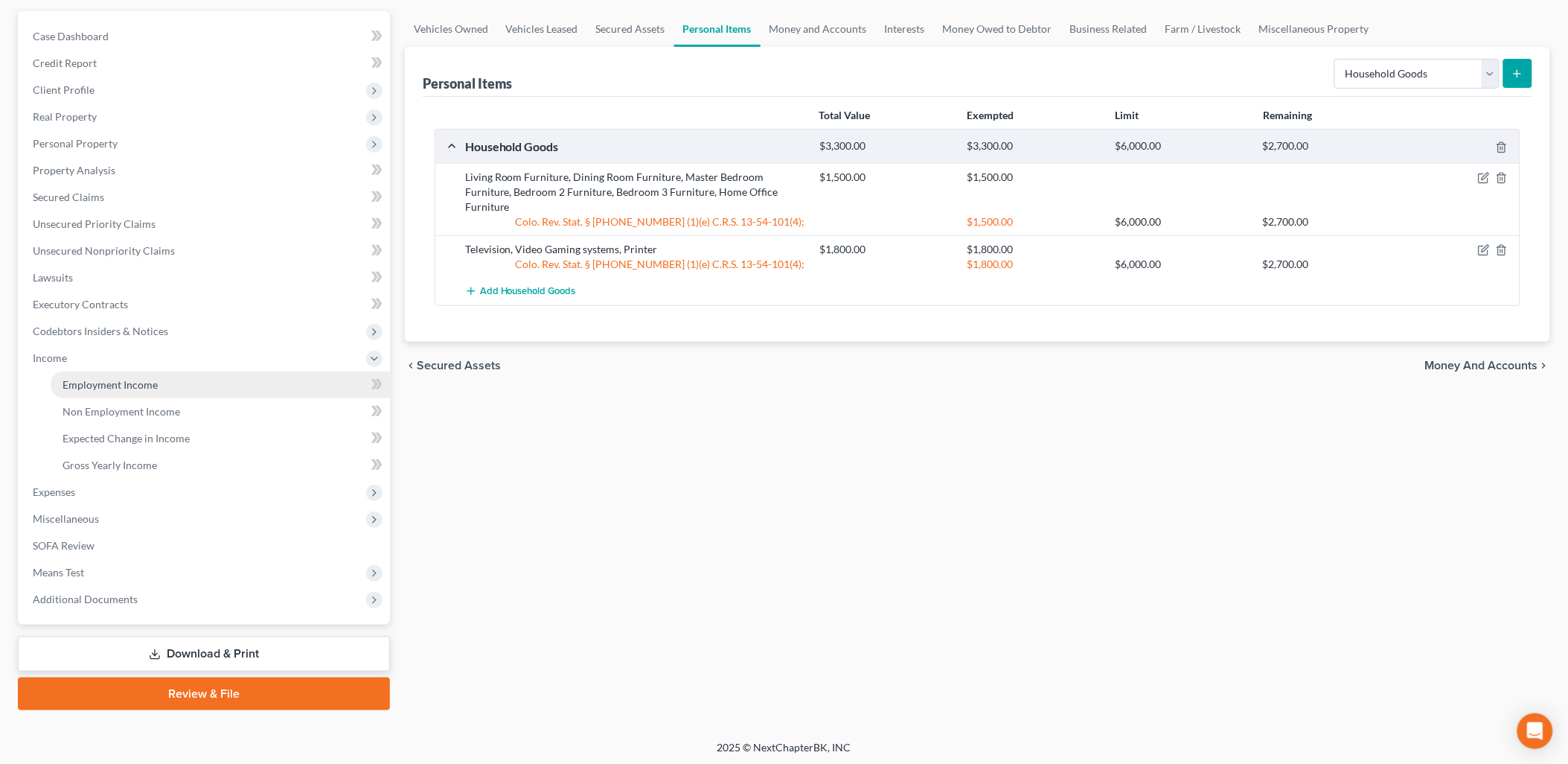
click at [105, 391] on link "Employment Income" at bounding box center [220, 384] width 339 height 27
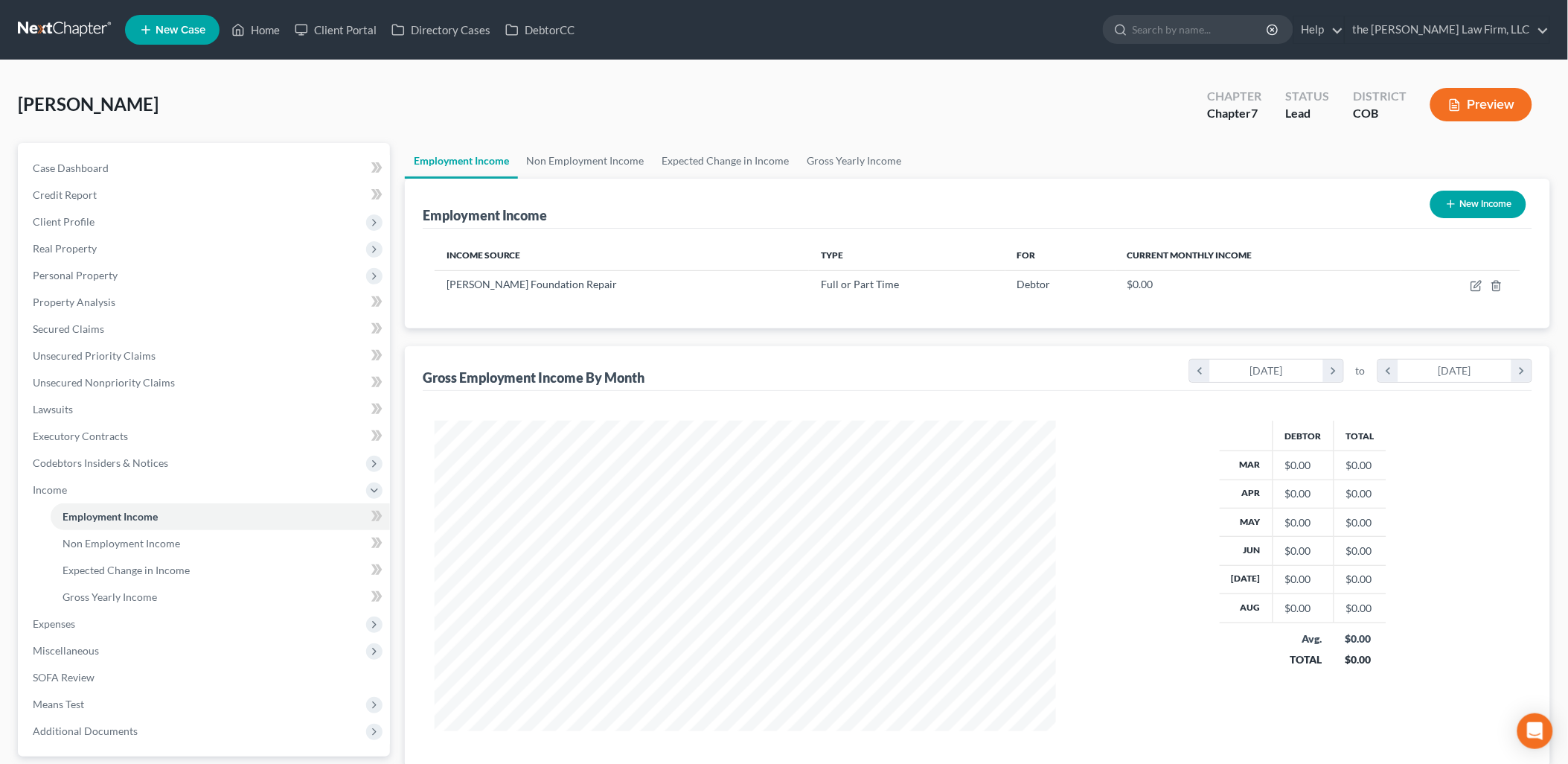
scroll to position [311, 651]
click at [849, 164] on link "Gross Yearly Income" at bounding box center [855, 160] width 113 height 36
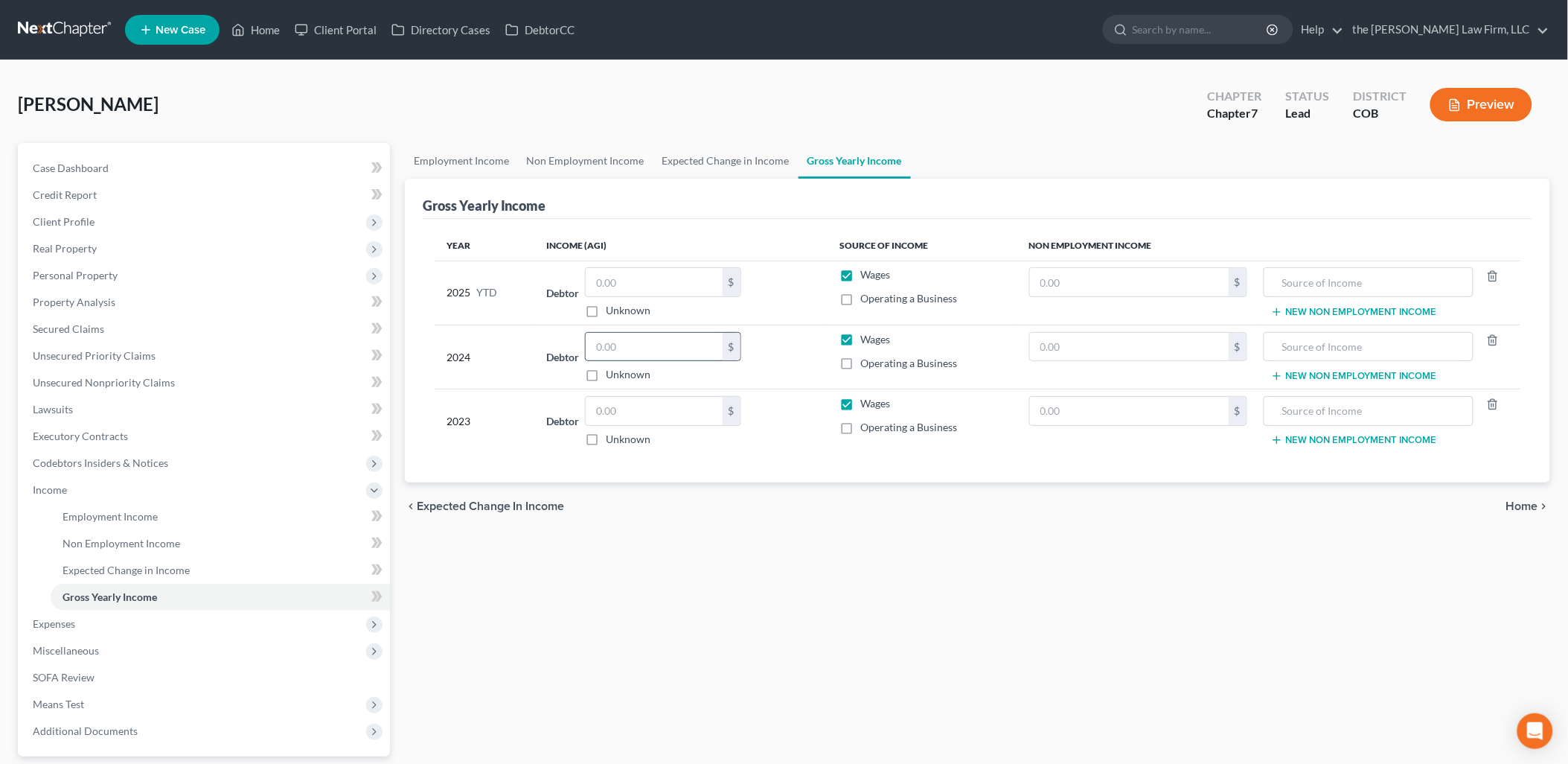
click at [671, 351] on input "text" at bounding box center [653, 346] width 136 height 28
type input "115,629"
click at [478, 149] on link "Employment Income" at bounding box center [461, 160] width 113 height 36
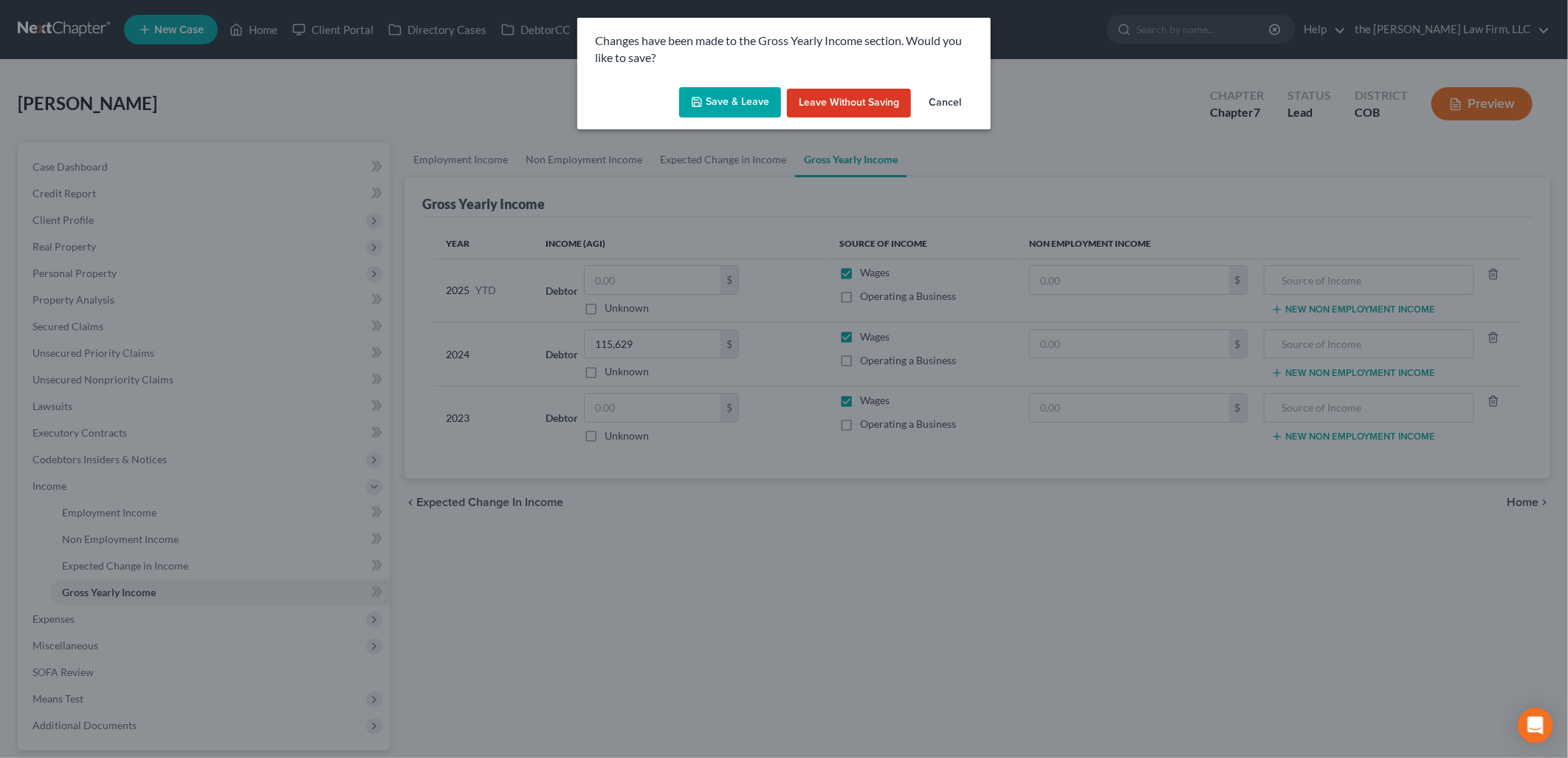
click at [736, 111] on button "Save & Leave" at bounding box center [729, 103] width 102 height 31
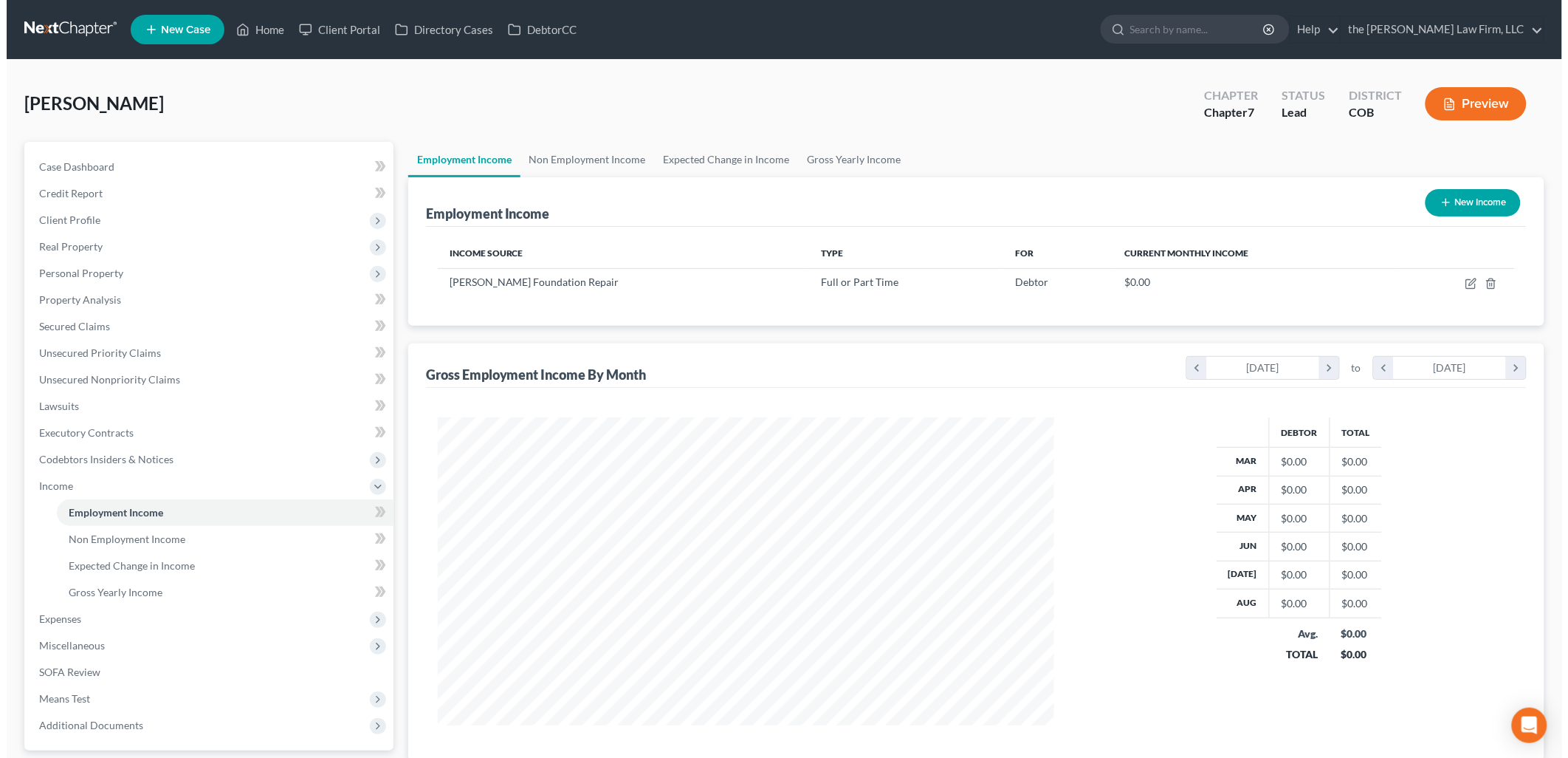
scroll to position [308, 646]
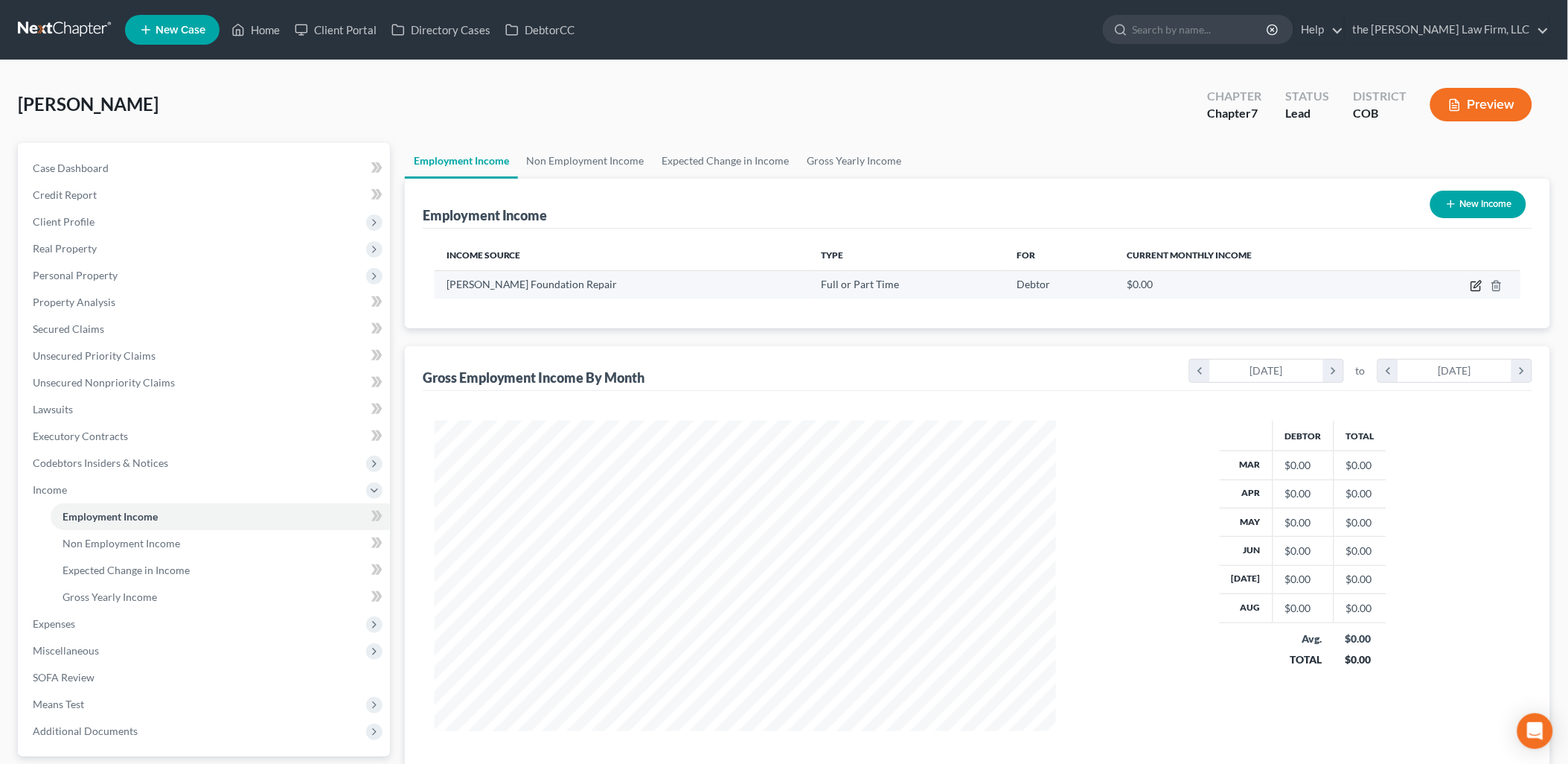
click at [1475, 288] on icon "button" at bounding box center [1475, 285] width 12 height 12
select select "0"
select select "30"
select select "2"
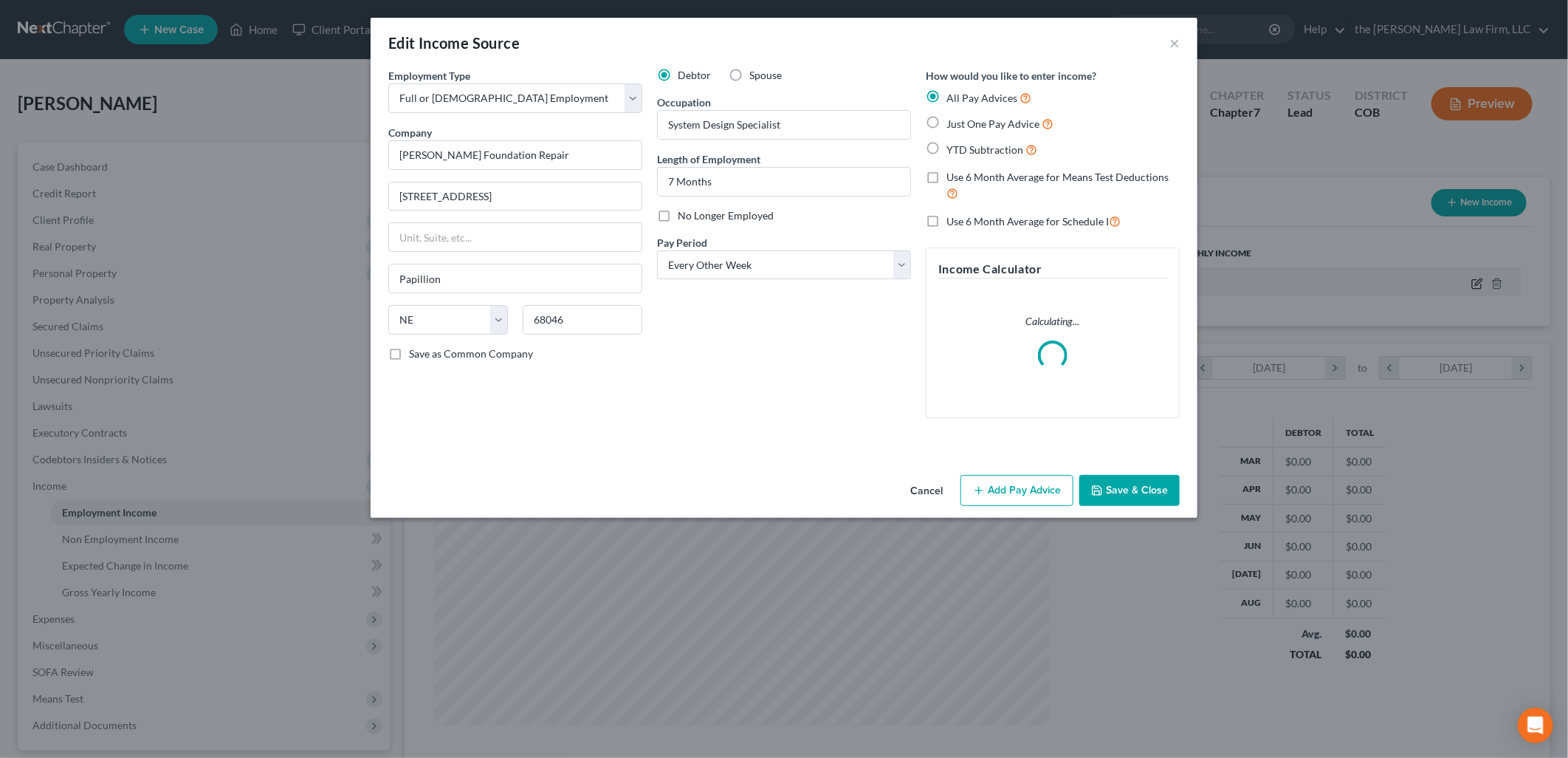
scroll to position [311, 651]
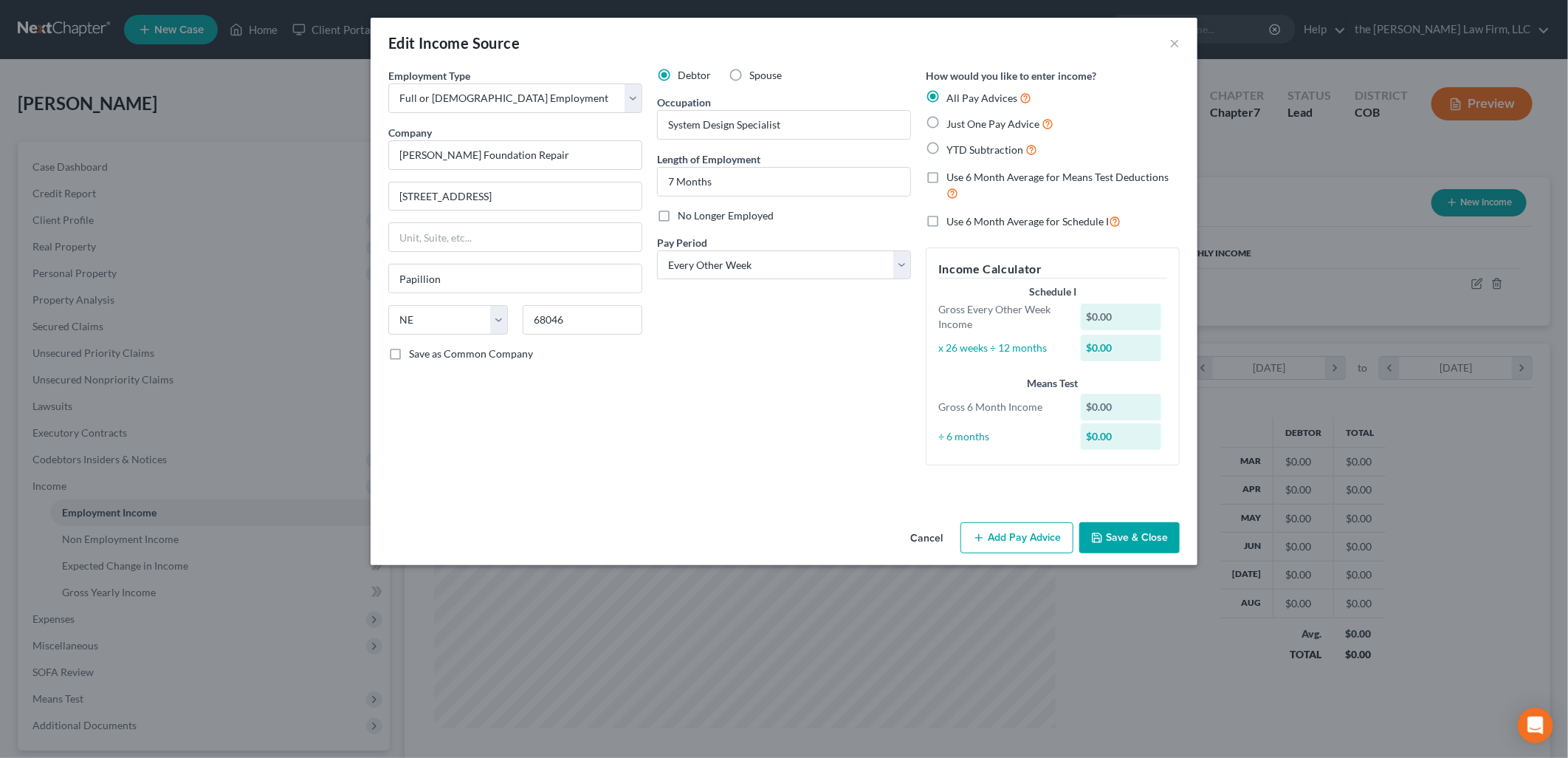
click at [1021, 547] on button "Add Pay Advice" at bounding box center [1017, 537] width 113 height 31
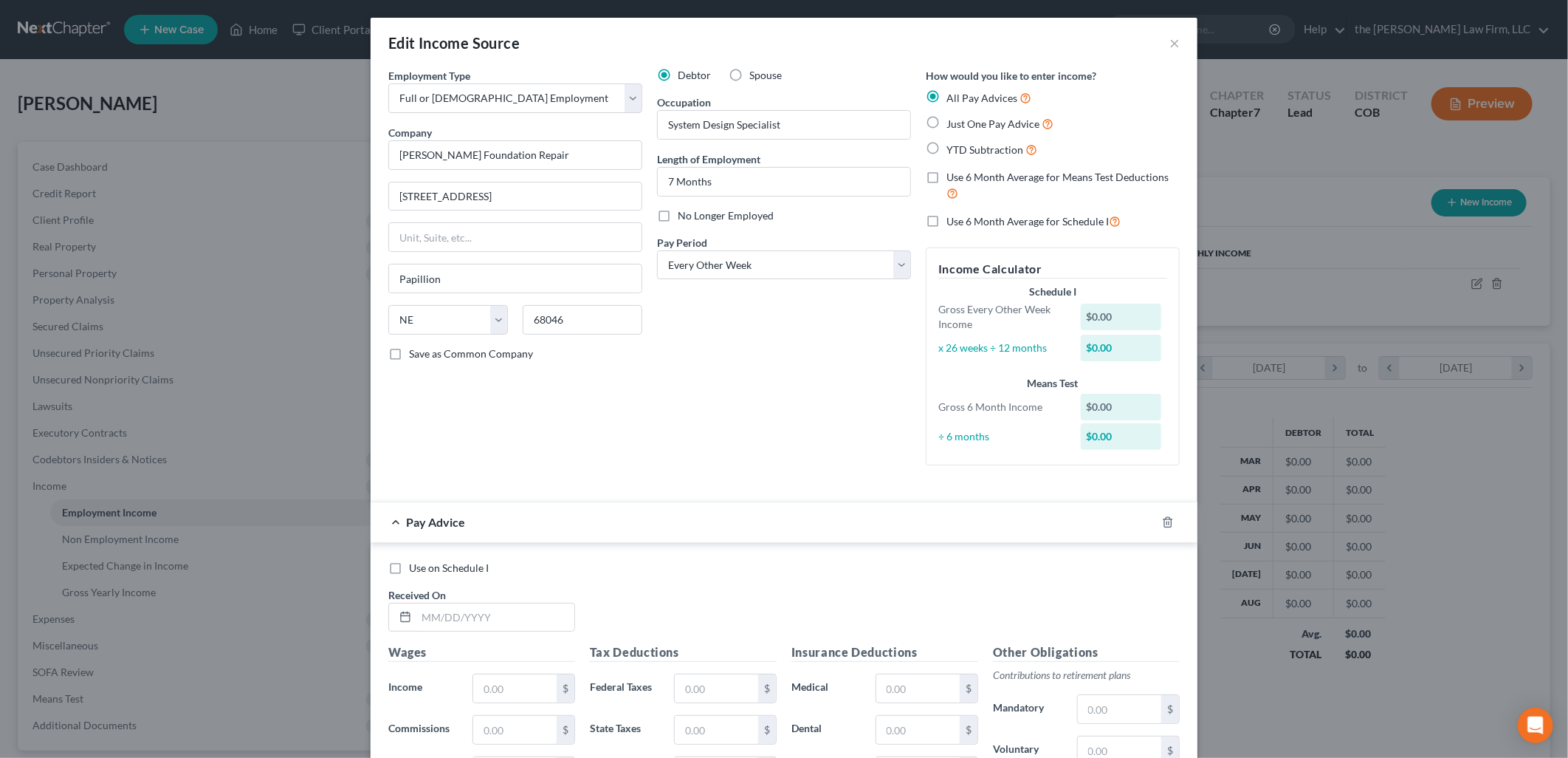
scroll to position [311, 0]
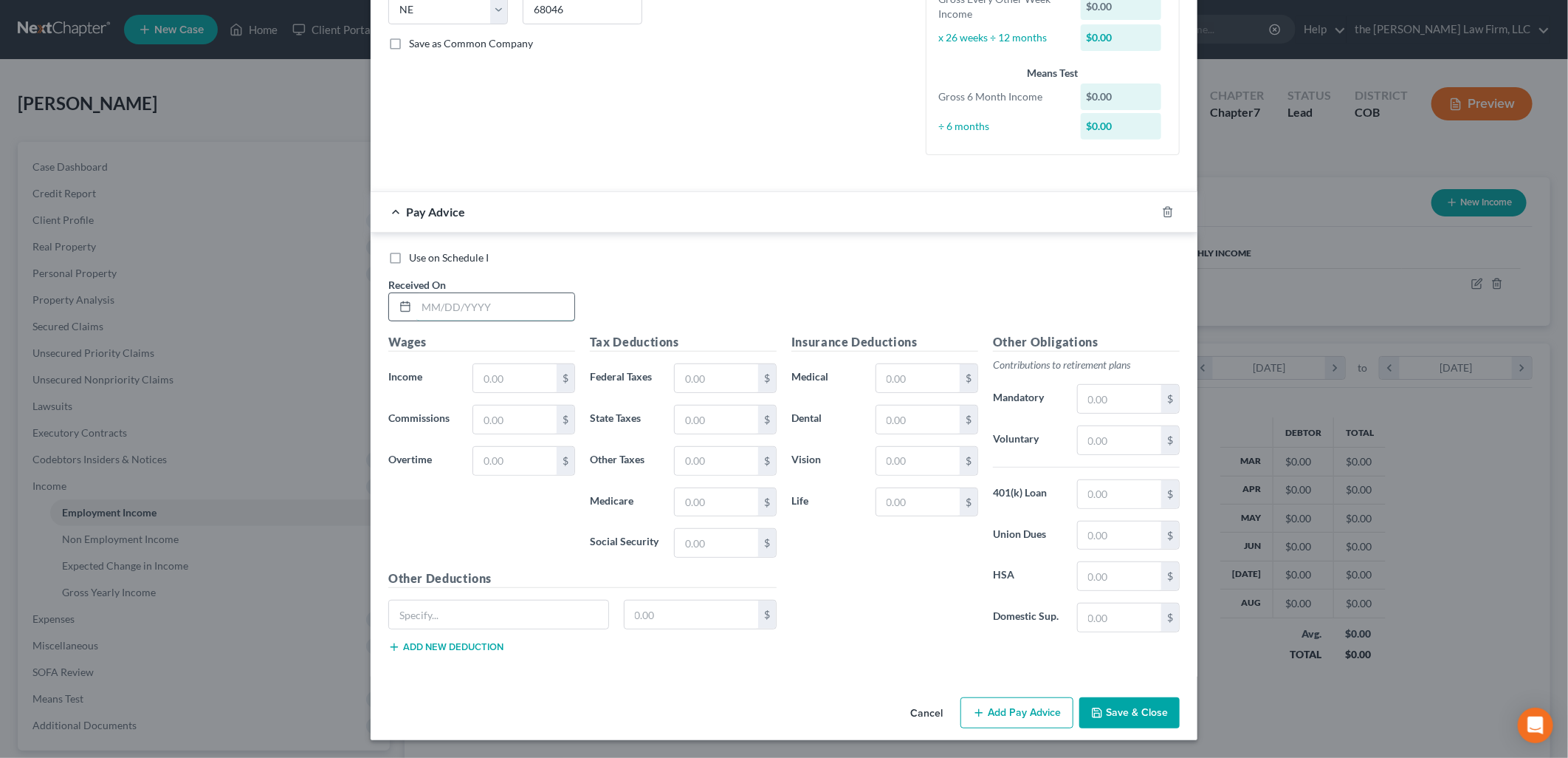
click at [498, 305] on input "text" at bounding box center [495, 307] width 158 height 28
type input "[DATE]"
click at [519, 373] on input "text" at bounding box center [515, 378] width 84 height 28
type input "4,132.16"
click at [684, 387] on input "text" at bounding box center [717, 378] width 84 height 28
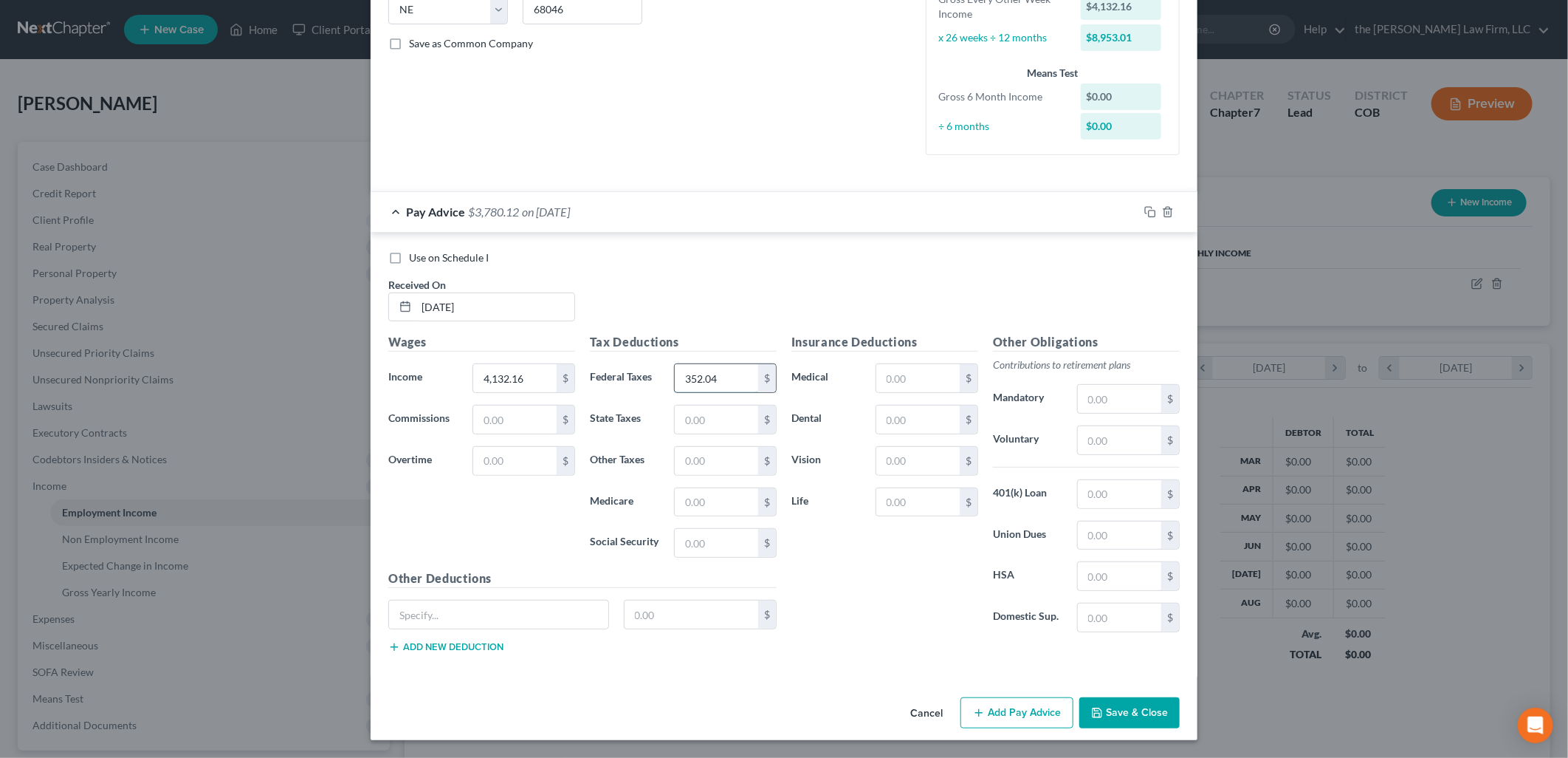
type input "352.04"
type input "157"
type input "18.59"
type input "54.61"
type input "233.47"
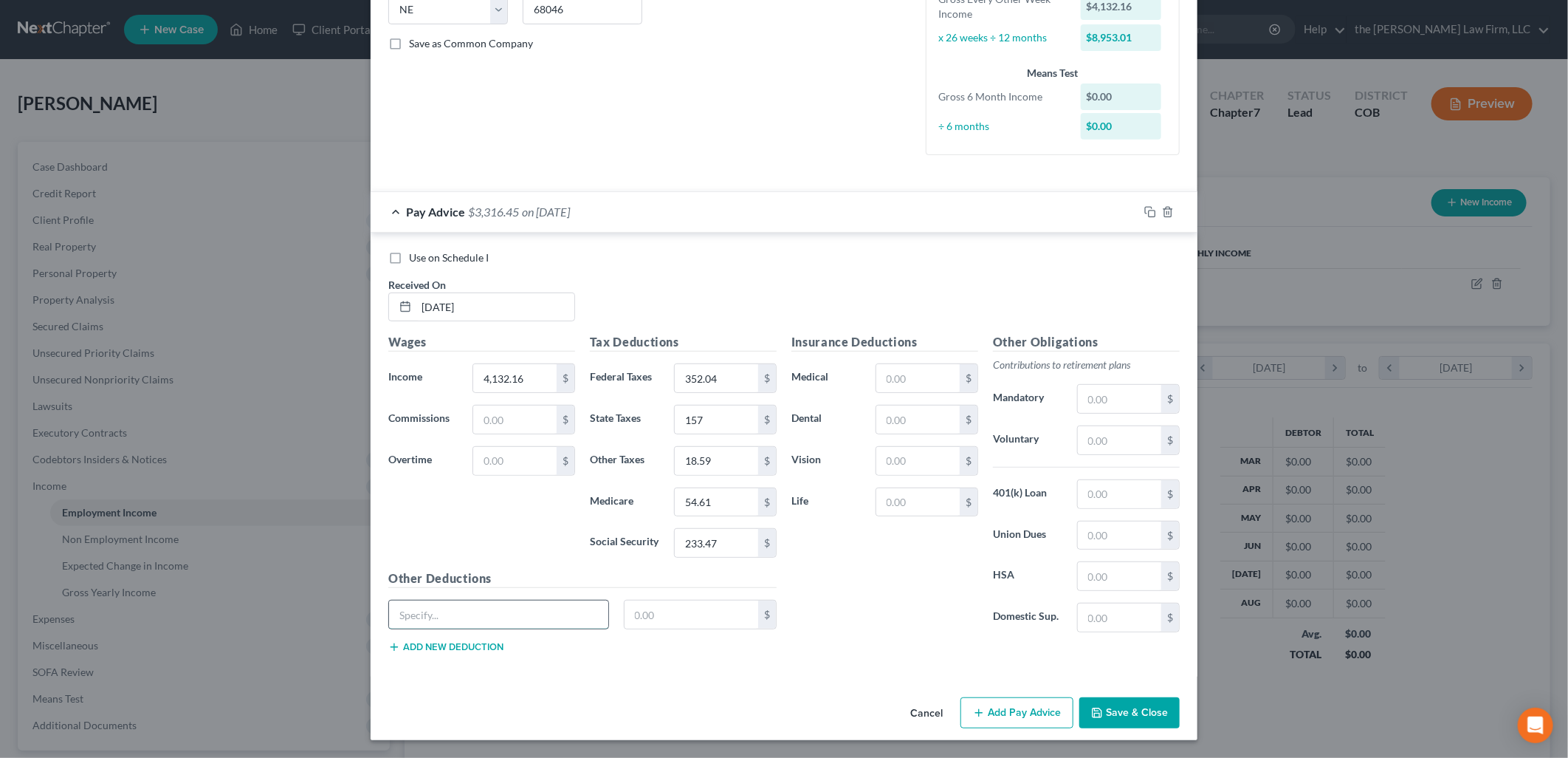
click at [553, 619] on input "text" at bounding box center [498, 614] width 219 height 28
type input "Garnishment"
drag, startPoint x: 474, startPoint y: 611, endPoint x: 174, endPoint y: 579, distance: 301.7
click at [174, 579] on div "Edit Income Source × Employment Type * Select Full or [DEMOGRAPHIC_DATA] Employ…" at bounding box center [784, 379] width 1568 height 758
click at [660, 616] on input "text" at bounding box center [691, 614] width 134 height 28
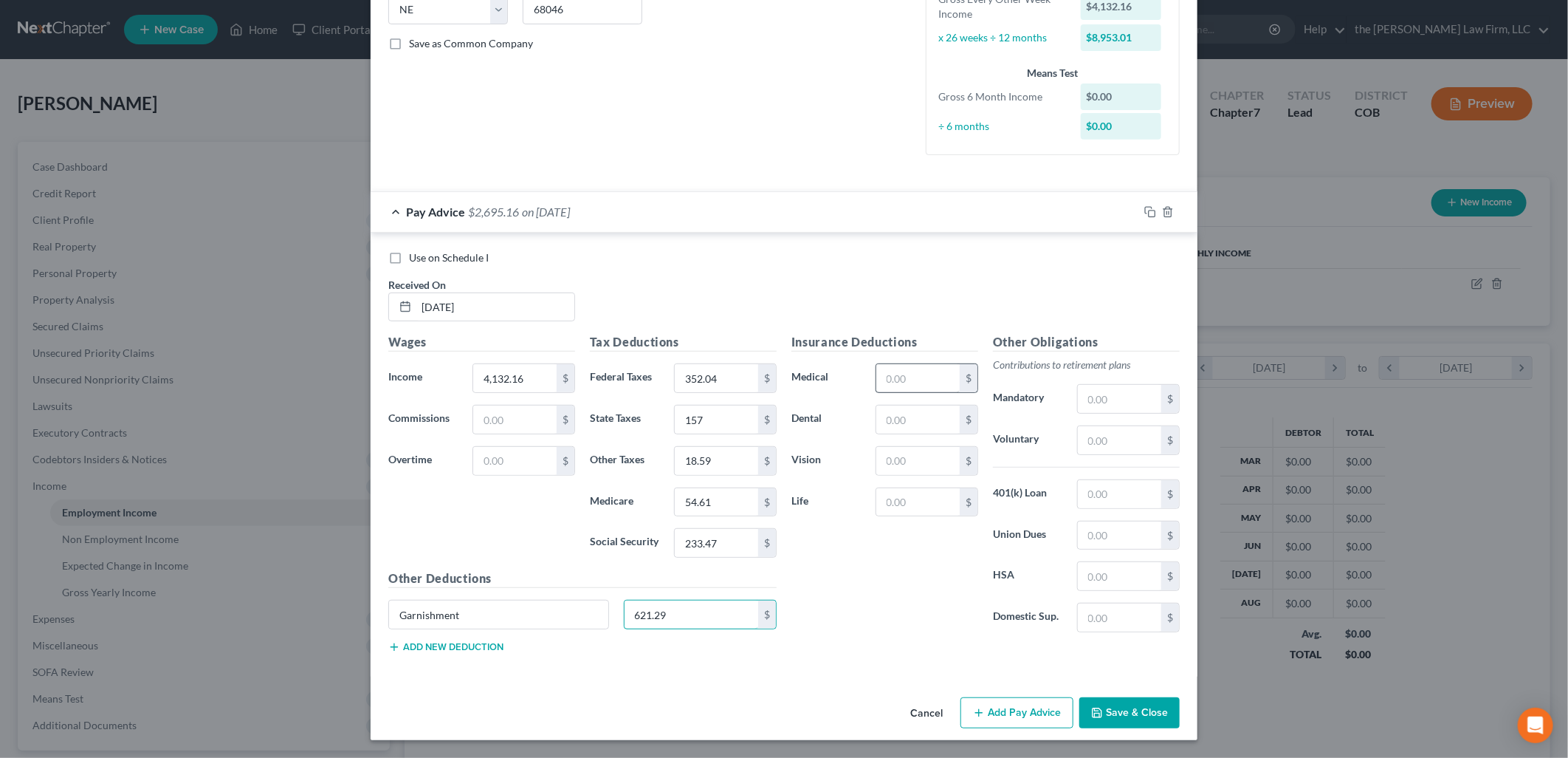
type input "621.29"
click at [908, 374] on input "text" at bounding box center [918, 378] width 84 height 28
type input "210"
type input "52"
type input "4.56"
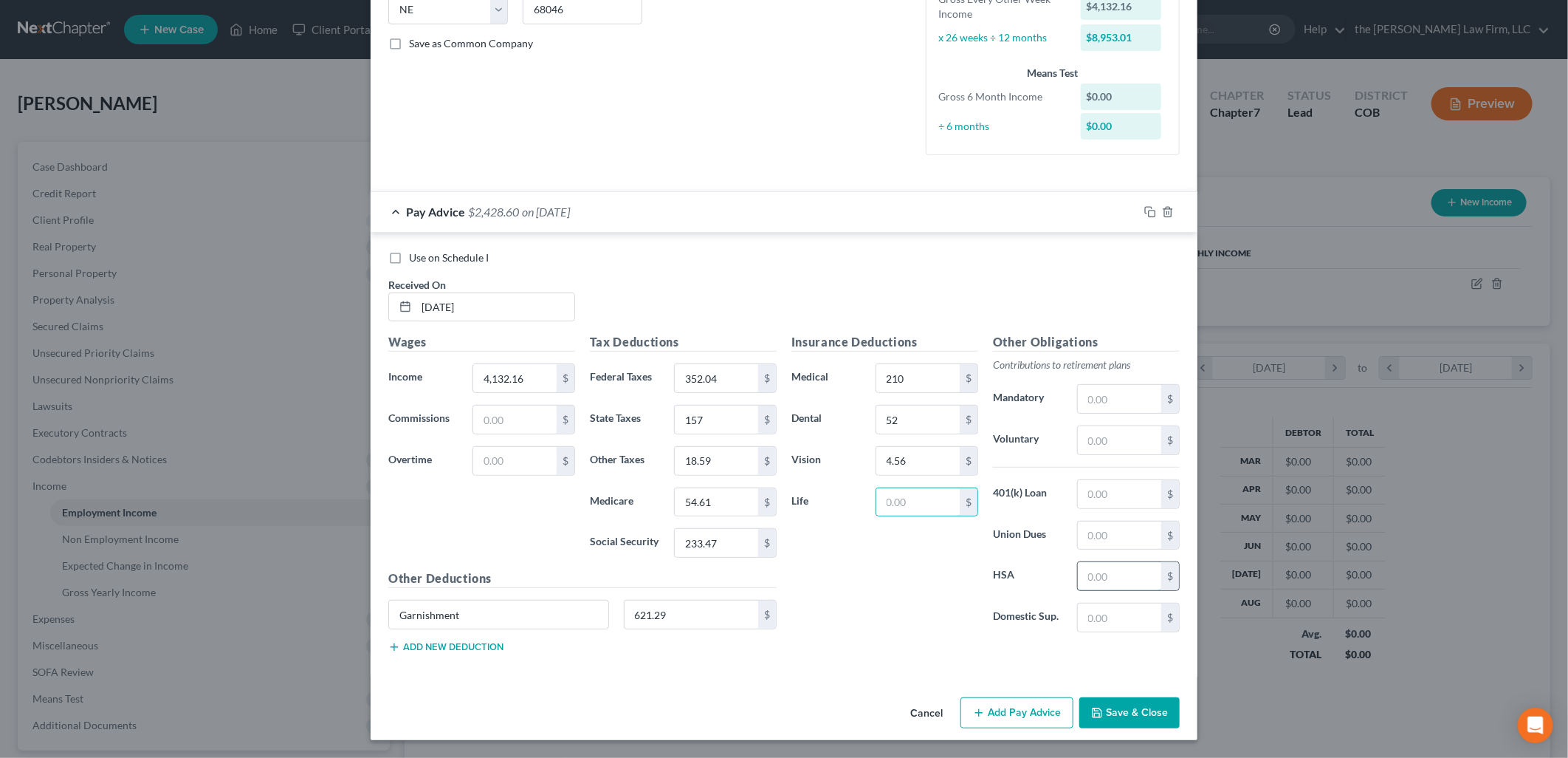
click at [1127, 569] on input "text" at bounding box center [1119, 575] width 84 height 28
type input "100"
click at [936, 487] on div "$" at bounding box center [927, 502] width 103 height 29
click at [932, 501] on input "text" at bounding box center [918, 502] width 84 height 28
type input "81.56"
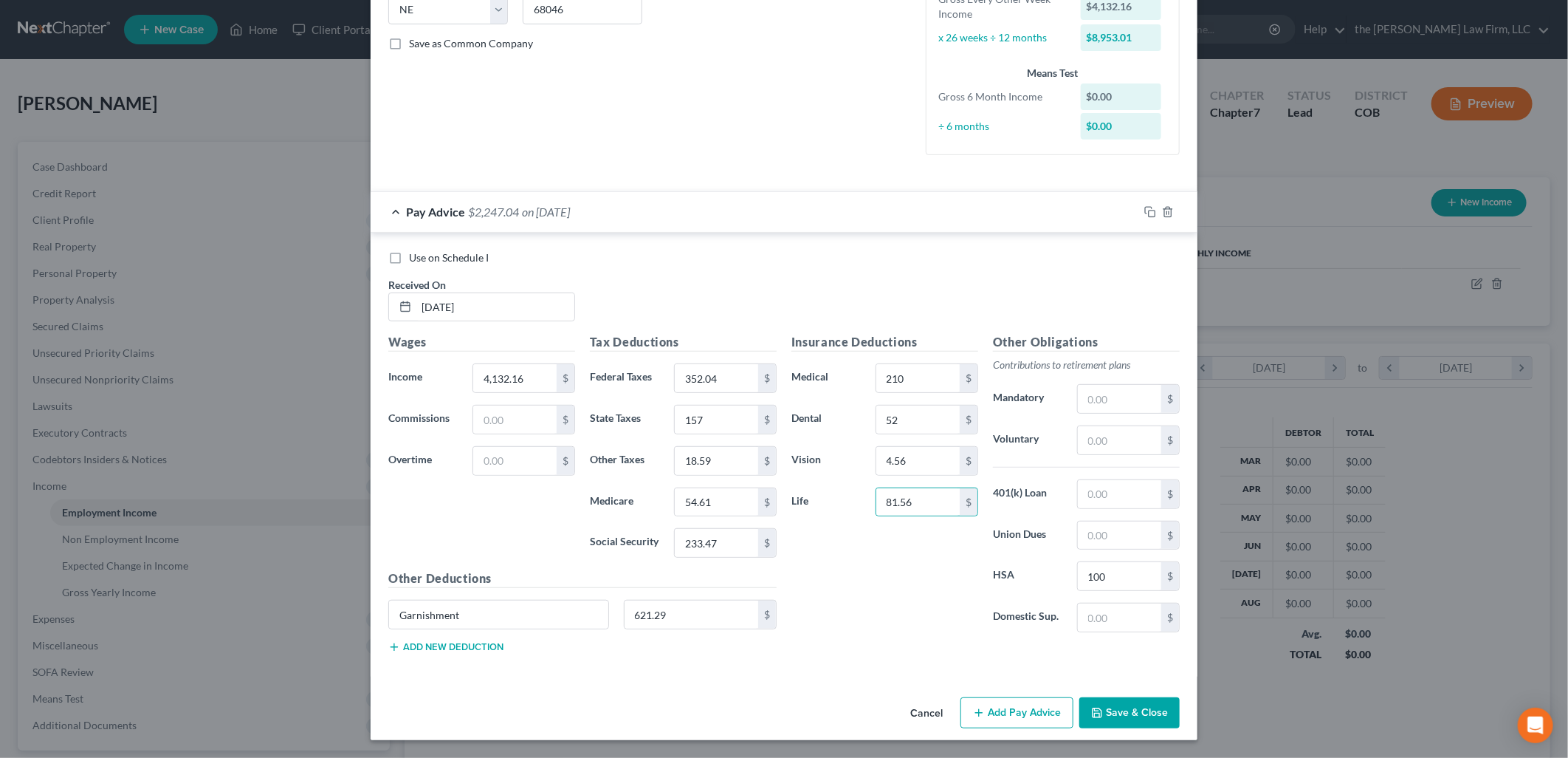
click at [938, 598] on div "Insurance Deductions Medical 210 $ Dental 52 $ Vision 4.56 $ Life 81.56 $" at bounding box center [885, 488] width 202 height 311
click at [1029, 718] on button "Add Pay Advice" at bounding box center [1017, 713] width 113 height 31
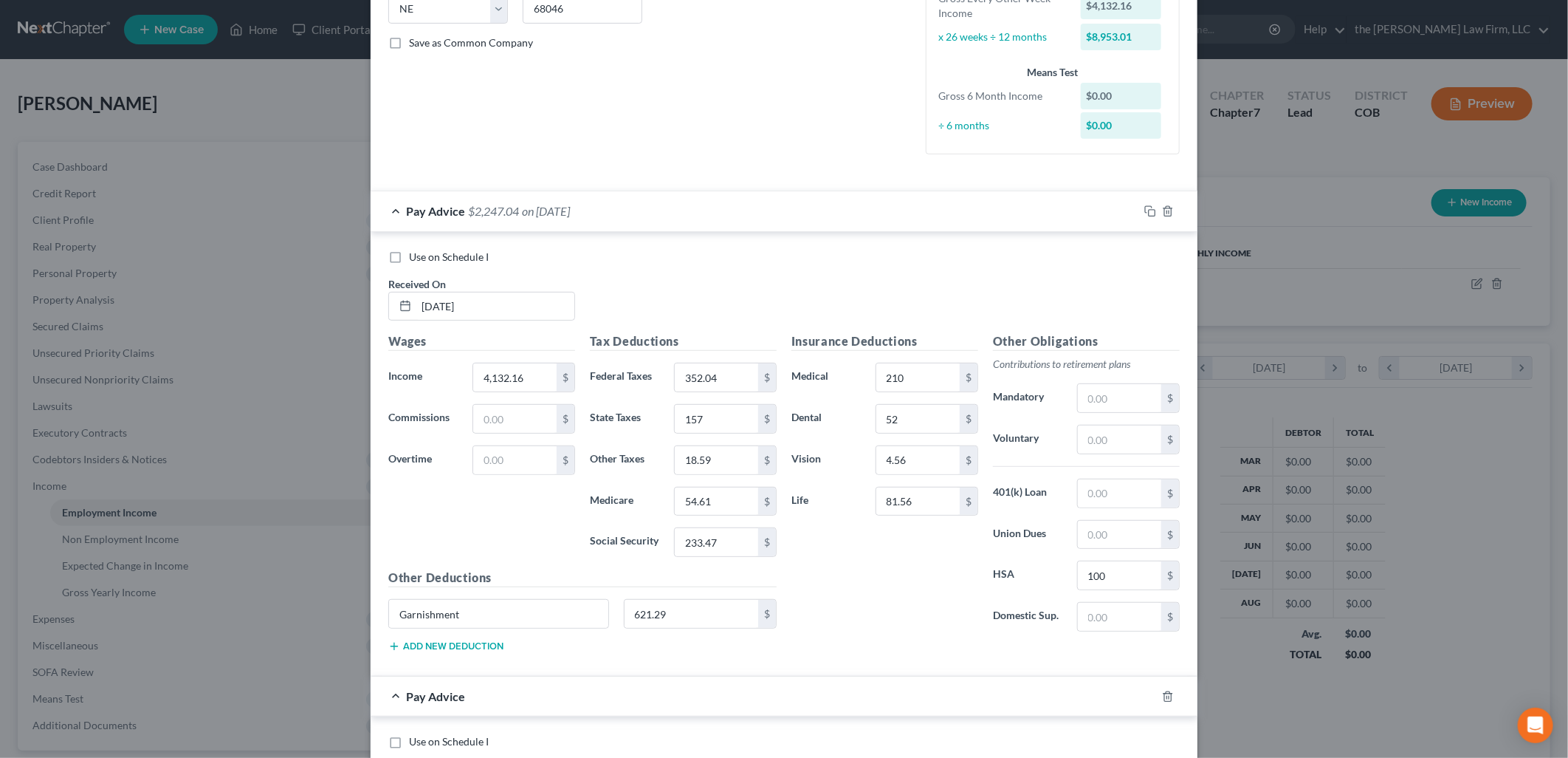
scroll to position [796, 0]
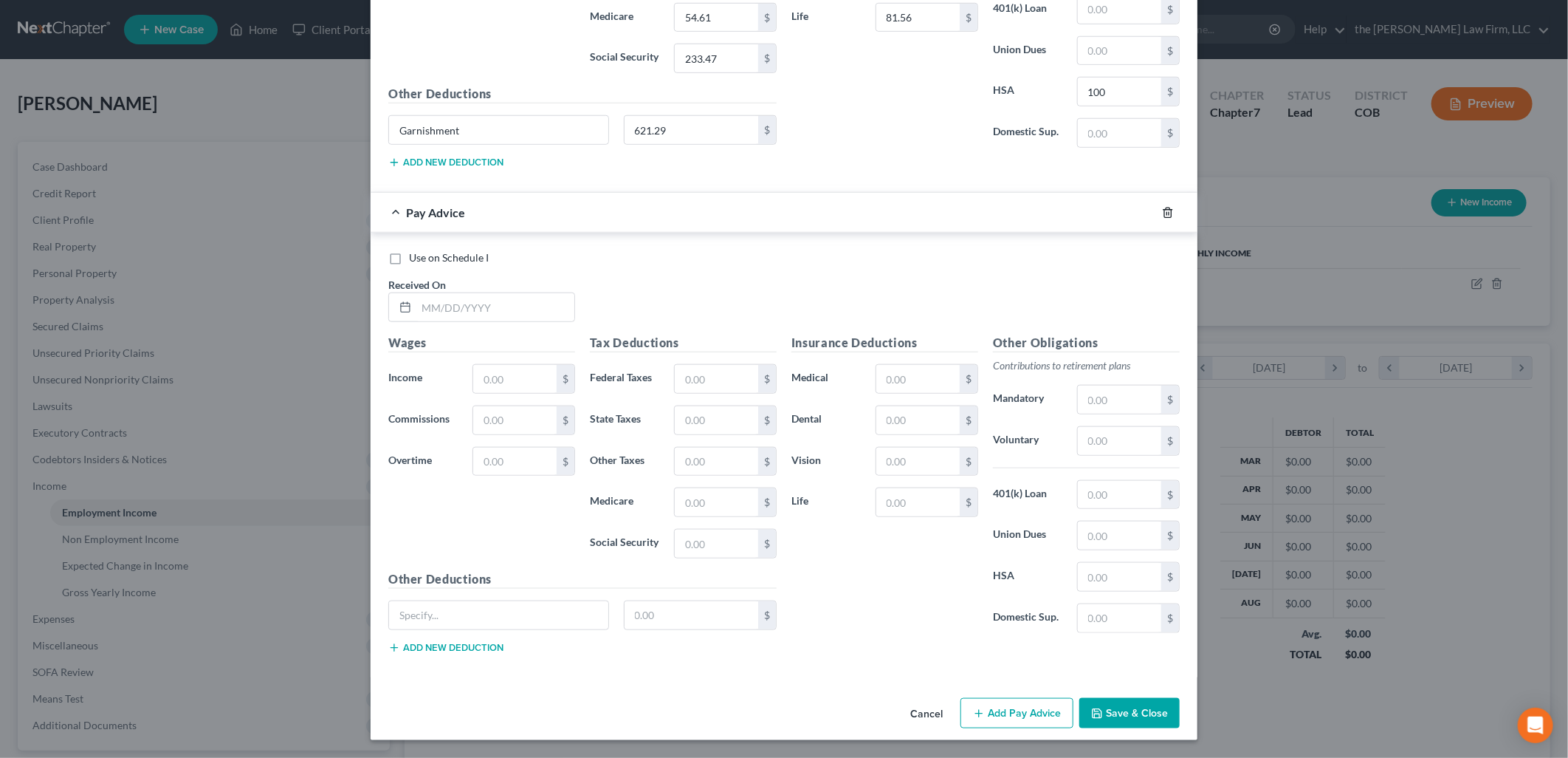
click at [1164, 209] on icon "button" at bounding box center [1167, 212] width 12 height 12
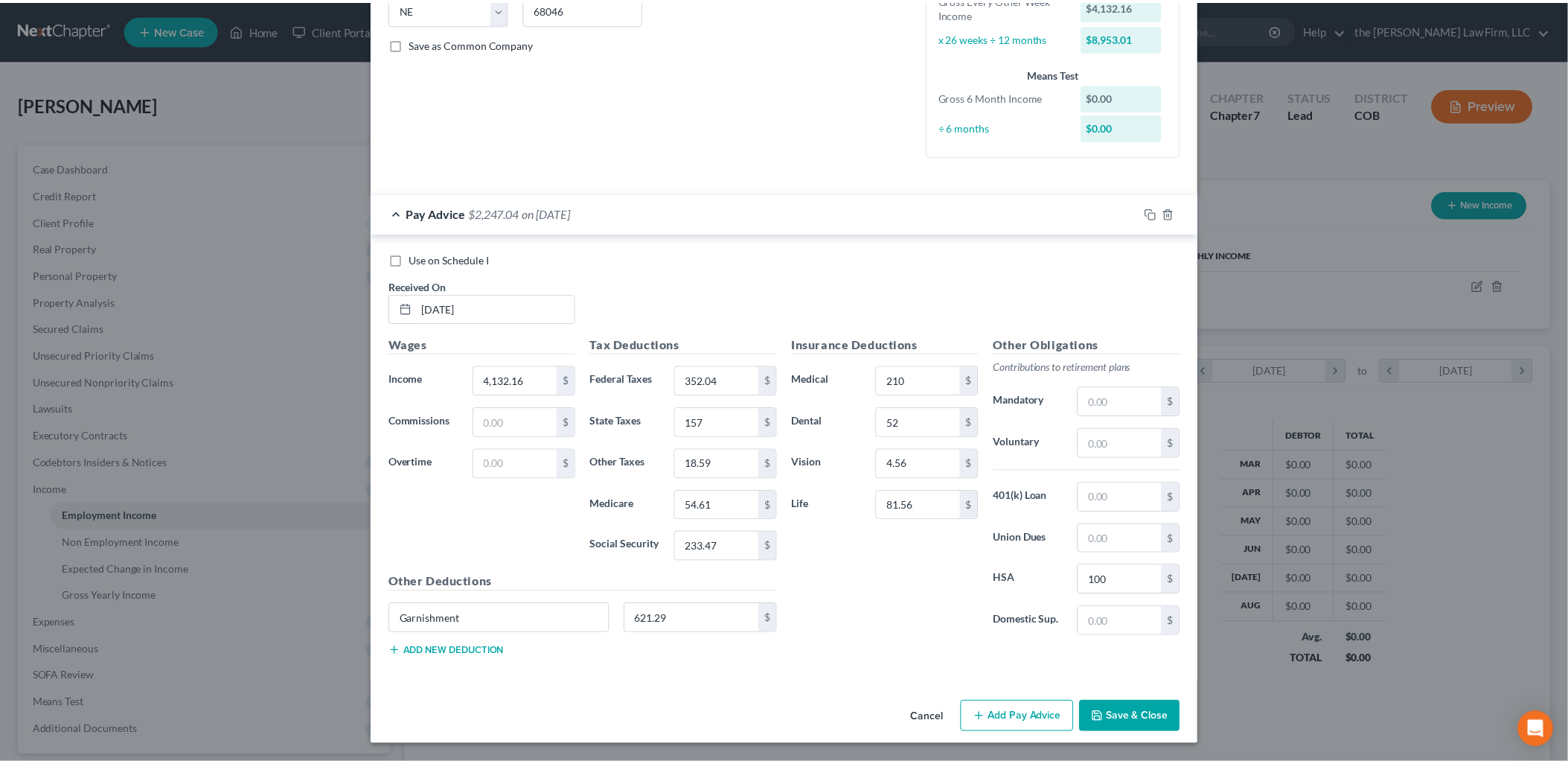
scroll to position [313, 0]
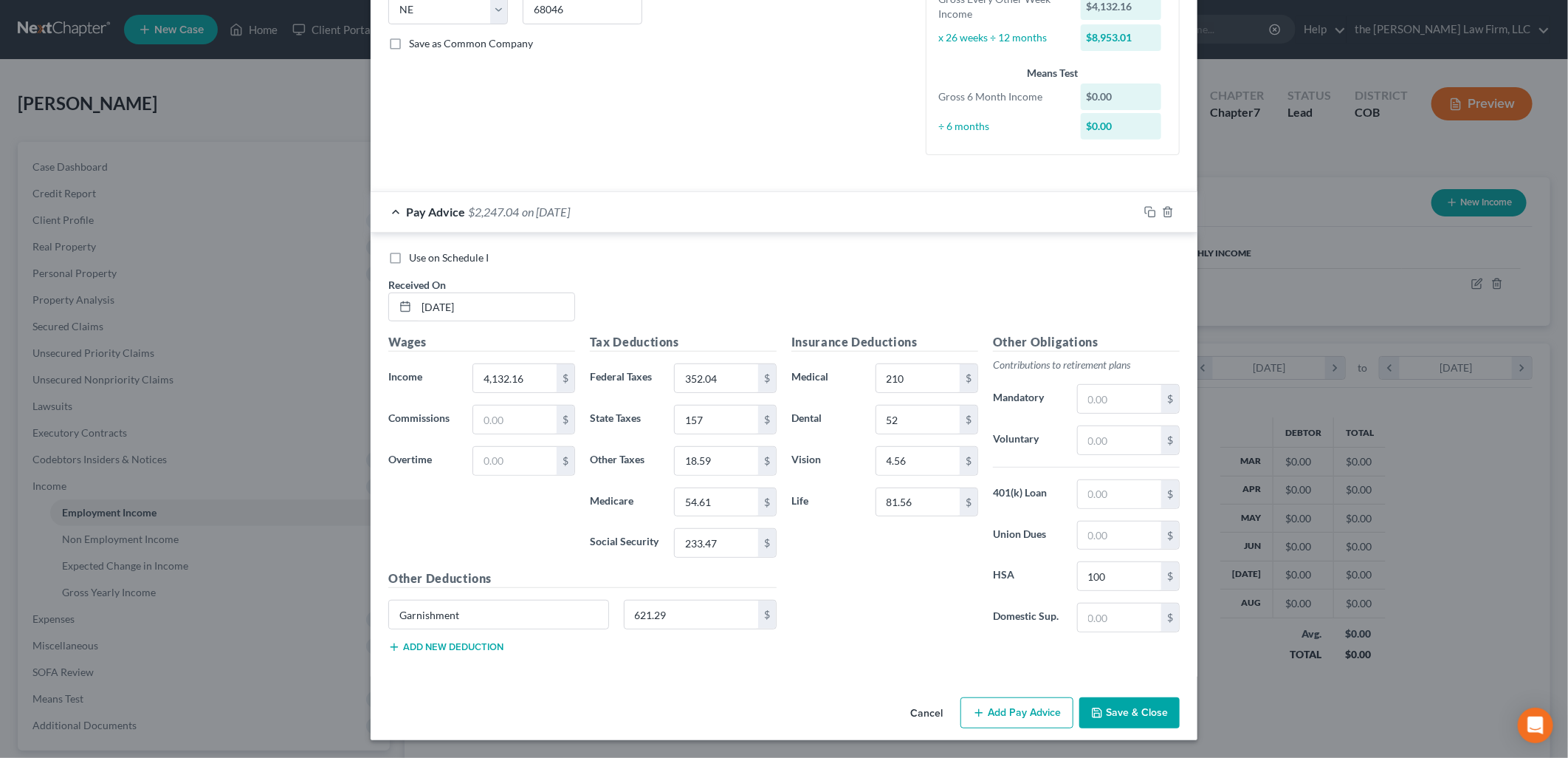
click at [1127, 709] on button "Save & Close" at bounding box center [1129, 713] width 100 height 31
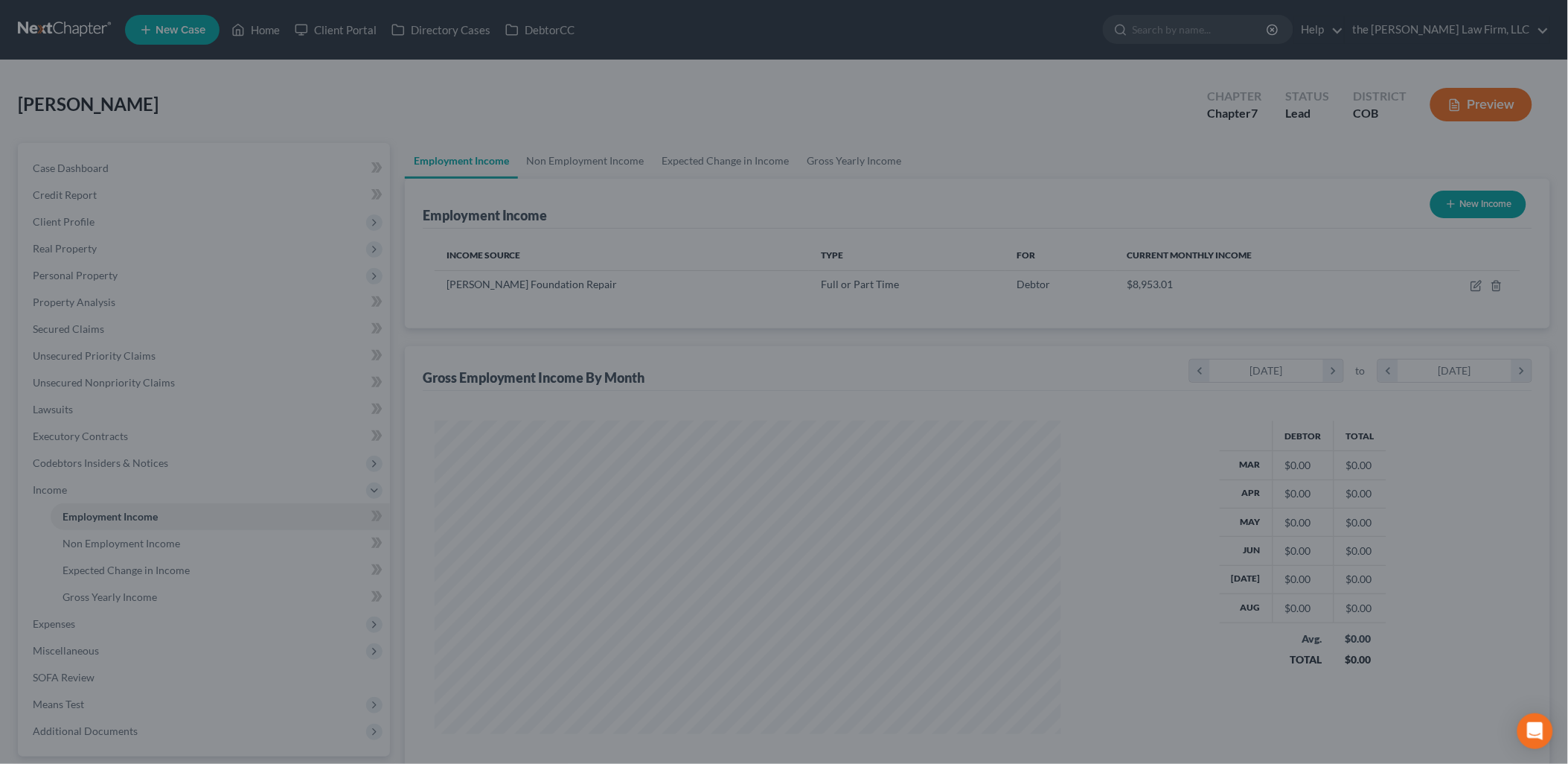
scroll to position [743964, 743477]
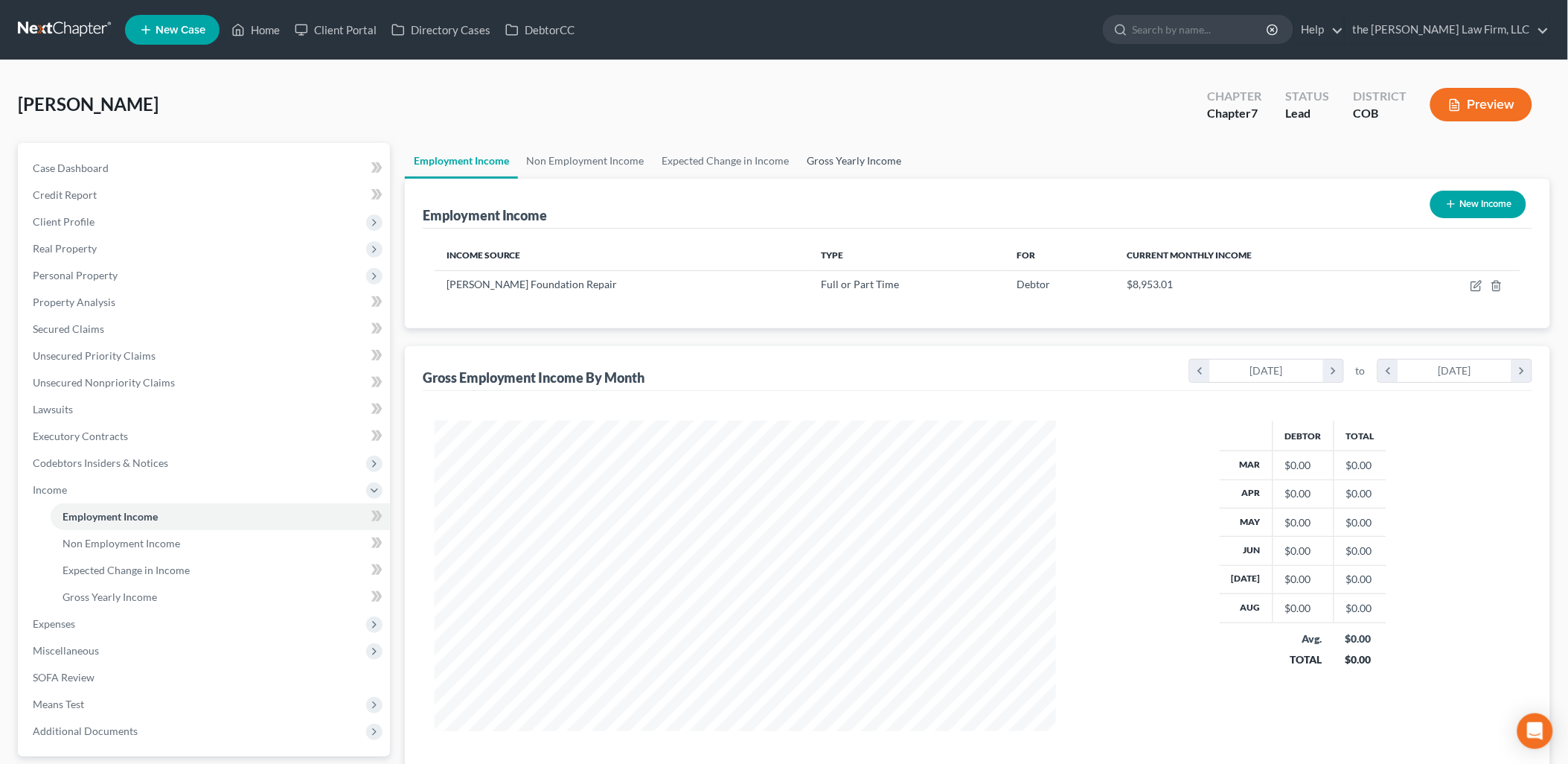
drag, startPoint x: 849, startPoint y: 165, endPoint x: 863, endPoint y: 160, distance: 14.9
click at [849, 165] on link "Gross Yearly Income" at bounding box center [855, 160] width 113 height 36
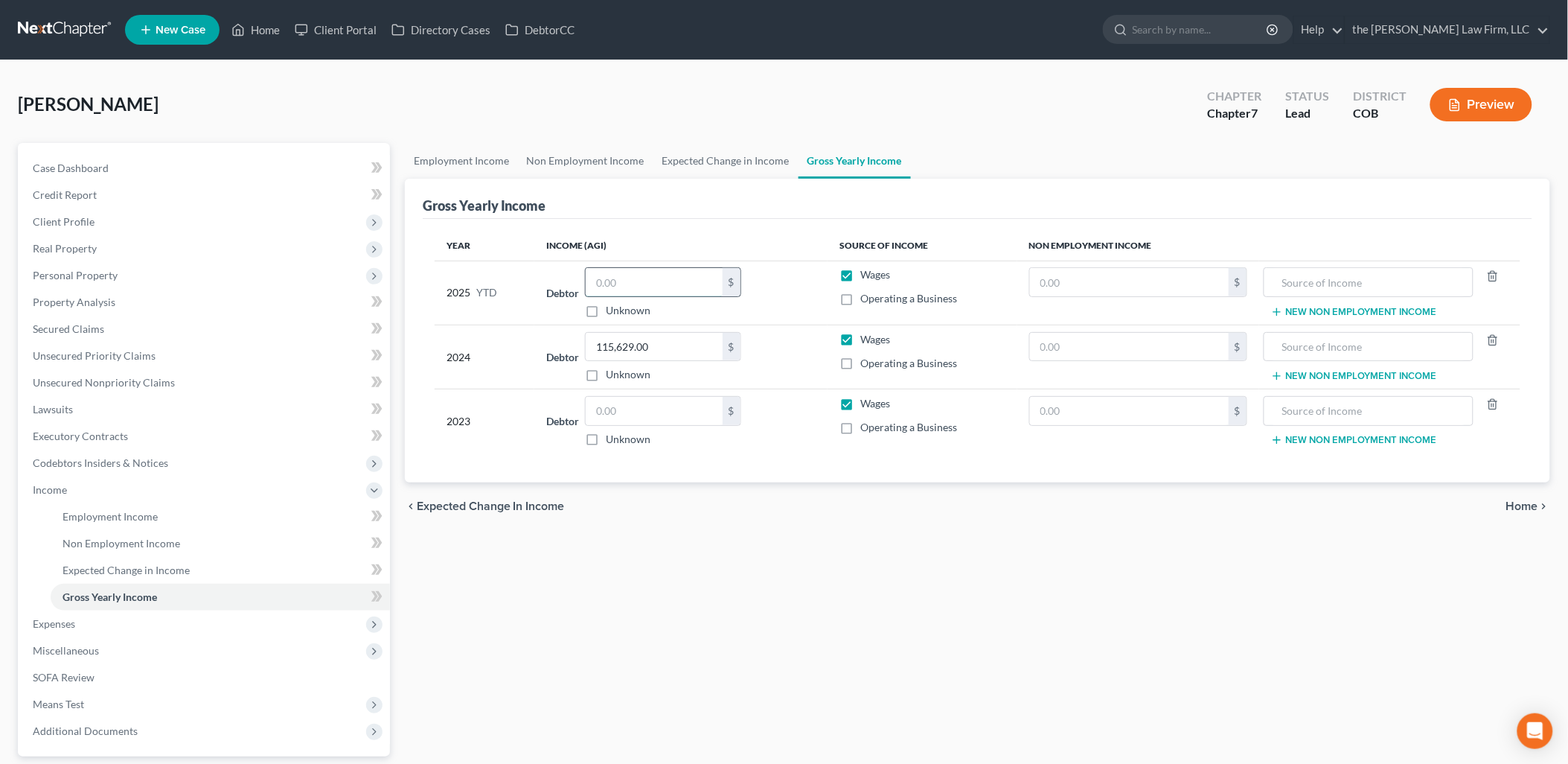
click at [628, 279] on input "text" at bounding box center [653, 281] width 136 height 28
type input "76,604.45"
click at [455, 162] on link "Employment Income" at bounding box center [461, 160] width 113 height 36
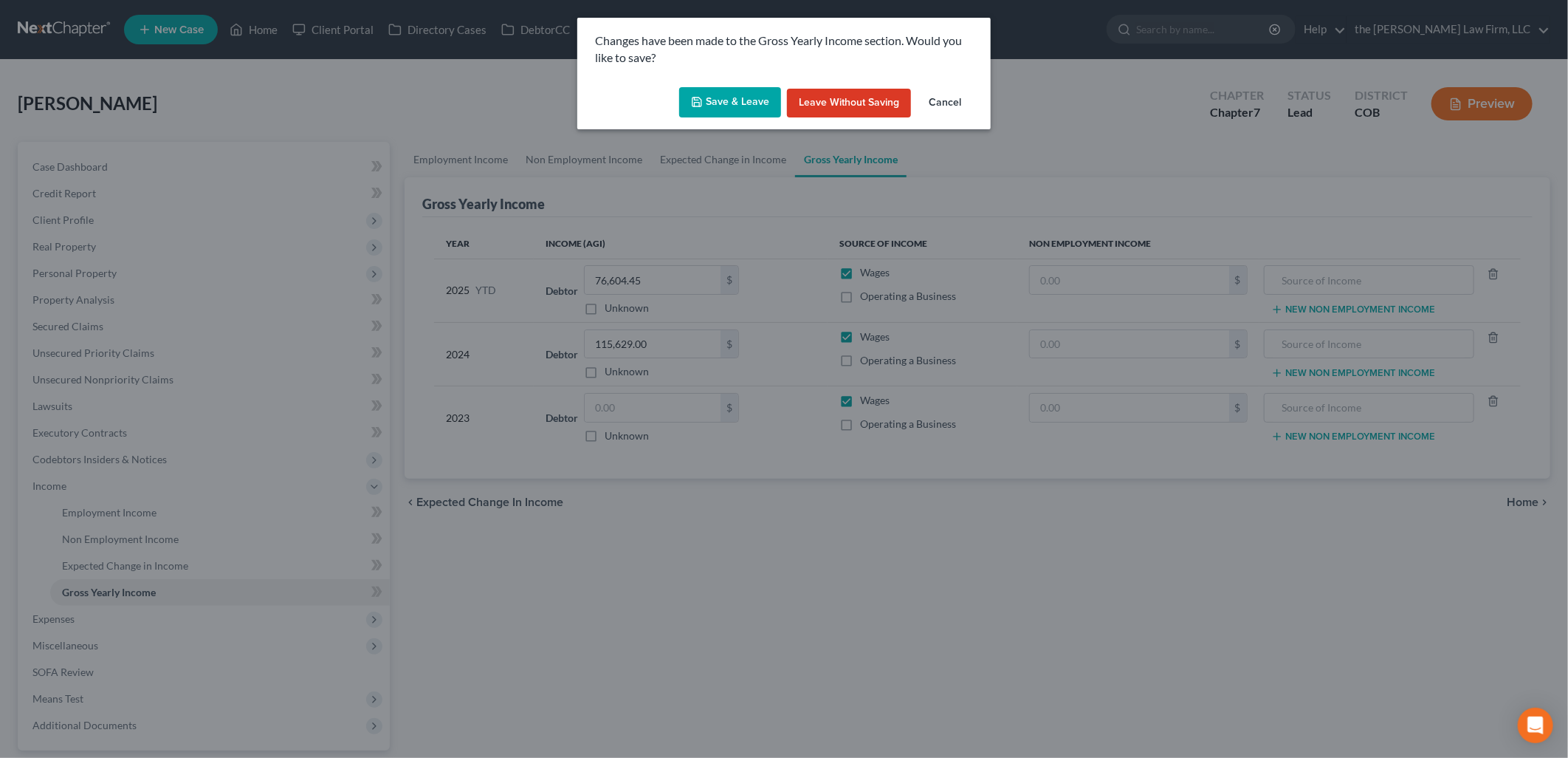
click at [723, 105] on button "Save & Leave" at bounding box center [729, 103] width 102 height 31
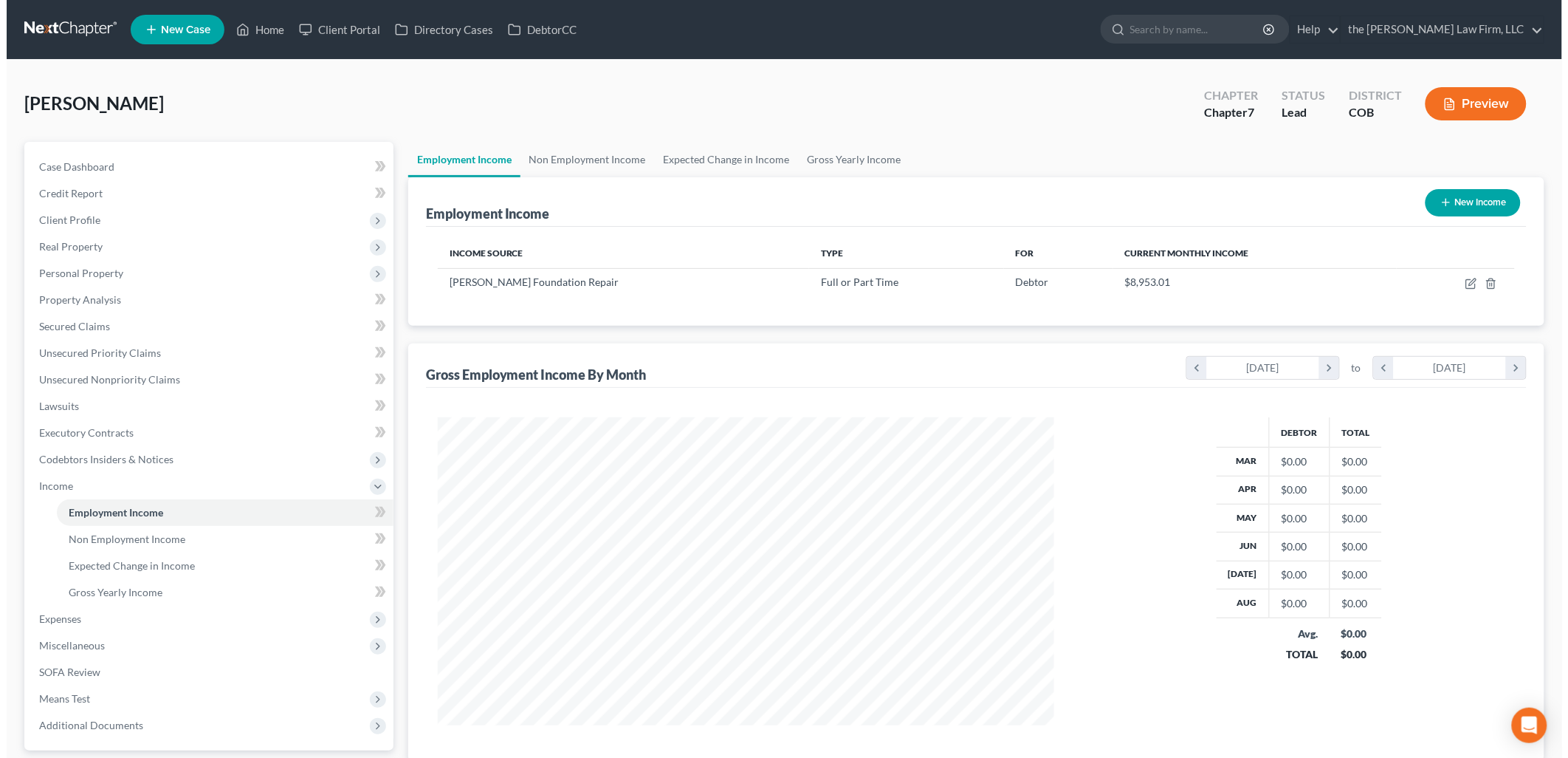
scroll to position [308, 646]
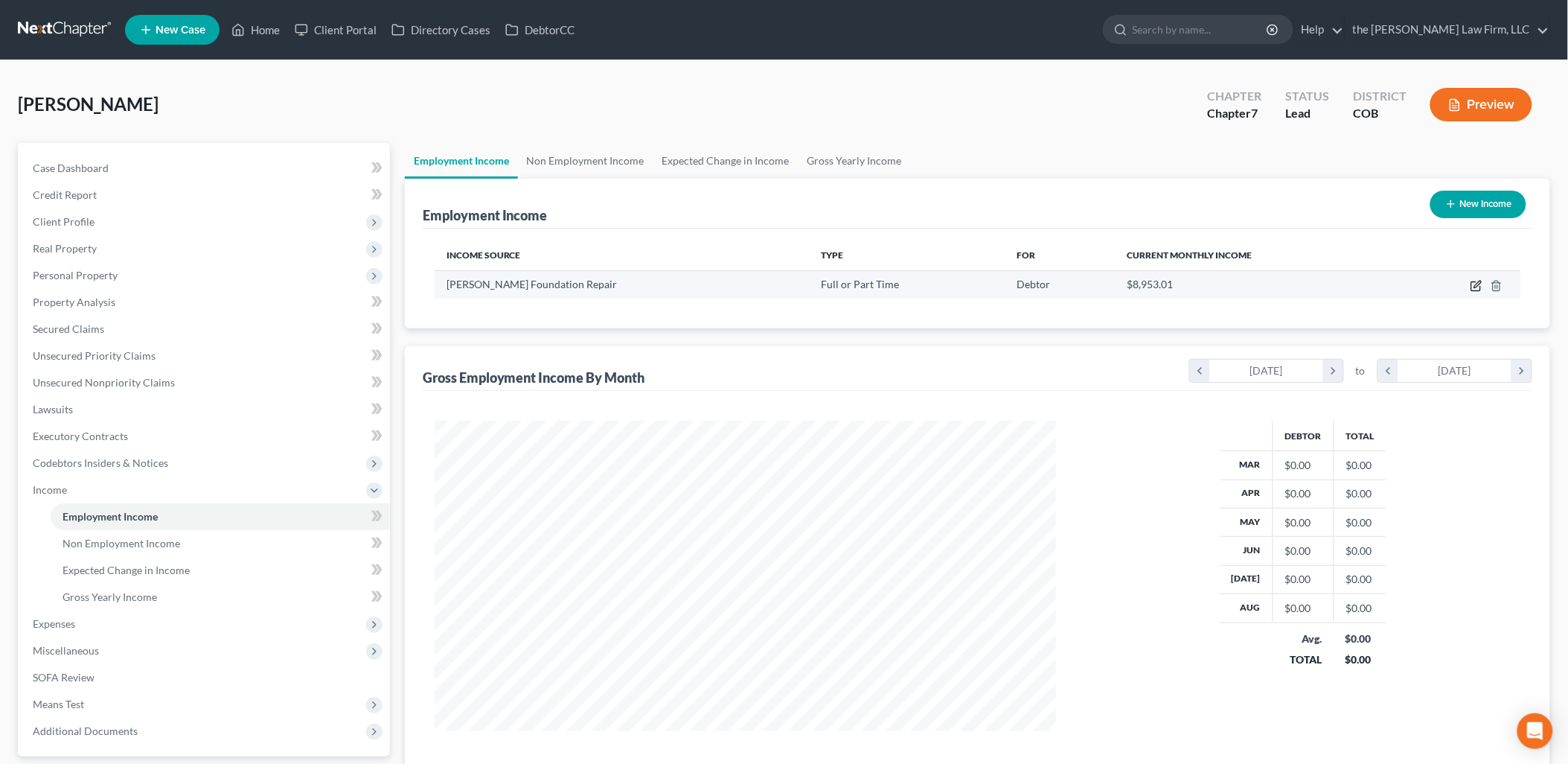
click at [1478, 288] on icon "button" at bounding box center [1475, 285] width 12 height 12
select select "0"
select select "30"
select select "2"
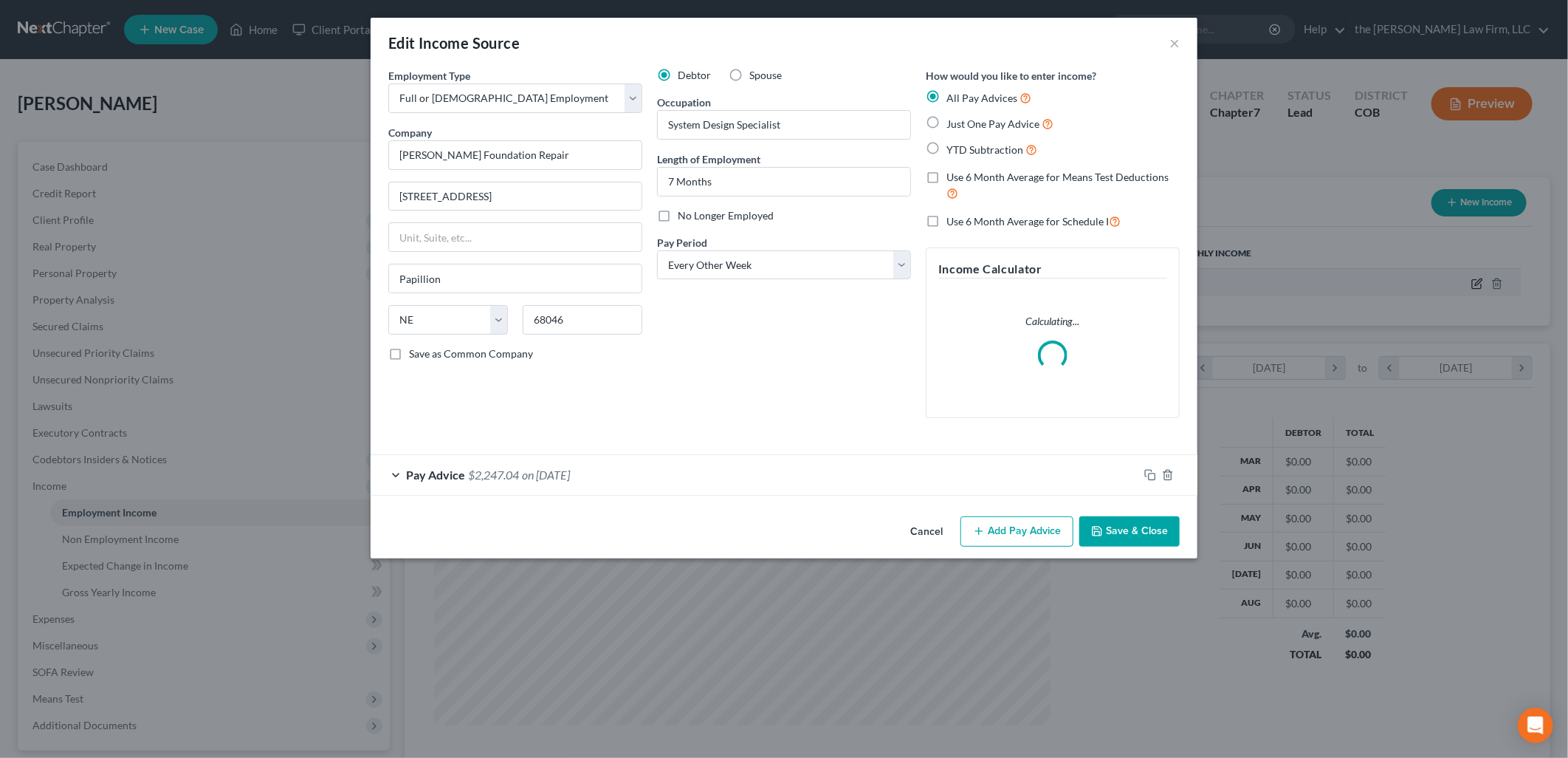
scroll to position [311, 651]
click at [1037, 532] on button "Add Pay Advice" at bounding box center [1017, 532] width 113 height 31
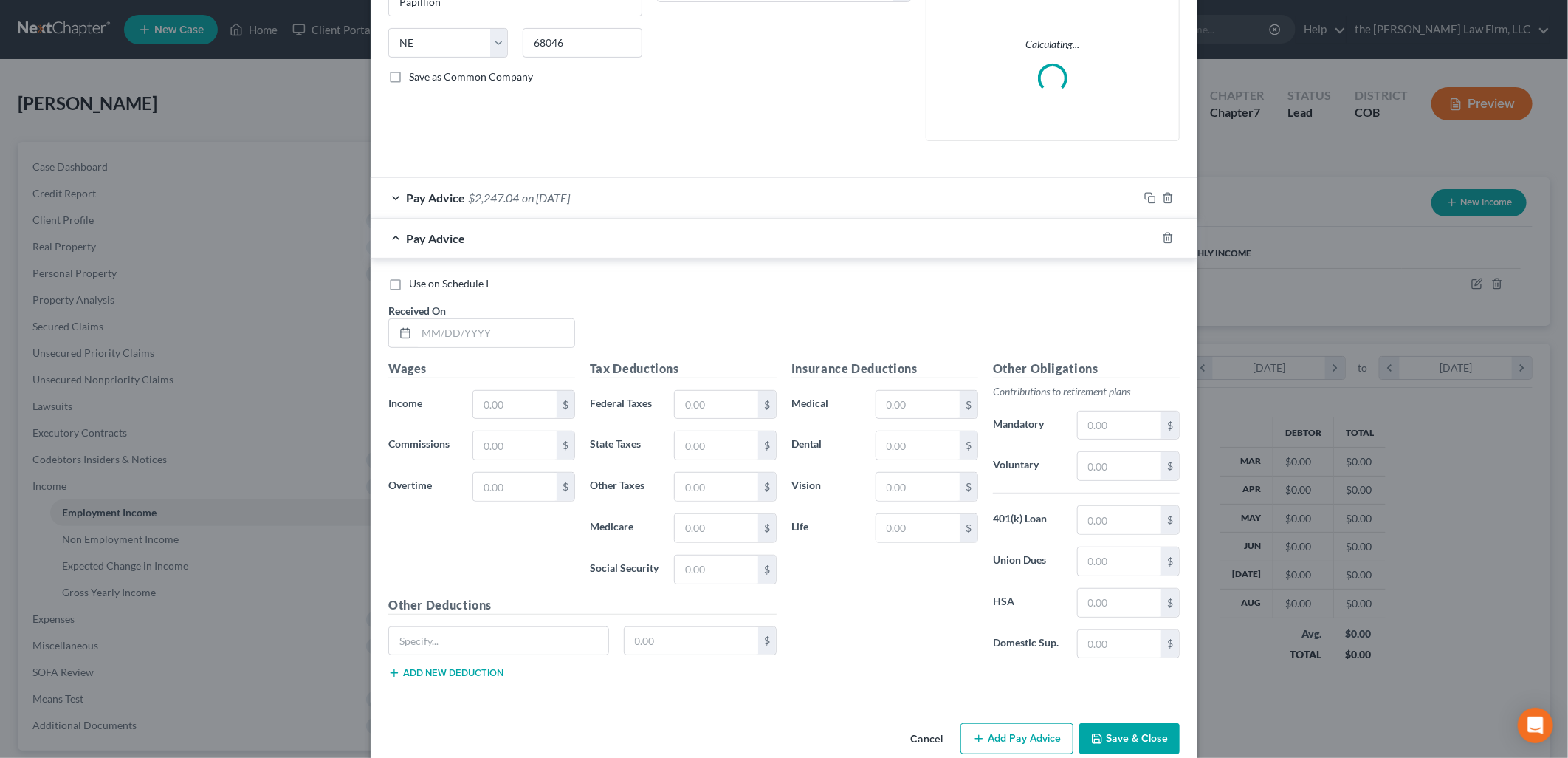
scroll to position [304, 0]
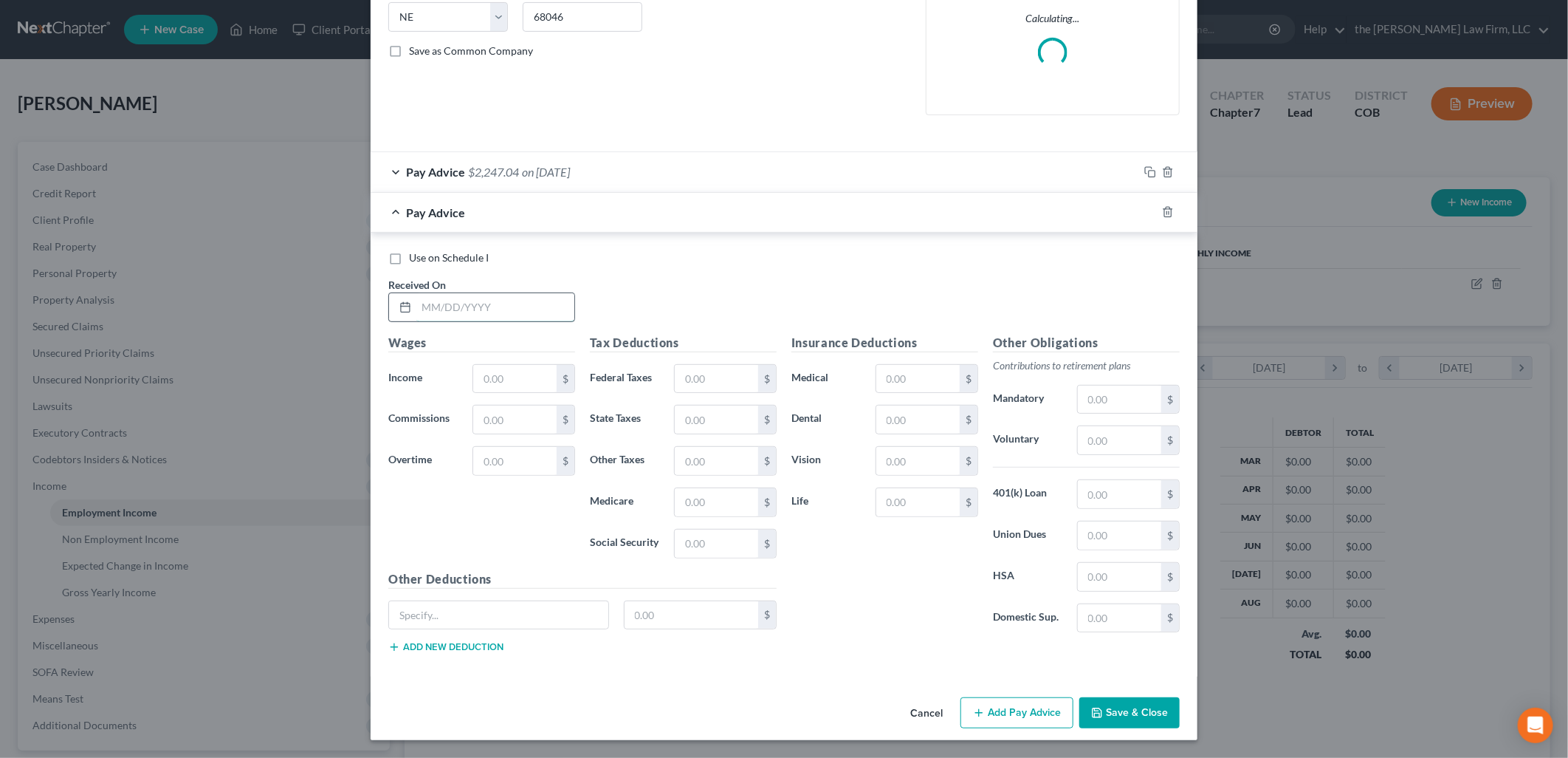
click at [511, 297] on input "text" at bounding box center [495, 307] width 158 height 28
type input "/"
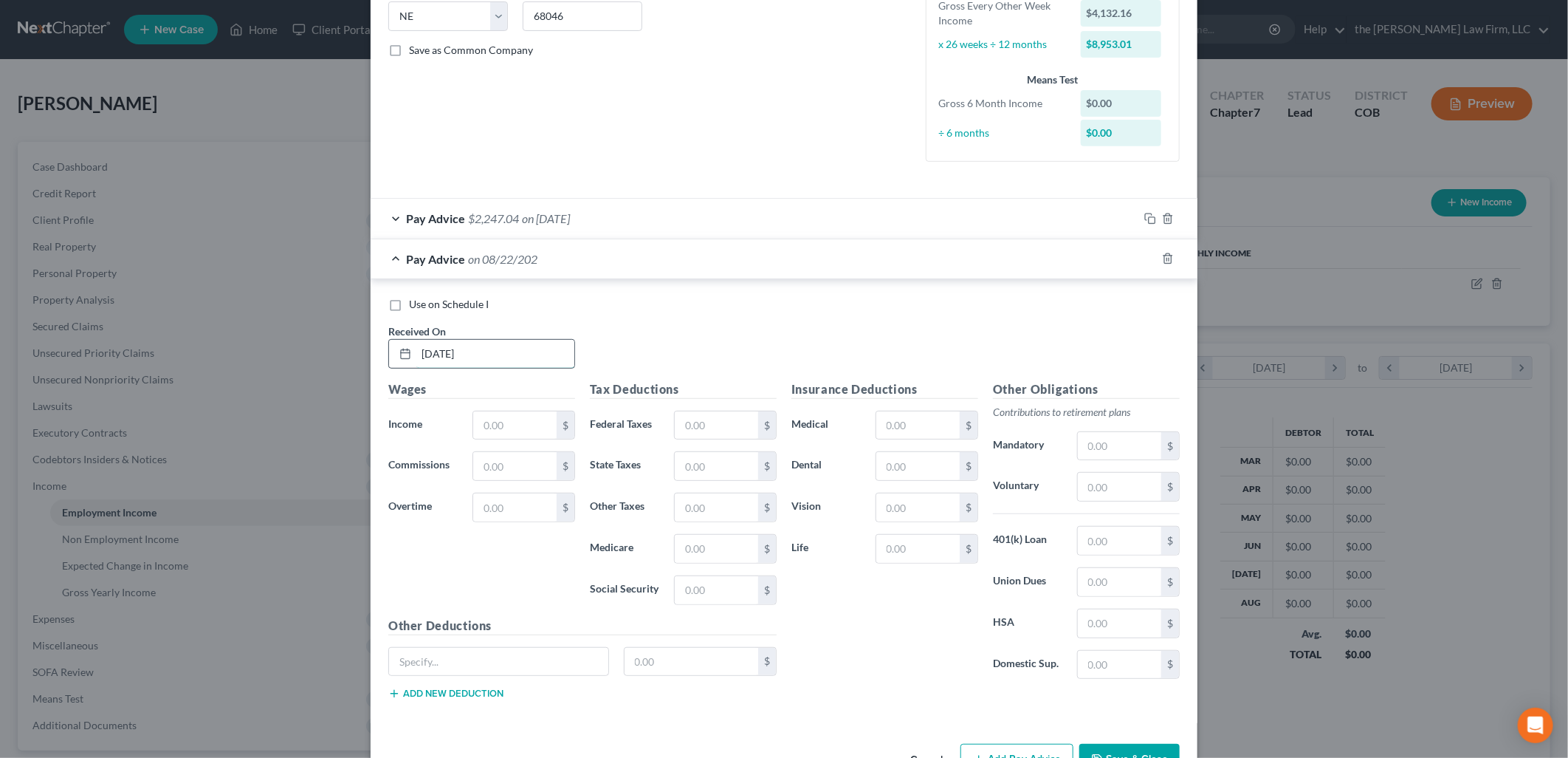
type input "[DATE]"
type input "6,464.58"
type input "896.10"
type input "260"
type input "29.09"
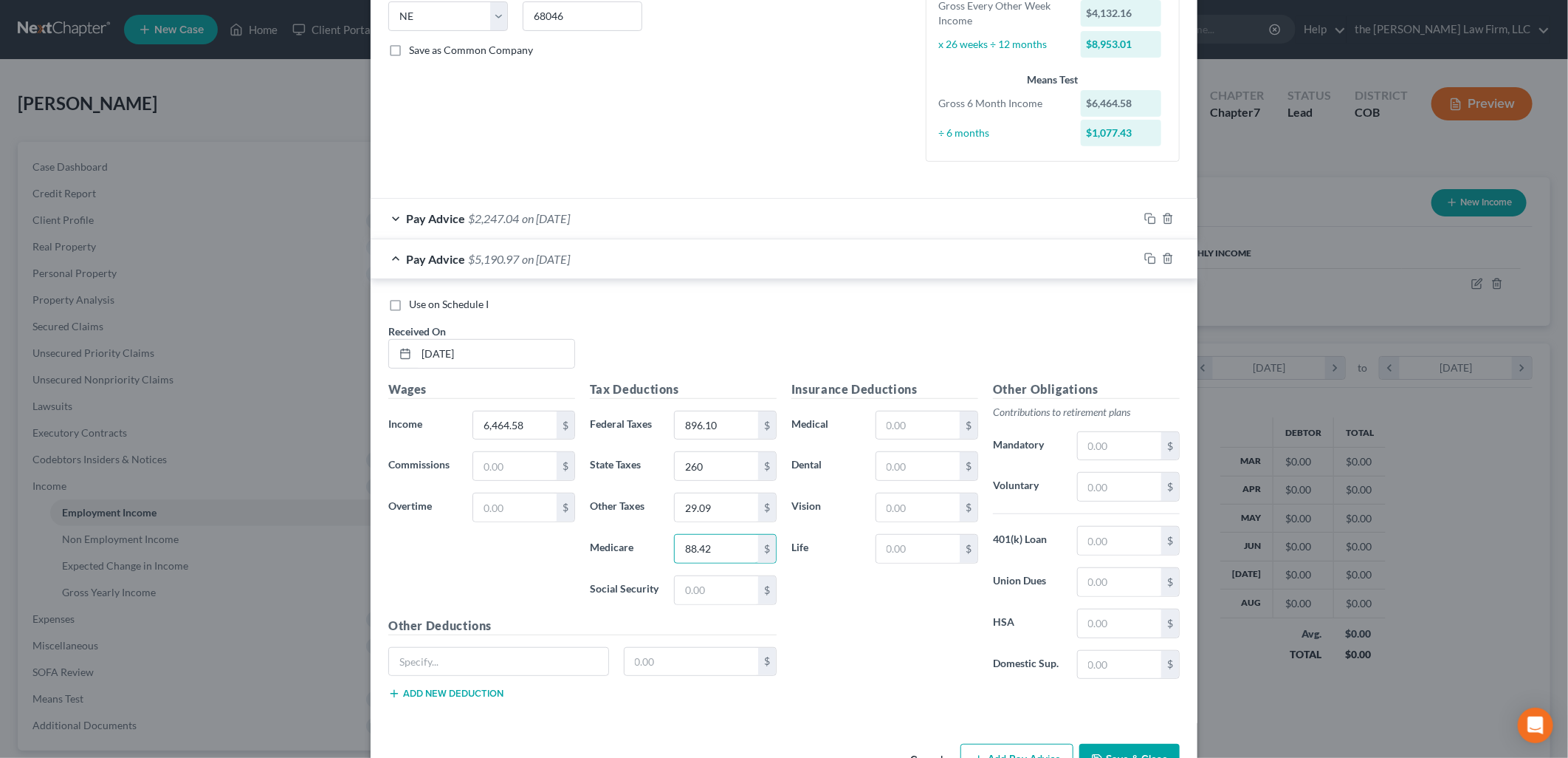
type input "88.42"
type input "378.08"
paste input "Garnishment"
type input "Garnishment"
click at [449, 695] on button "Add new deduction" at bounding box center [445, 693] width 115 height 12
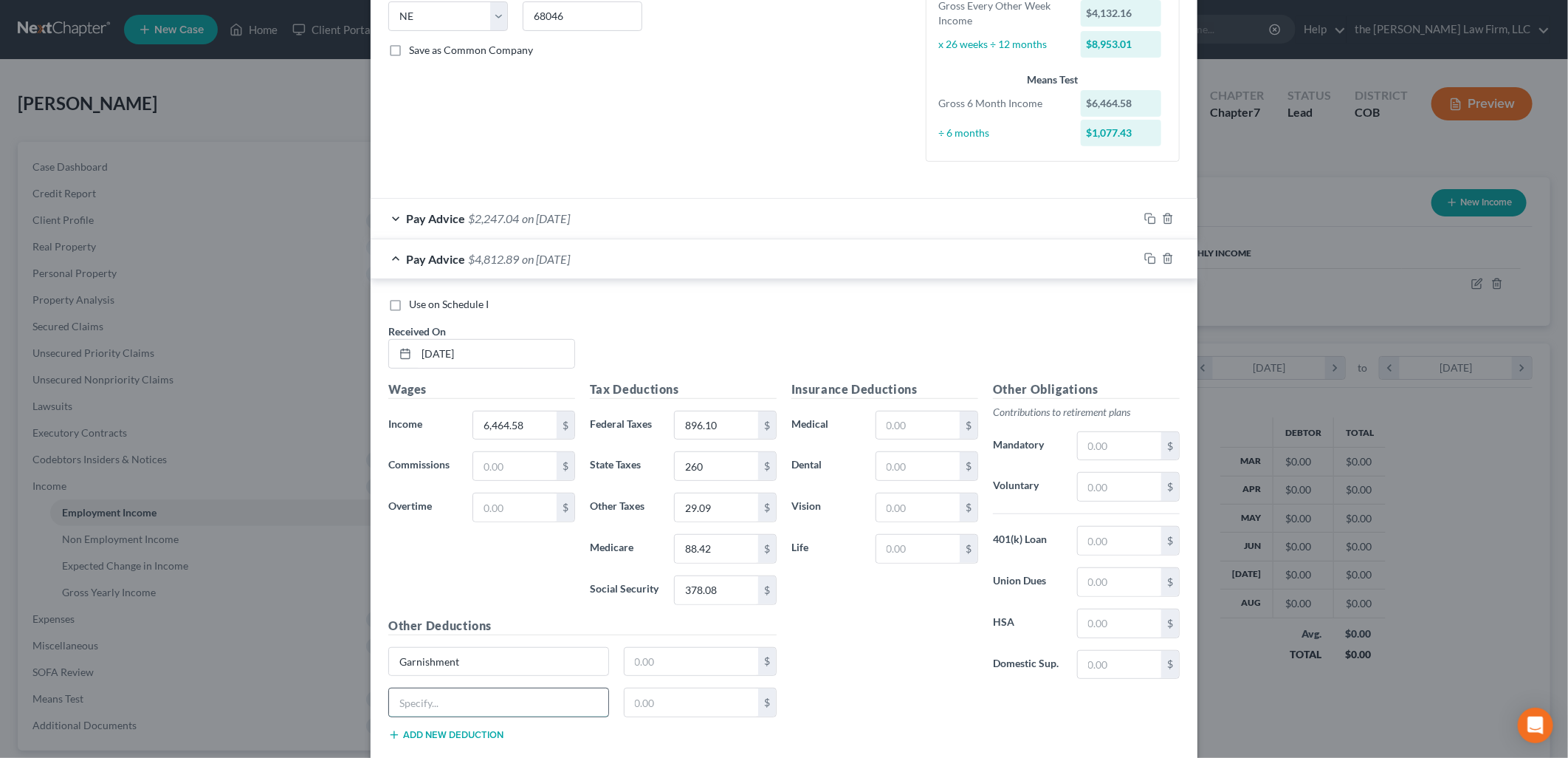
click at [452, 692] on input "text" at bounding box center [498, 702] width 219 height 28
paste input "Garnishment"
type input "Garnishment"
click at [711, 666] on input "text" at bounding box center [691, 662] width 134 height 28
type input "729.24"
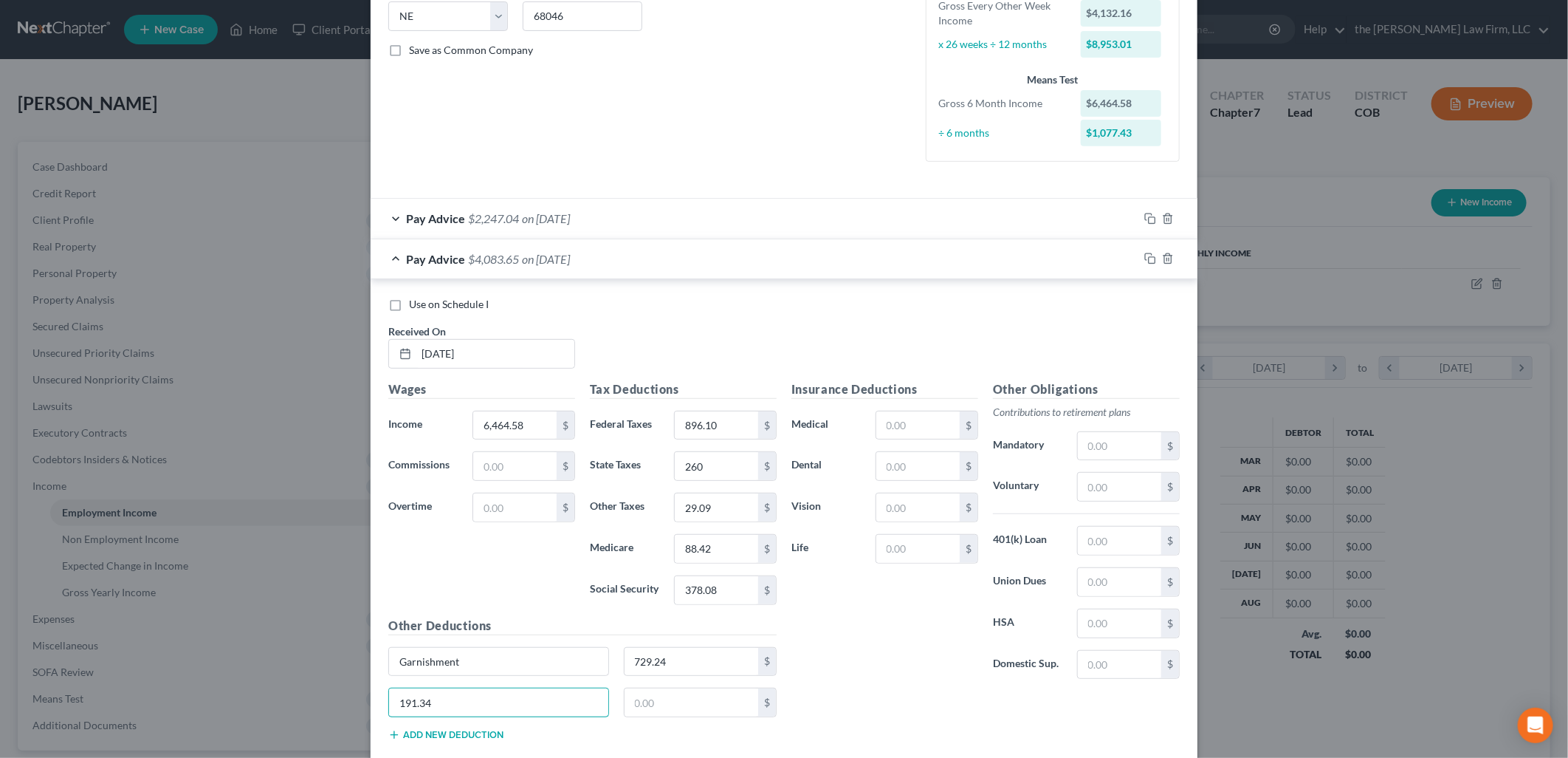
drag, startPoint x: 433, startPoint y: 703, endPoint x: 370, endPoint y: 702, distance: 63.0
click at [371, 702] on div "Use on Schedule I Received On * [DATE] Wages Income * 6,464.58 $ Commissions $ …" at bounding box center [784, 522] width 827 height 485
paste input "Garnishment"
type input "Garnishment"
type input "191.34"
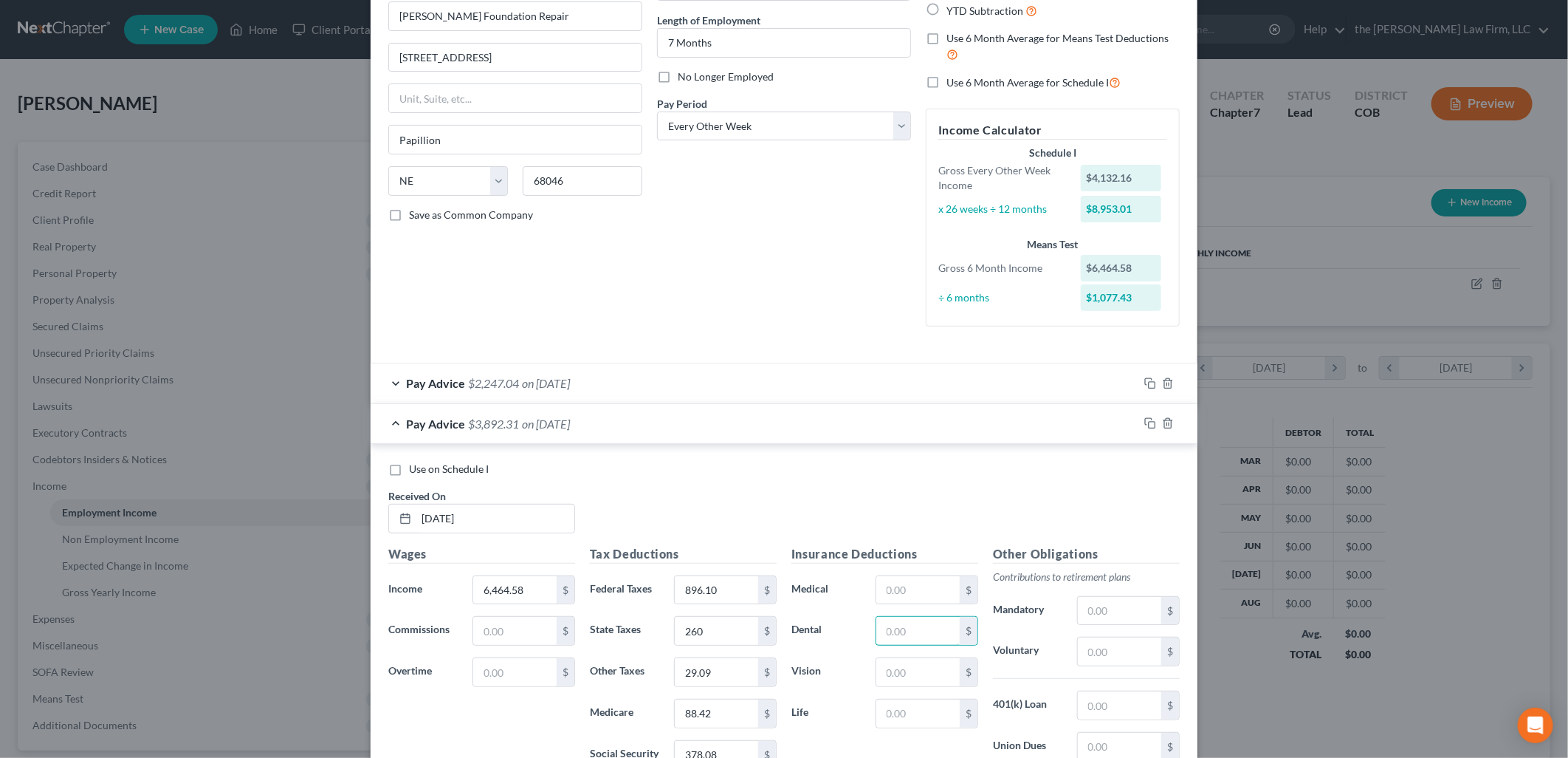
scroll to position [222, 0]
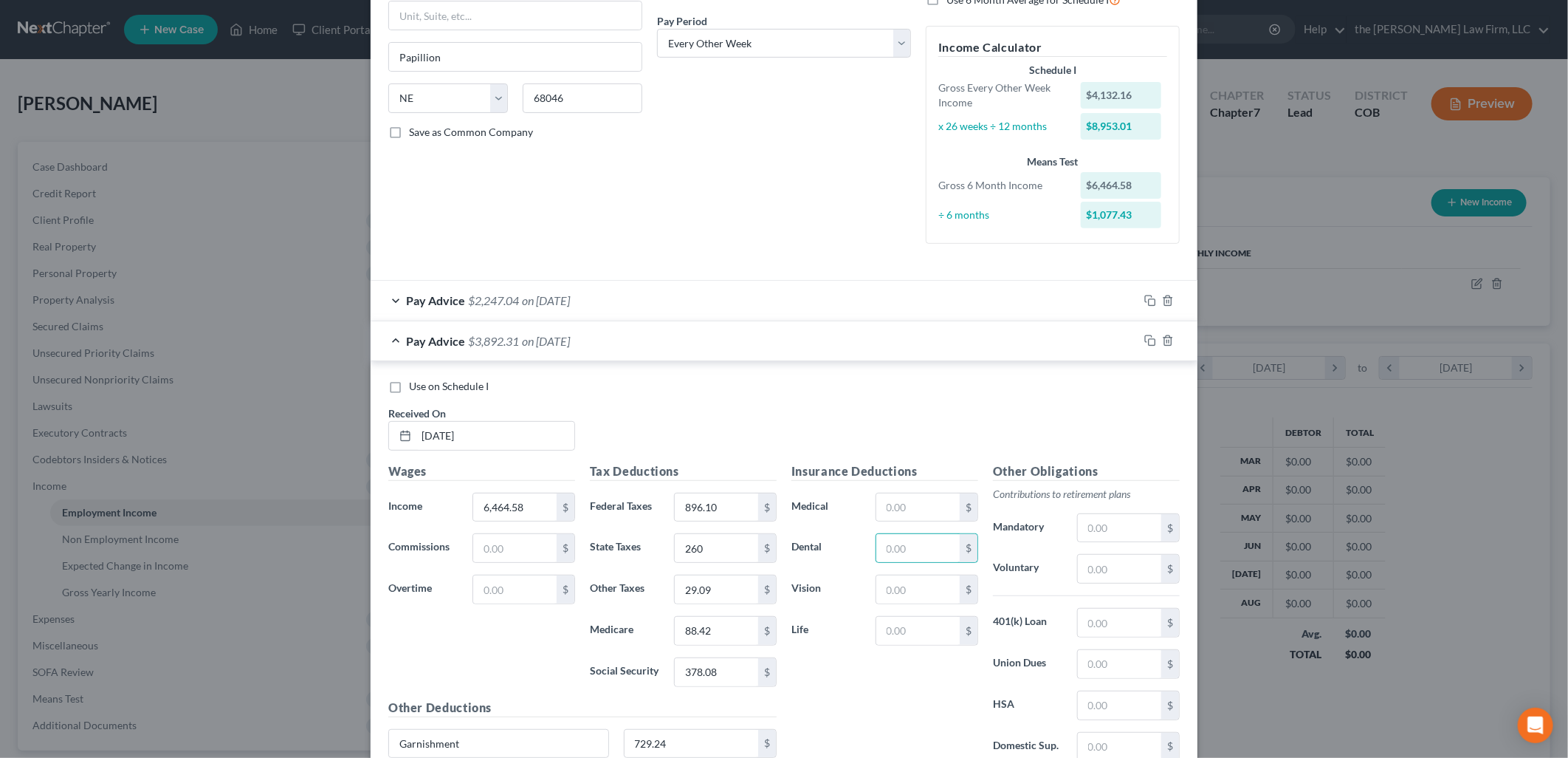
click at [630, 312] on div "Pay Advice $2,247.04 on [DATE]" at bounding box center [754, 300] width 768 height 39
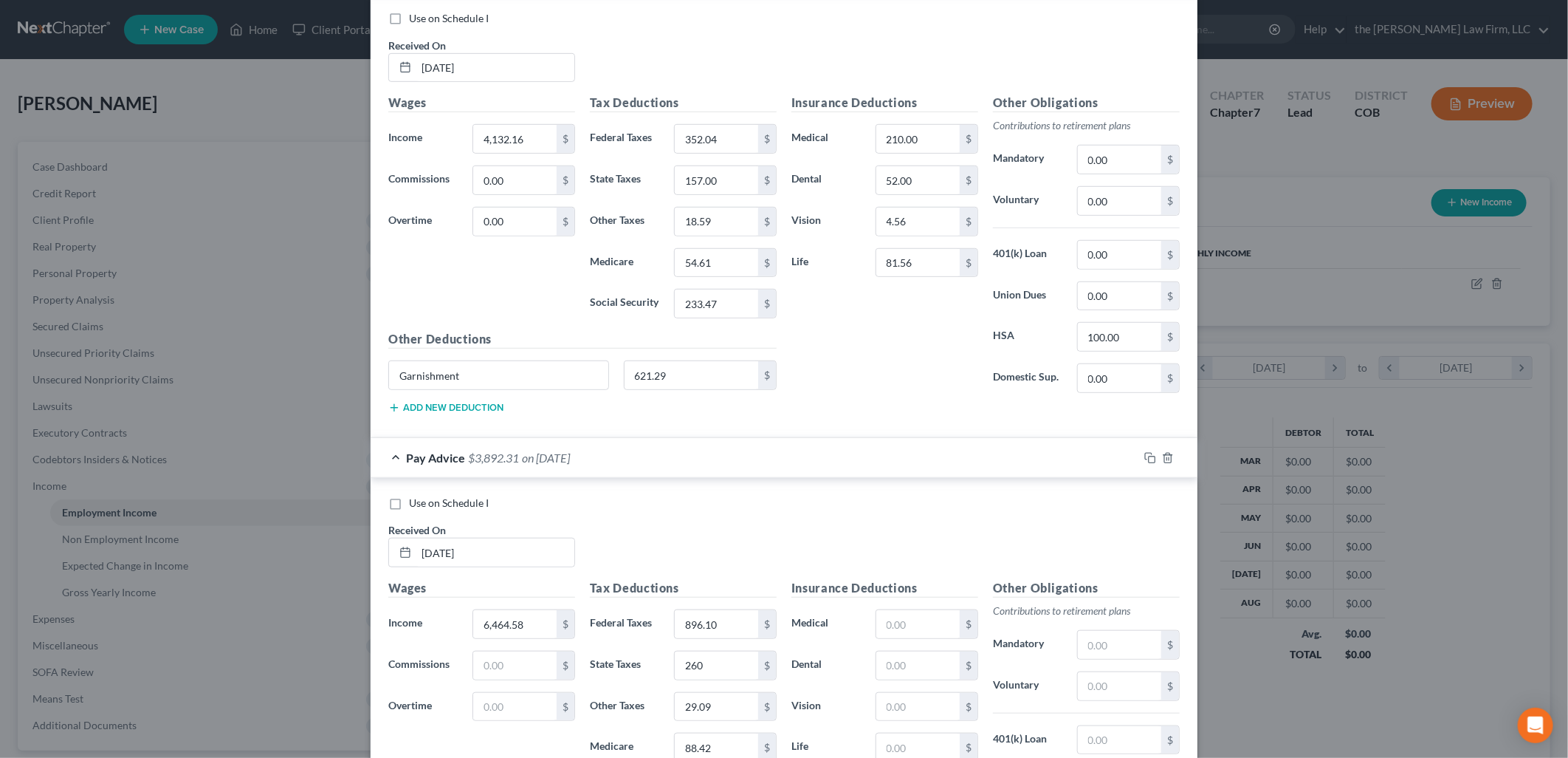
scroll to position [838, 0]
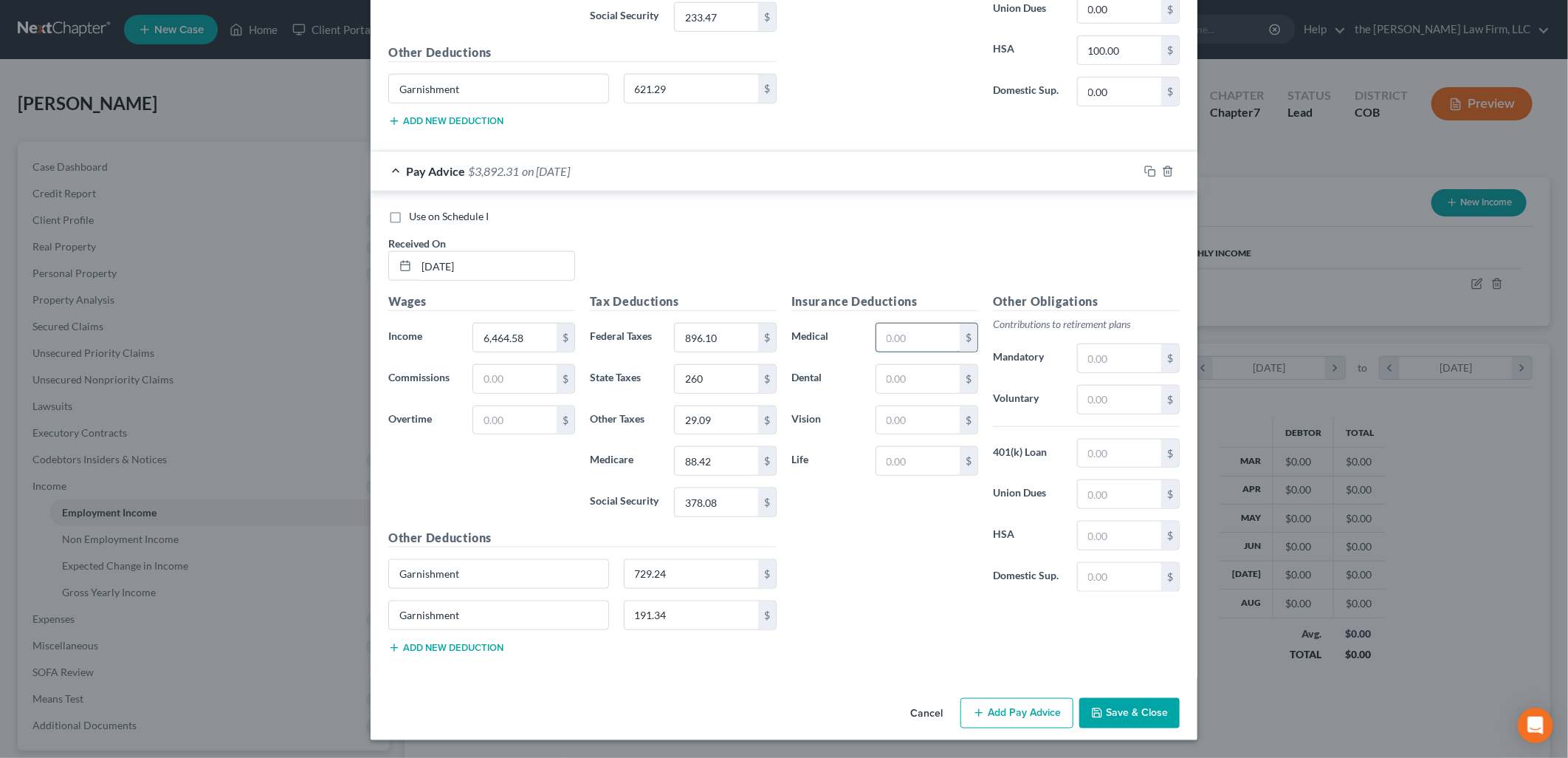
click at [909, 341] on input "text" at bounding box center [918, 337] width 84 height 28
click at [502, 381] on input "text" at bounding box center [515, 378] width 84 height 28
type input "870.10"
click at [925, 328] on input "text" at bounding box center [918, 337] width 84 height 28
type input "210"
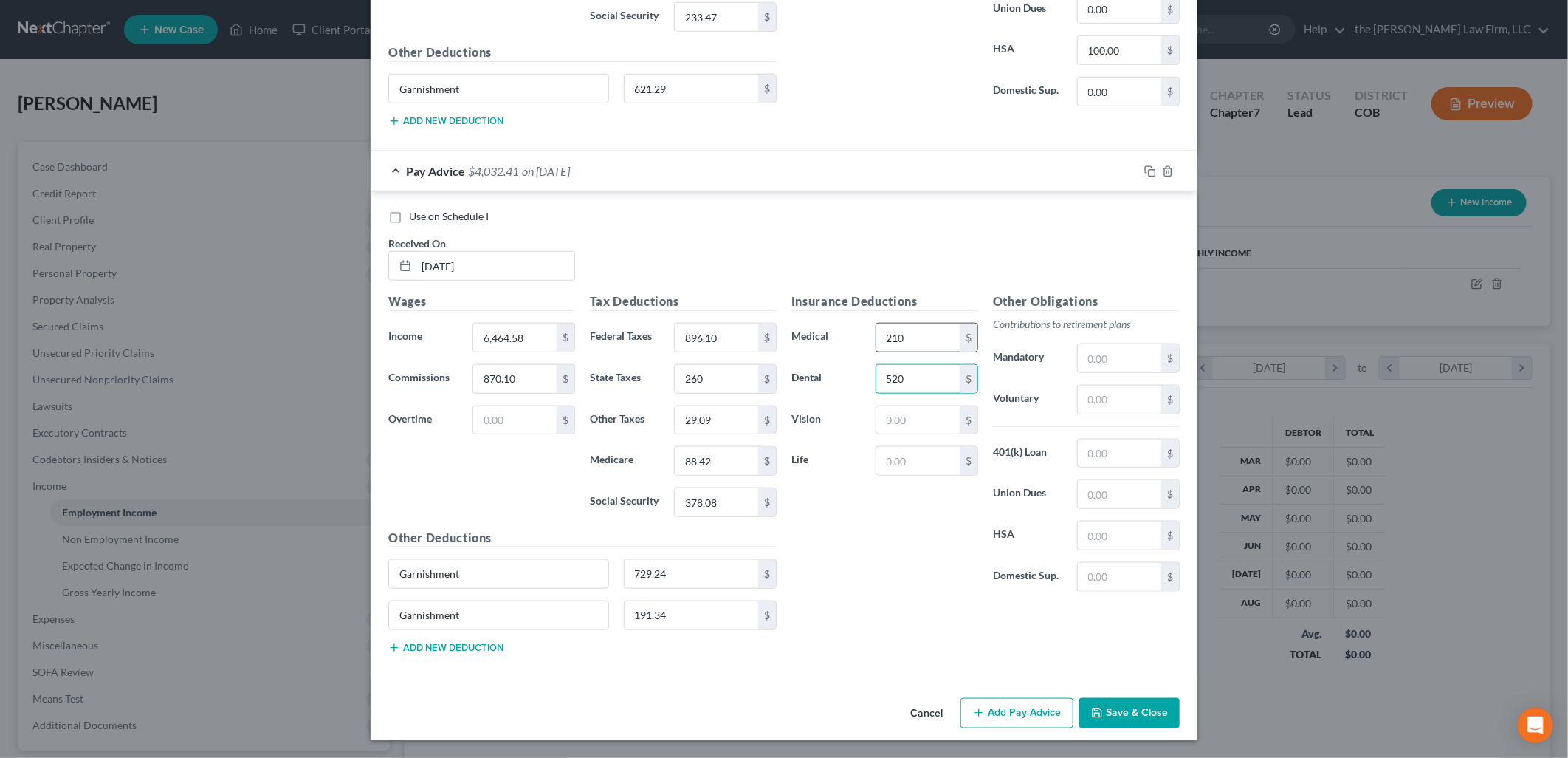
type input "520"
type input "4.56"
paste input "Garnishment"
type input "081.56"
click at [1113, 534] on input "text" at bounding box center [1119, 535] width 84 height 28
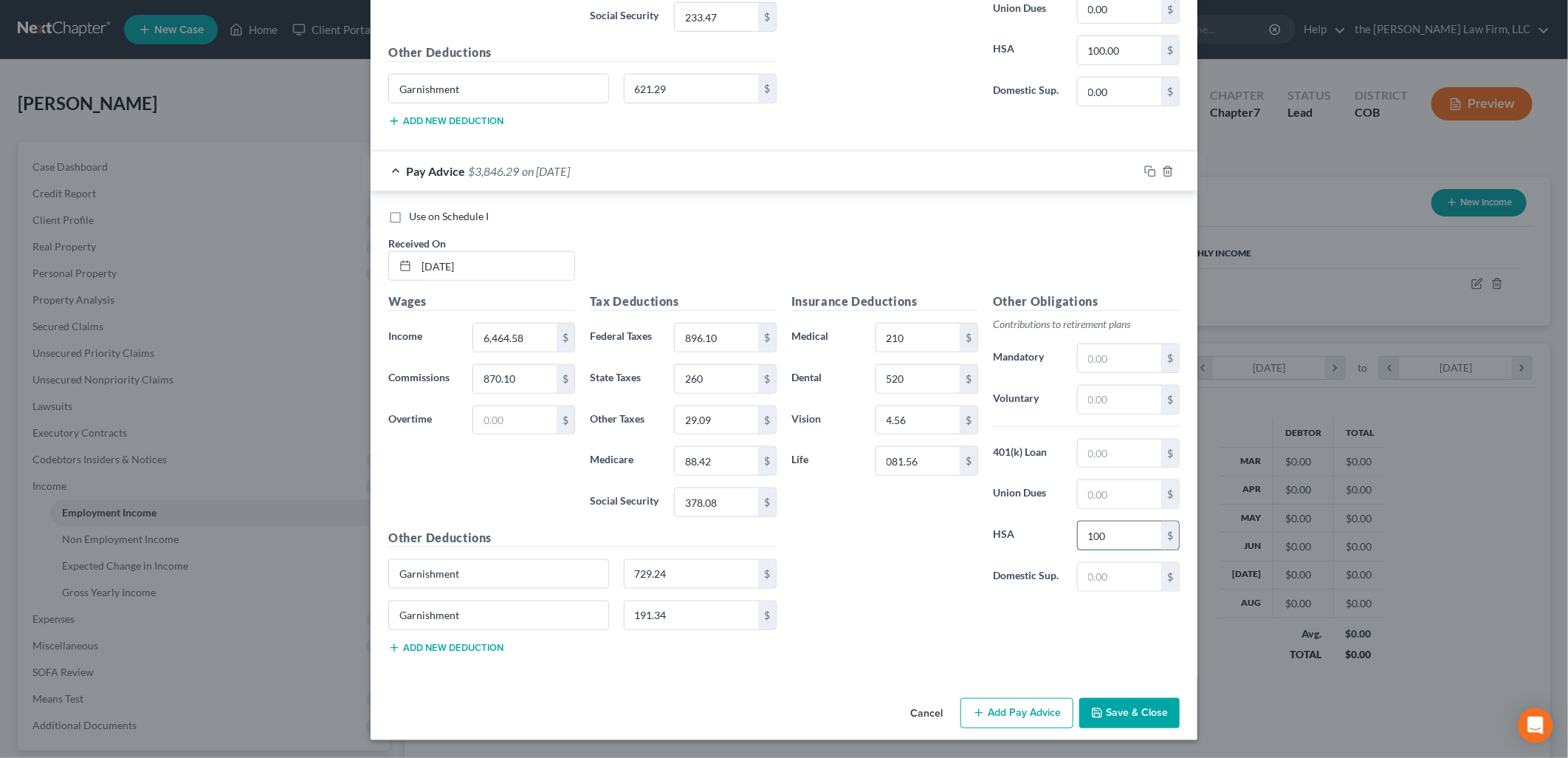
type input "100"
click at [886, 458] on input "081.56" at bounding box center [918, 461] width 84 height 28
type input "81.56"
click at [927, 652] on div "Insurance Deductions Medical 210 $ Dental 520 $ Vision 4.56 $ Life 81.56 $ Othe…" at bounding box center [986, 478] width 403 height 372
click at [530, 381] on input "870.10" at bounding box center [515, 378] width 84 height 28
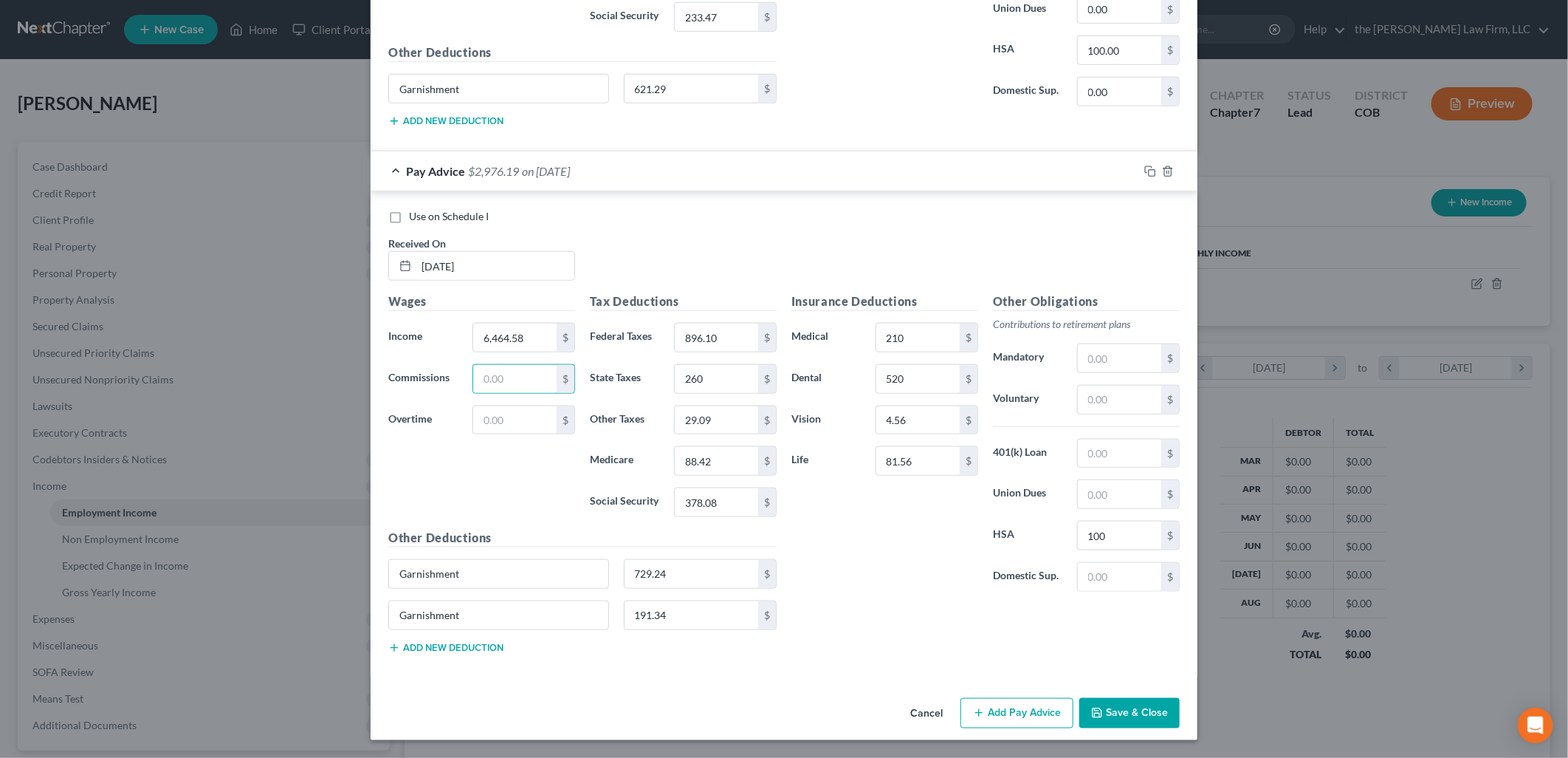
click at [896, 238] on div "Use on Schedule I Received On * [DATE]" at bounding box center [783, 251] width 806 height 84
click at [481, 374] on input "text" at bounding box center [515, 378] width 84 height 28
type input "870.10"
click at [795, 238] on div "Use on Schedule I Received On * [DATE]" at bounding box center [783, 251] width 806 height 84
click at [904, 367] on input "520" at bounding box center [918, 378] width 84 height 28
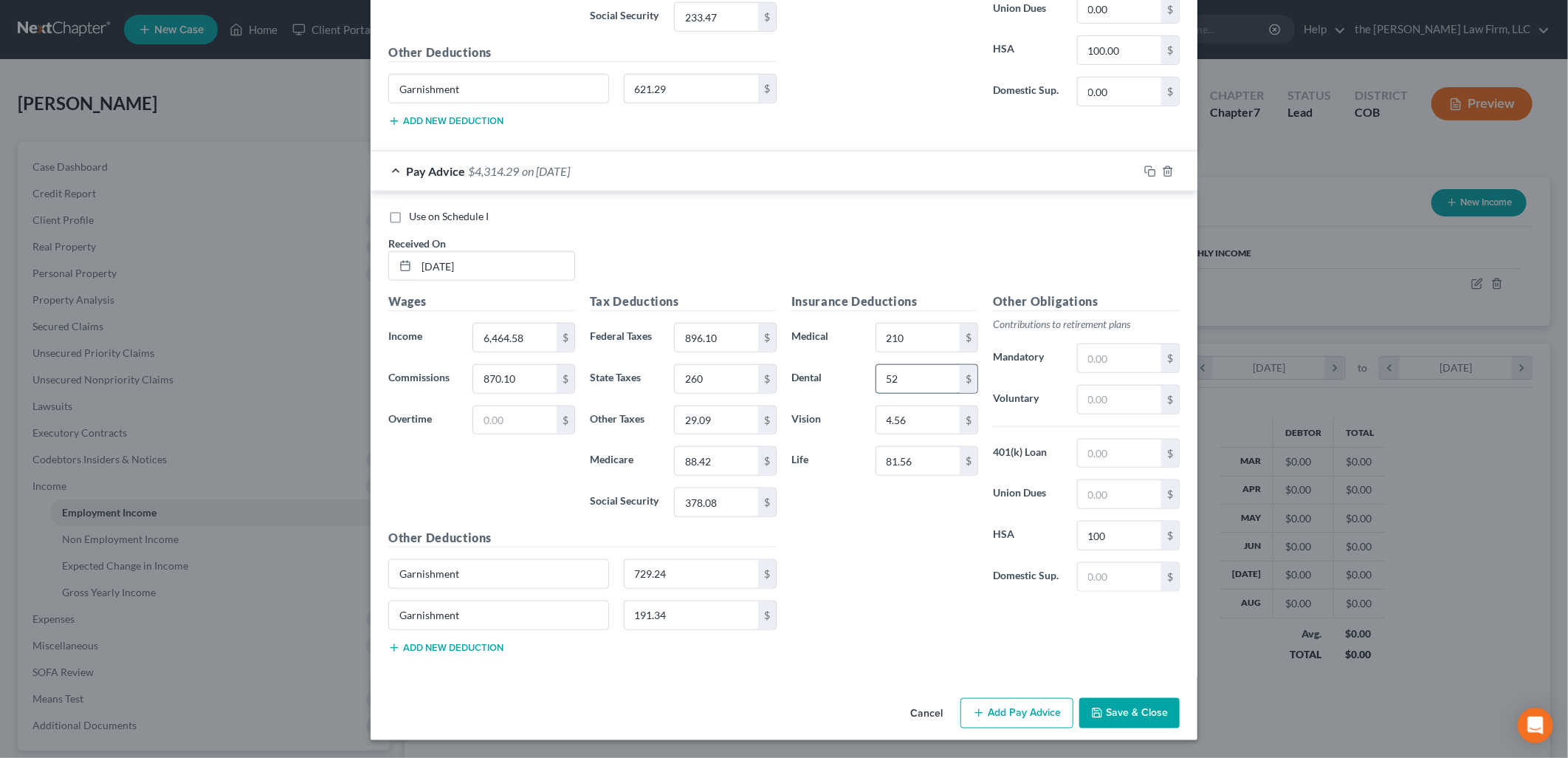
type input "52"
click at [938, 226] on div "Use on Schedule I Received On * [DATE]" at bounding box center [783, 251] width 806 height 84
click at [997, 713] on button "Add Pay Advice" at bounding box center [1017, 713] width 113 height 31
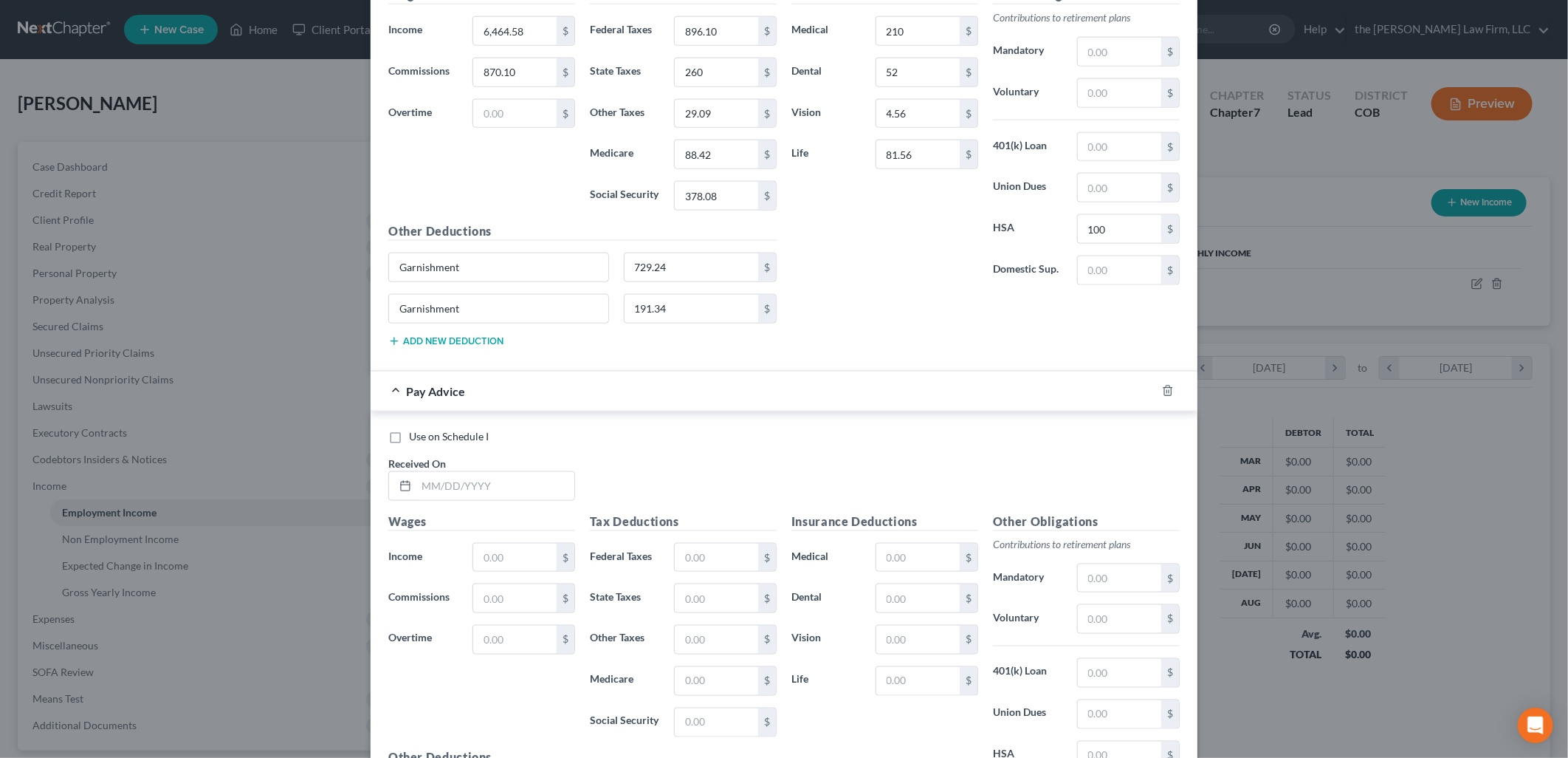
scroll to position [1324, 0]
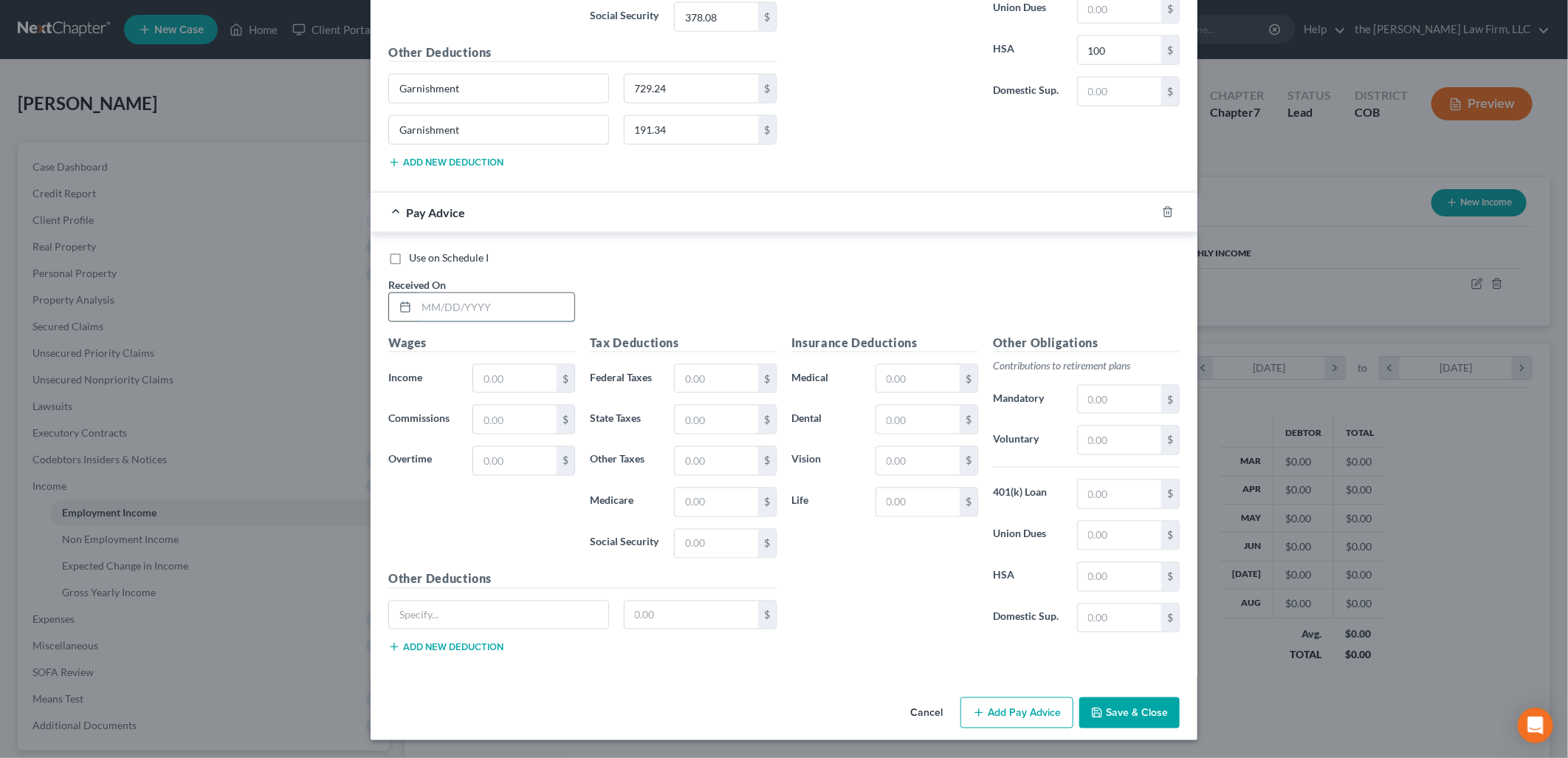
click at [477, 305] on input "text" at bounding box center [495, 307] width 158 height 28
type input "[DATE]"
type input "3,810.64"
type input "281.31"
type input "143"
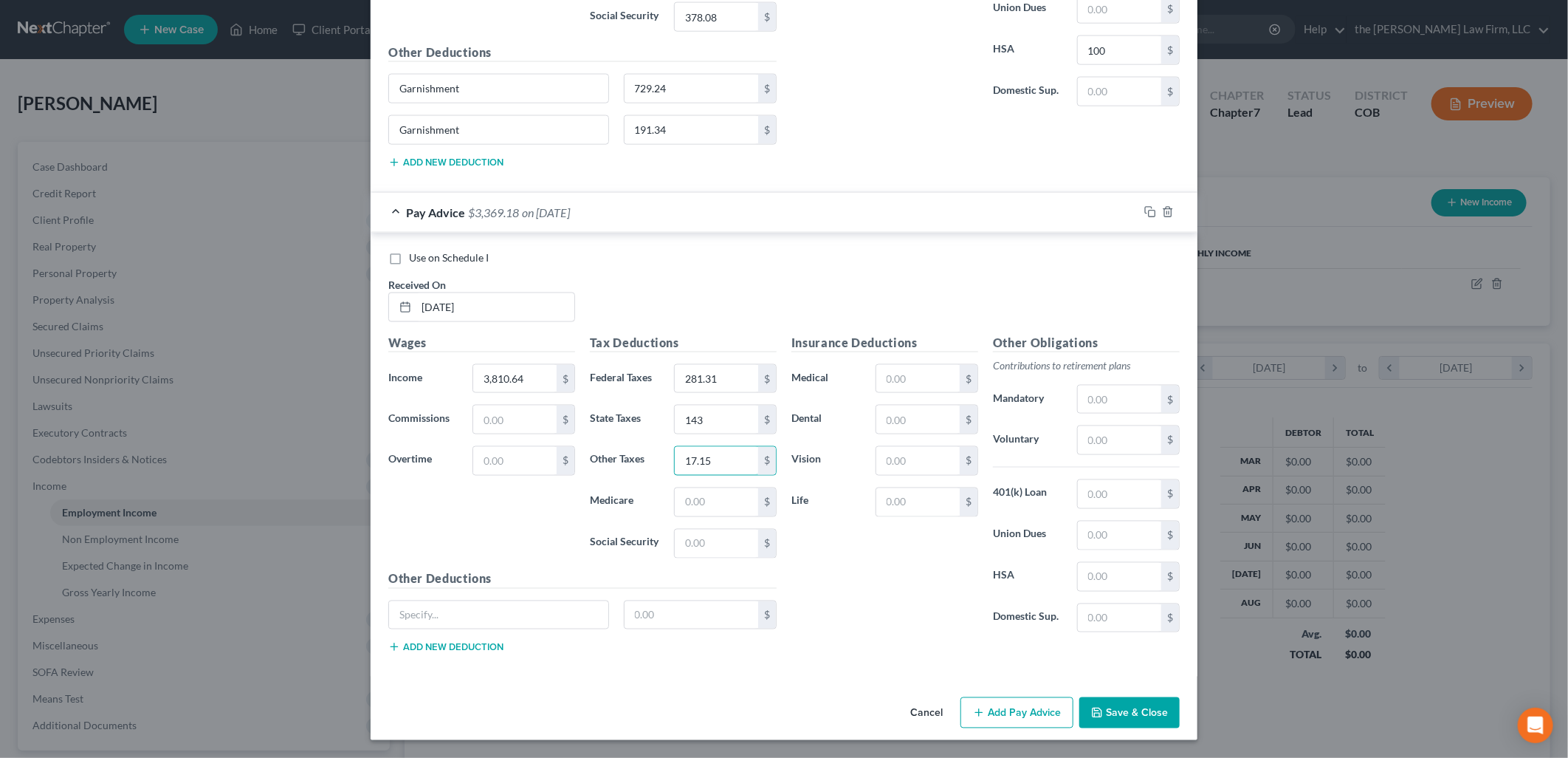
type input "17.15"
type input "49.94"
type input "213.53"
paste input "Garnishment"
type input "Garnishment"
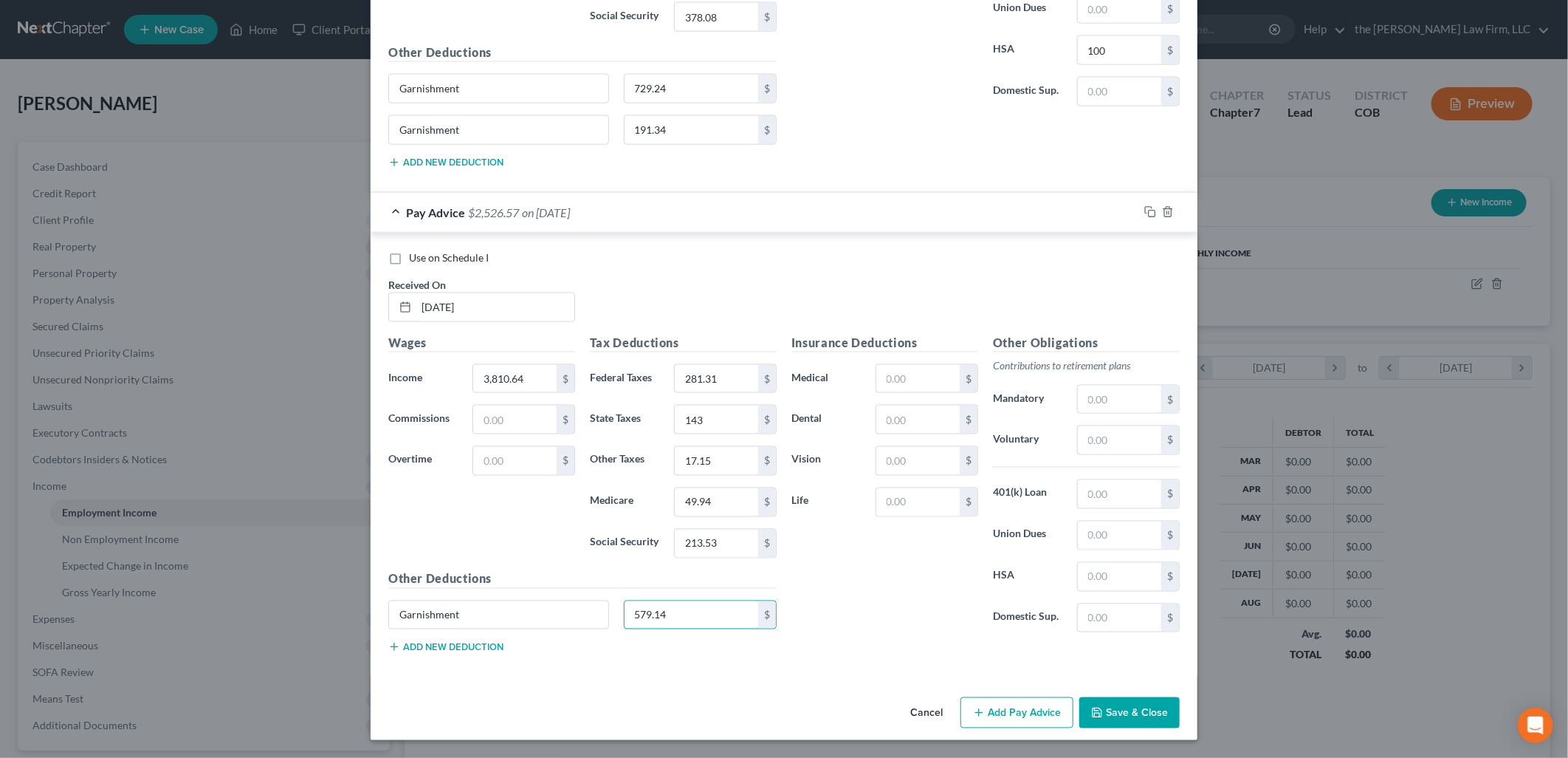
type input "579.14"
type input "5"
type input "210"
type input "52"
type input "4.56"
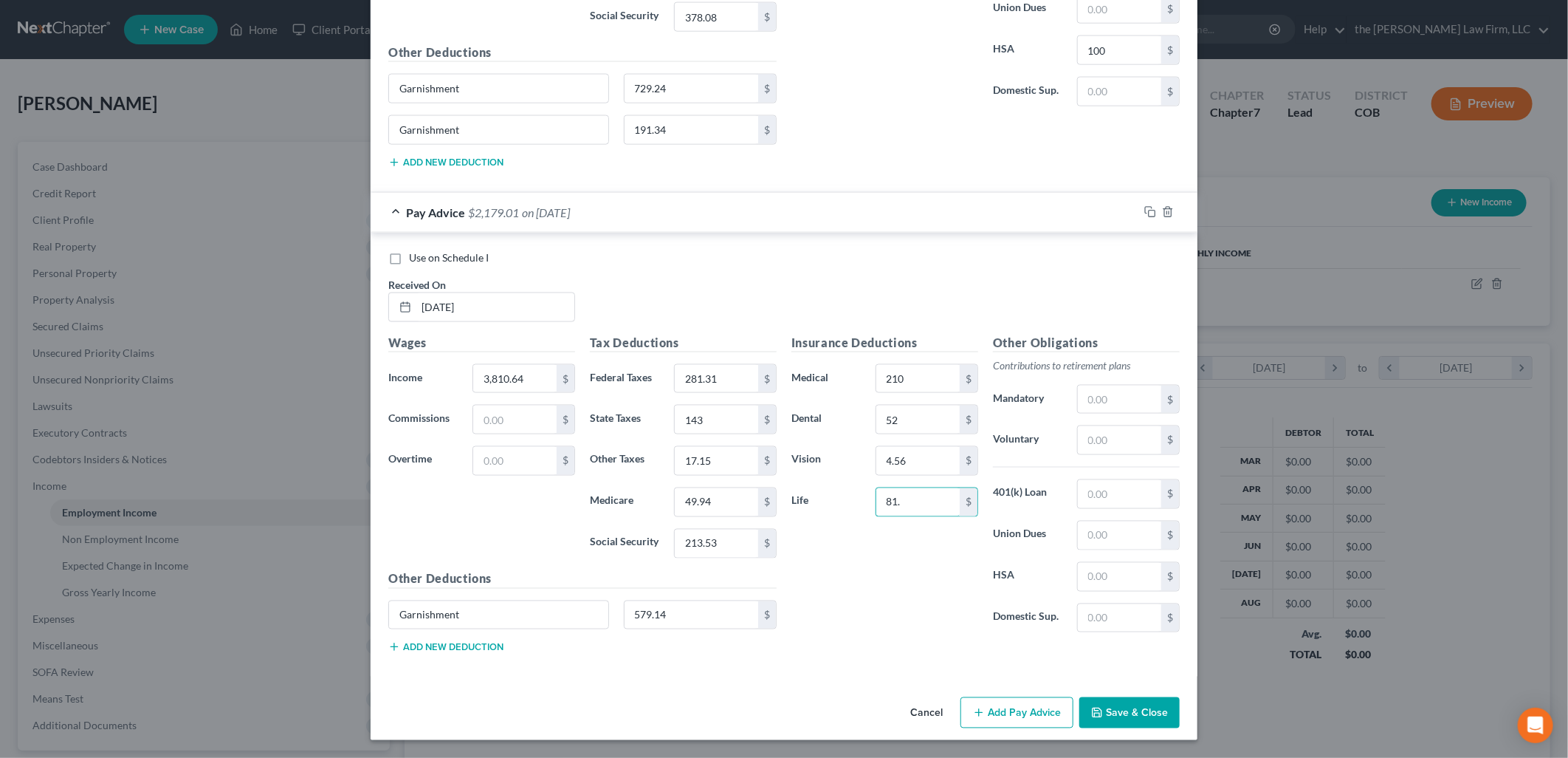
type input "81.56"
type input "100"
click at [1053, 717] on button "Add Pay Advice" at bounding box center [1017, 713] width 113 height 31
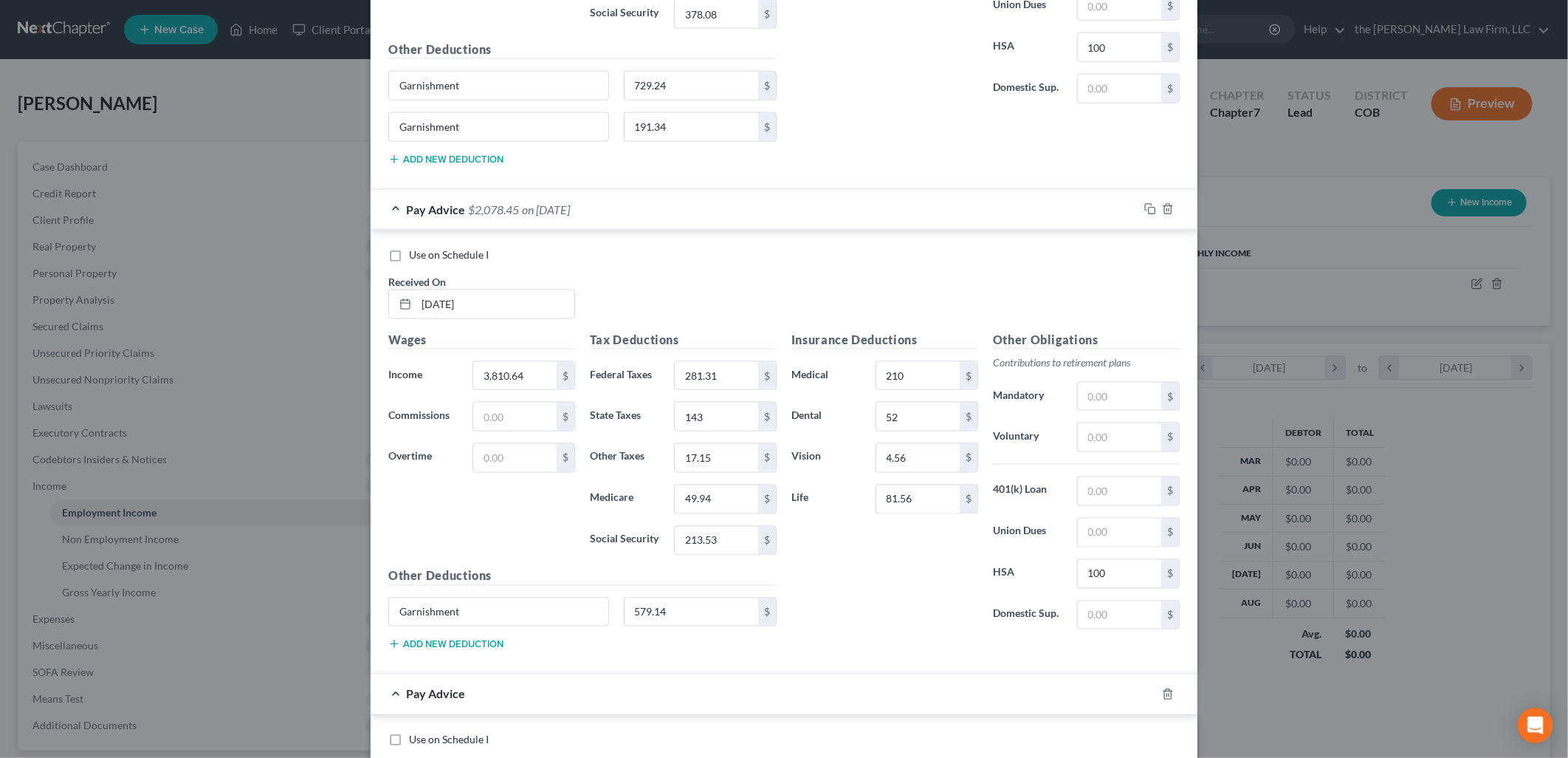
scroll to position [1810, 0]
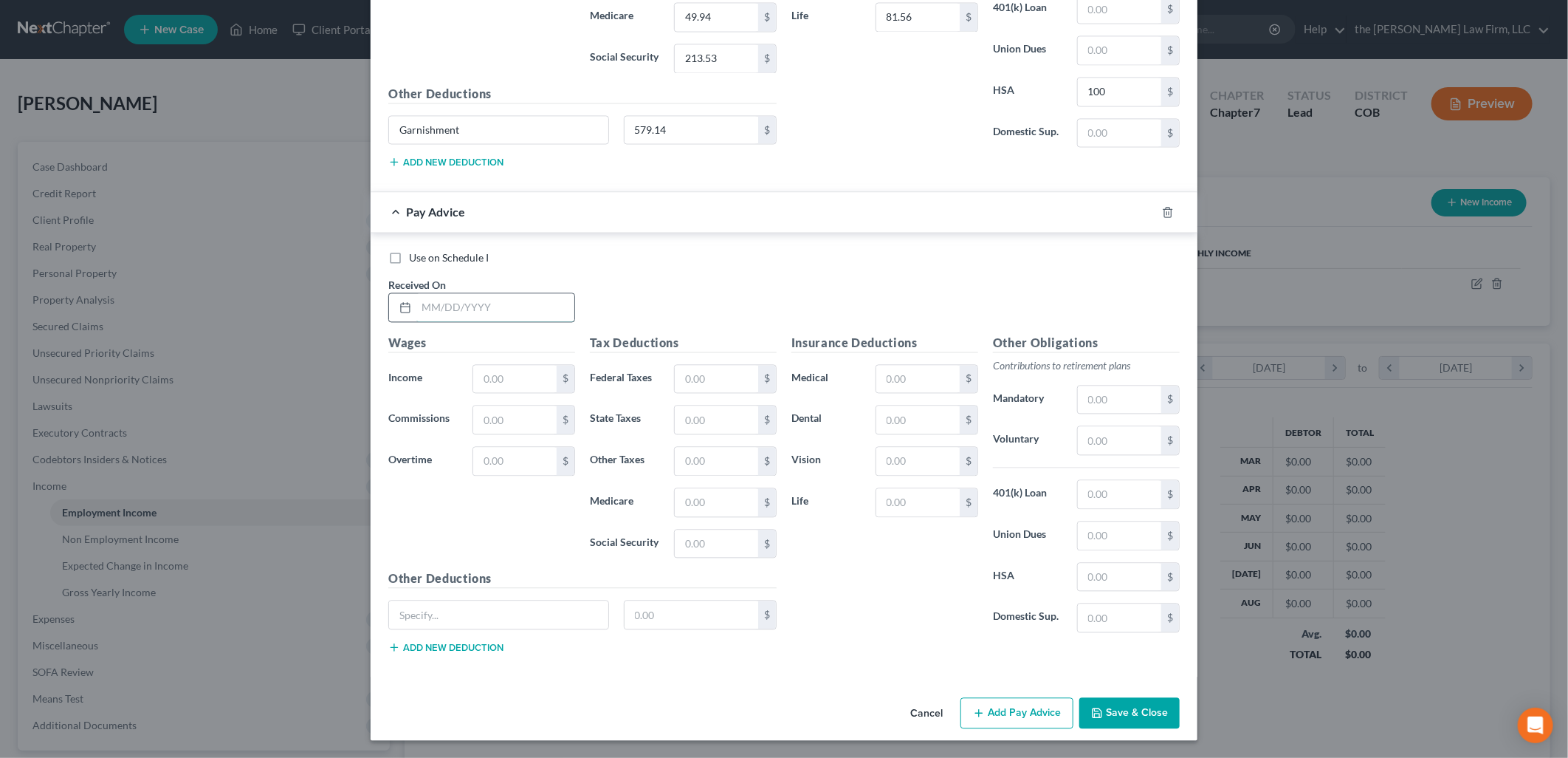
click at [518, 311] on input "text" at bounding box center [495, 307] width 158 height 28
type input "[DATE]"
type input "4,879.31"
type input "516.42"
type input "190"
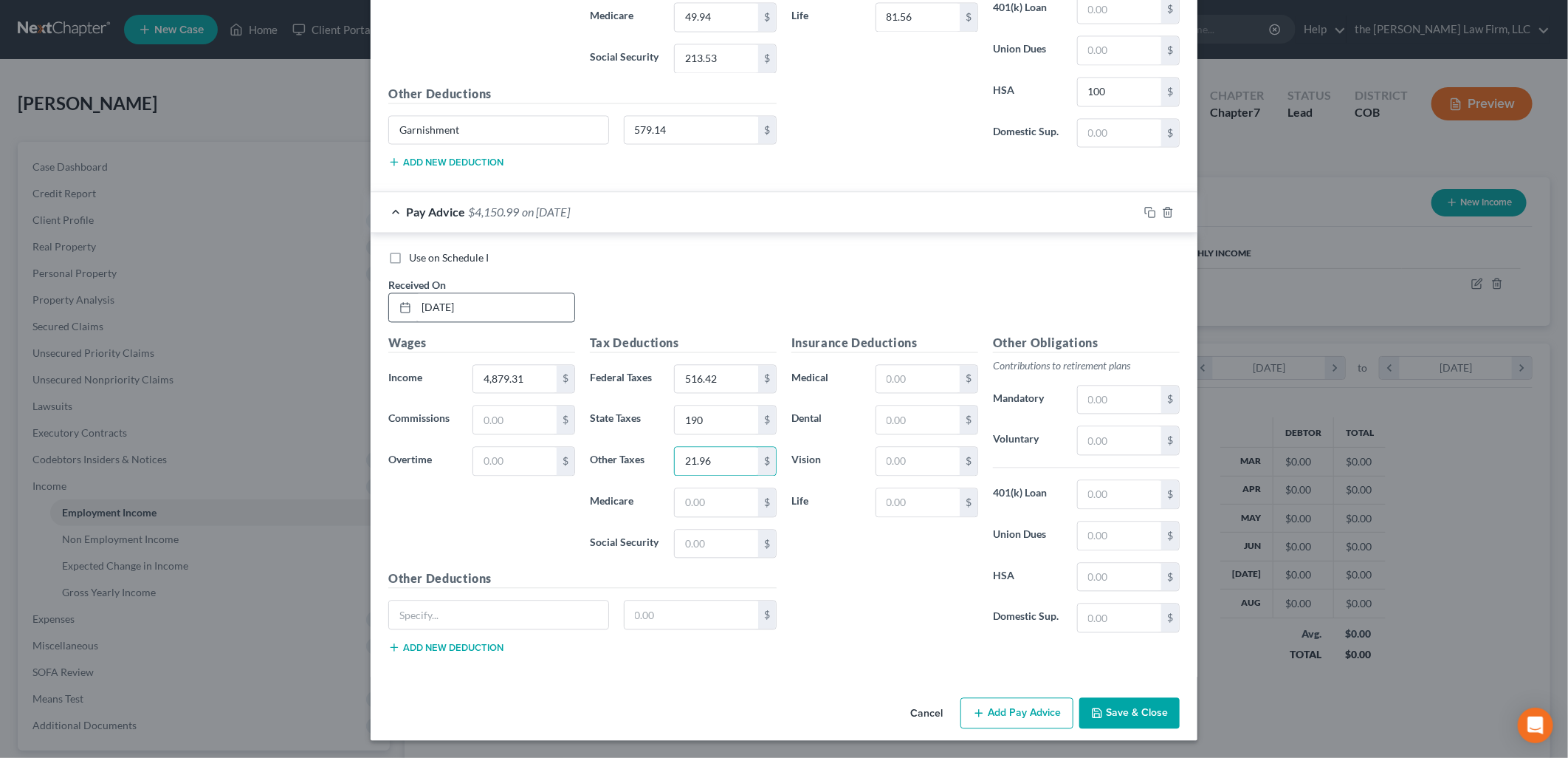
type input "21.96"
type input "65.43"
type input "279.79"
paste input "Garnishment"
type input "Garnishment"
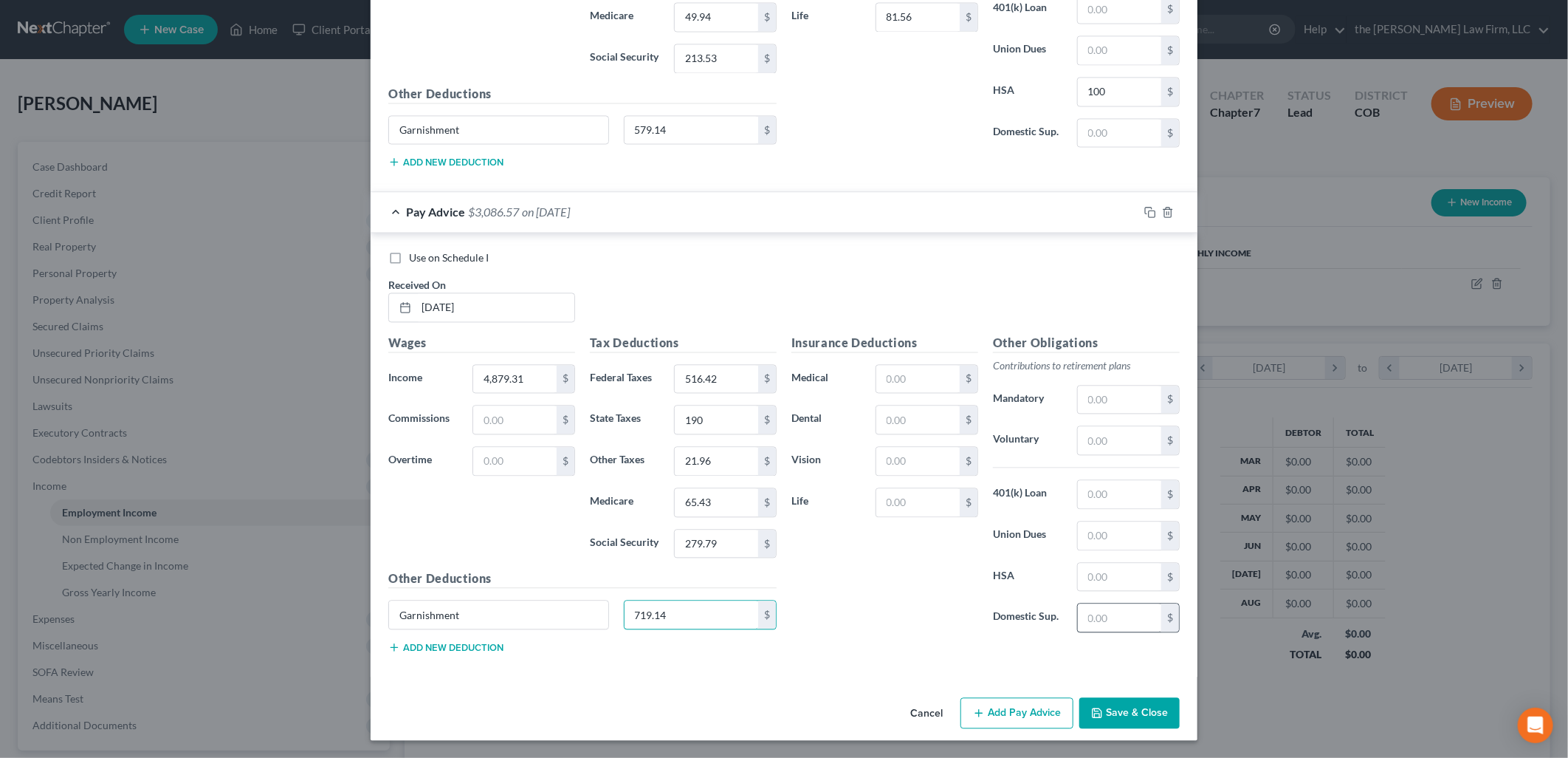
type input "719.14"
click at [497, 415] on input "text" at bounding box center [515, 419] width 84 height 28
type input "957.60"
type input "210"
type input "52"
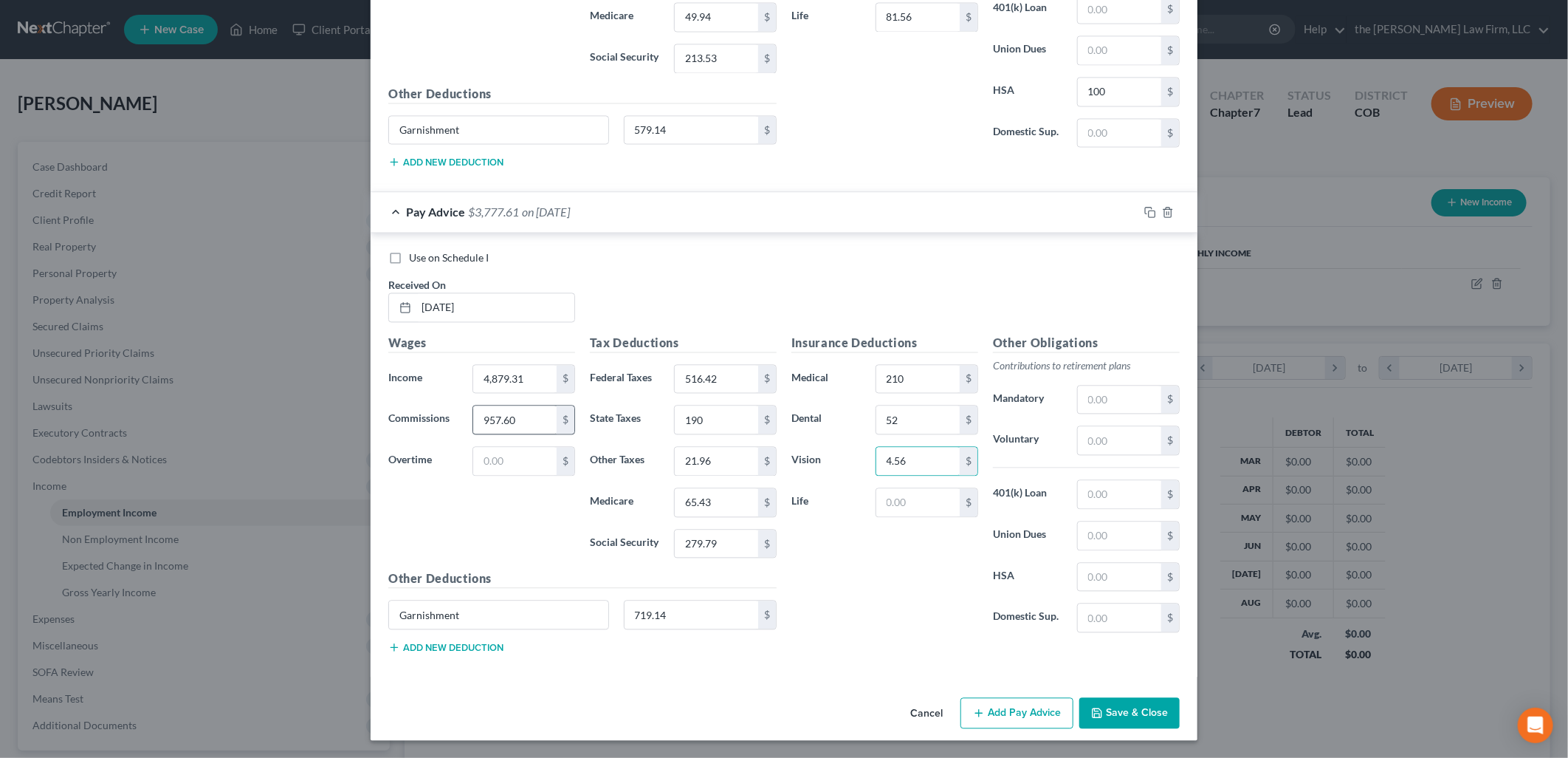
type input "4.56"
type input "81.56"
type input "100"
click at [1024, 717] on button "Add Pay Advice" at bounding box center [1017, 713] width 113 height 31
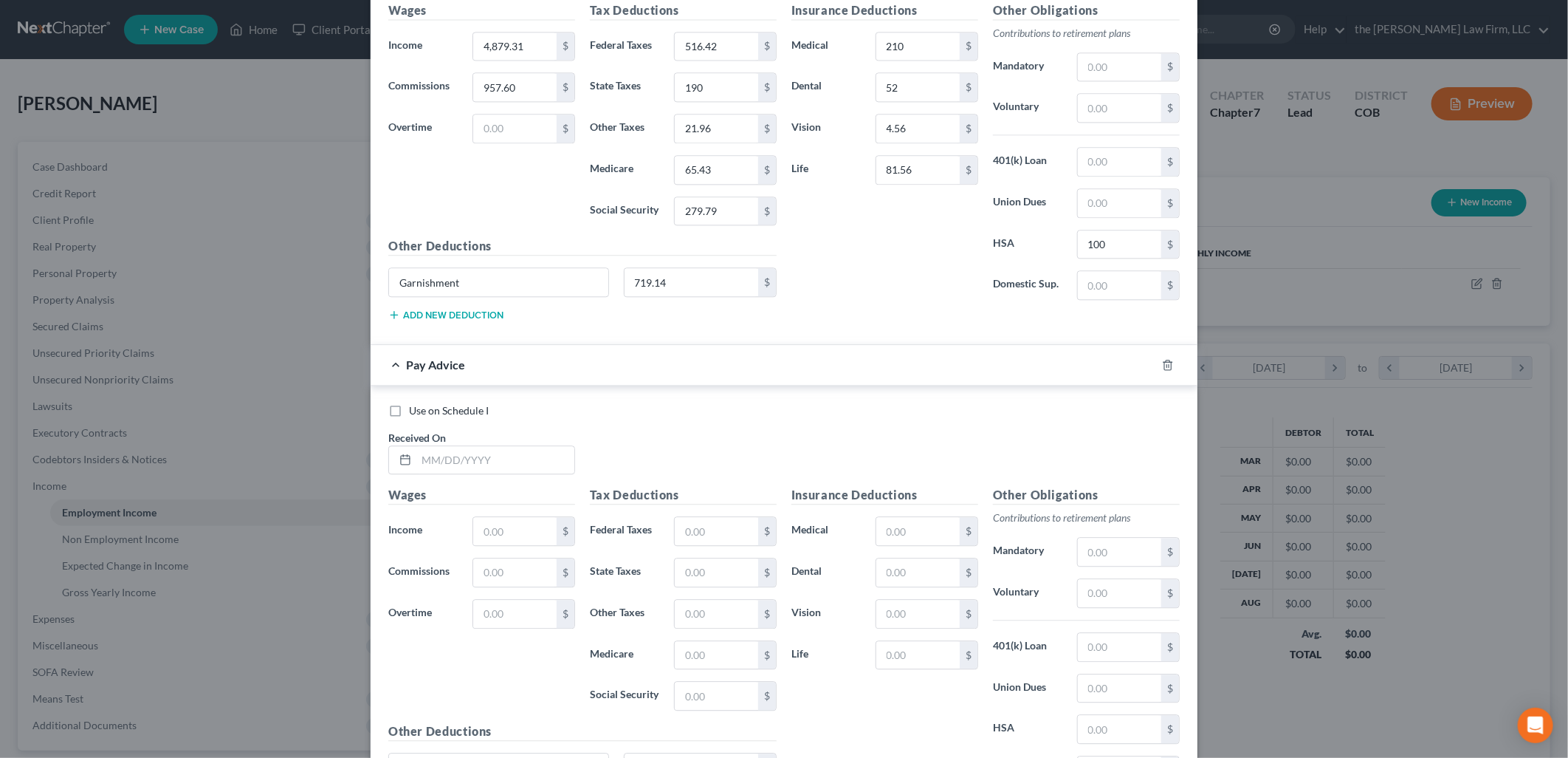
scroll to position [2220, 0]
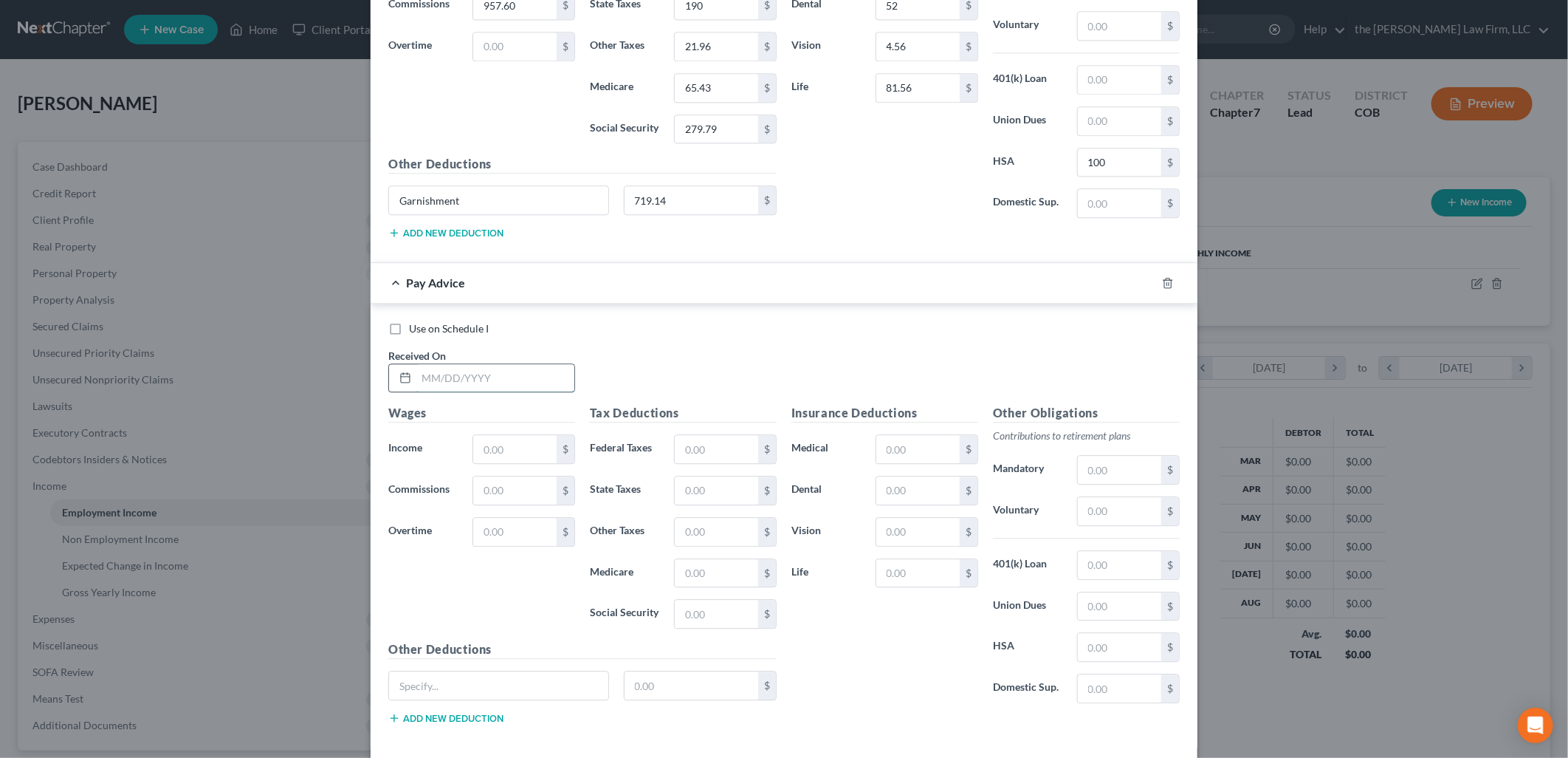
click at [445, 380] on input "text" at bounding box center [495, 378] width 158 height 28
type input "[DATE]"
type input "9,403.35"
type input "1,671.12"
type input "389"
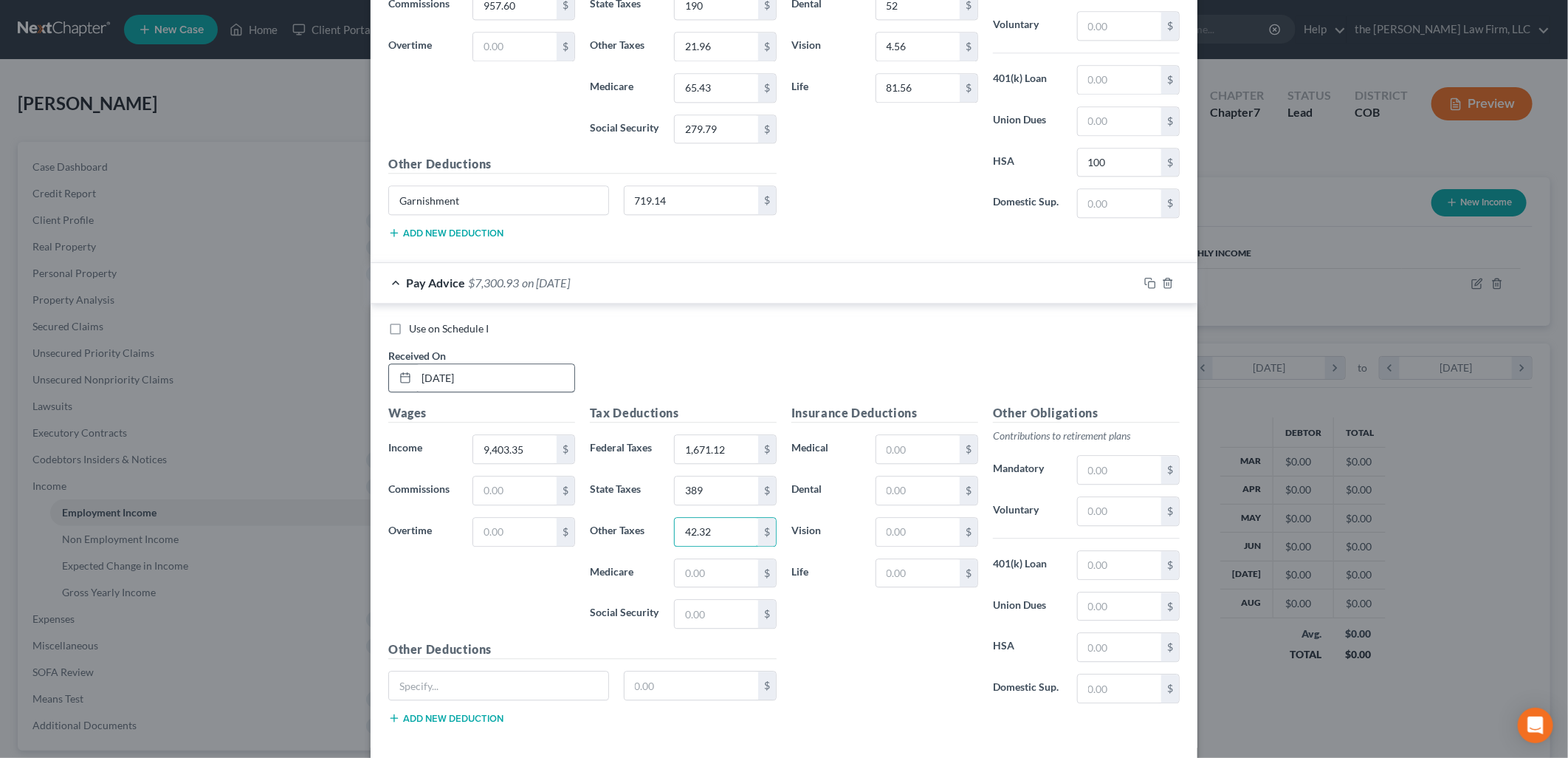
type input "42.32"
type input "131.03"
type input "560.28"
click at [548, 695] on input "text" at bounding box center [498, 685] width 219 height 28
paste input "Garnishment"
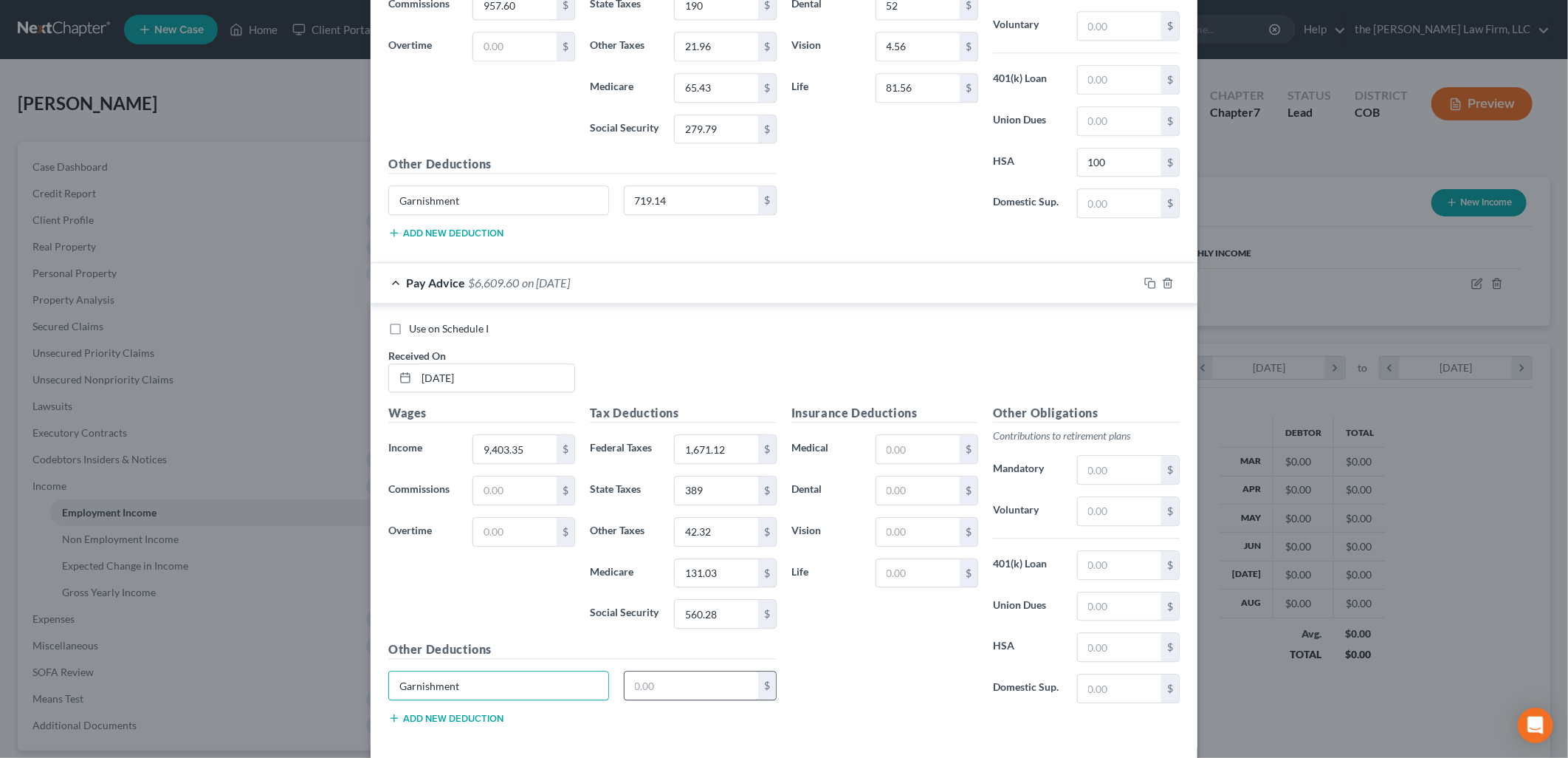
type input "Garnishment"
click at [640, 695] on input "text" at bounding box center [691, 685] width 134 height 28
type input "1,255.70"
click at [515, 493] on input "text" at bounding box center [515, 490] width 84 height 28
click at [933, 463] on input "text" at bounding box center [918, 449] width 84 height 28
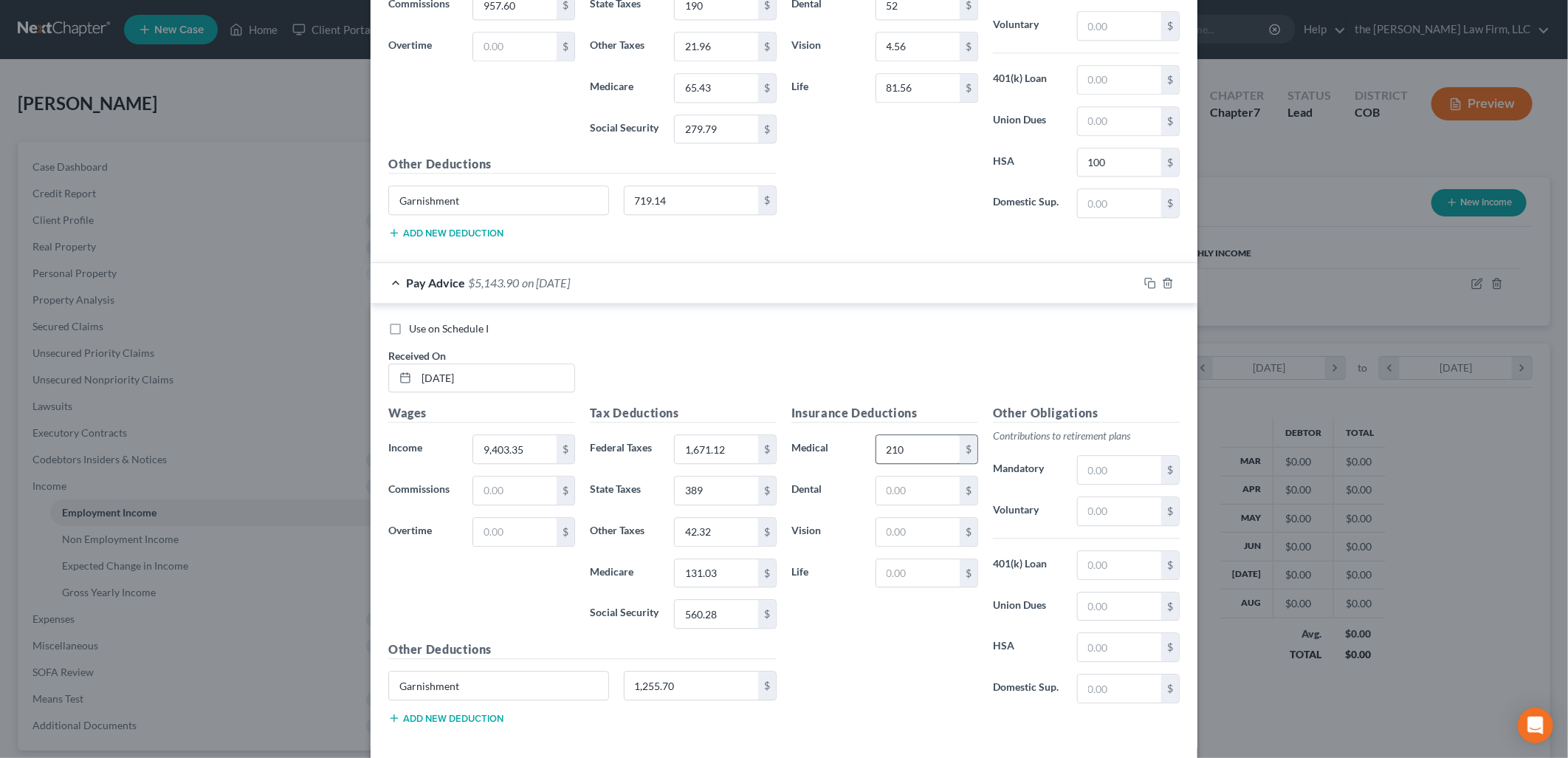
type input "210"
type input "52"
type input "4.56"
type input "81.56"
type input "100"
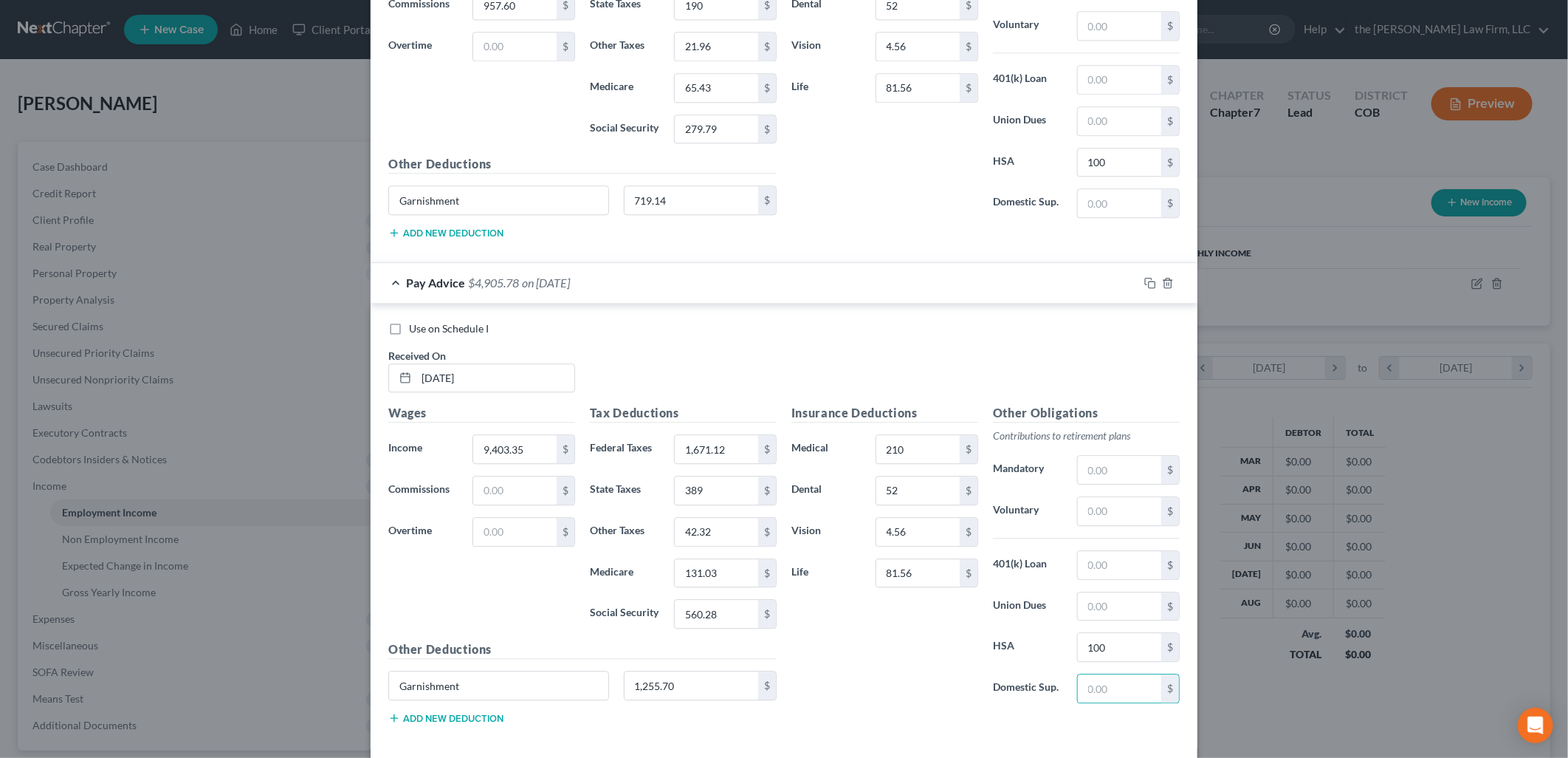
click at [907, 653] on div "Insurance Deductions Medical 210 $ Dental 52 $ Vision 4.56 $ Life 81.56 $" at bounding box center [885, 559] width 202 height 311
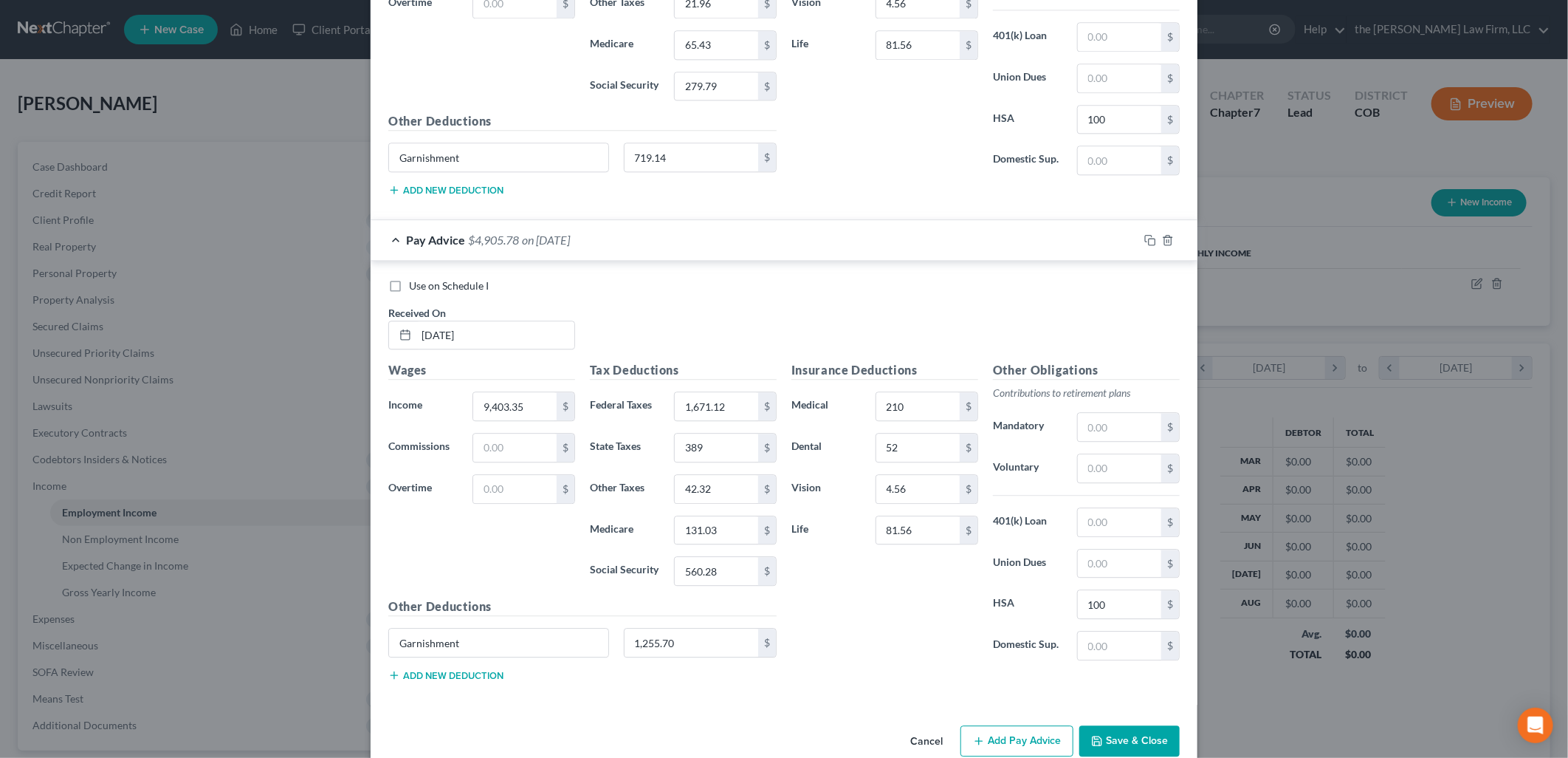
scroll to position [2298, 0]
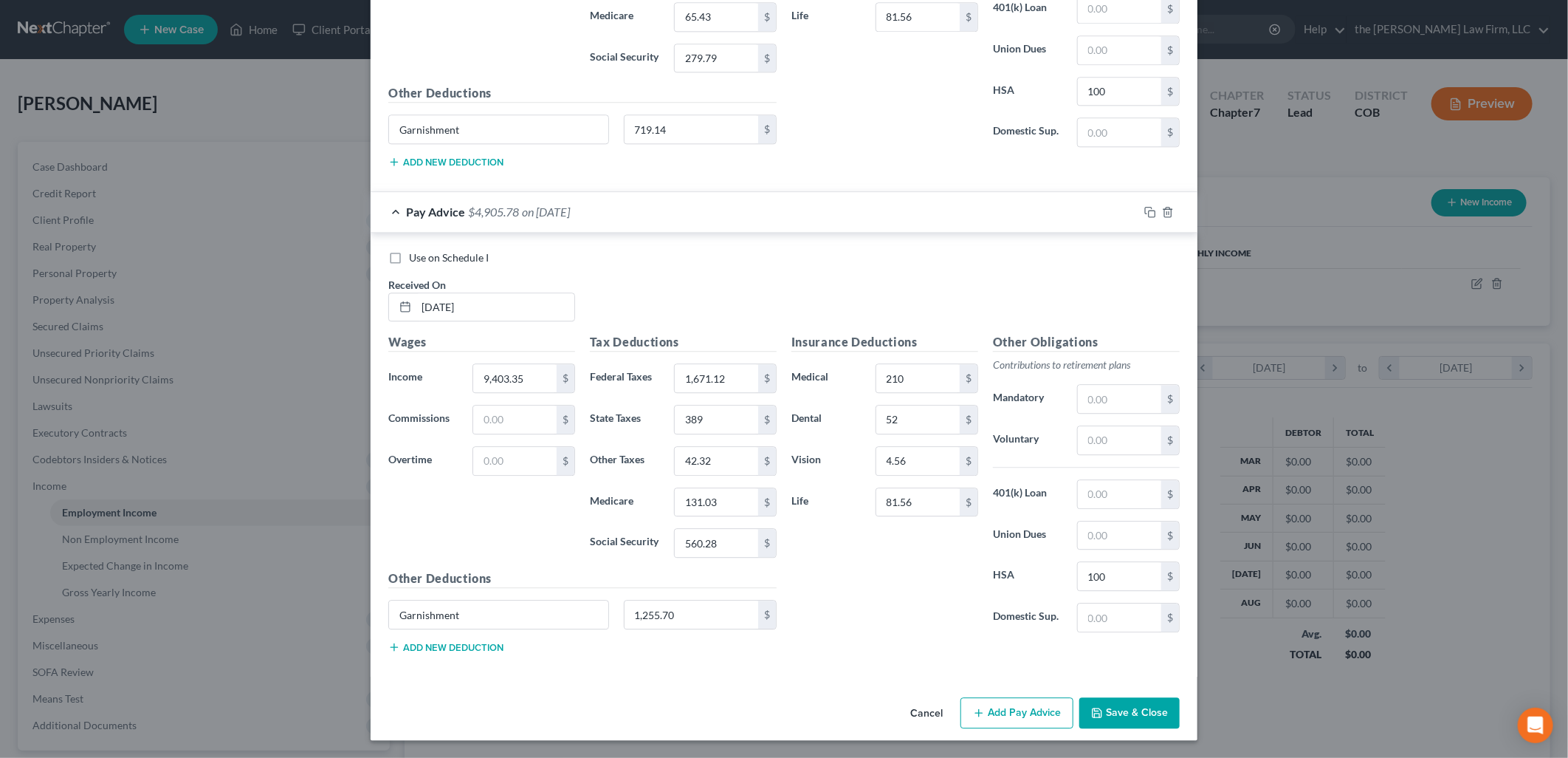
click at [823, 288] on div "Use on Schedule I Received On * [DATE]" at bounding box center [783, 292] width 806 height 84
click at [1162, 209] on icon "button" at bounding box center [1167, 212] width 12 height 12
click at [986, 709] on button "Add Pay Advice" at bounding box center [1017, 713] width 113 height 31
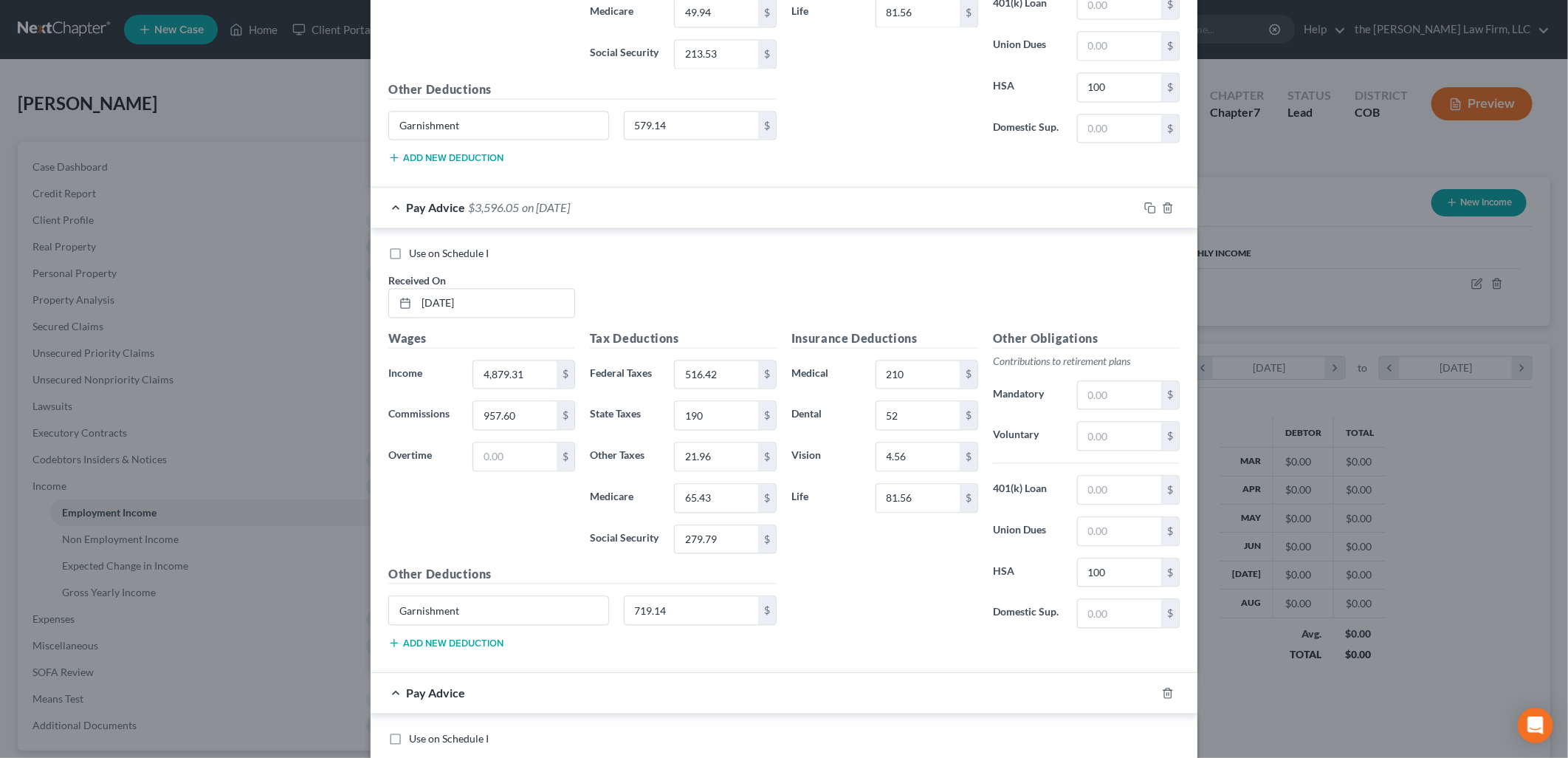
scroll to position [2298, 0]
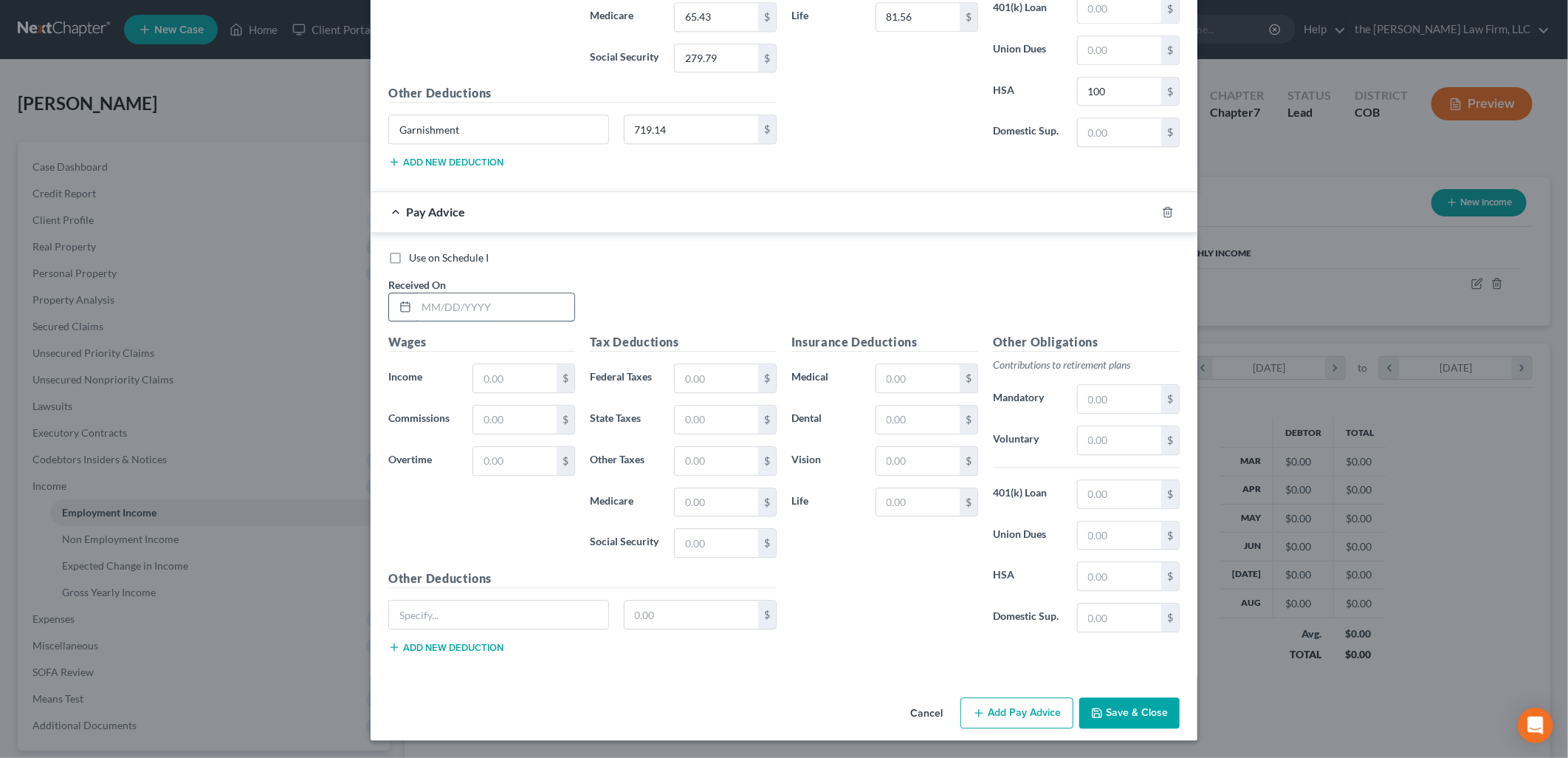
click at [459, 313] on input "text" at bounding box center [495, 307] width 158 height 28
type input "[DATE]"
type input "9,403.35"
type input "1,671.12"
type input "389"
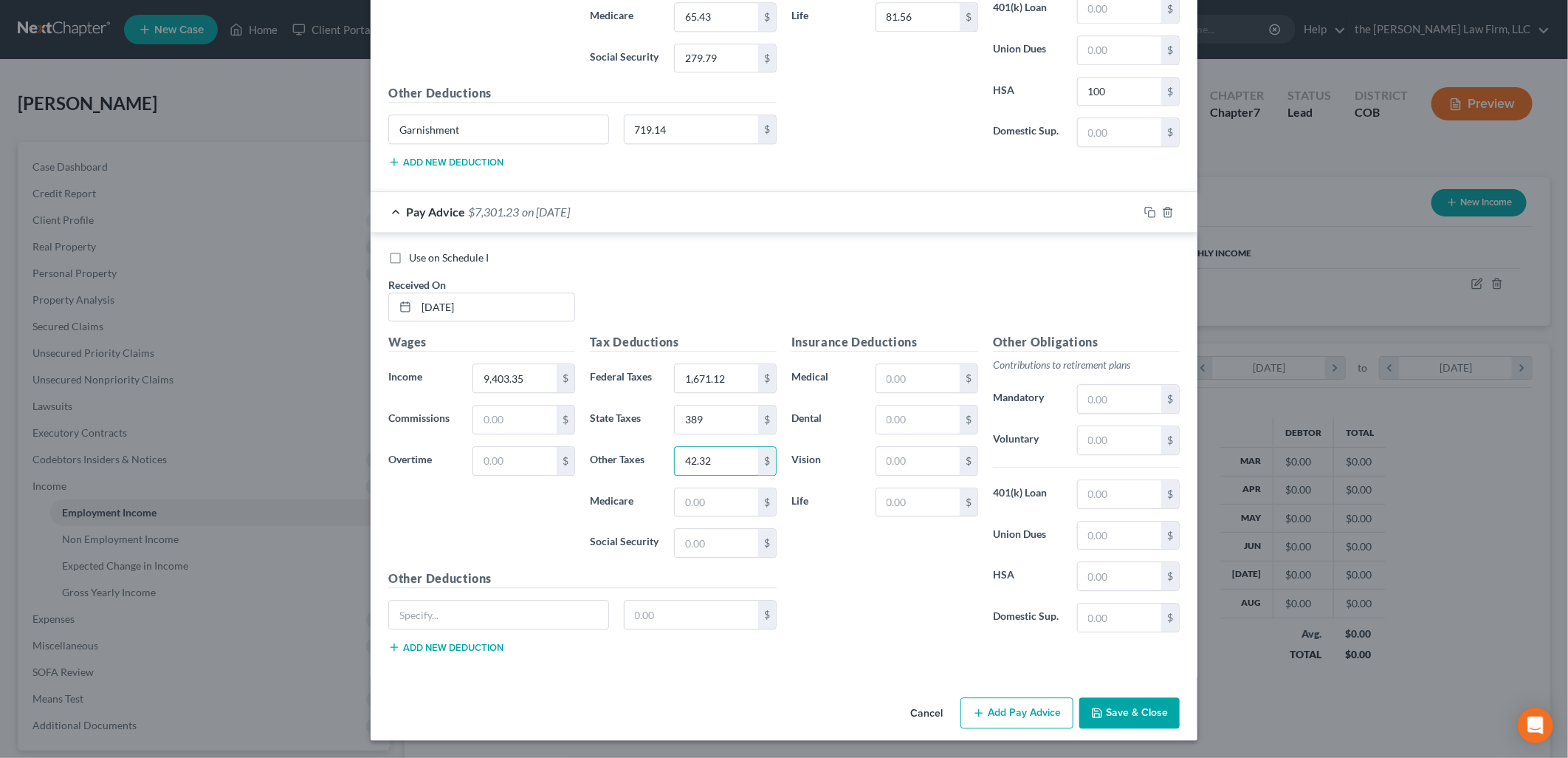
type input "42.32"
type input "131.03"
type input "560.28"
paste input "Garnishment"
type input "Garnishment"
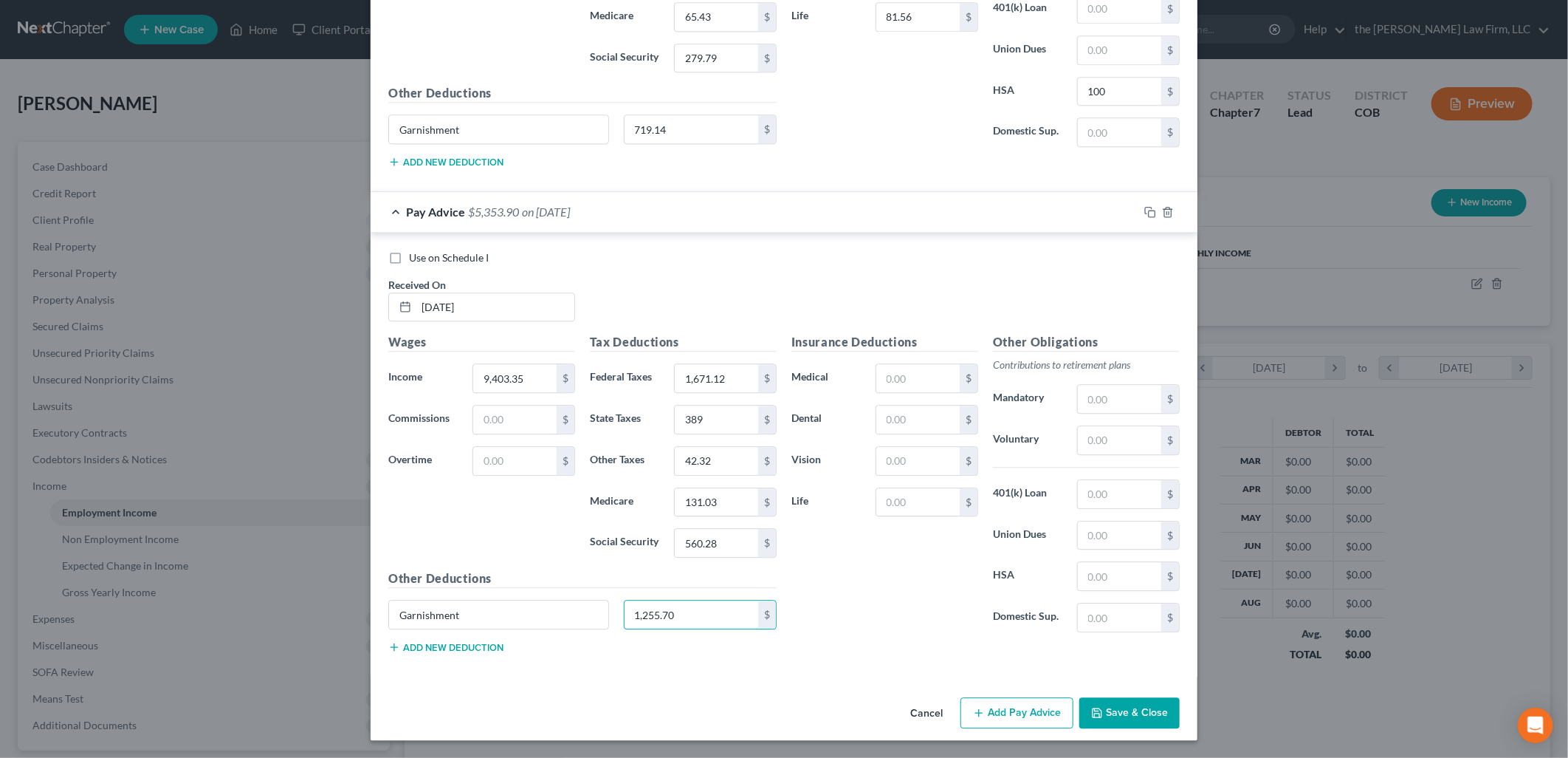
type input "1,255.70"
click at [905, 378] on input "text" at bounding box center [918, 378] width 84 height 28
type input "210"
type input "52"
type input "4.56"
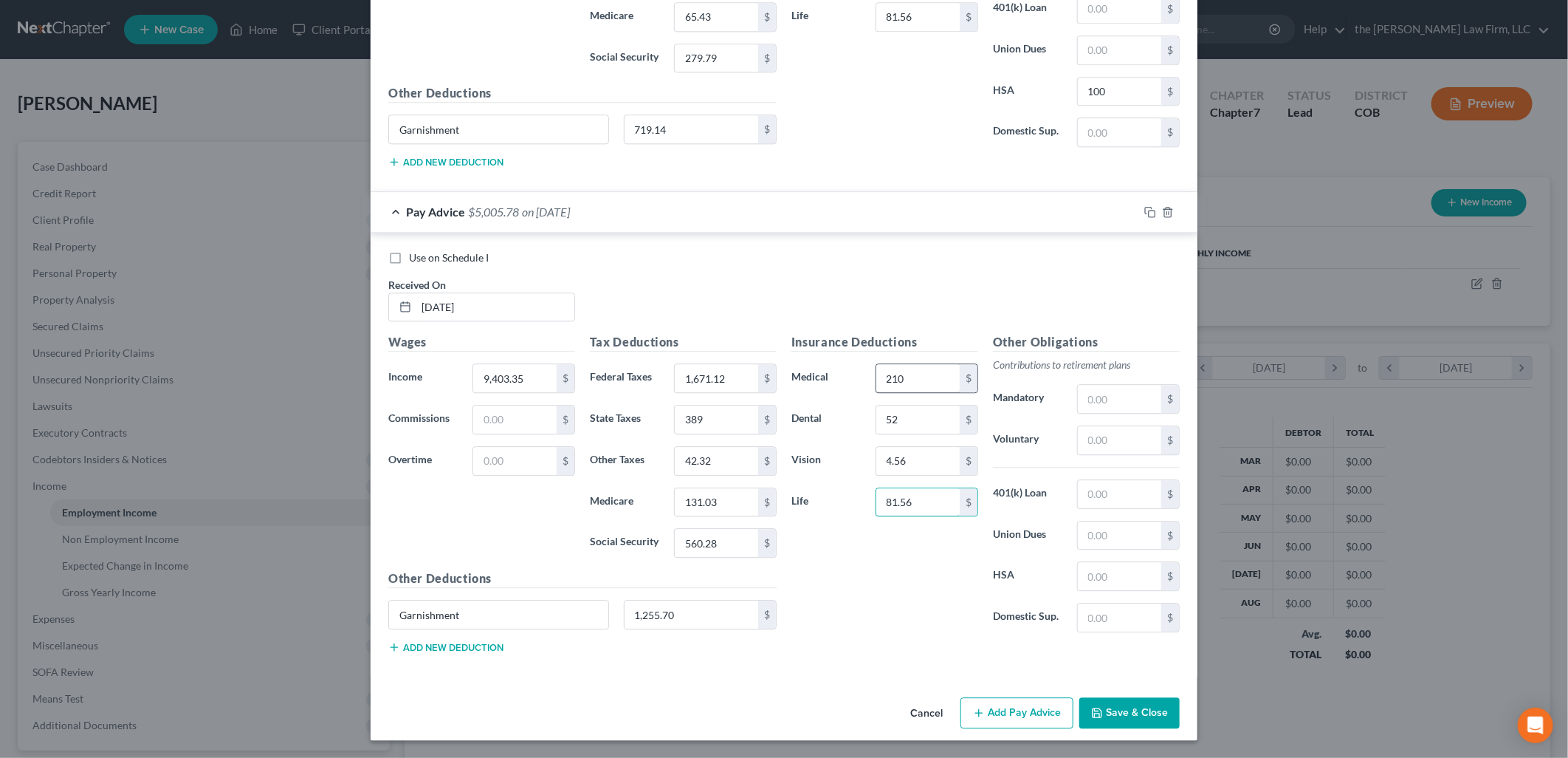
type input "81.56"
click at [838, 255] on div "Use on Schedule I" at bounding box center [783, 257] width 791 height 15
click at [482, 417] on input "text" at bounding box center [515, 419] width 84 height 28
click at [740, 268] on div "Use on Schedule I Received On * [DATE]" at bounding box center [783, 292] width 806 height 84
click at [528, 426] on input "217.17" at bounding box center [515, 419] width 84 height 28
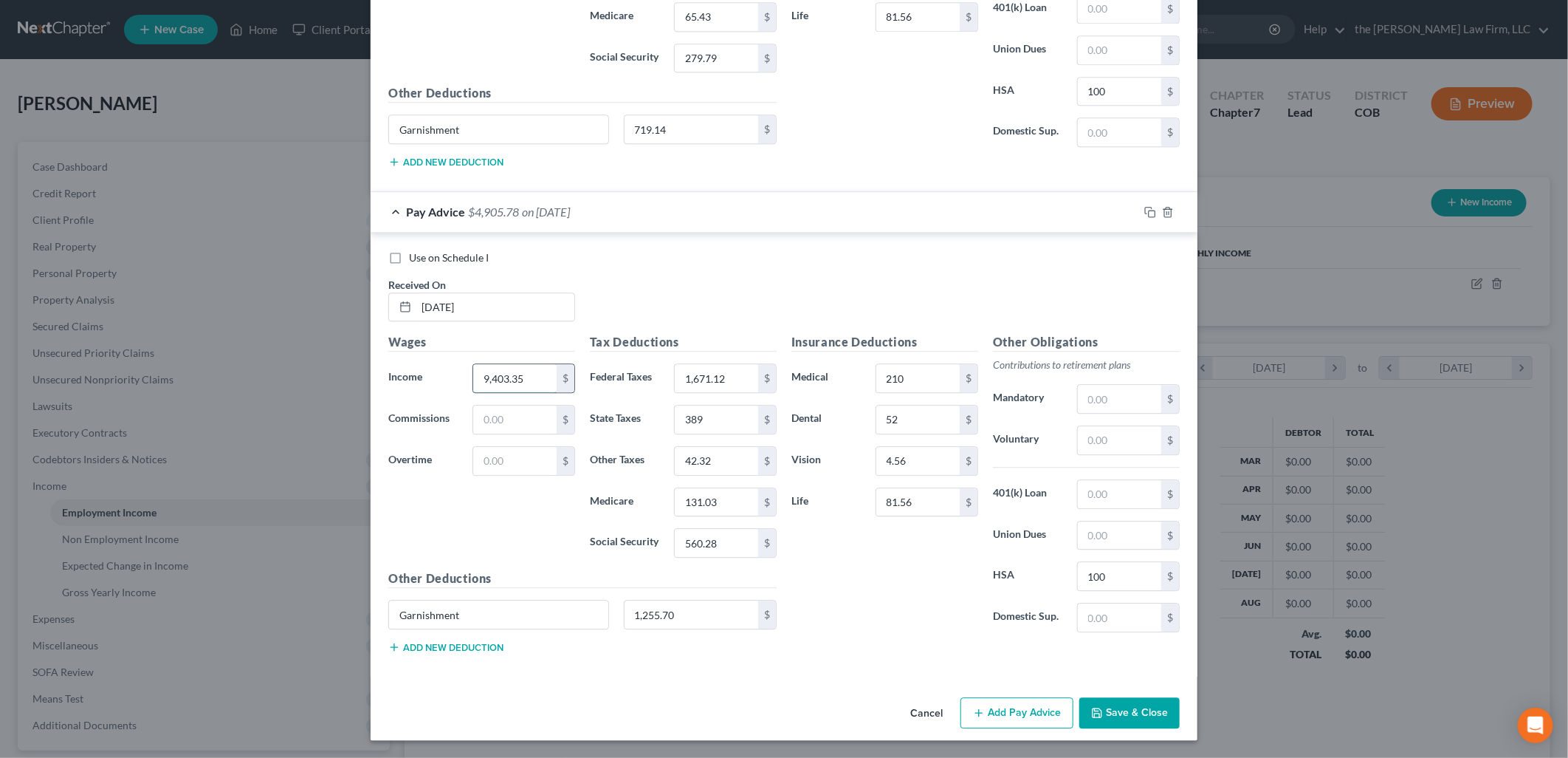
click at [506, 372] on input "9,403.35" at bounding box center [515, 378] width 84 height 28
click at [736, 269] on div "Use on Schedule I Received On * [DATE]" at bounding box center [783, 292] width 806 height 84
click at [999, 711] on button "Add Pay Advice" at bounding box center [1017, 713] width 113 height 31
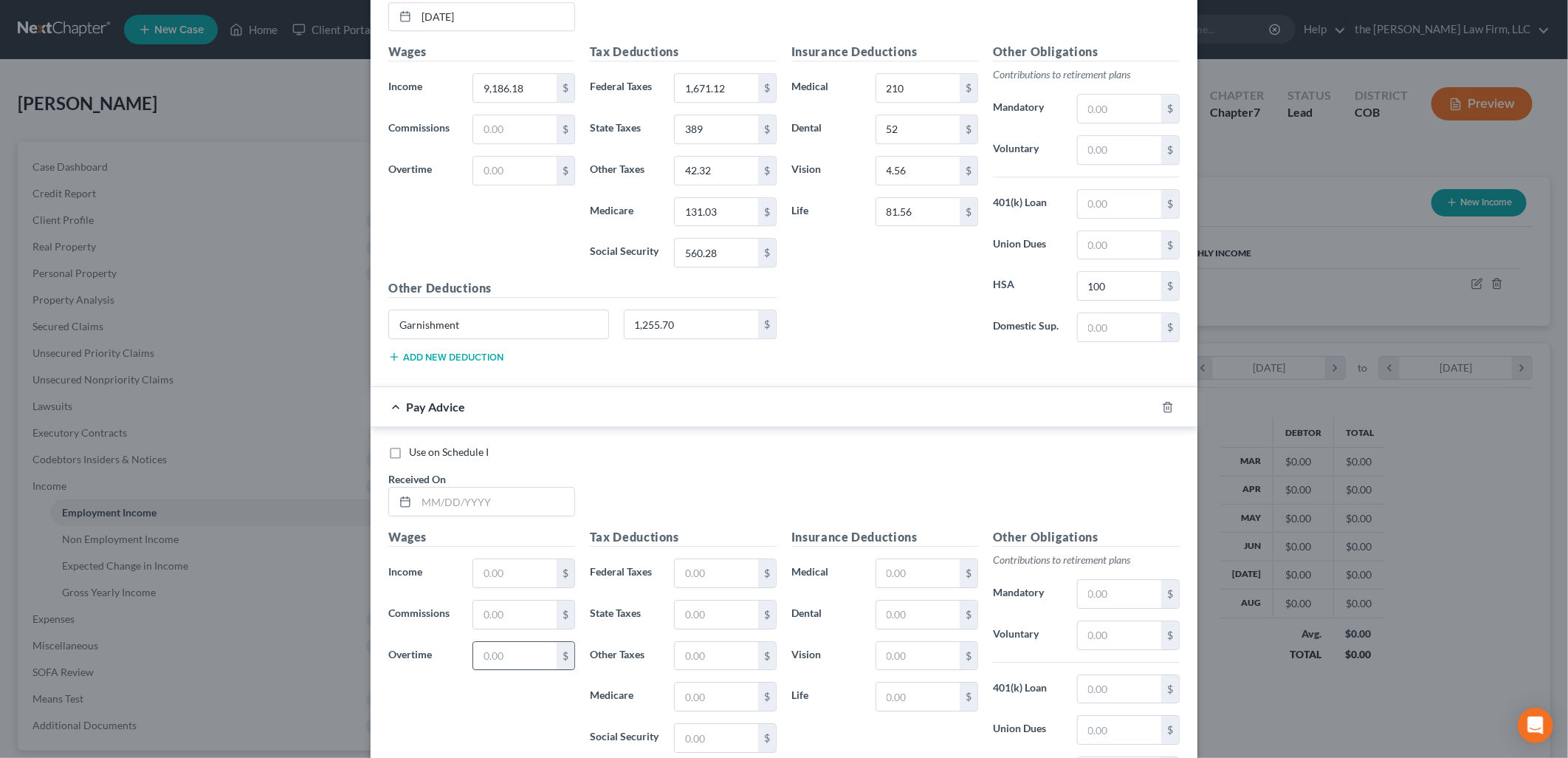
scroll to position [2782, 0]
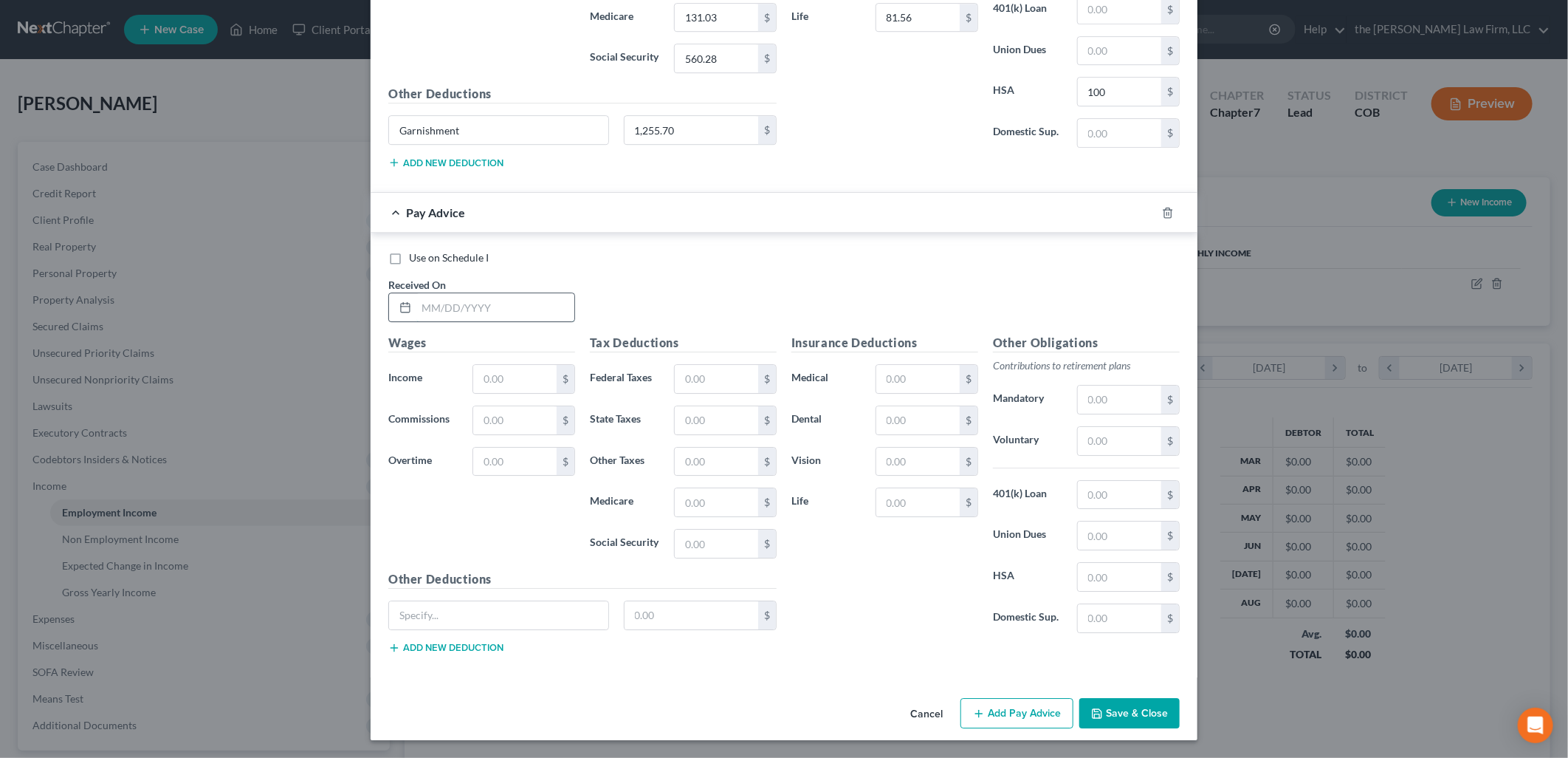
click at [451, 308] on input "text" at bounding box center [495, 307] width 158 height 28
paste input "Garnishment"
drag, startPoint x: 215, startPoint y: 606, endPoint x: 1, endPoint y: 581, distance: 215.5
click at [0, 580] on html "Home New Case Client Portal Directory Cases DebtorCC the [PERSON_NAME] Law Firm…" at bounding box center [784, 445] width 1568 height 892
click at [907, 377] on input "text" at bounding box center [918, 378] width 84 height 28
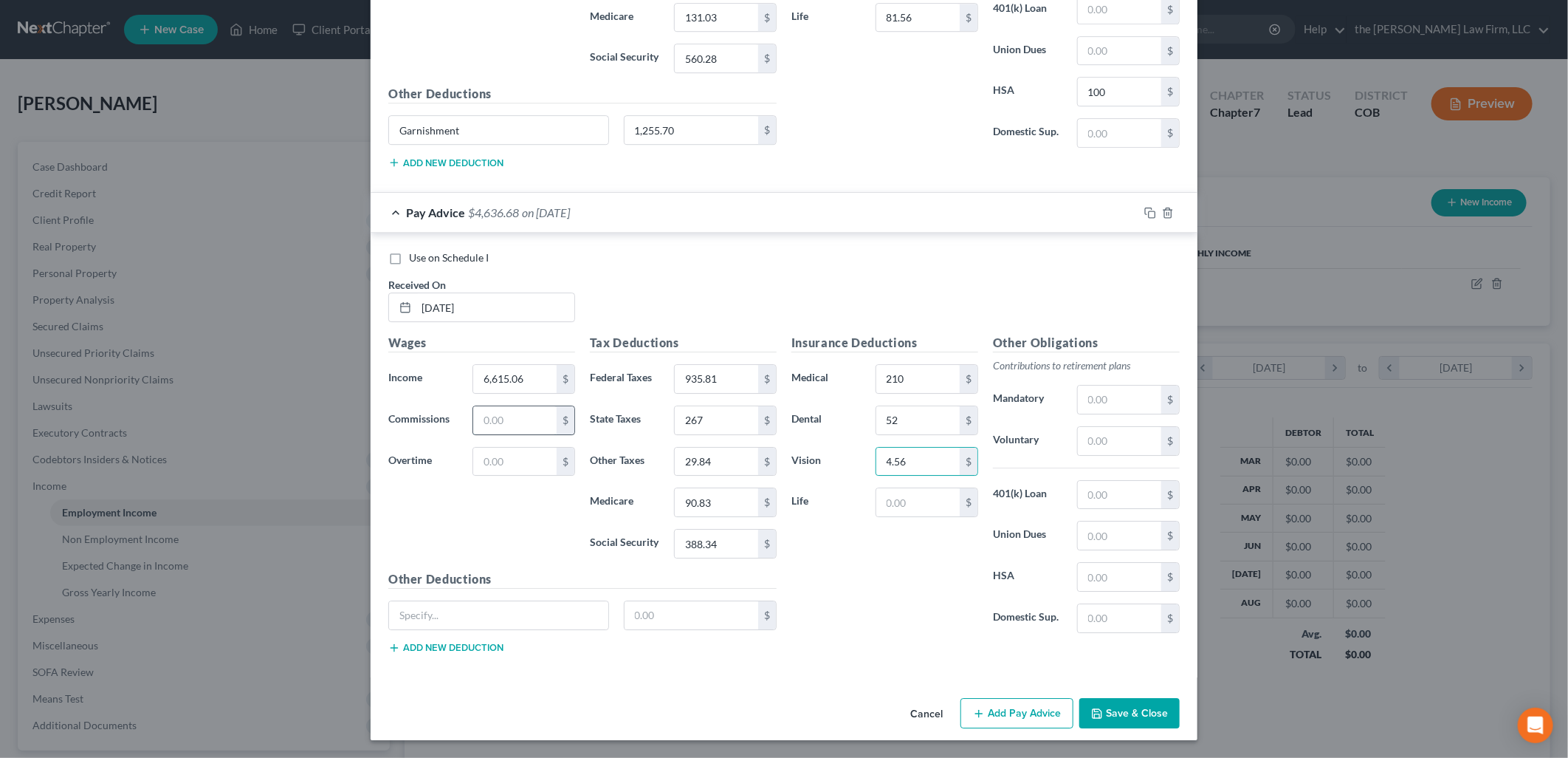
click at [473, 416] on input "text" at bounding box center [515, 420] width 84 height 28
click at [923, 498] on input "text" at bounding box center [918, 502] width 84 height 28
click at [1132, 564] on input "text" at bounding box center [1119, 576] width 84 height 28
click at [1017, 726] on button "Add Pay Advice" at bounding box center [1017, 713] width 113 height 31
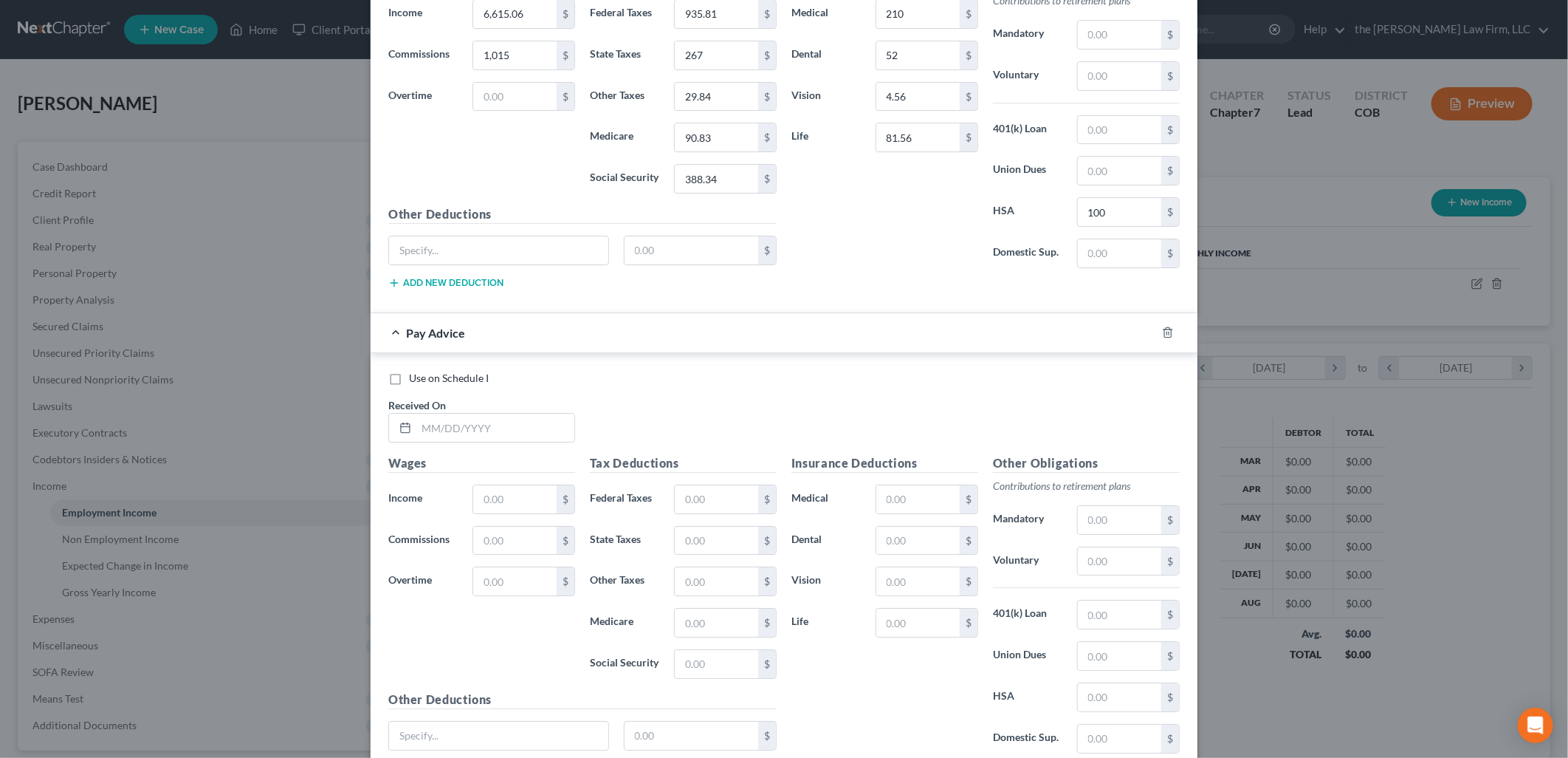
scroll to position [3269, 0]
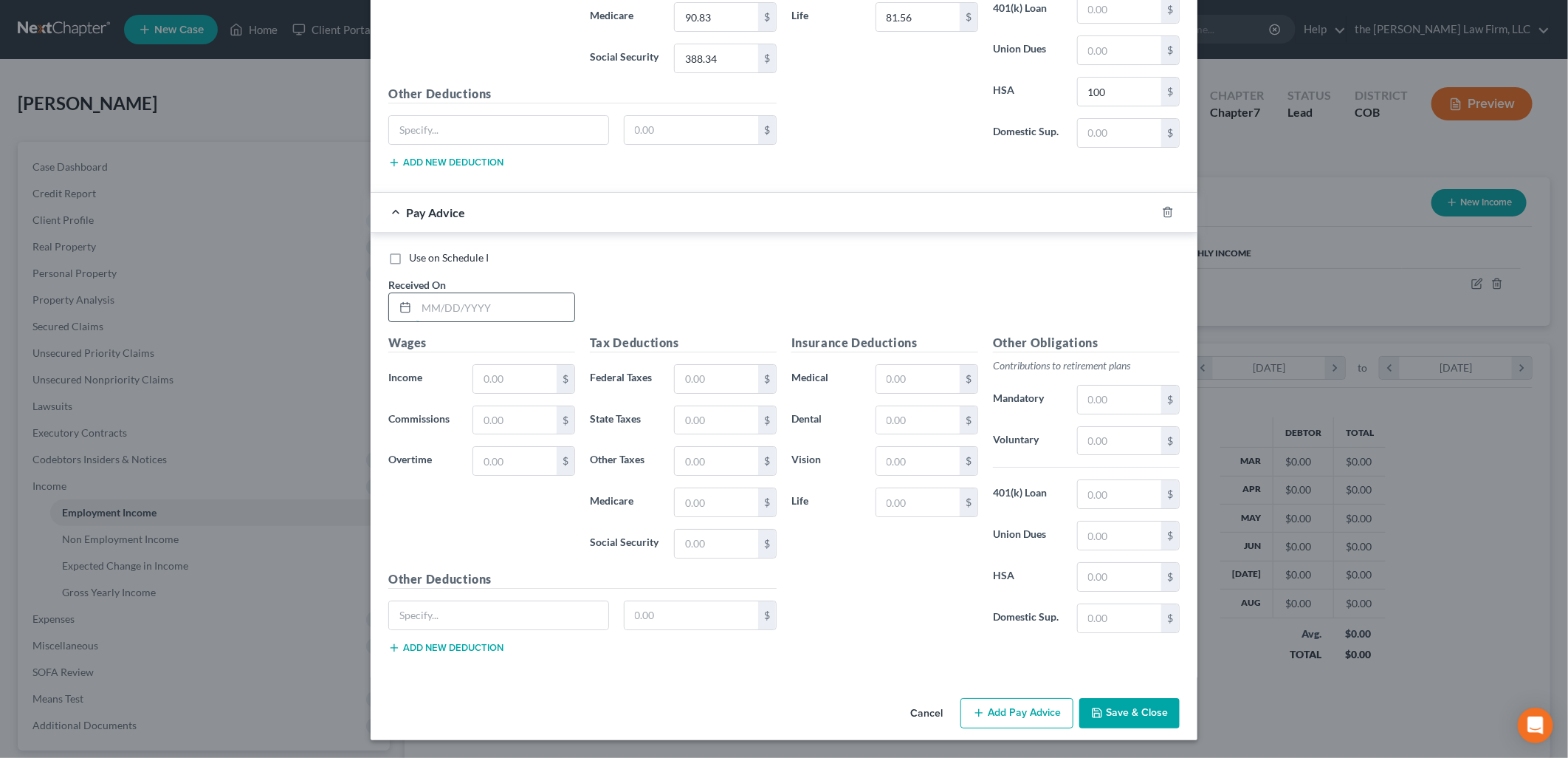
click at [471, 304] on input "text" at bounding box center [495, 307] width 158 height 28
paste input "Garnishment"
click at [887, 374] on input "text" at bounding box center [918, 378] width 84 height 28
click at [921, 412] on input "text" at bounding box center [918, 420] width 84 height 28
click at [992, 709] on button "Add Pay Advice" at bounding box center [1017, 713] width 113 height 31
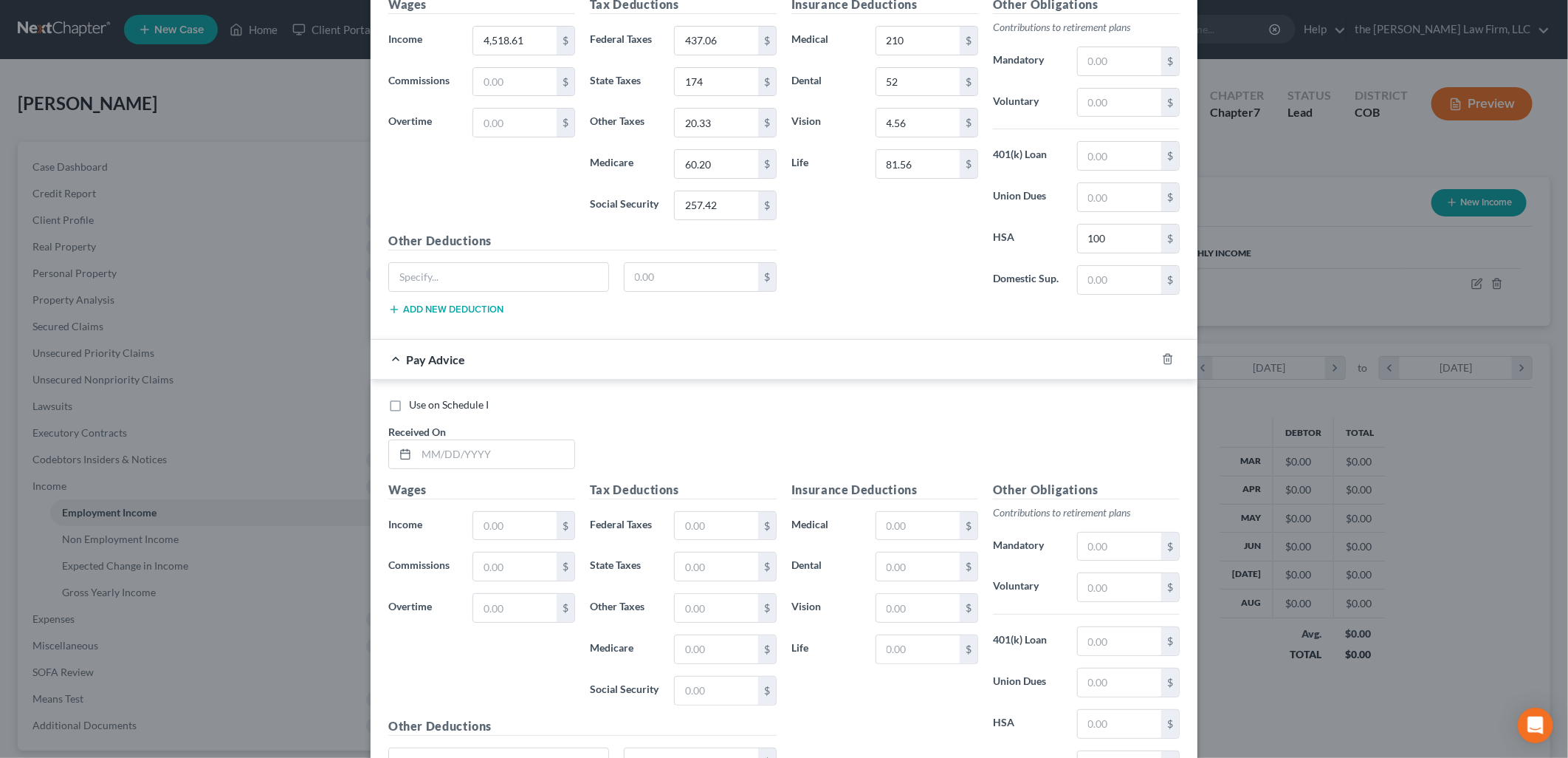
scroll to position [3755, 0]
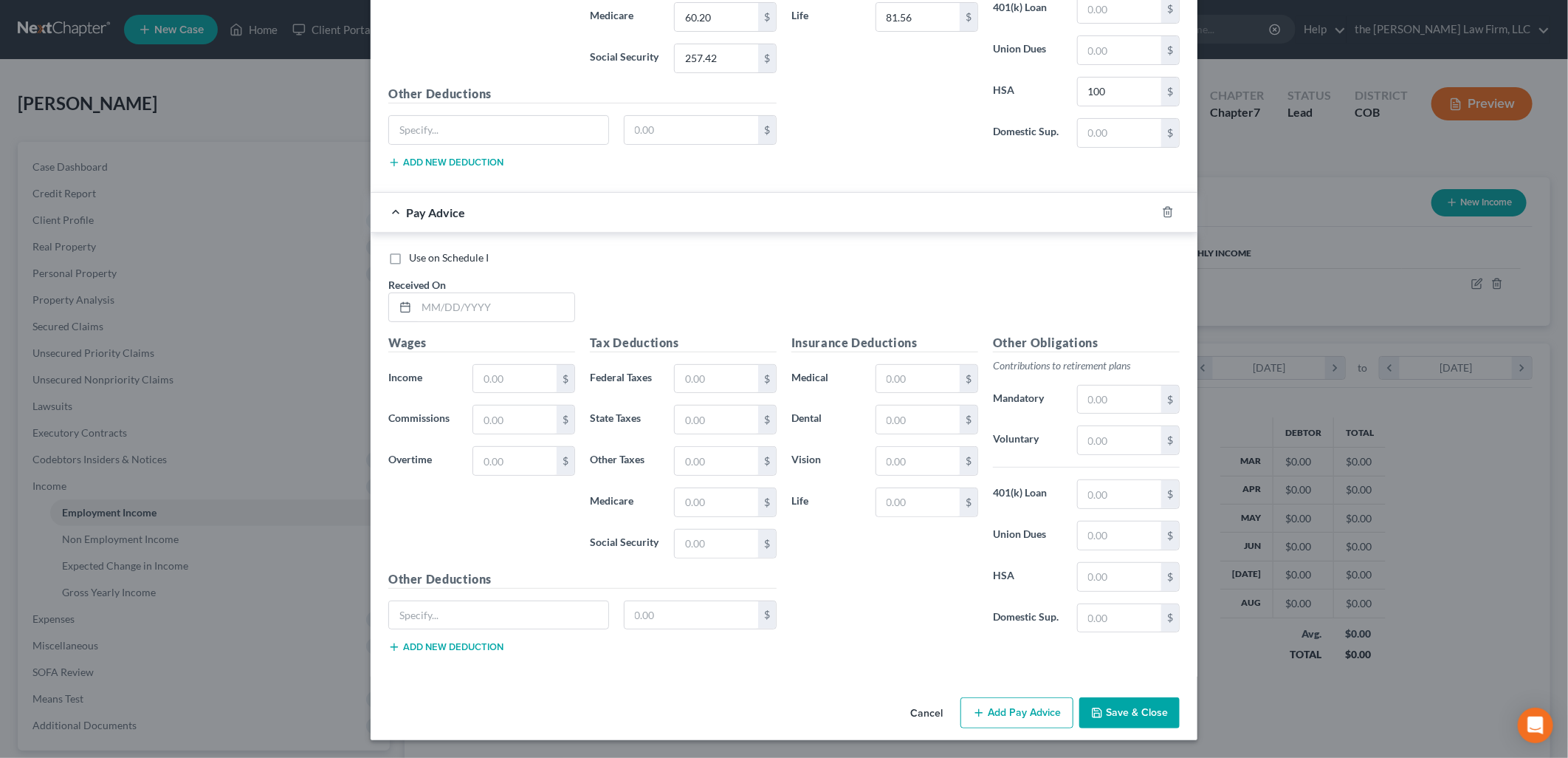
click at [470, 289] on div "Received On *" at bounding box center [481, 300] width 202 height 45
click at [491, 308] on input "text" at bounding box center [495, 307] width 158 height 28
click at [918, 373] on input "text" at bounding box center [918, 378] width 84 height 28
click at [519, 406] on input "text" at bounding box center [515, 419] width 84 height 28
click at [819, 297] on div "Use on Schedule I Received On * [DATE]" at bounding box center [783, 292] width 806 height 84
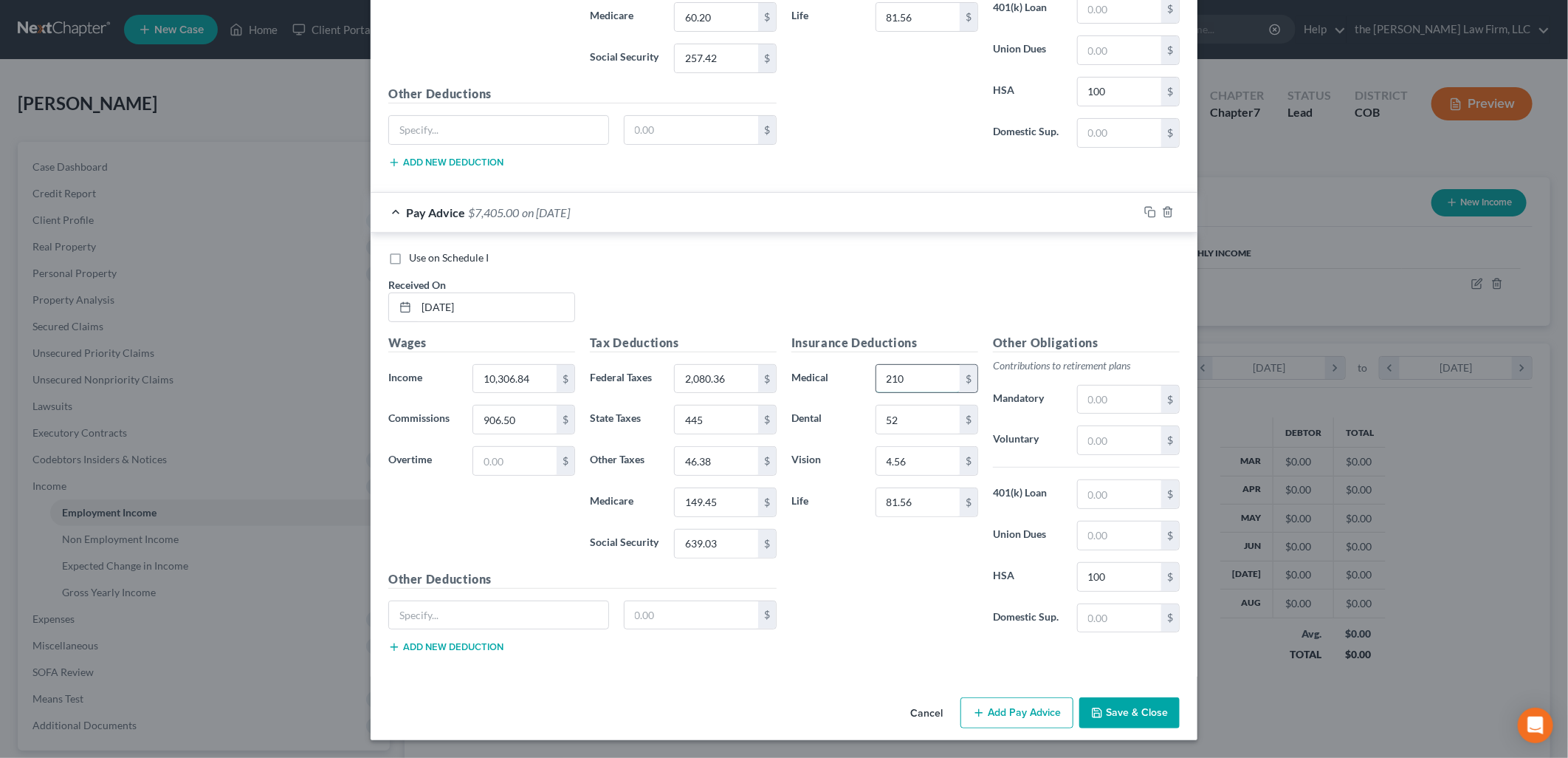
click at [941, 377] on input "210" at bounding box center [918, 378] width 84 height 28
click at [930, 416] on input "52" at bounding box center [918, 419] width 84 height 28
click at [917, 459] on input "4.56" at bounding box center [918, 461] width 84 height 28
click at [918, 498] on input "81.56" at bounding box center [918, 502] width 84 height 28
click at [1115, 576] on input "100" at bounding box center [1119, 576] width 84 height 28
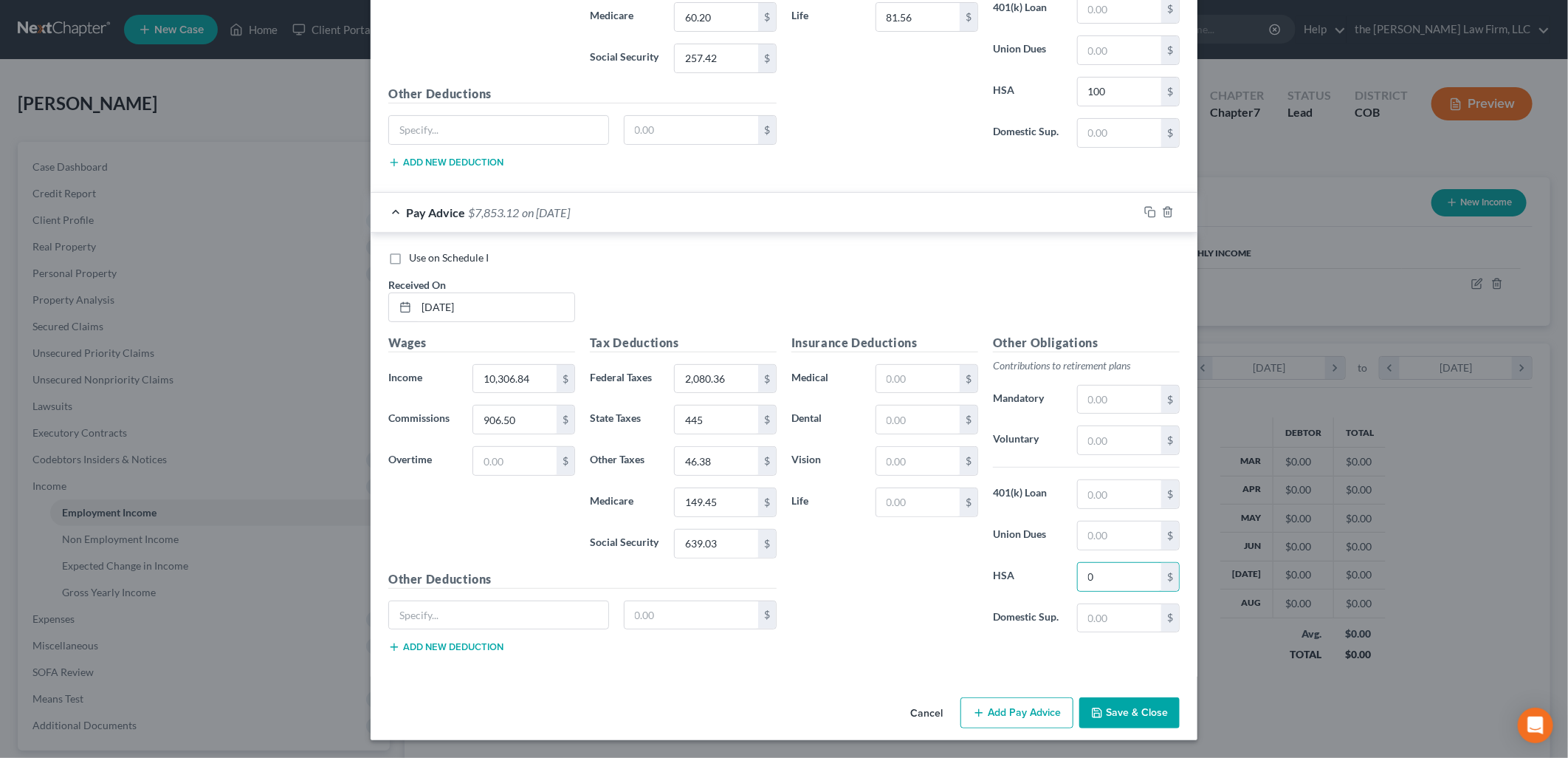
click at [969, 573] on div "Insurance Deductions Medical $ Dental $ Vision $ Life $" at bounding box center [885, 489] width 202 height 311
click at [1044, 722] on button "Add Pay Advice" at bounding box center [1017, 713] width 113 height 31
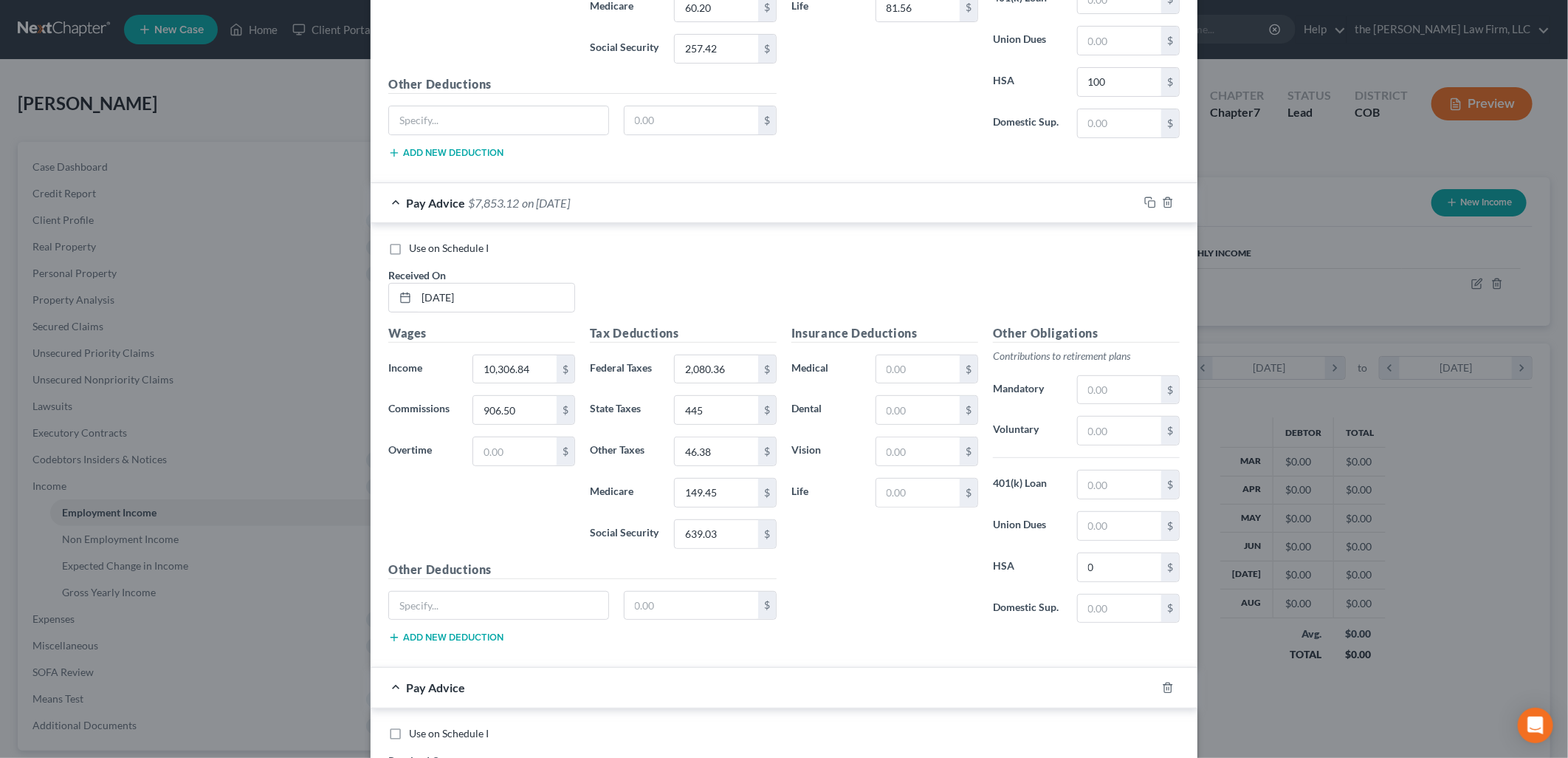
scroll to position [4242, 0]
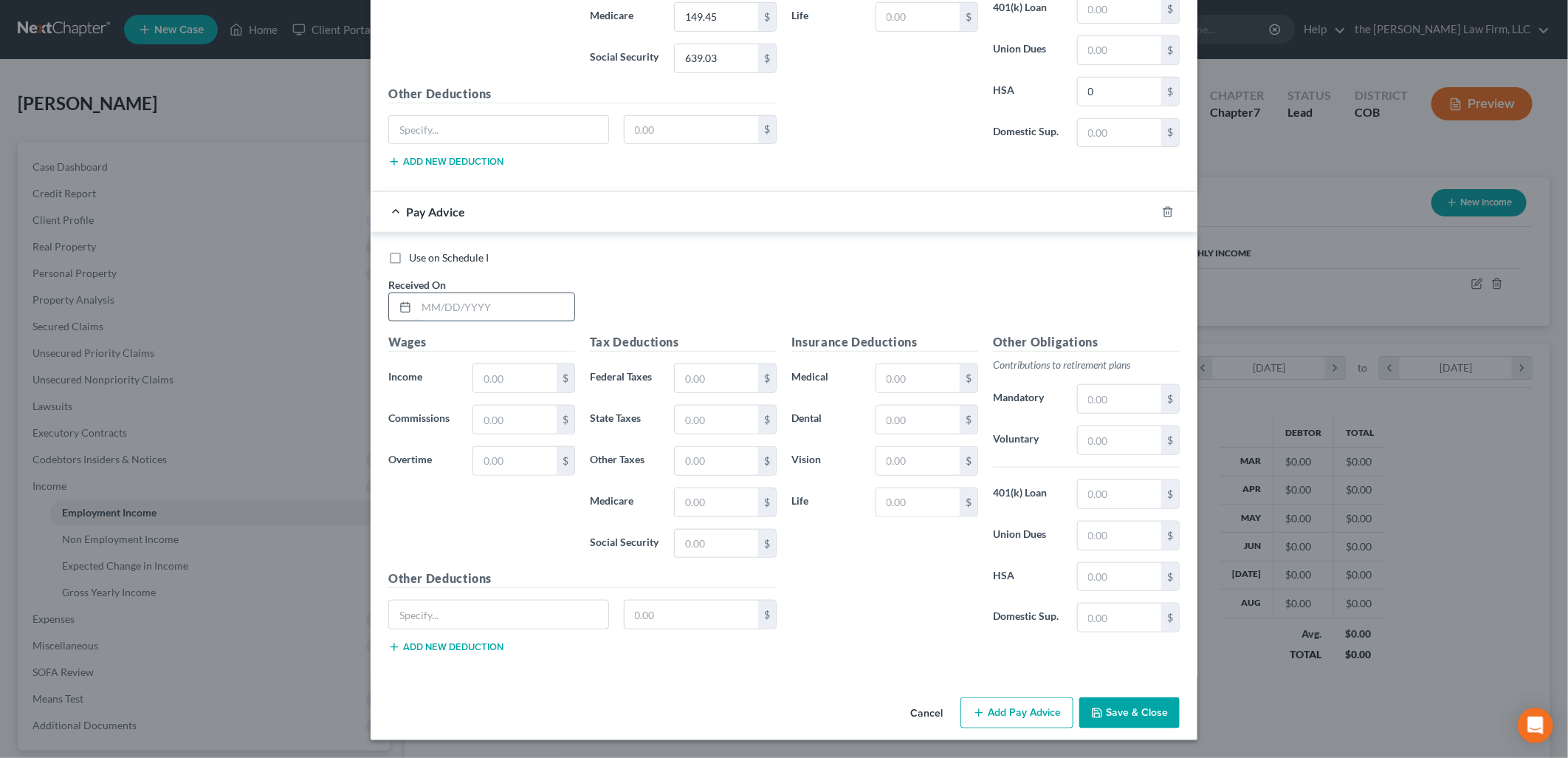
click at [490, 307] on input "text" at bounding box center [495, 307] width 158 height 28
click at [490, 307] on input "5/16" at bounding box center [495, 307] width 158 height 28
click at [729, 424] on input "18.43" at bounding box center [717, 419] width 84 height 28
click at [896, 393] on div "$" at bounding box center [927, 378] width 103 height 29
click at [901, 368] on input "text" at bounding box center [918, 378] width 84 height 28
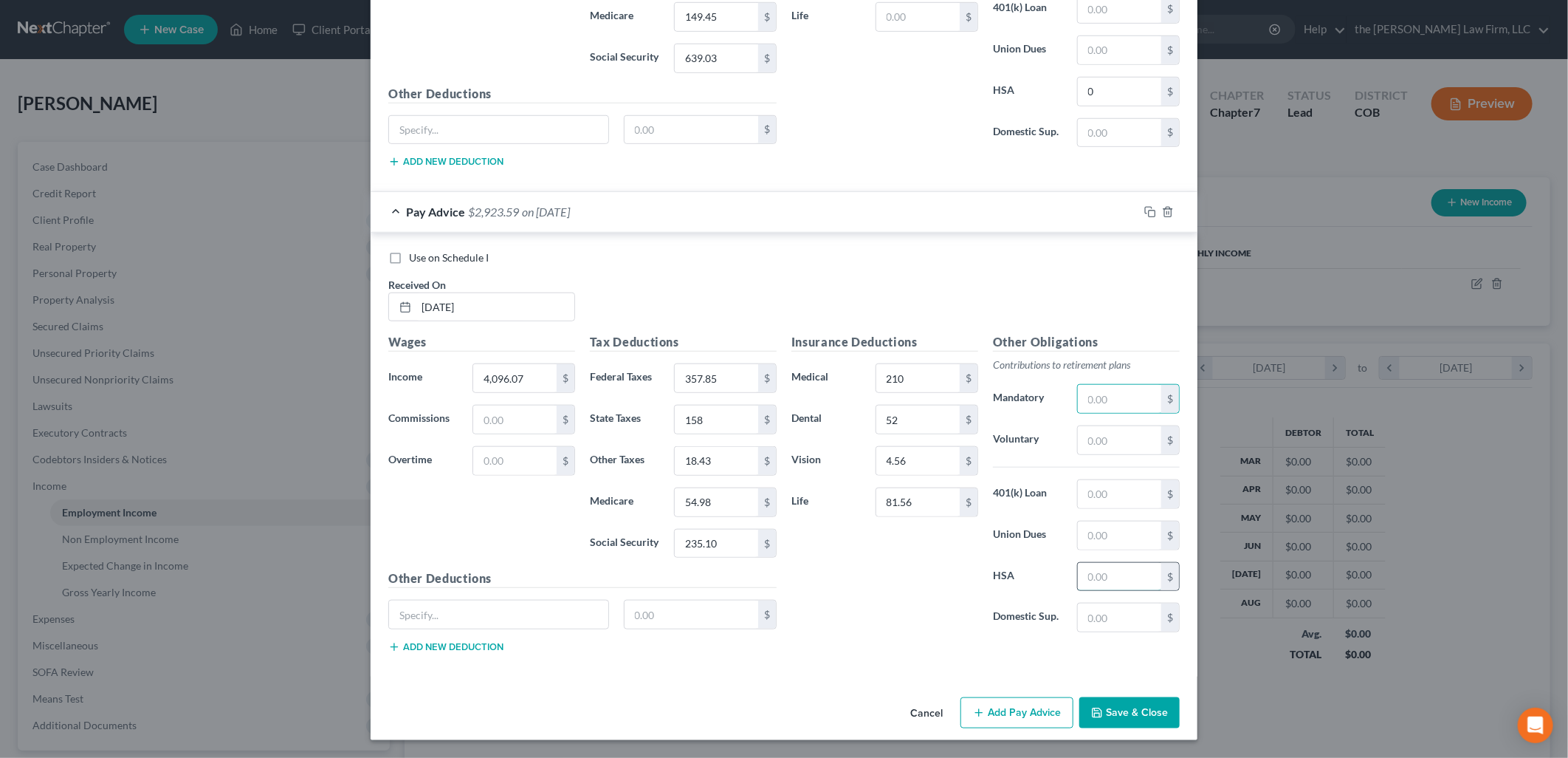
click at [1110, 577] on input "text" at bounding box center [1119, 576] width 84 height 28
click at [1120, 584] on input "100" at bounding box center [1119, 576] width 84 height 28
click at [973, 714] on icon "button" at bounding box center [978, 713] width 12 height 12
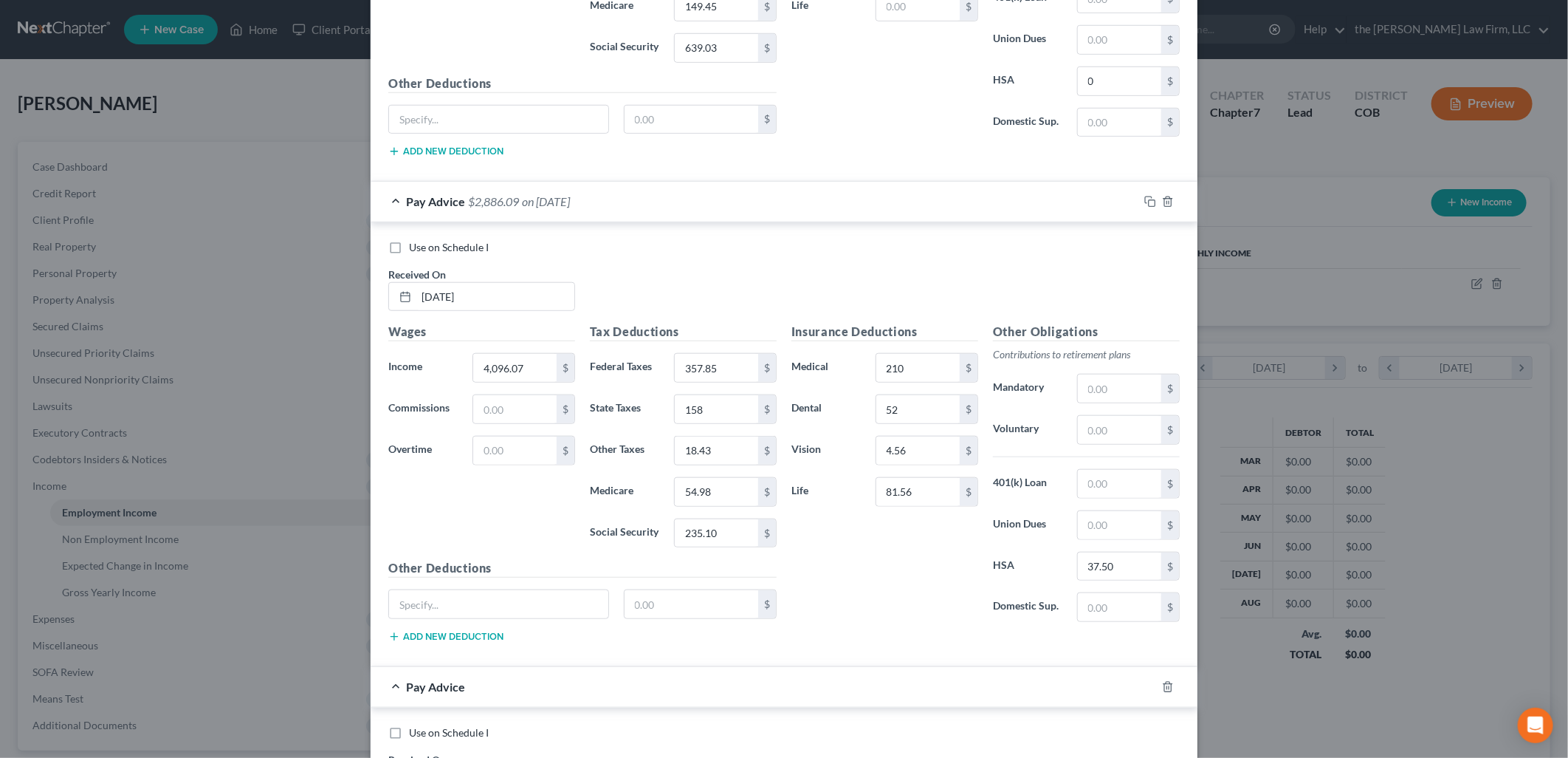
scroll to position [4728, 0]
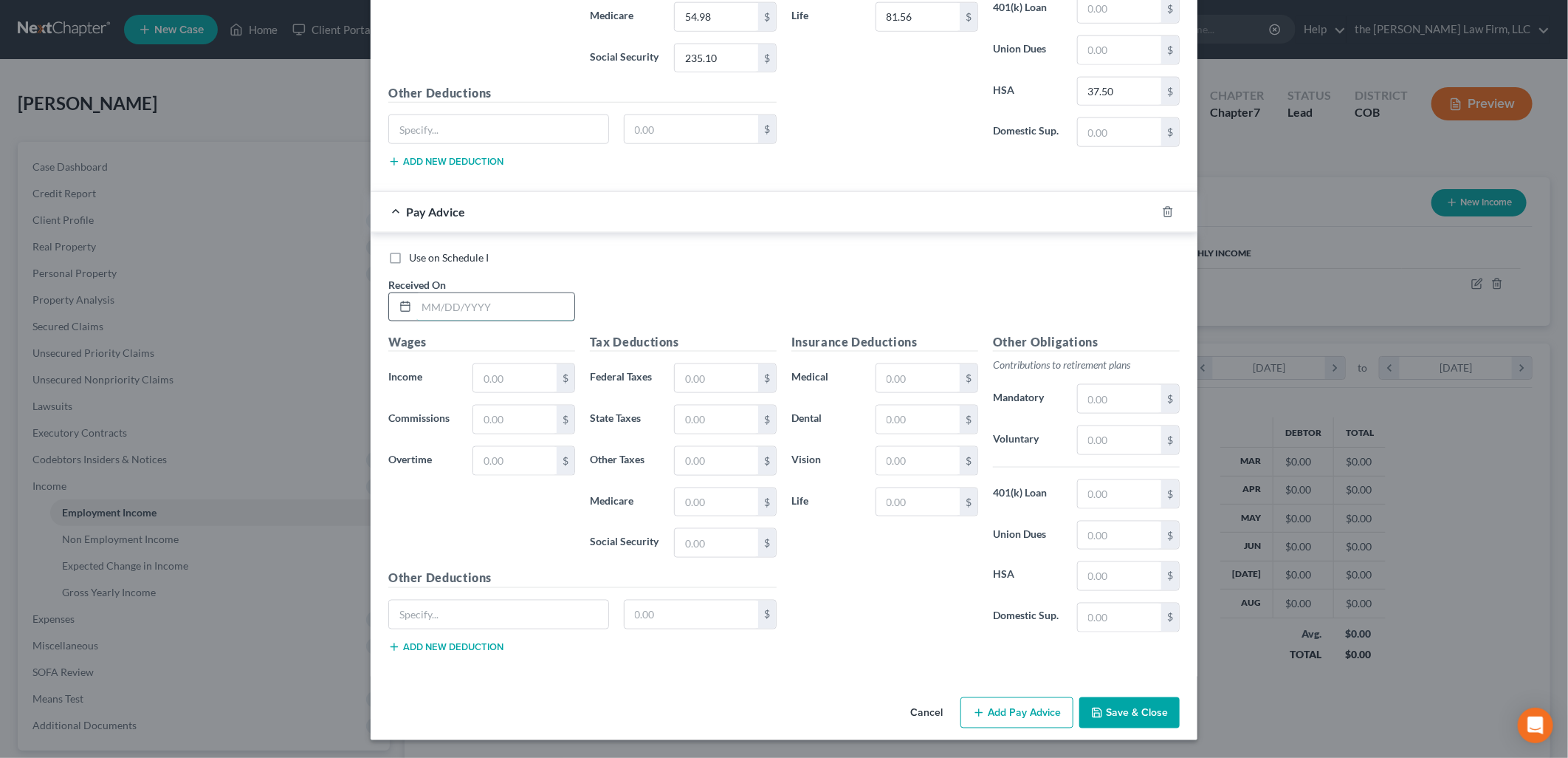
click at [437, 299] on input "text" at bounding box center [495, 307] width 158 height 28
click at [486, 424] on input "text" at bounding box center [515, 419] width 84 height 28
click at [906, 376] on input "text" at bounding box center [918, 378] width 84 height 28
click at [1122, 580] on input "text" at bounding box center [1119, 575] width 84 height 28
click at [769, 603] on div "$" at bounding box center [700, 614] width 154 height 29
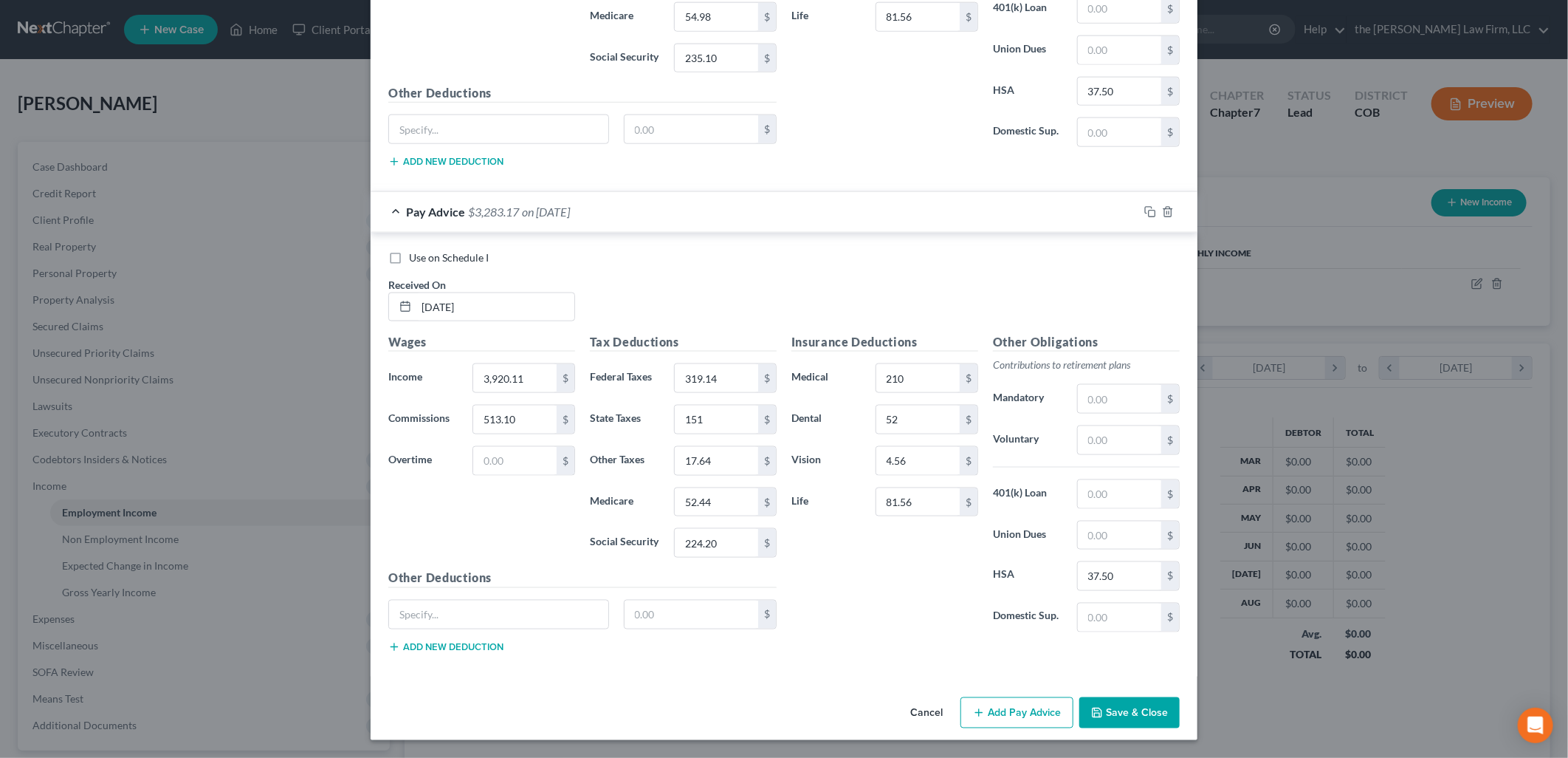
drag, startPoint x: 1045, startPoint y: 691, endPoint x: 1027, endPoint y: 714, distance: 29.2
click at [1027, 713] on button "Add Pay Advice" at bounding box center [1017, 713] width 113 height 31
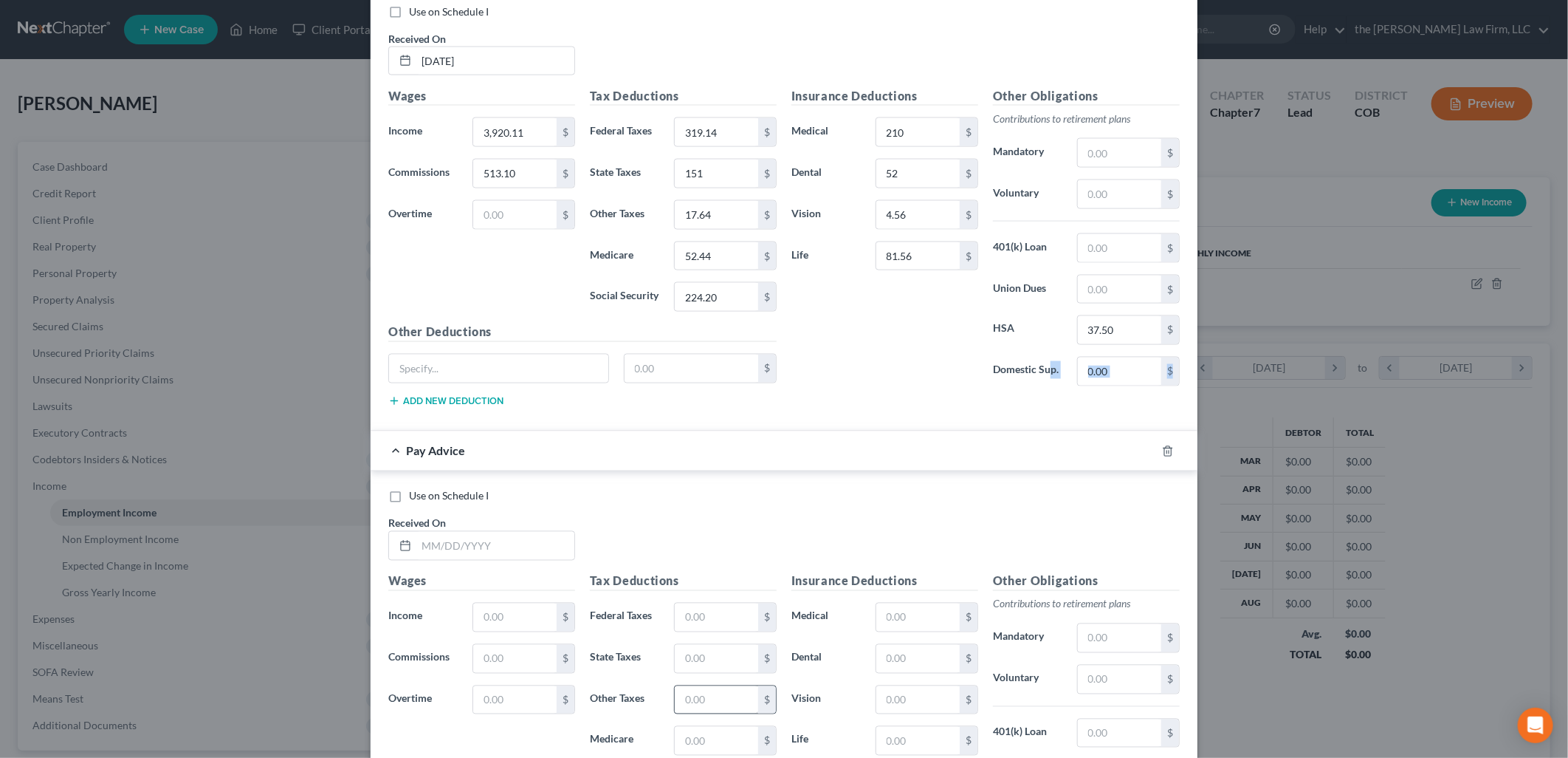
scroll to position [5215, 0]
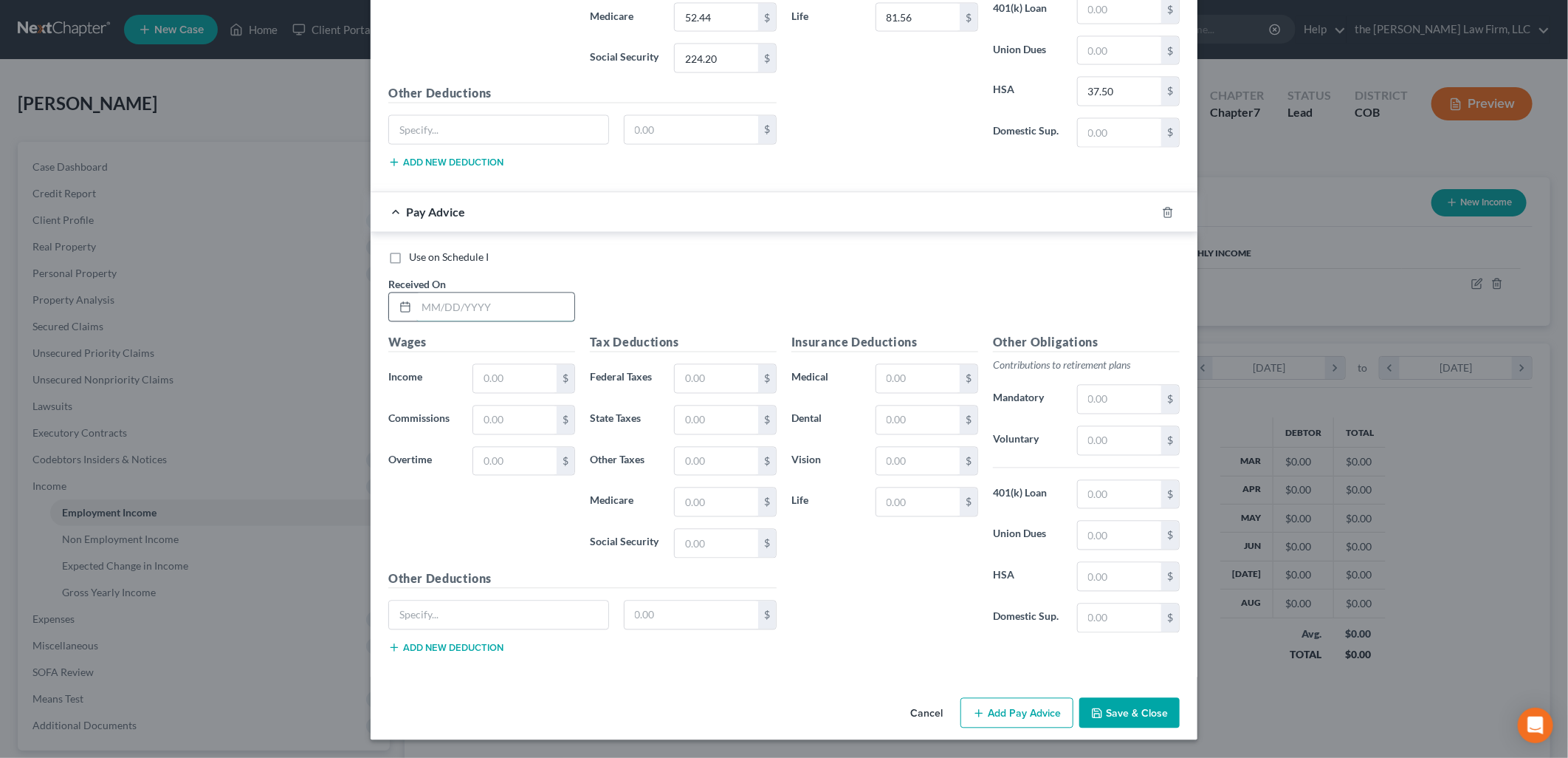
click at [487, 316] on input "text" at bounding box center [495, 307] width 158 height 28
click at [701, 418] on input "text" at bounding box center [717, 420] width 84 height 28
click at [916, 381] on input "text" at bounding box center [918, 378] width 84 height 28
click at [490, 414] on input "text" at bounding box center [515, 420] width 84 height 28
click at [817, 314] on div "Use on Schedule I Received On * [DATE]" at bounding box center [783, 292] width 806 height 84
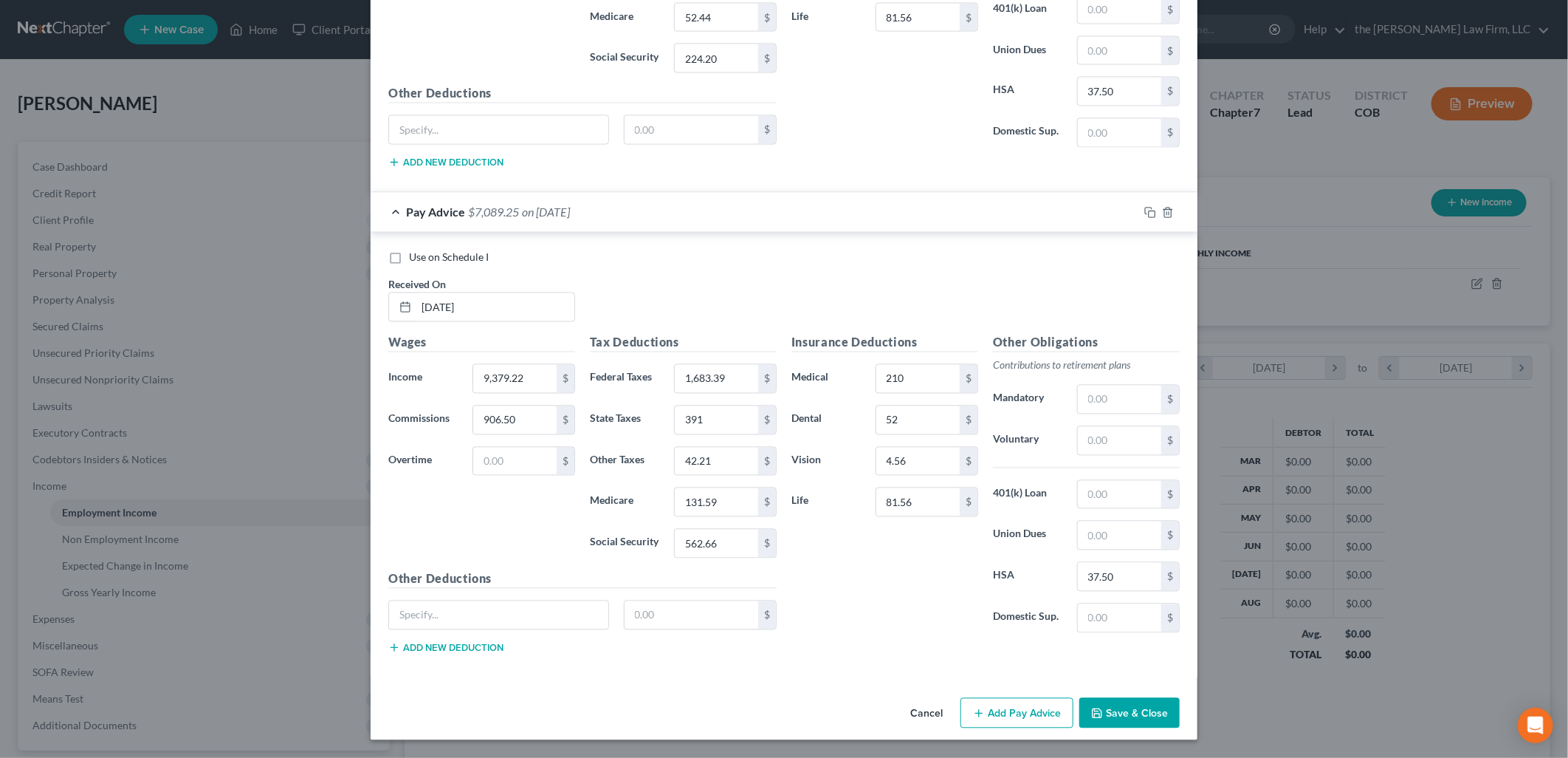
click at [1037, 720] on button "Add Pay Advice" at bounding box center [1017, 713] width 113 height 31
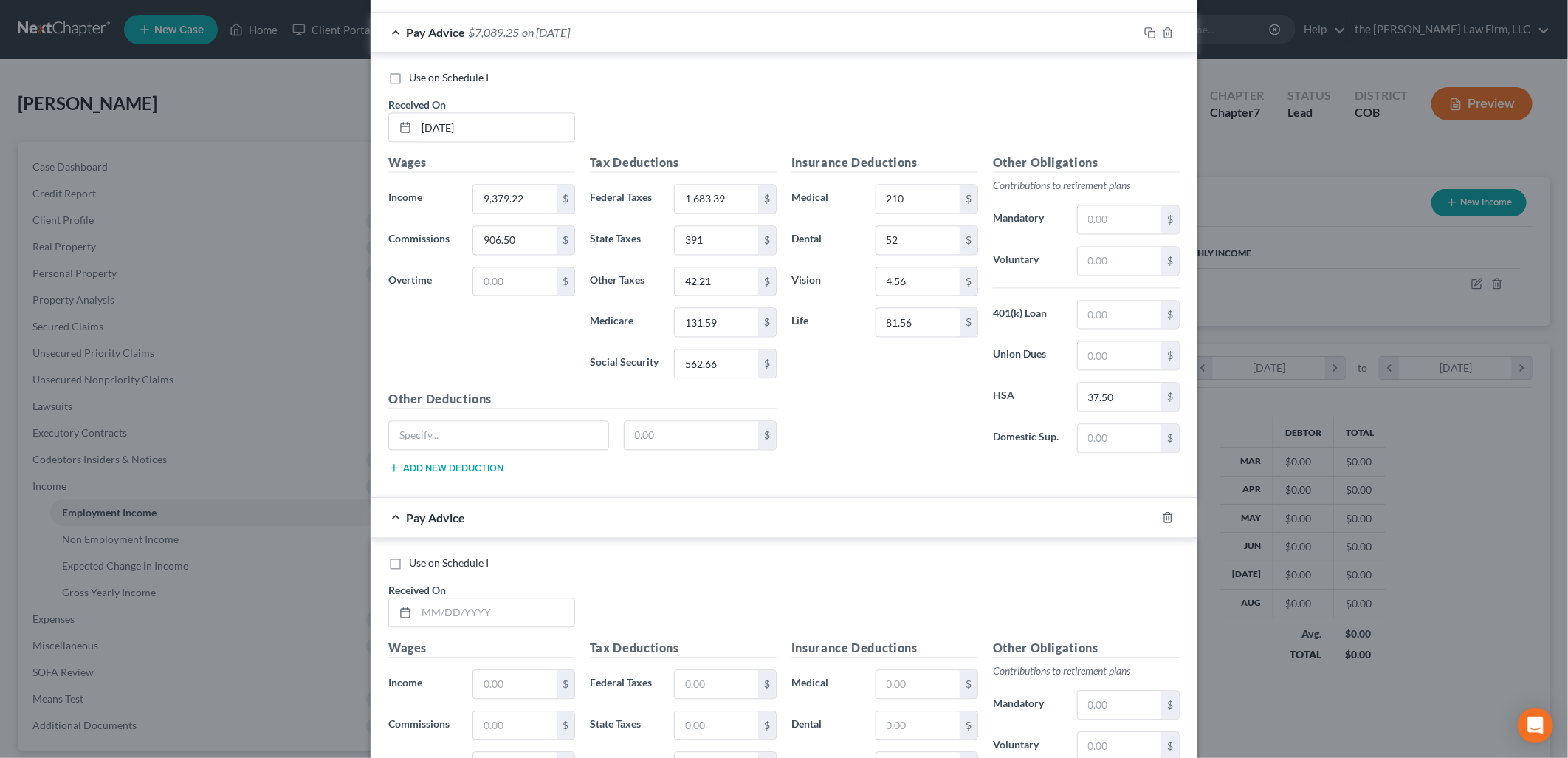
scroll to position [5700, 0]
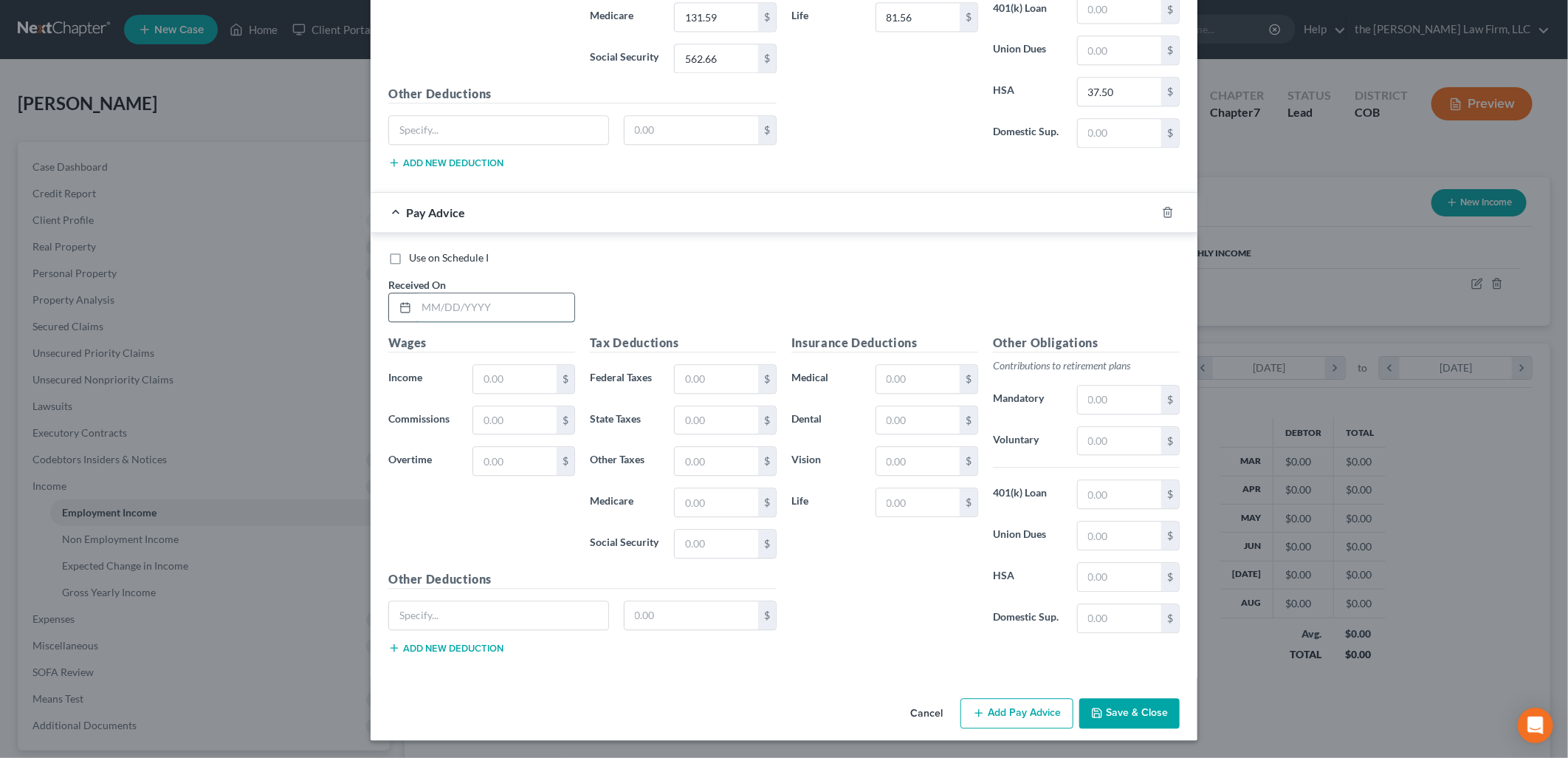
click at [505, 310] on input "text" at bounding box center [495, 307] width 158 height 28
click at [1025, 714] on button "Add Pay Advice" at bounding box center [1017, 713] width 113 height 31
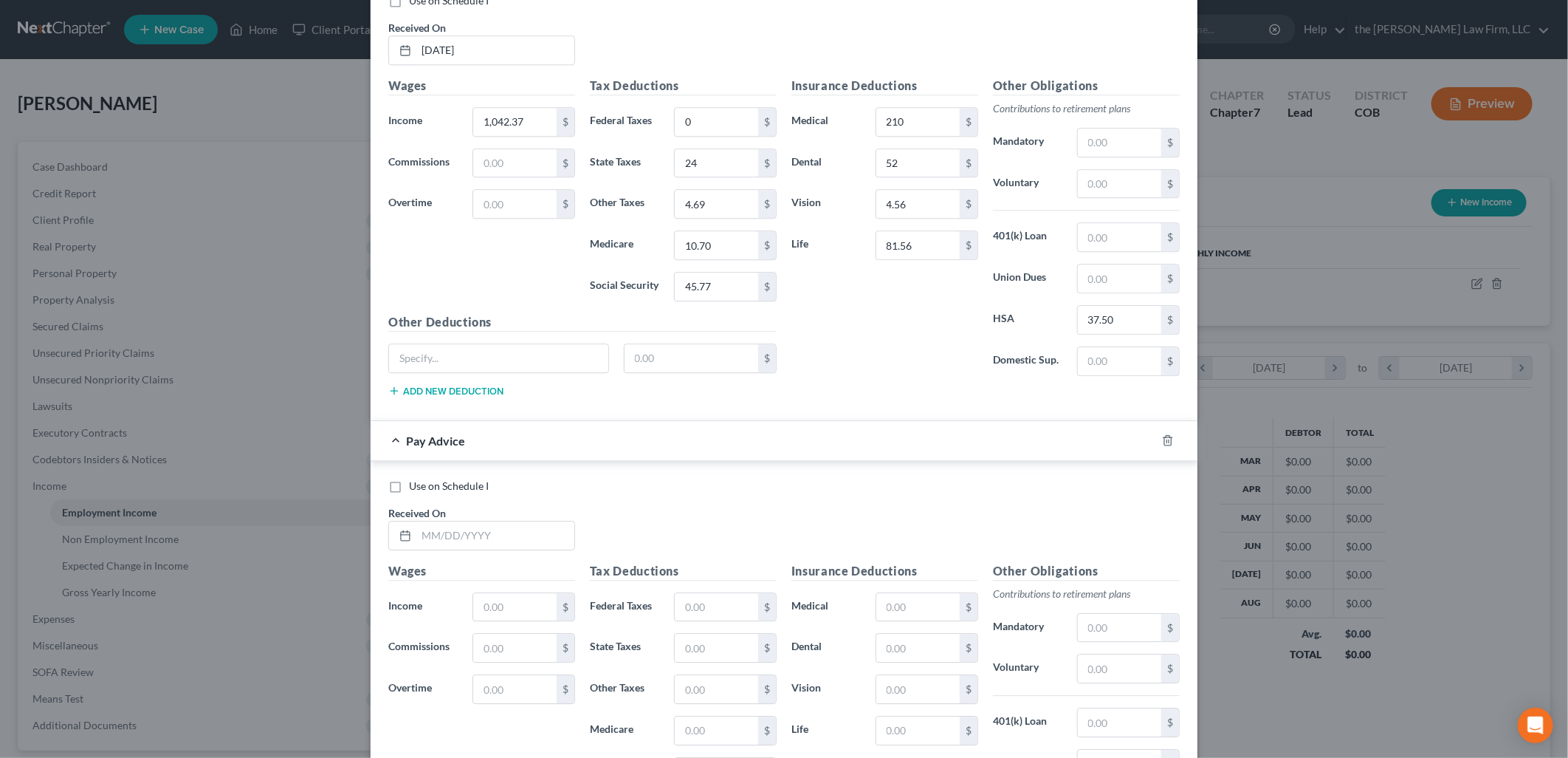
scroll to position [6187, 0]
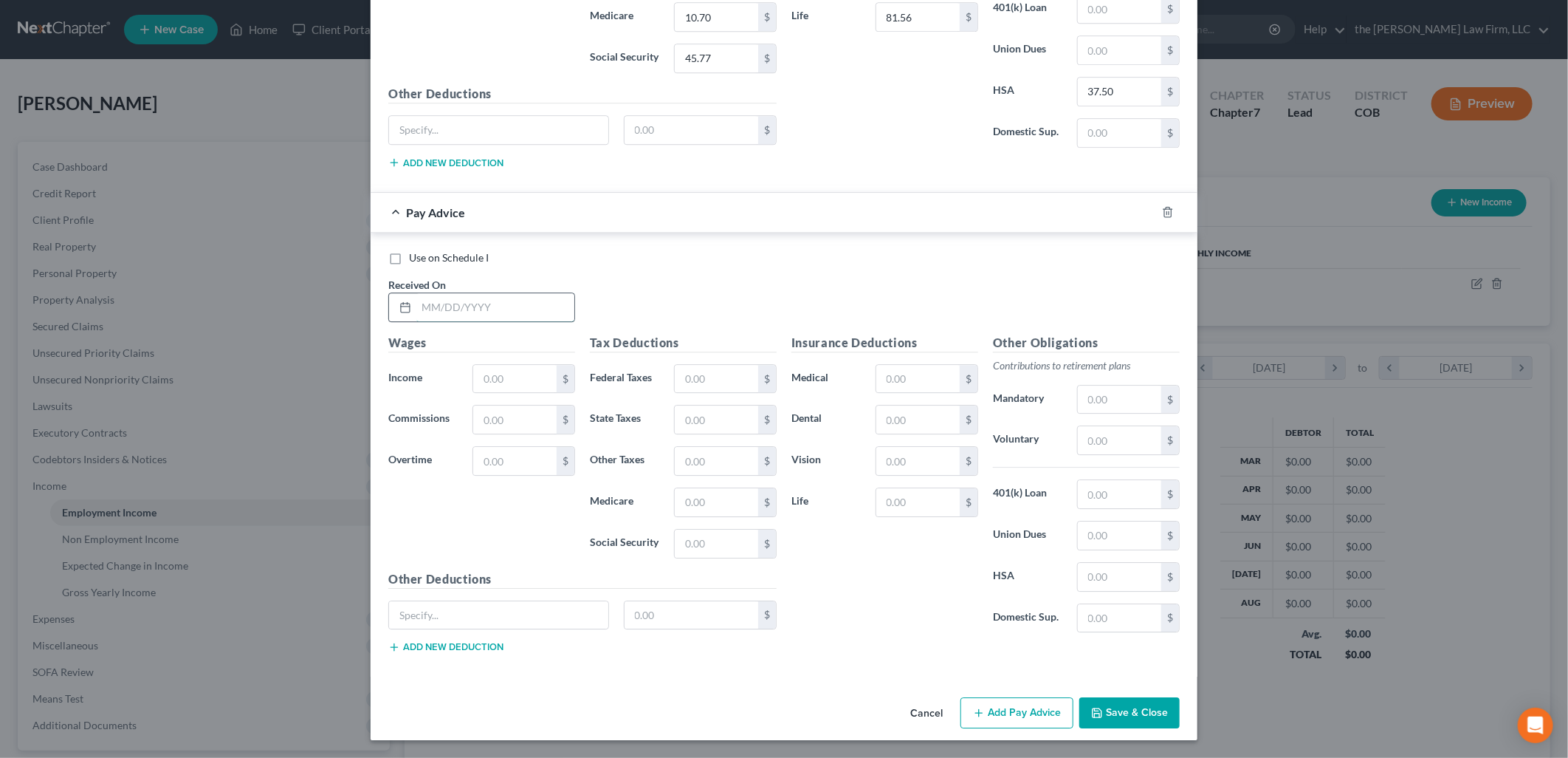
click at [470, 316] on input "text" at bounding box center [495, 307] width 158 height 28
click at [478, 416] on input "text" at bounding box center [515, 419] width 84 height 28
click at [617, 279] on div "Use on Schedule I Received On * [DATE]" at bounding box center [783, 292] width 806 height 84
click at [886, 504] on input "8.56" at bounding box center [918, 502] width 84 height 28
click at [862, 602] on div "Insurance Deductions Medical 210 $ Dental 52 $ Vision 4.56 $ Life 81.56 $" at bounding box center [885, 489] width 202 height 311
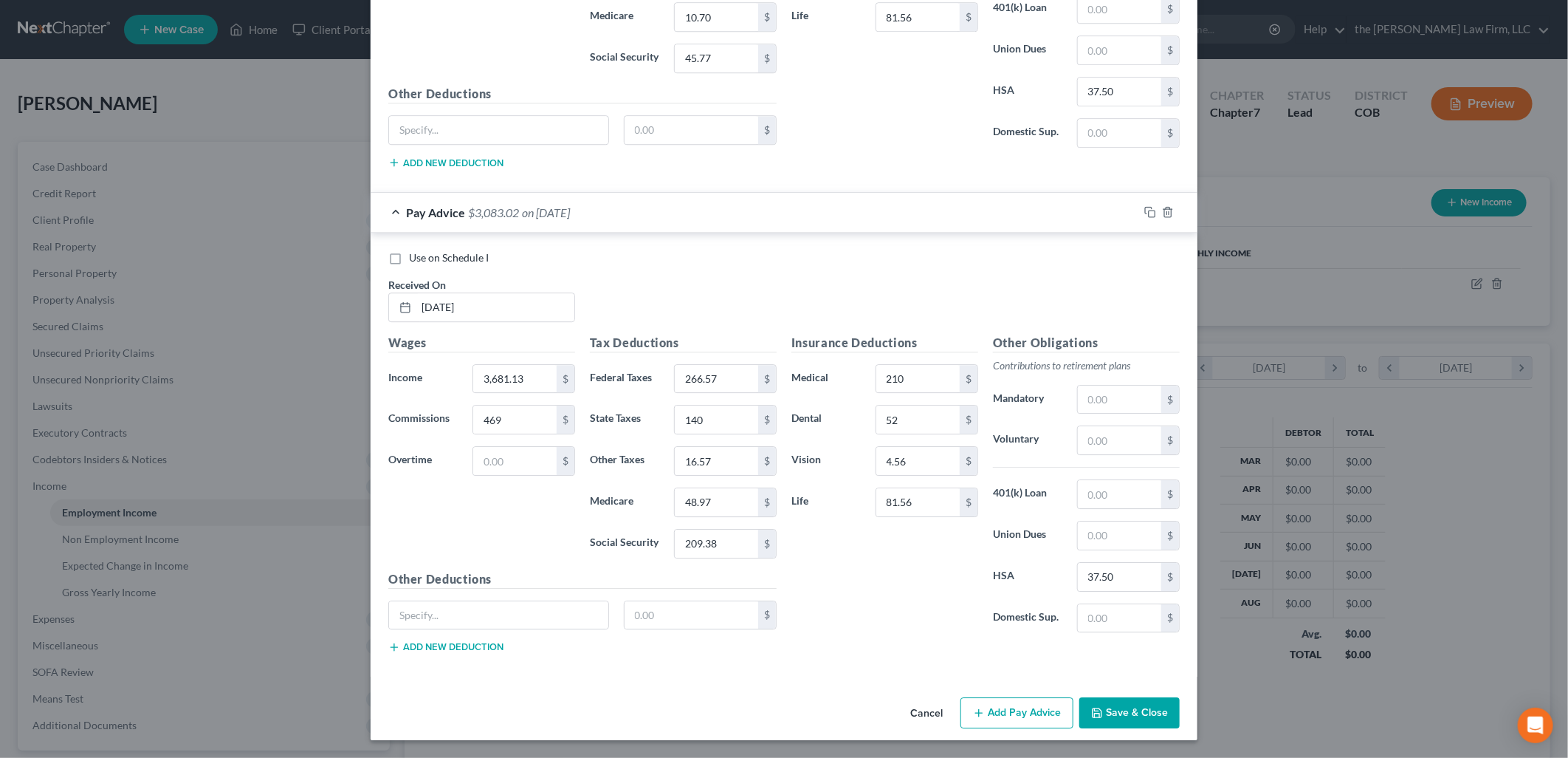
click at [1021, 721] on button "Add Pay Advice" at bounding box center [1017, 713] width 113 height 31
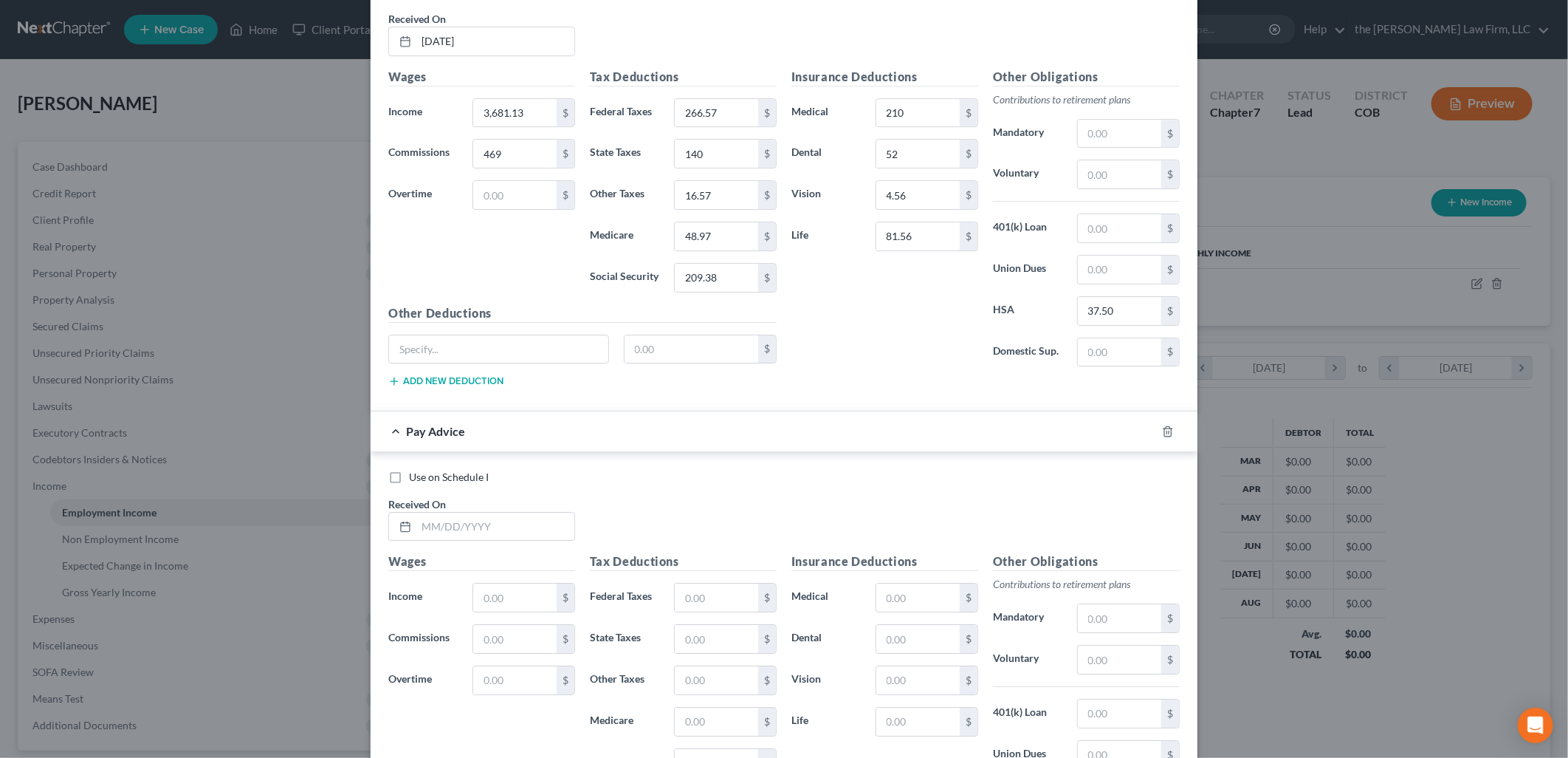
scroll to position [6673, 0]
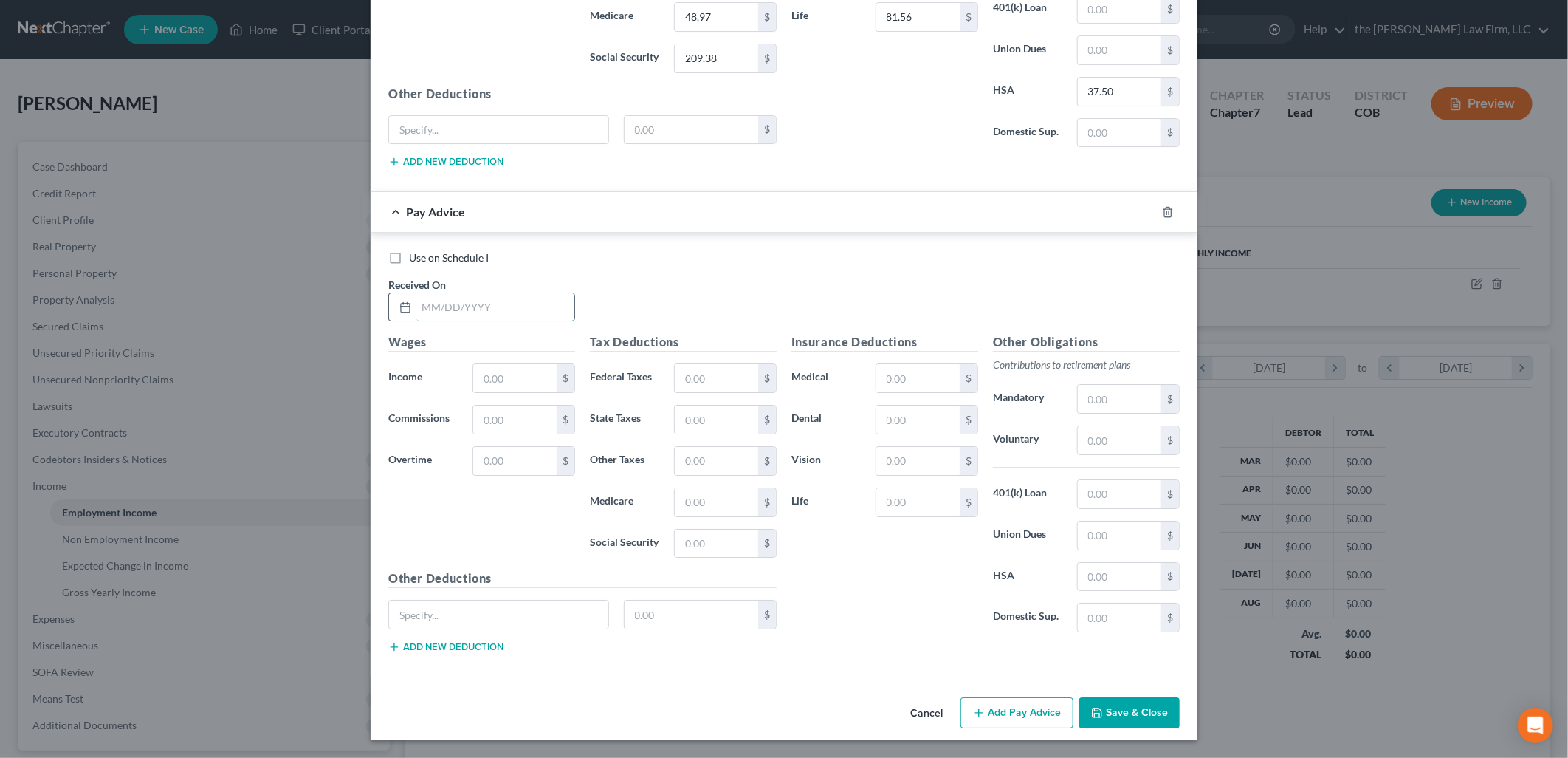
click at [495, 301] on input "text" at bounding box center [495, 307] width 158 height 28
click at [513, 419] on input "text" at bounding box center [515, 419] width 84 height 28
click at [920, 386] on input "text" at bounding box center [918, 378] width 84 height 28
click at [995, 711] on button "Add Pay Advice" at bounding box center [1017, 713] width 113 height 31
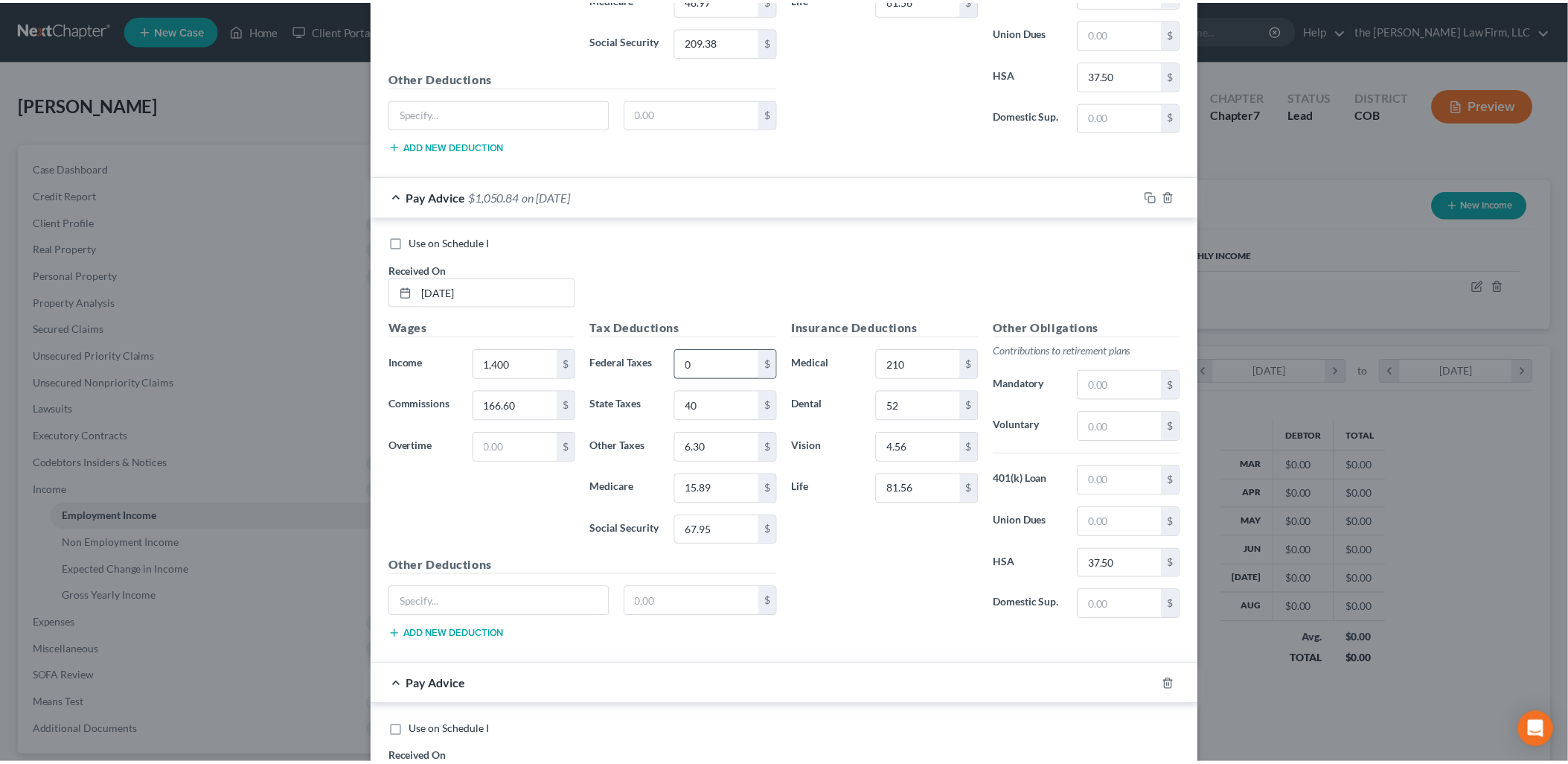
scroll to position [7216, 0]
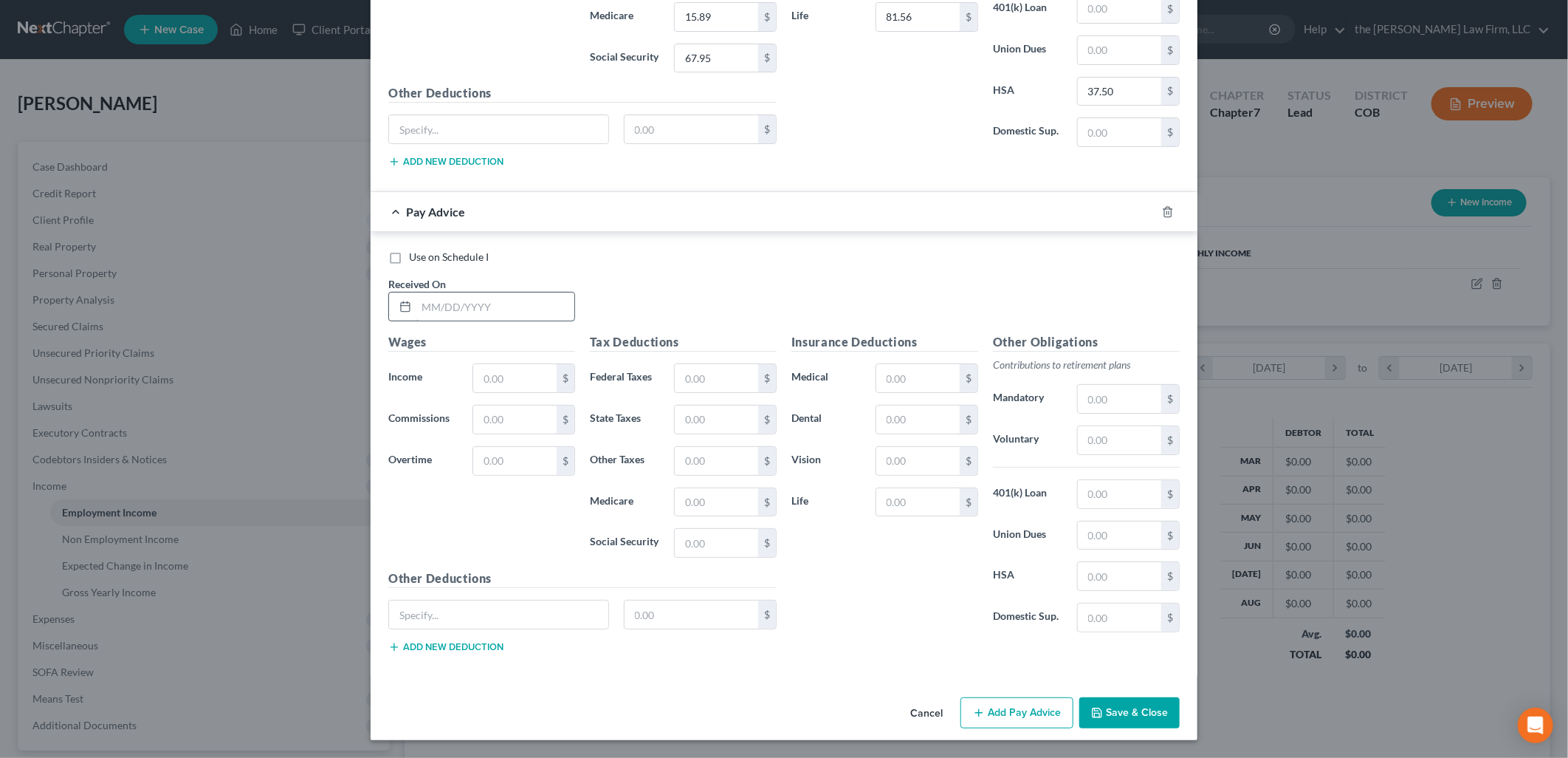
click at [448, 308] on input "text" at bounding box center [495, 306] width 158 height 28
click at [537, 372] on input "14,000" at bounding box center [515, 378] width 84 height 28
click at [1125, 721] on button "Save & Close" at bounding box center [1129, 713] width 100 height 31
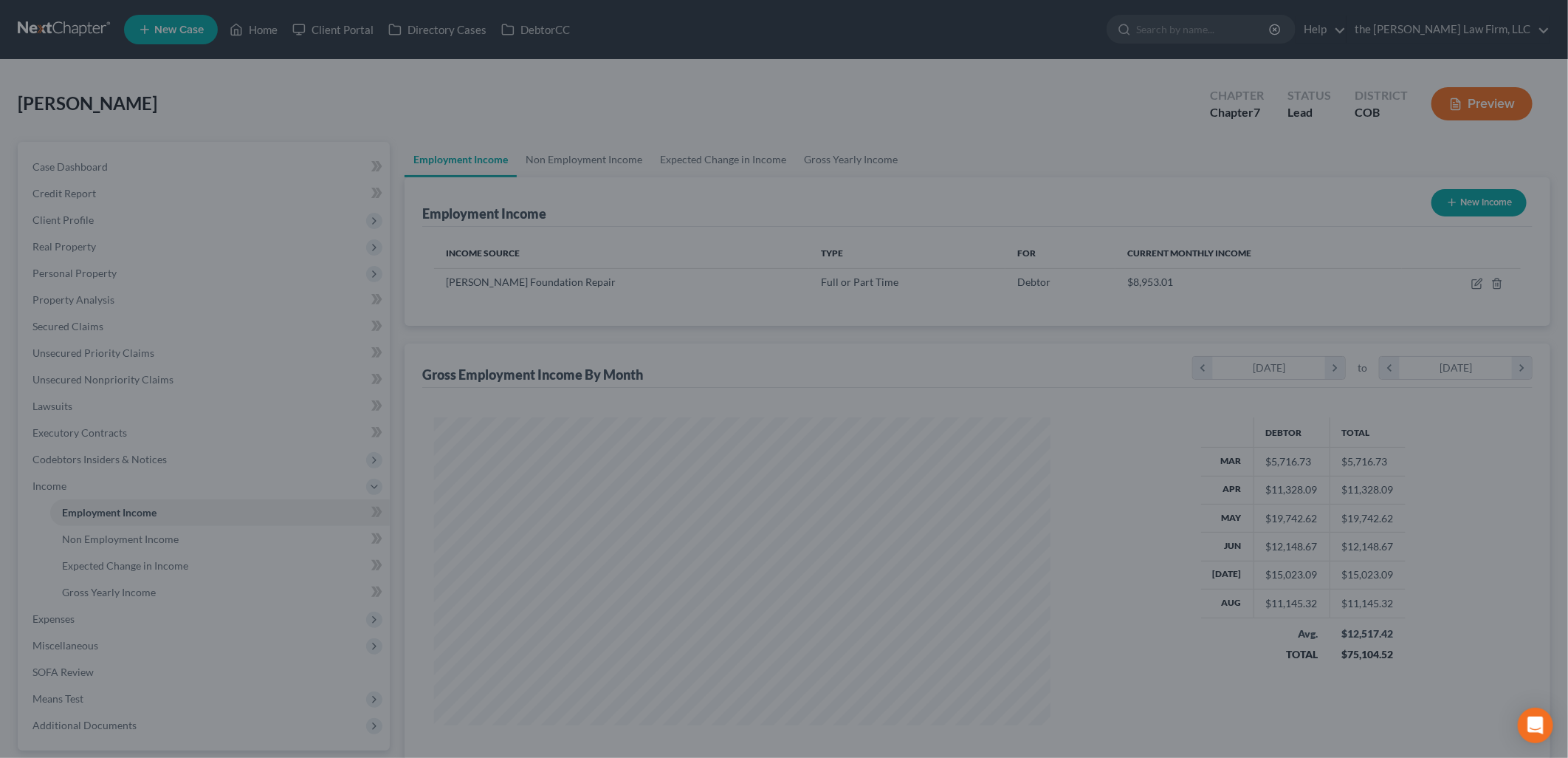
scroll to position [738121, 737446]
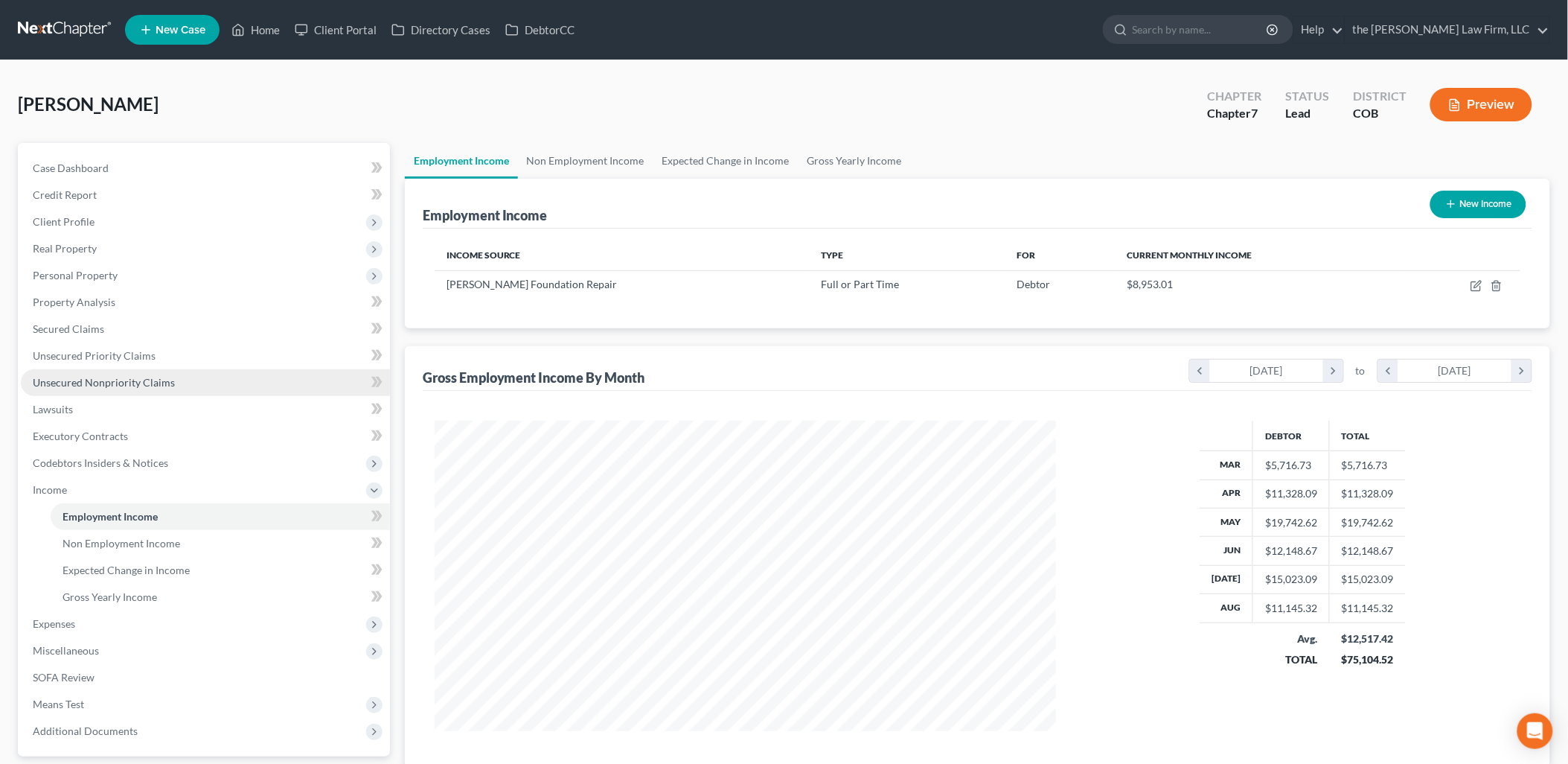
click at [119, 382] on span "Unsecured Nonpriority Claims" at bounding box center [103, 382] width 142 height 13
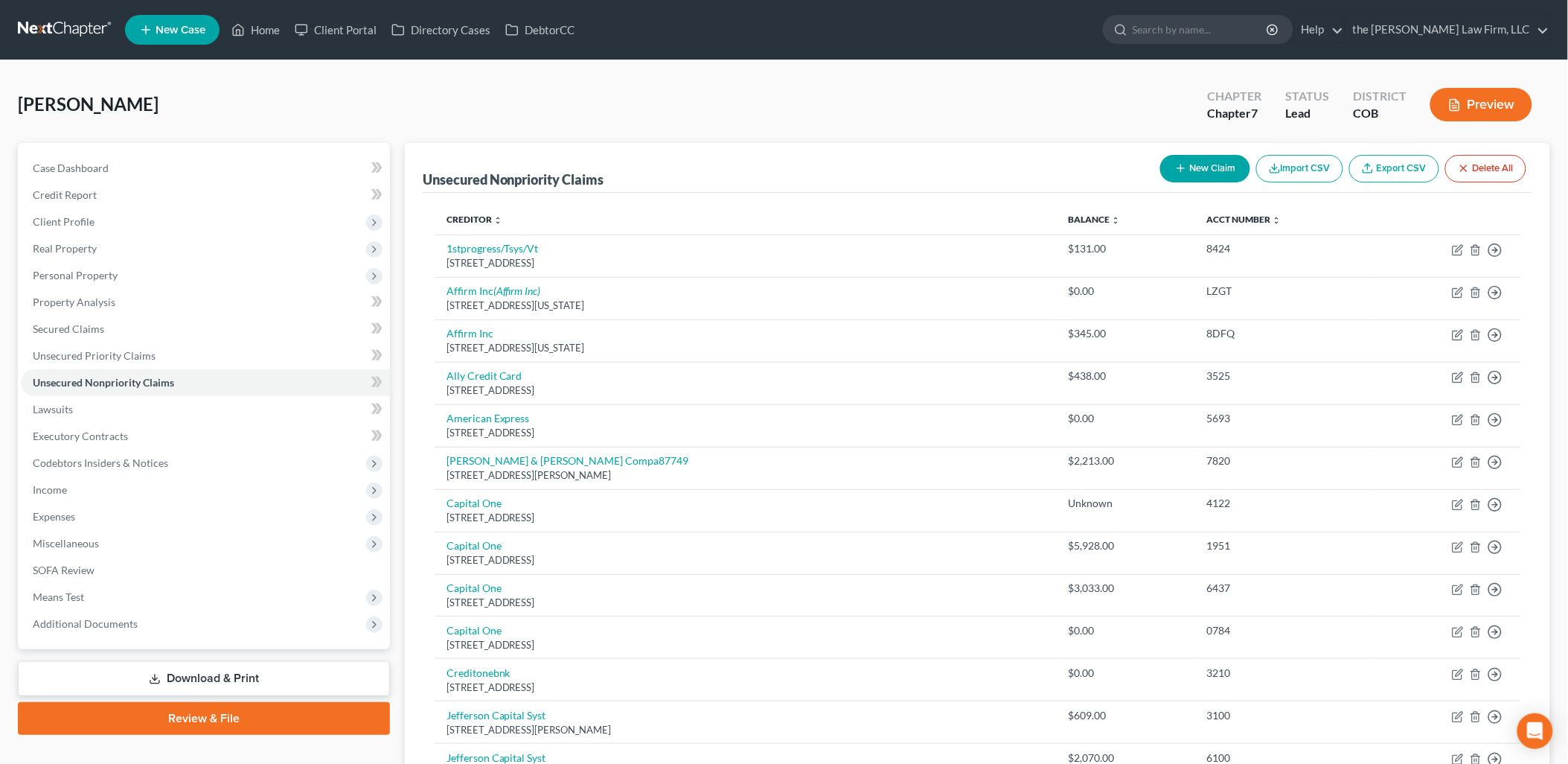
click at [1221, 171] on button "New Claim" at bounding box center [1205, 169] width 90 height 27
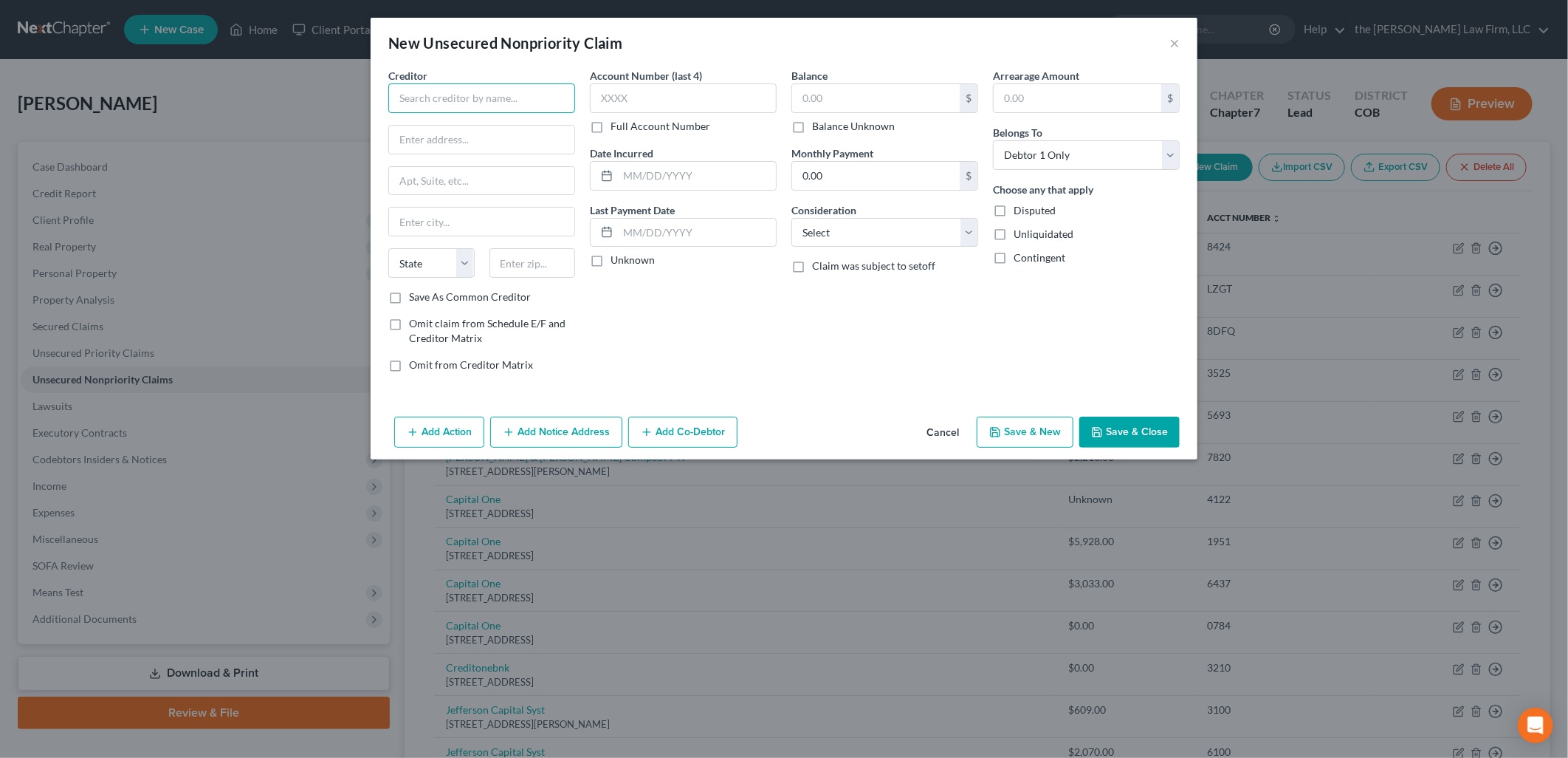
click at [487, 108] on input "text" at bounding box center [481, 98] width 187 height 29
click at [864, 96] on input "text" at bounding box center [876, 98] width 167 height 28
click at [896, 334] on div "Balance 78,913.28 $ Balance Unknown Balance Undetermined 78,913.28 $ Balance Un…" at bounding box center [885, 226] width 202 height 316
click at [554, 434] on button "Add Notice Address" at bounding box center [555, 432] width 132 height 31
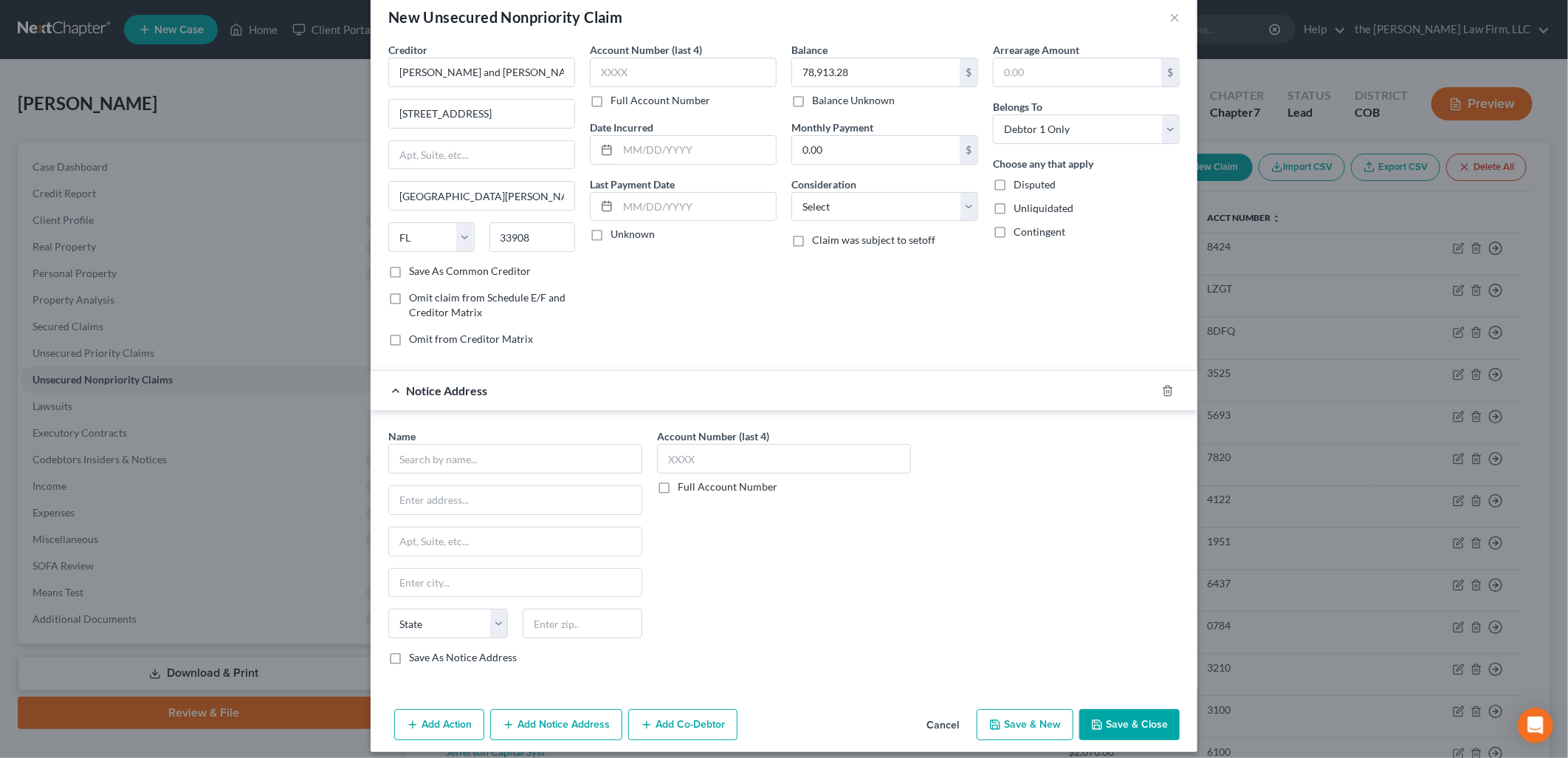
scroll to position [38, 0]
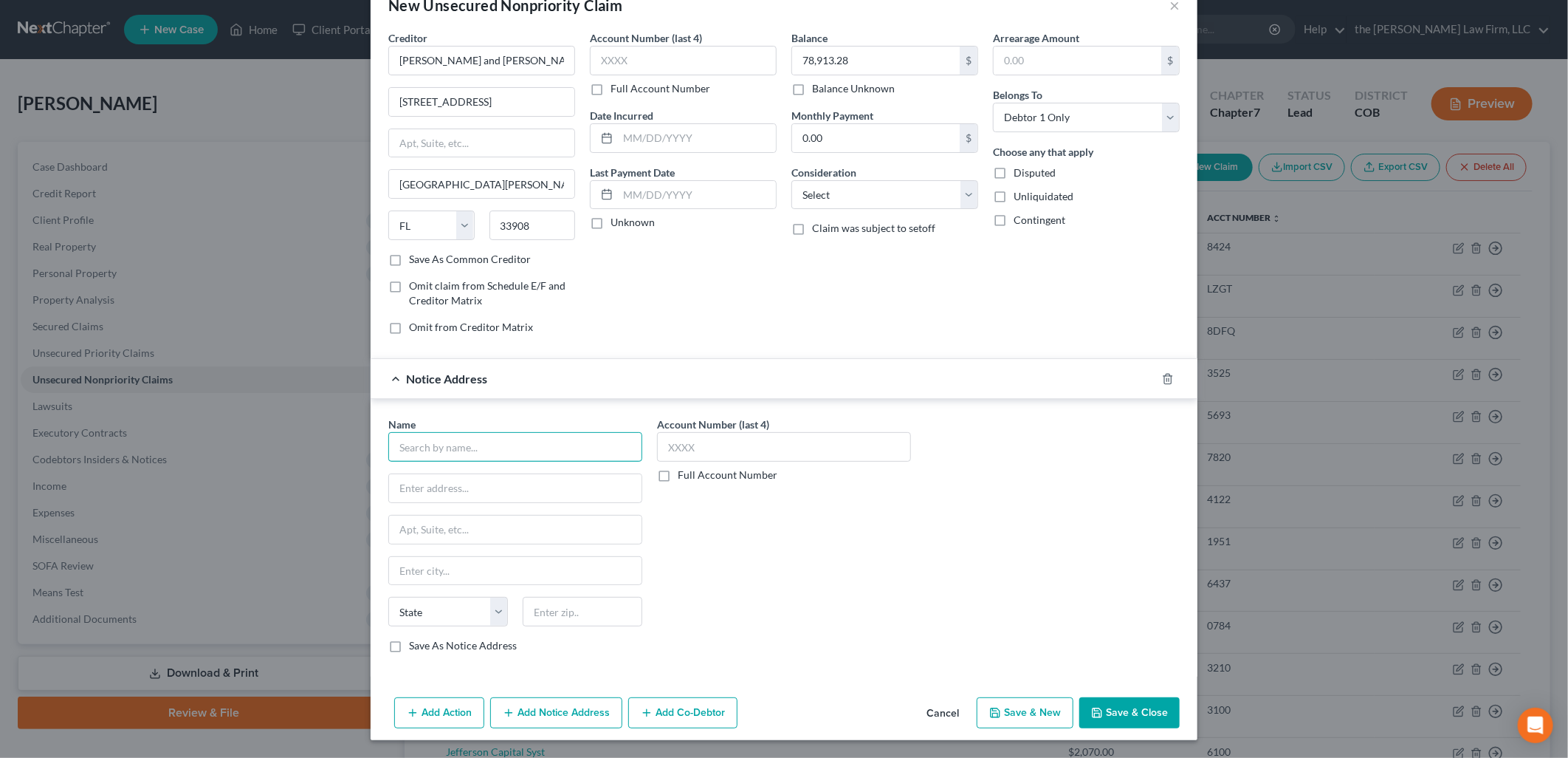
click at [473, 447] on input "text" at bounding box center [514, 446] width 253 height 29
drag, startPoint x: 439, startPoint y: 489, endPoint x: 360, endPoint y: 483, distance: 79.2
click at [360, 483] on div "New Unsecured Nonpriority Claim × Creditor * [PERSON_NAME] and [PERSON_NAME] [S…" at bounding box center [784, 379] width 1568 height 758
click at [549, 703] on button "Add Notice Address" at bounding box center [555, 713] width 132 height 31
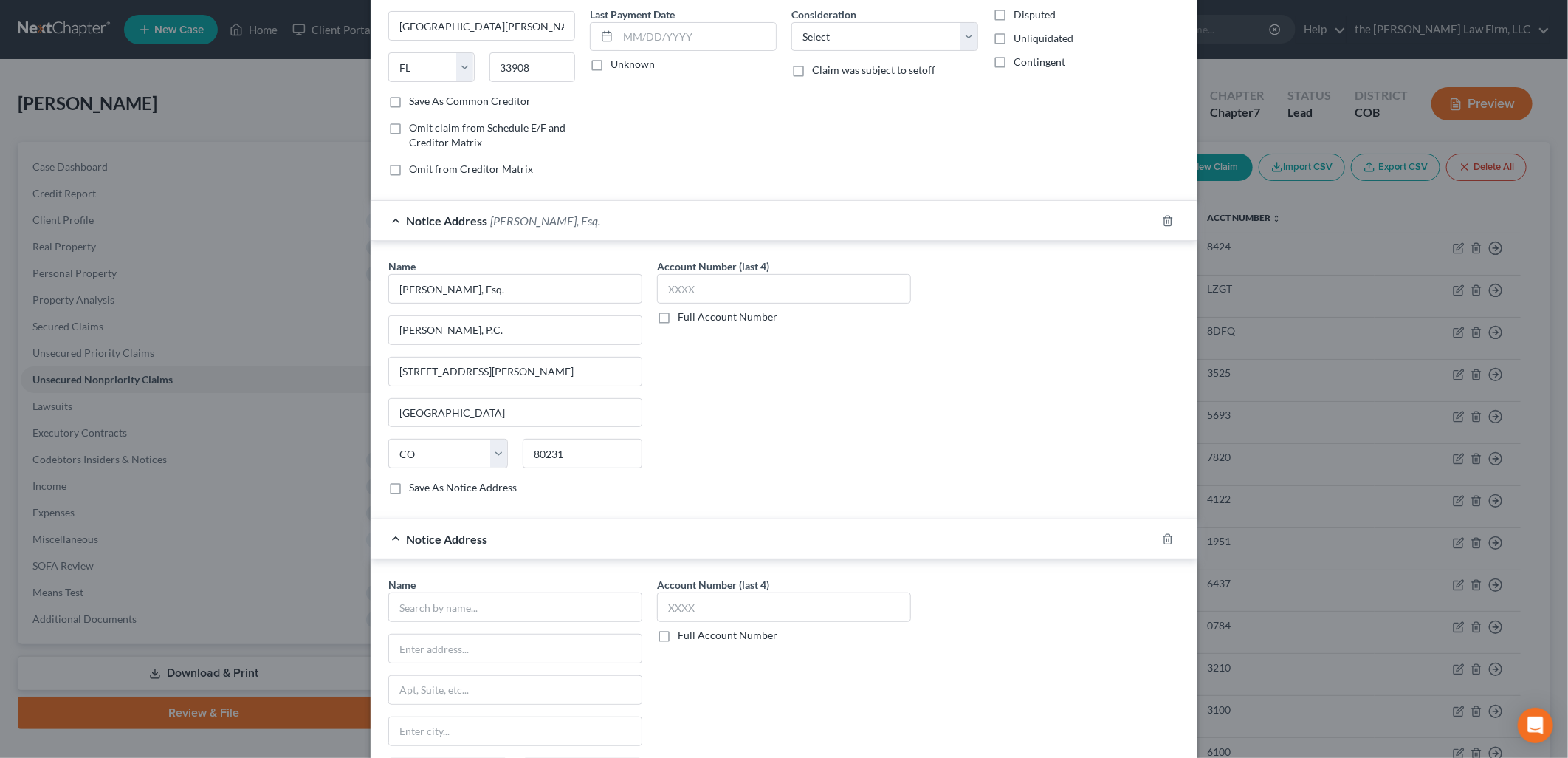
scroll to position [357, 0]
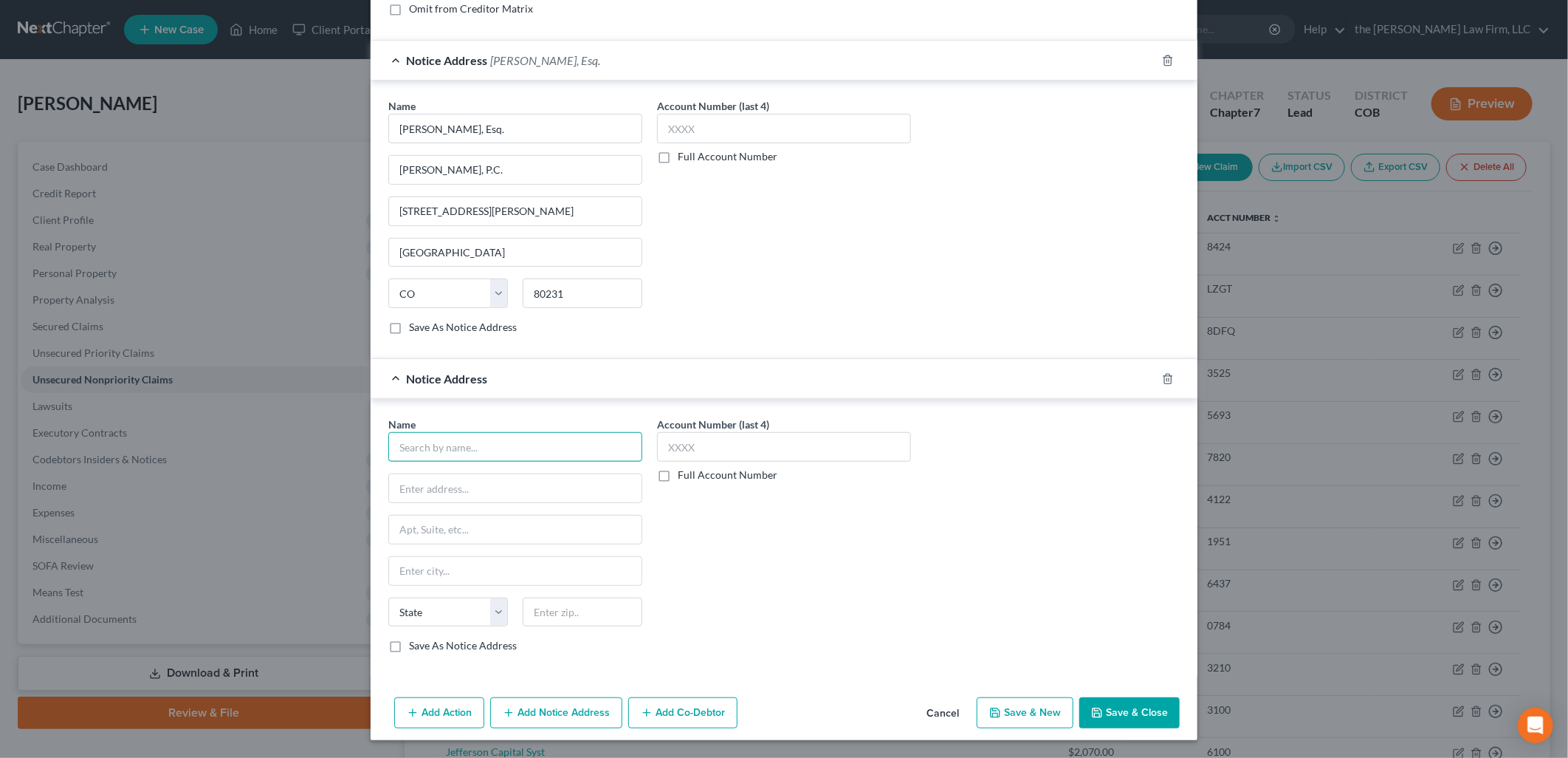
click at [472, 447] on input "text" at bounding box center [514, 446] width 253 height 29
drag, startPoint x: 512, startPoint y: 484, endPoint x: 264, endPoint y: 484, distance: 248.0
click at [264, 484] on div "New Unsecured Nonpriority Claim × Creditor * [PERSON_NAME] and [PERSON_NAME] [S…" at bounding box center [784, 379] width 1568 height 758
drag, startPoint x: 431, startPoint y: 532, endPoint x: 316, endPoint y: 544, distance: 115.6
click at [305, 546] on div "New Unsecured Nonpriority Claim × Creditor * [PERSON_NAME] and [PERSON_NAME] [S…" at bounding box center [784, 379] width 1568 height 758
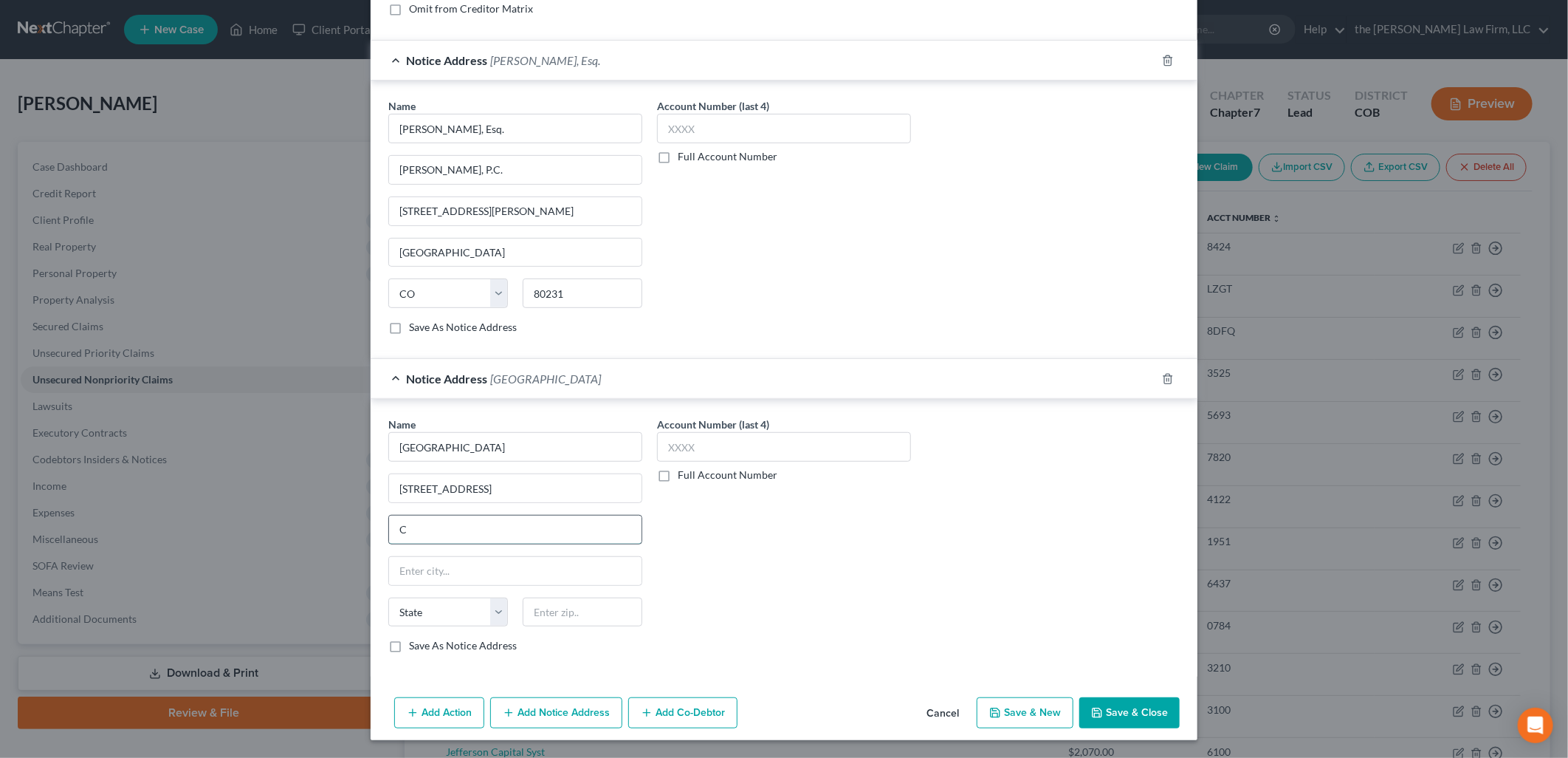
paste input "[STREET_ADDRESS]"
drag, startPoint x: 513, startPoint y: 493, endPoint x: 323, endPoint y: 484, distance: 190.2
click at [323, 484] on div "New Unsecured Nonpriority Claim × Creditor * [PERSON_NAME] and [PERSON_NAME] [S…" at bounding box center [784, 379] width 1568 height 758
click at [1022, 505] on div "Name * Douglas County District Court Case Number:2024CV30755 [GEOGRAPHIC_DATA][…" at bounding box center [783, 540] width 806 height 248
click at [1135, 705] on button "Save & Close" at bounding box center [1129, 713] width 100 height 31
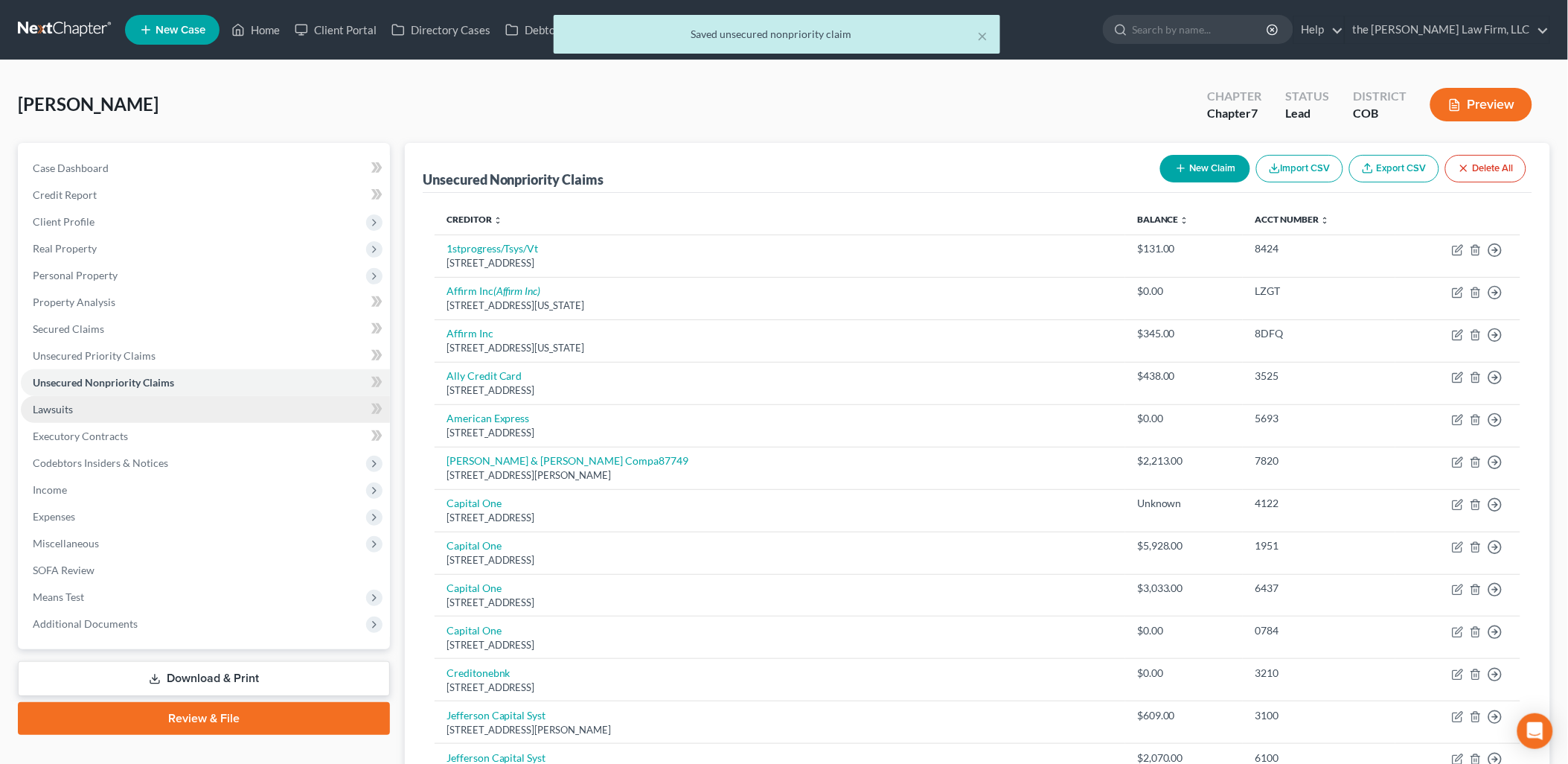
click at [85, 411] on link "Lawsuits" at bounding box center [205, 409] width 369 height 27
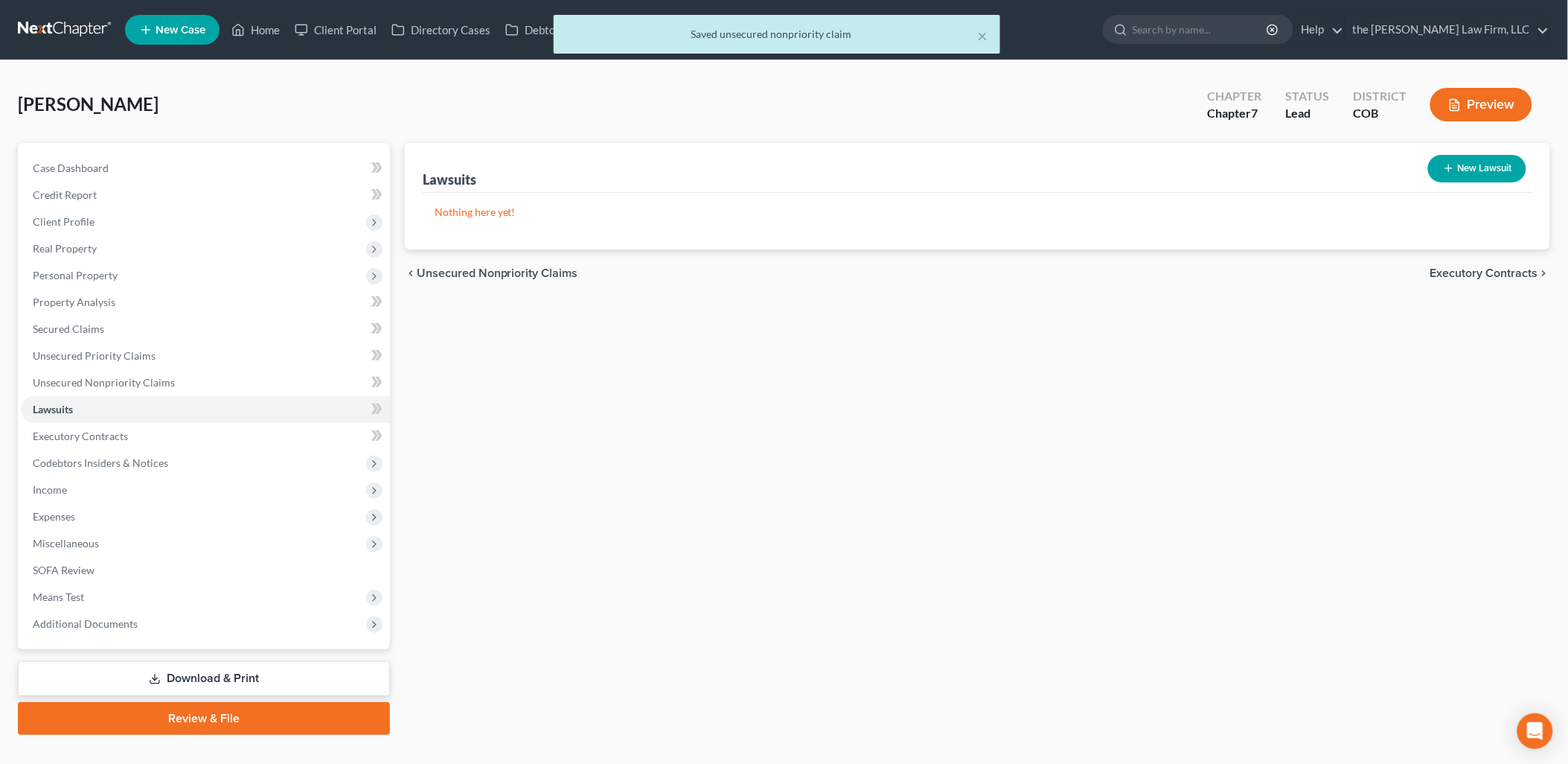
click at [1497, 160] on button "New Lawsuit" at bounding box center [1476, 169] width 98 height 27
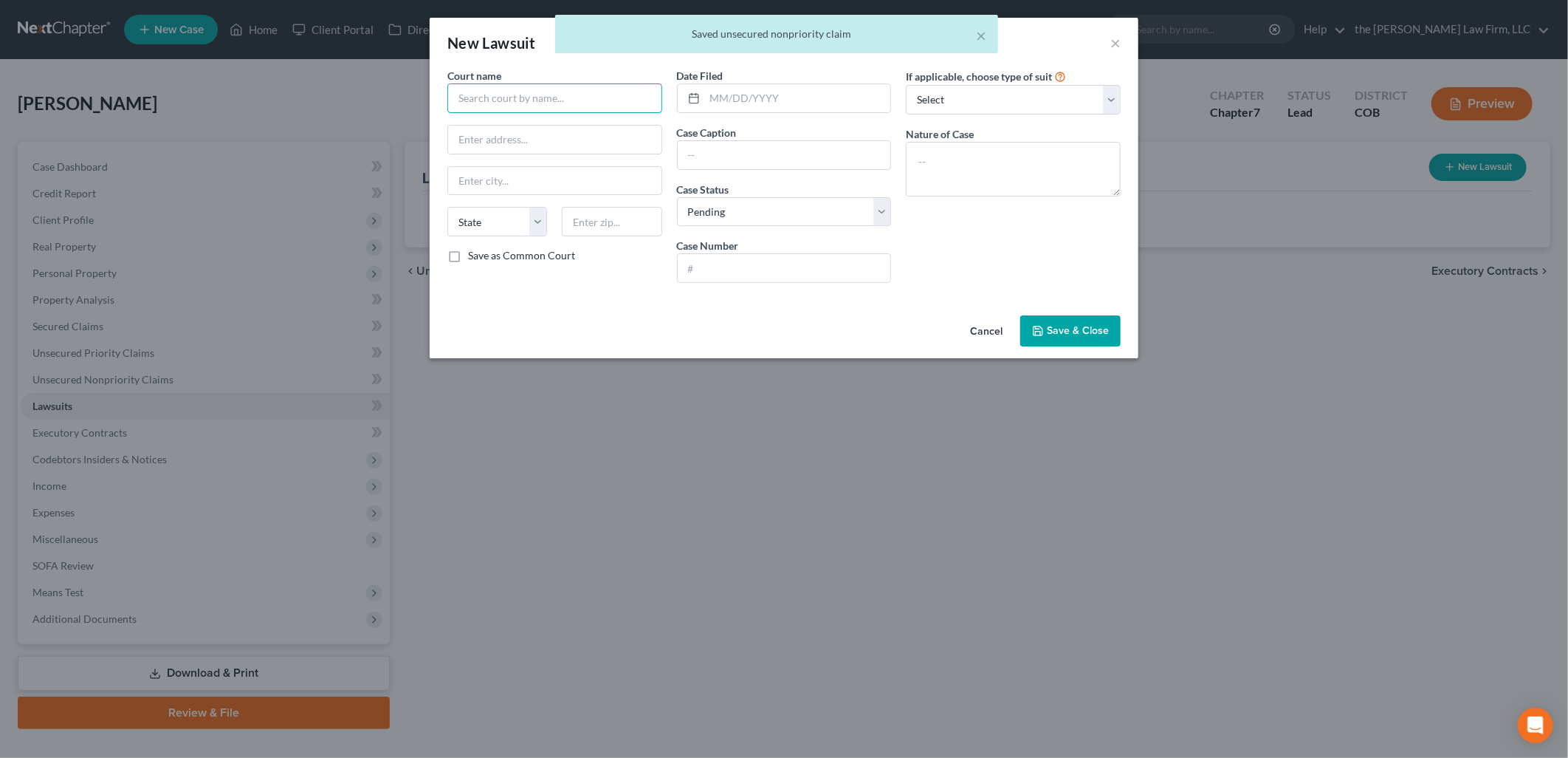
click at [566, 99] on input "text" at bounding box center [554, 98] width 214 height 29
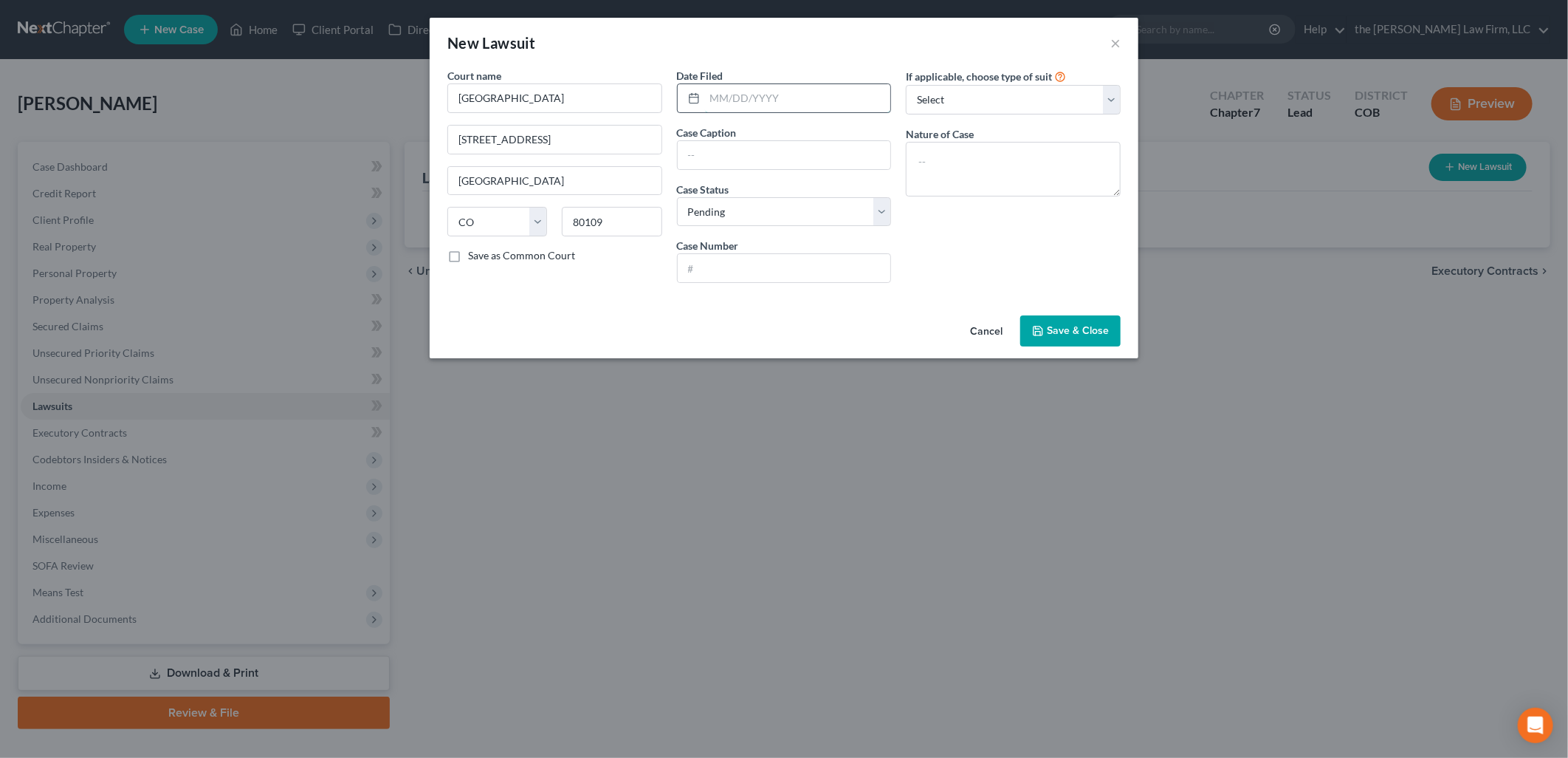
click at [793, 95] on input "text" at bounding box center [798, 98] width 186 height 28
click at [719, 269] on input "text" at bounding box center [784, 267] width 213 height 28
drag, startPoint x: 1041, startPoint y: 89, endPoint x: 1037, endPoint y: 101, distance: 12.6
click at [1042, 89] on select "Select Repossession Garnishment Foreclosure Attached, Seized, Or Levied Other" at bounding box center [1013, 99] width 214 height 29
click at [906, 85] on select "Select Repossession Garnishment Foreclosure Attached, Seized, Or Levied Other" at bounding box center [1013, 99] width 214 height 29
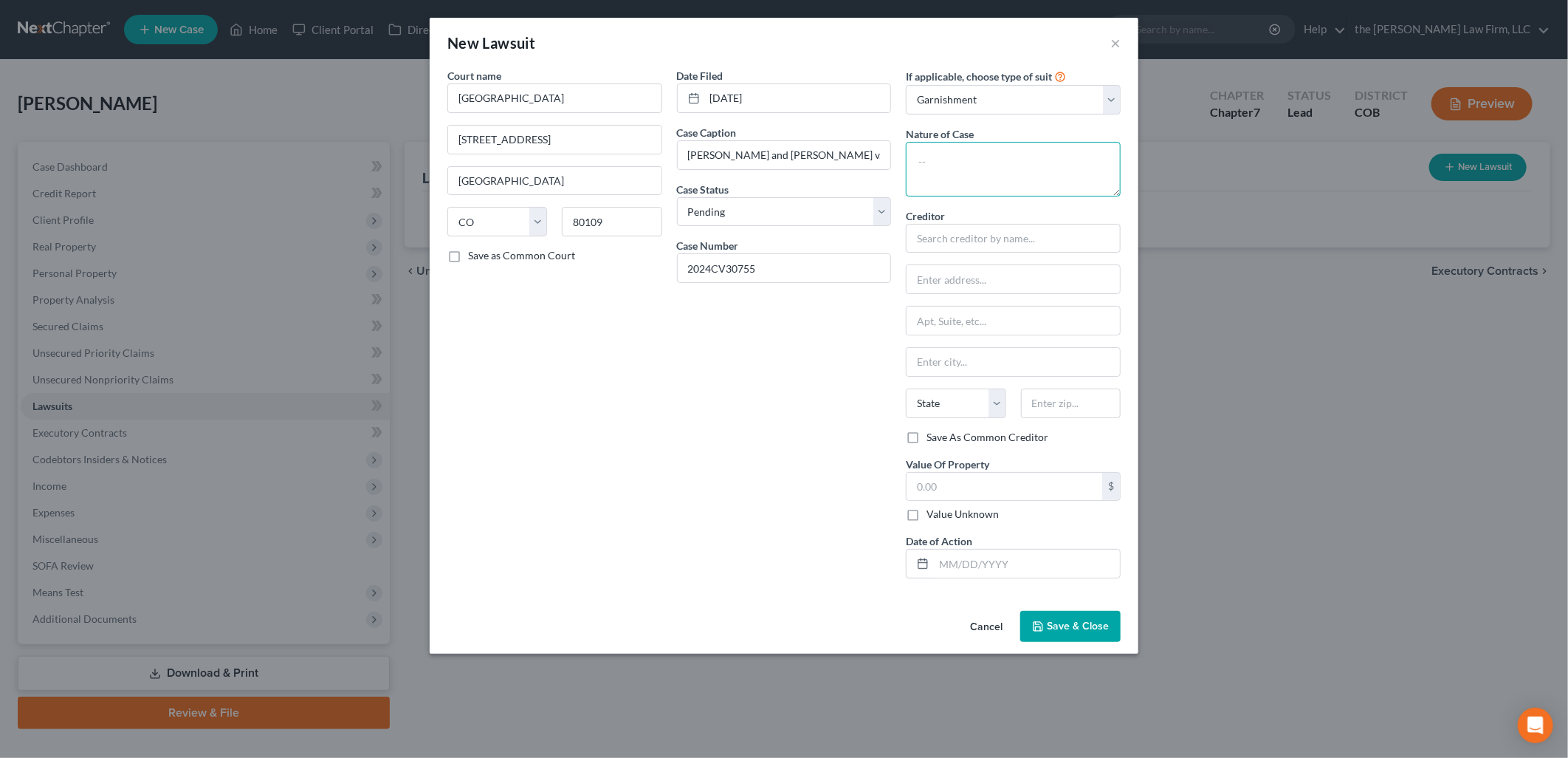
click at [1037, 167] on textarea at bounding box center [1013, 169] width 214 height 55
click at [1024, 237] on input "text" at bounding box center [1013, 238] width 214 height 29
click at [926, 279] on input "1588 Beachcomber" at bounding box center [1013, 279] width 213 height 28
click at [1023, 320] on input "text" at bounding box center [1013, 320] width 213 height 28
click at [920, 474] on input "text" at bounding box center [1004, 486] width 195 height 28
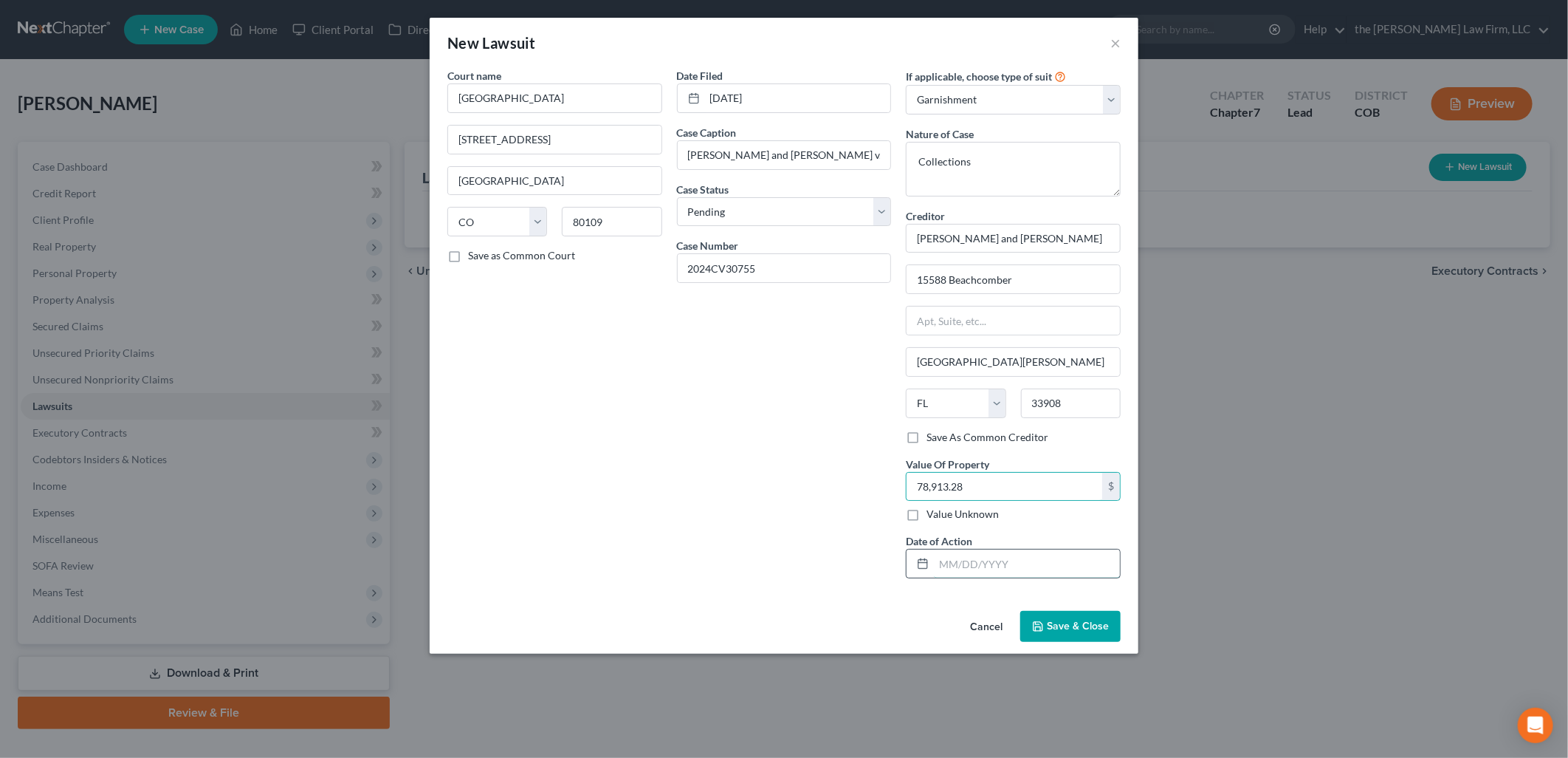
click at [973, 563] on input "text" at bounding box center [1027, 563] width 186 height 28
click at [1057, 621] on span "Save & Close" at bounding box center [1077, 626] width 62 height 13
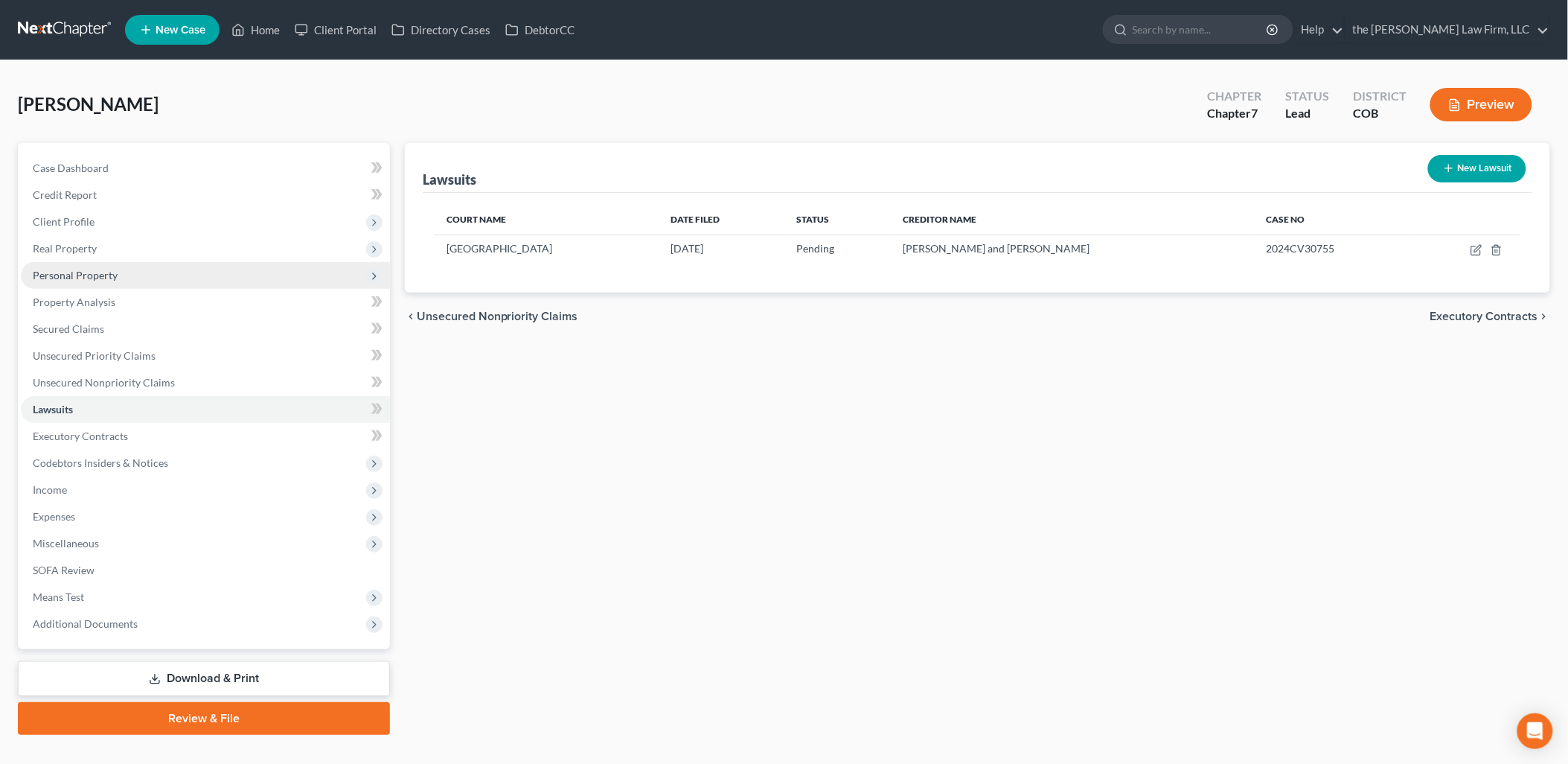
click at [75, 278] on span "Personal Property" at bounding box center [75, 275] width 85 height 13
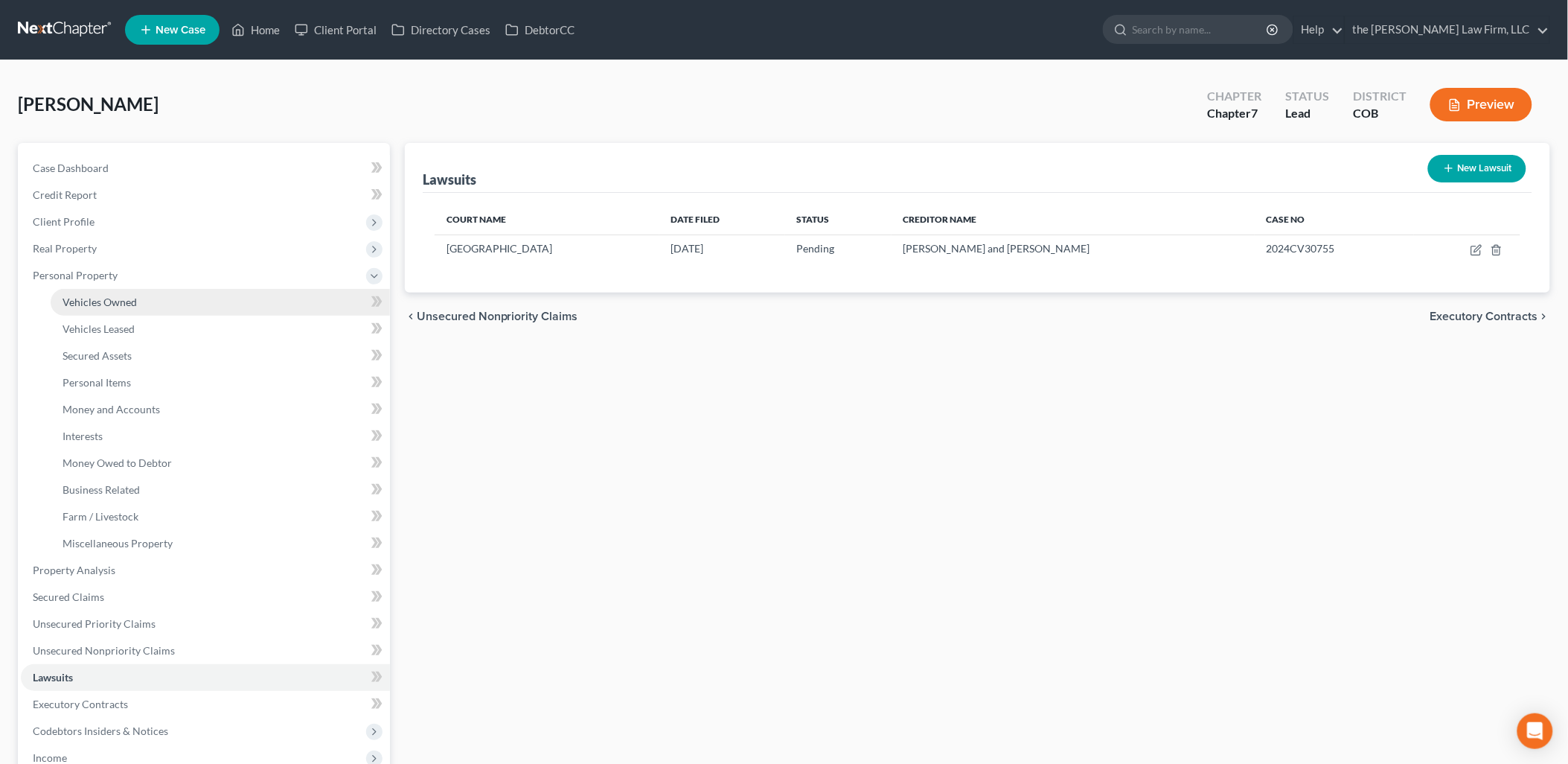
click at [196, 300] on link "Vehicles Owned" at bounding box center [220, 301] width 339 height 27
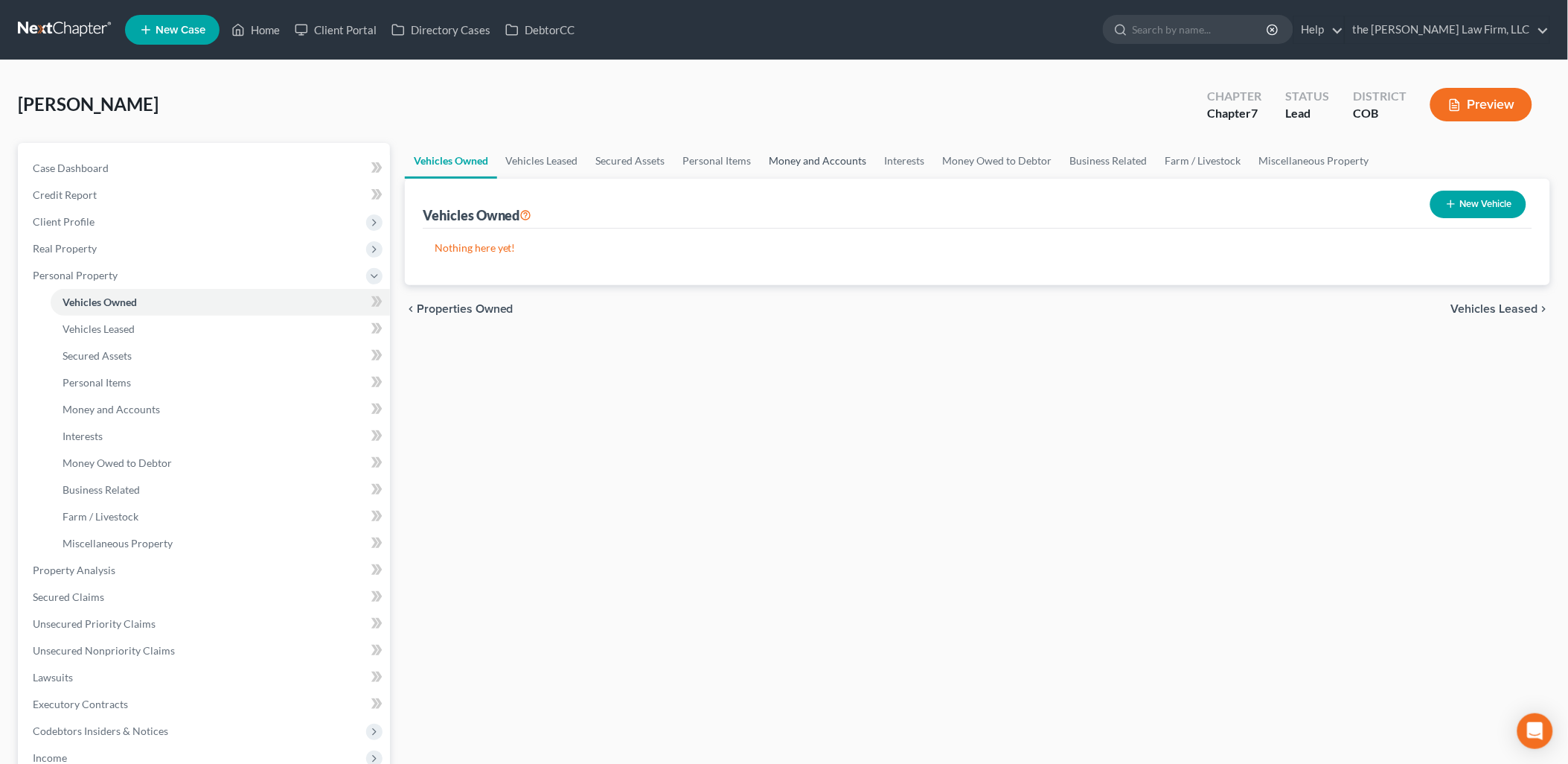
click at [829, 160] on link "Money and Accounts" at bounding box center [818, 160] width 115 height 36
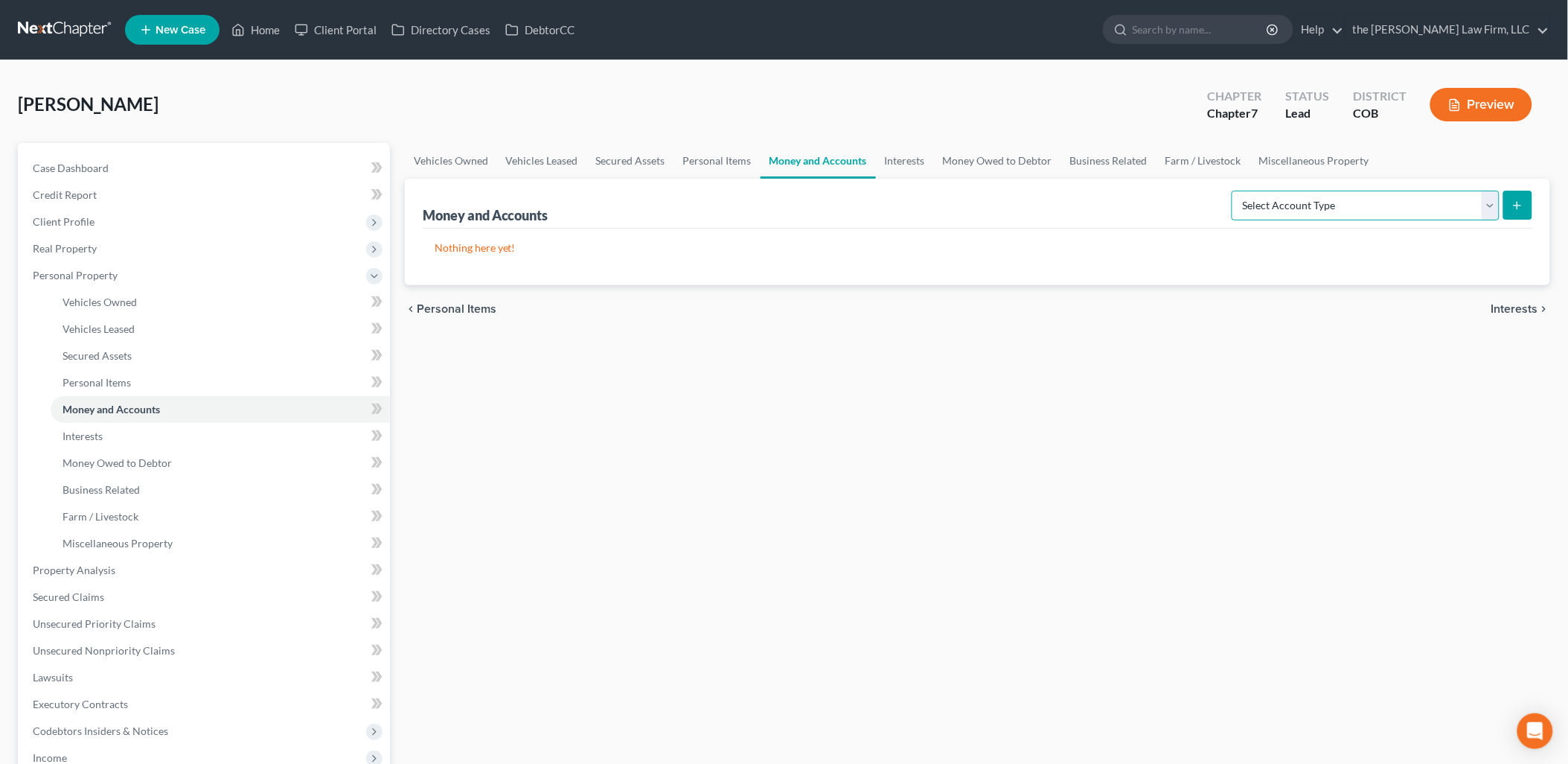
click at [1330, 207] on select "Select Account Type Brokerage Cash on Hand Certificates of Deposit Checking Acc…" at bounding box center [1366, 205] width 267 height 29
click at [1236, 191] on select "Select Account Type Brokerage Cash on Hand Certificates of Deposit Checking Acc…" at bounding box center [1366, 205] width 267 height 29
click at [1510, 204] on button "submit" at bounding box center [1518, 205] width 29 height 29
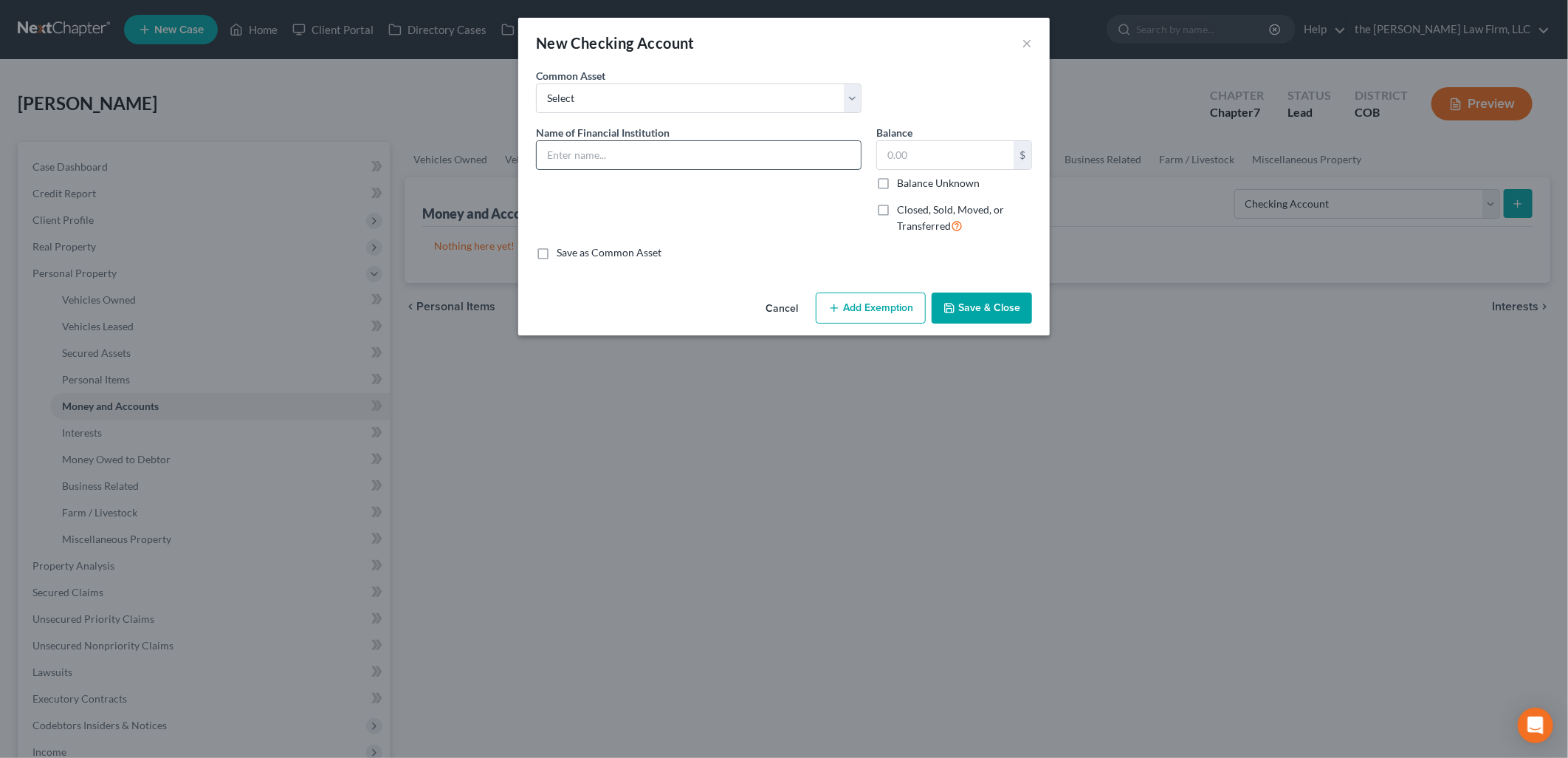
click at [738, 160] on input "text" at bounding box center [699, 155] width 324 height 28
click at [958, 161] on input "text" at bounding box center [945, 155] width 136 height 28
click at [916, 159] on input "text" at bounding box center [945, 155] width 136 height 28
click at [868, 309] on button "Add Exemption" at bounding box center [870, 308] width 110 height 31
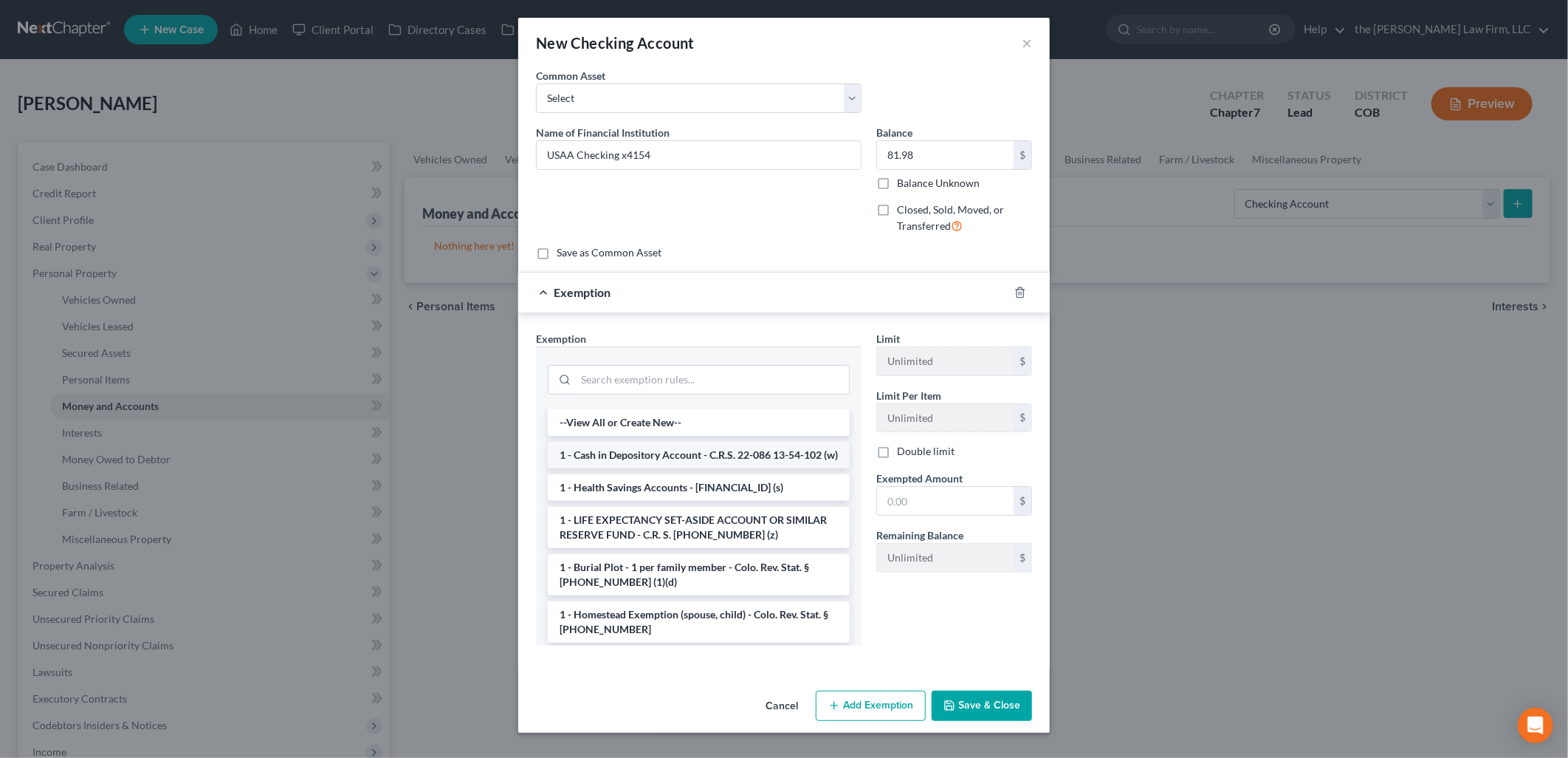
click at [788, 468] on li "1 - Cash in Depository Account - C.R.S. 22-086 13-54-102 (w)" at bounding box center [699, 454] width 302 height 26
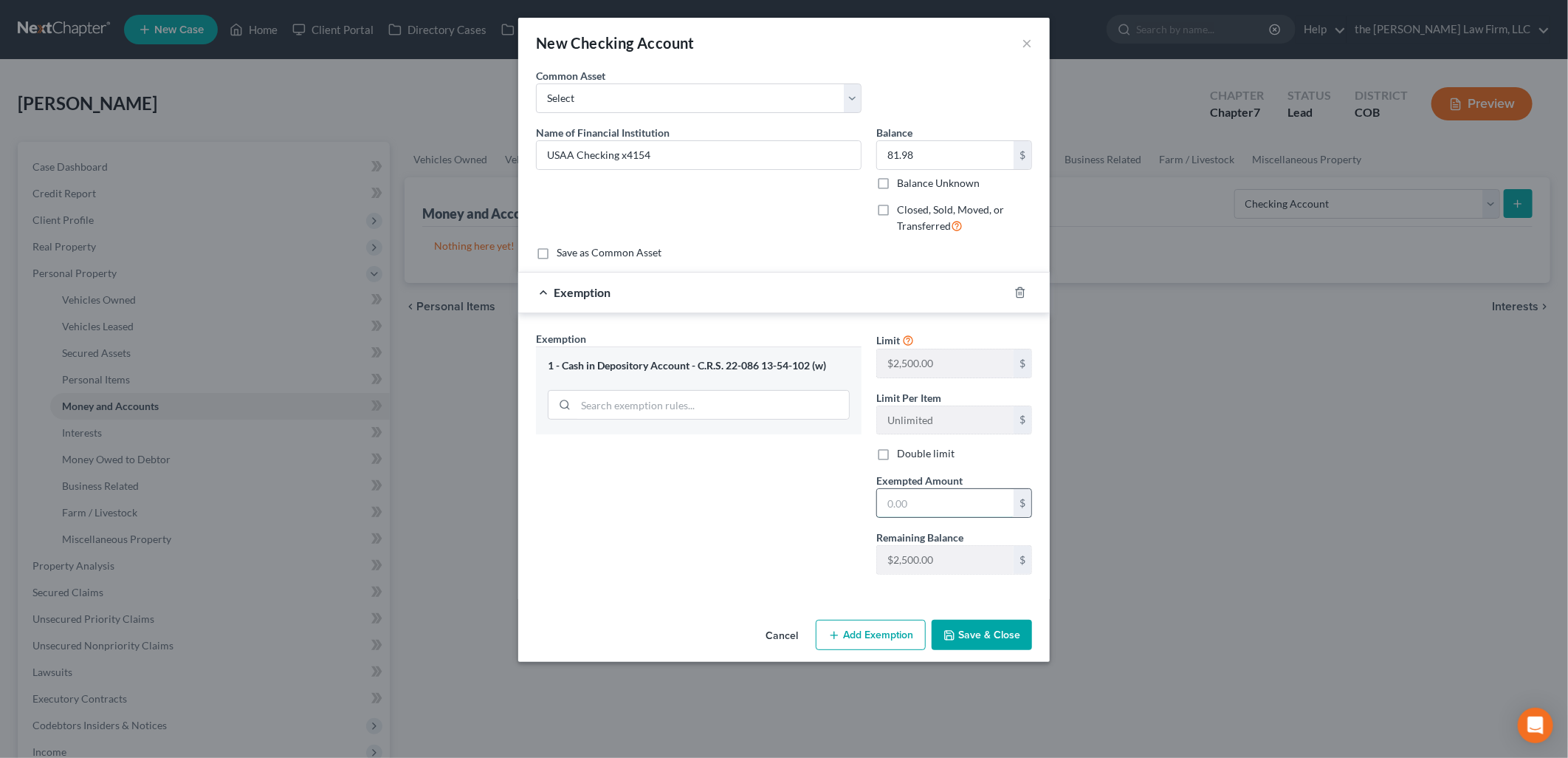
click at [928, 496] on input "text" at bounding box center [945, 503] width 136 height 28
click at [974, 624] on button "Save & Close" at bounding box center [981, 635] width 100 height 31
